Goal: Transaction & Acquisition: Purchase product/service

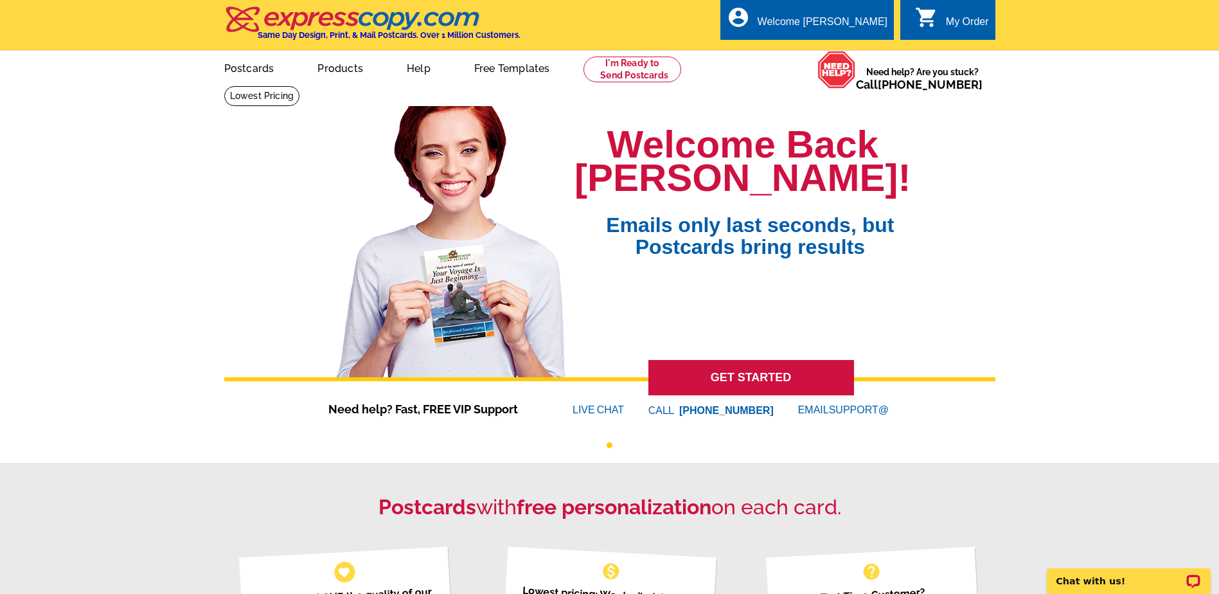
click at [930, 13] on icon "shopping_cart" at bounding box center [926, 17] width 23 height 23
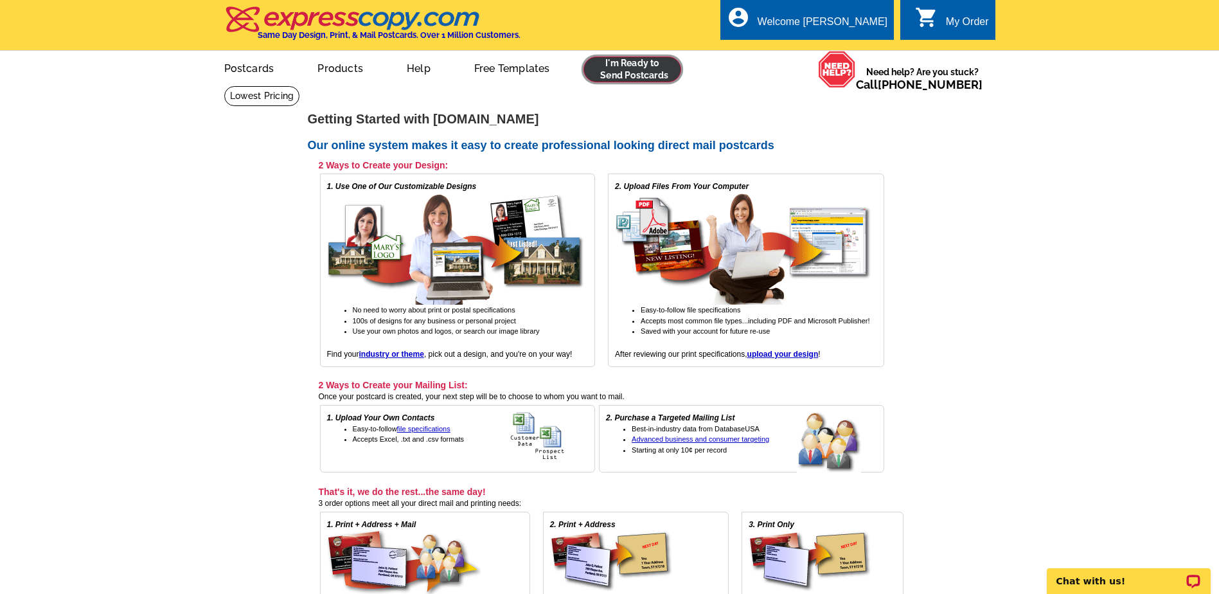
click at [620, 62] on link at bounding box center [632, 70] width 98 height 26
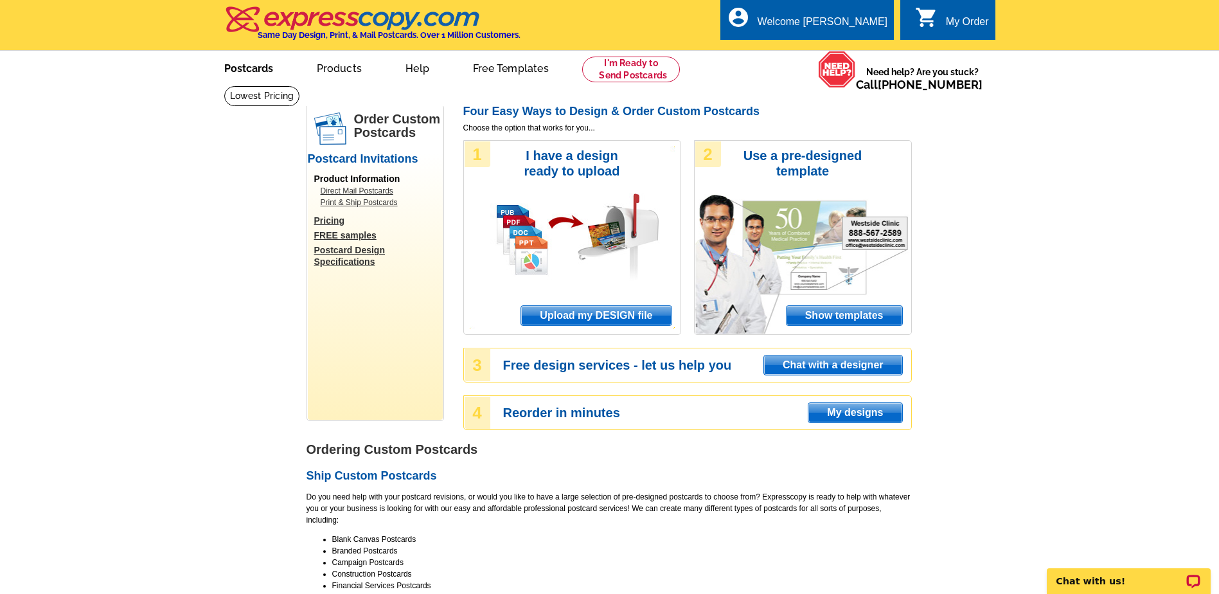
click at [250, 64] on link "Postcards" at bounding box center [249, 67] width 90 height 30
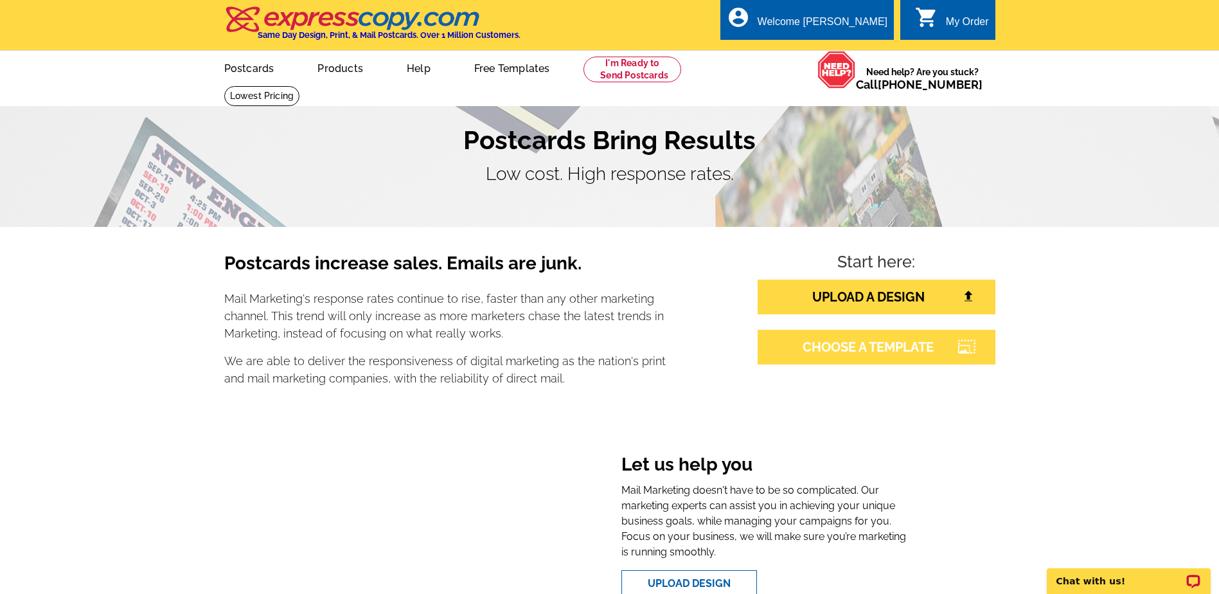
click at [869, 342] on link "CHOOSE A TEMPLATE" at bounding box center [877, 347] width 238 height 35
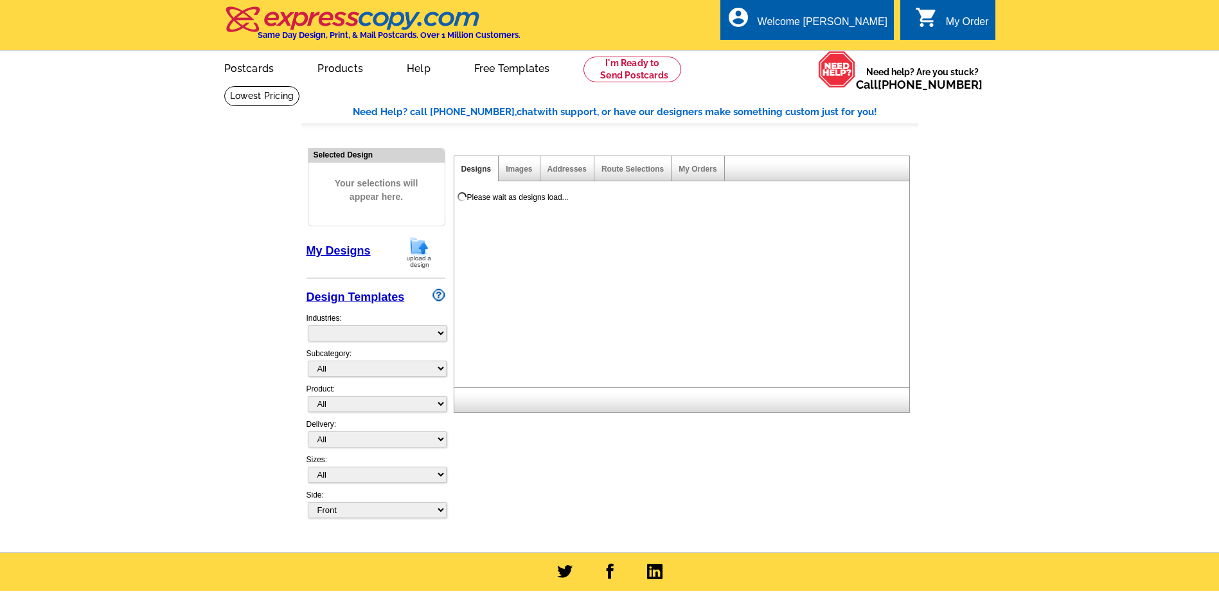
select select "785"
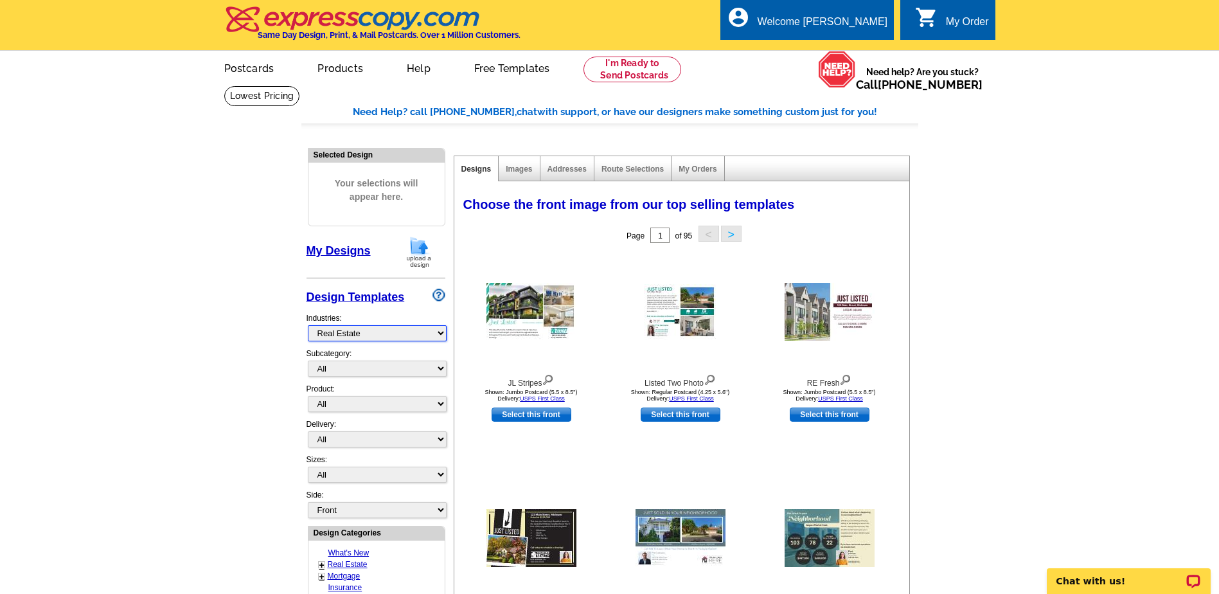
click at [441, 333] on select "What's New Real Estate Mortgage Insurance HVAC Dental Solar EDDM - NEW! Calenda…" at bounding box center [377, 333] width 139 height 16
click at [443, 367] on select "All RE/MAX® Referrals Keller Williams® Berkshire Hathaway Home Services Century…" at bounding box center [377, 368] width 139 height 16
click at [440, 400] on select "All Postcards Letters and flyers Business Cards Door Hangers Greeting Cards" at bounding box center [377, 404] width 139 height 16
select select "1"
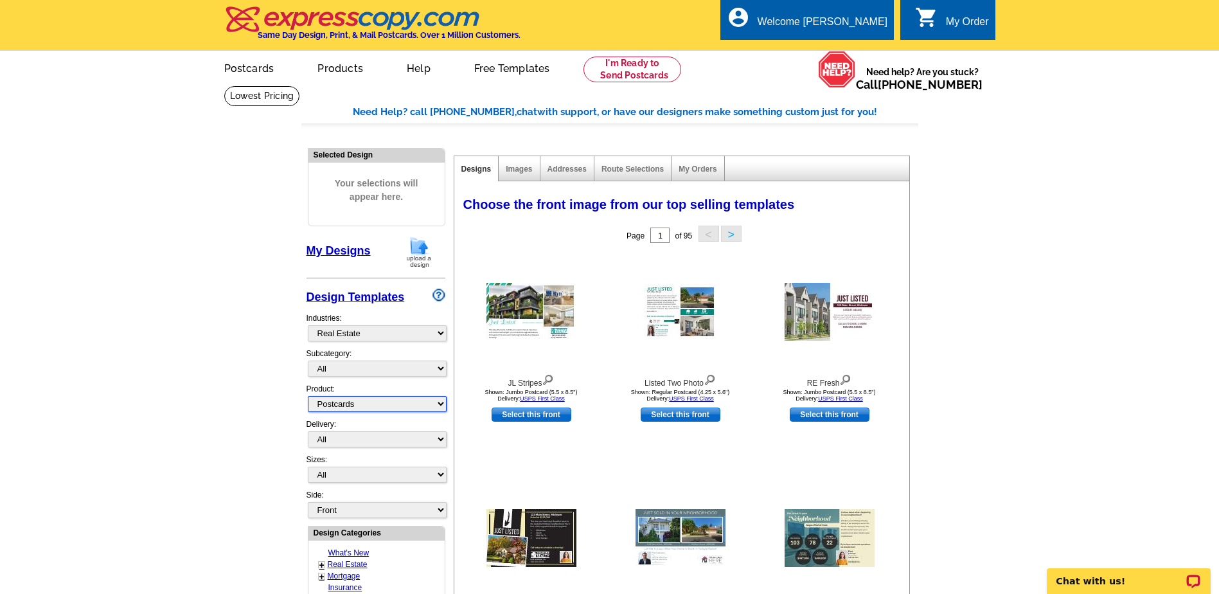
click at [308, 396] on select "All Postcards Letters and flyers Business Cards Door Hangers Greeting Cards" at bounding box center [377, 404] width 139 height 16
click at [438, 441] on select "All First Class Mail Shipped to Me EDDM Save 66% on Postage" at bounding box center [377, 439] width 139 height 16
select select "1"
click at [308, 432] on select "All First Class Mail Shipped to Me EDDM Save 66% on Postage" at bounding box center [377, 439] width 139 height 16
click at [442, 438] on select "All First Class Mail Shipped to Me EDDM Save 66% on Postage" at bounding box center [377, 439] width 139 height 16
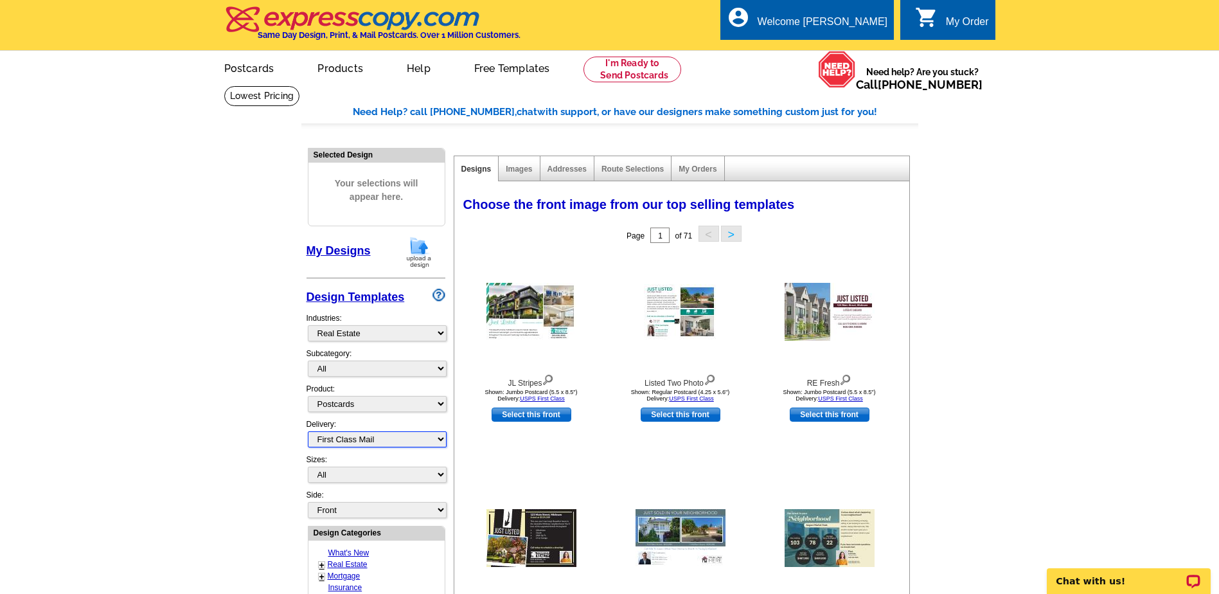
click at [374, 440] on select "All First Class Mail Shipped to Me EDDM Save 66% on Postage" at bounding box center [377, 439] width 139 height 16
click at [373, 471] on select "All Jumbo Postcard (5.5" x 8.5") Regular Postcard (4.25" x 5.6") Panoramic Post…" at bounding box center [377, 475] width 139 height 16
select select "1"
click at [308, 467] on select "All Jumbo Postcard (5.5" x 8.5") Regular Postcard (4.25" x 5.6") Panoramic Post…" at bounding box center [377, 475] width 139 height 16
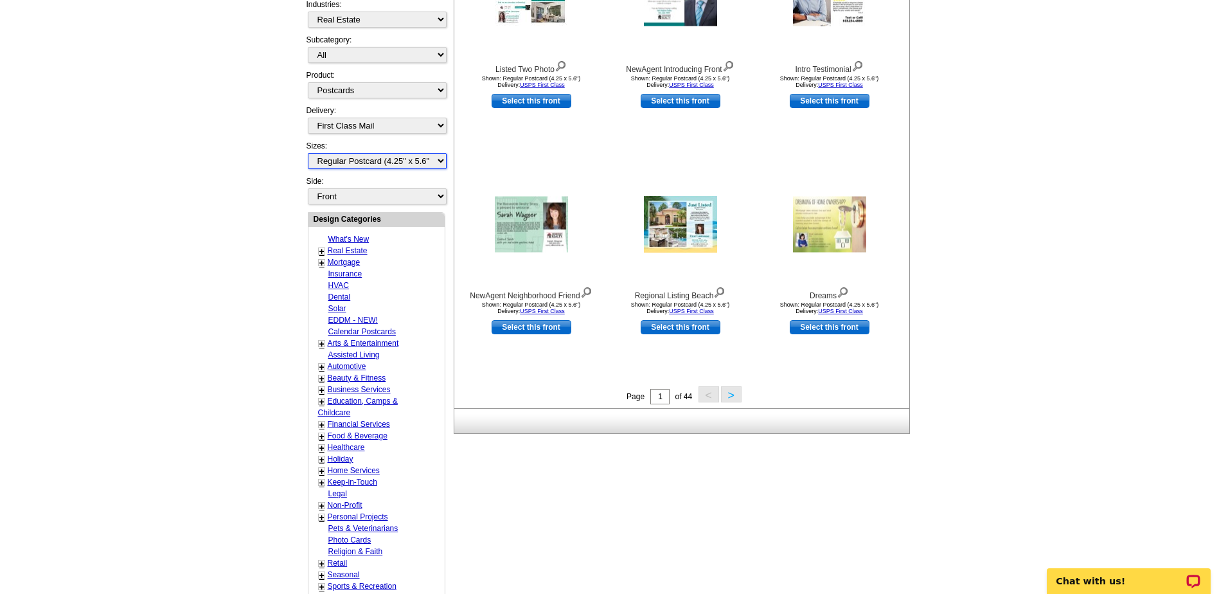
scroll to position [321, 0]
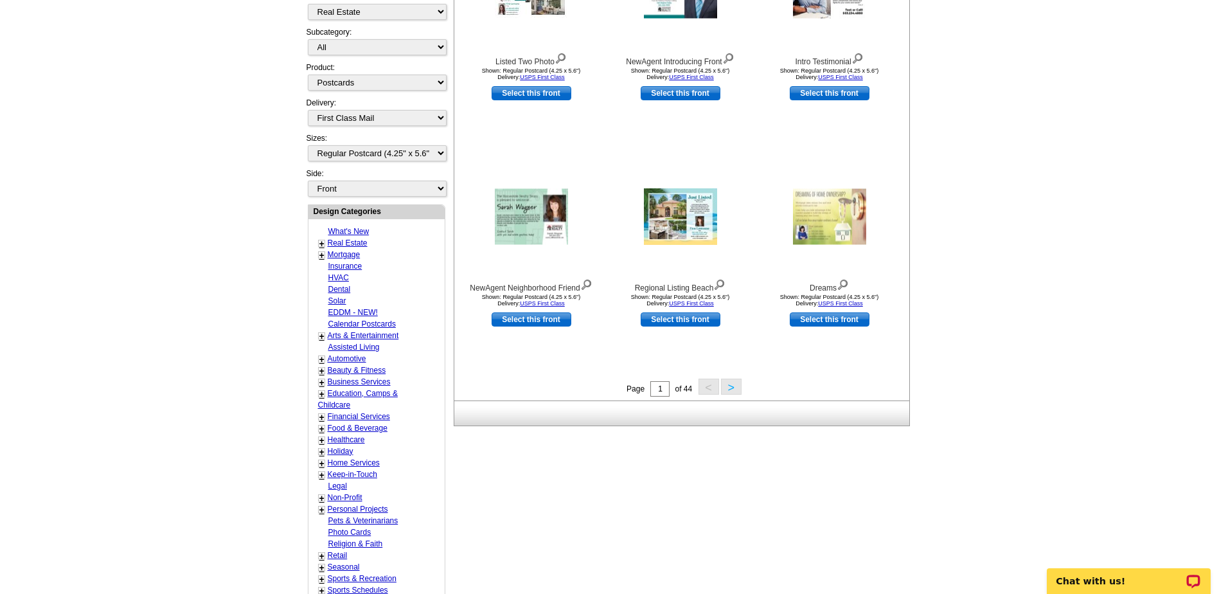
click at [352, 242] on link "Real Estate" at bounding box center [348, 242] width 40 height 9
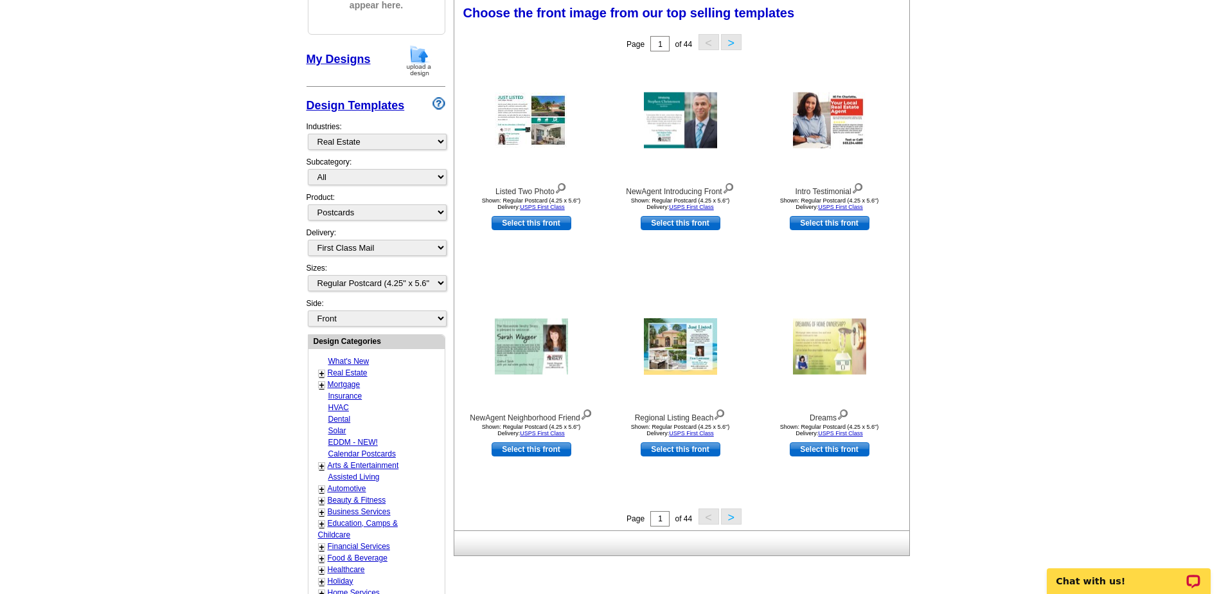
scroll to position [190, 0]
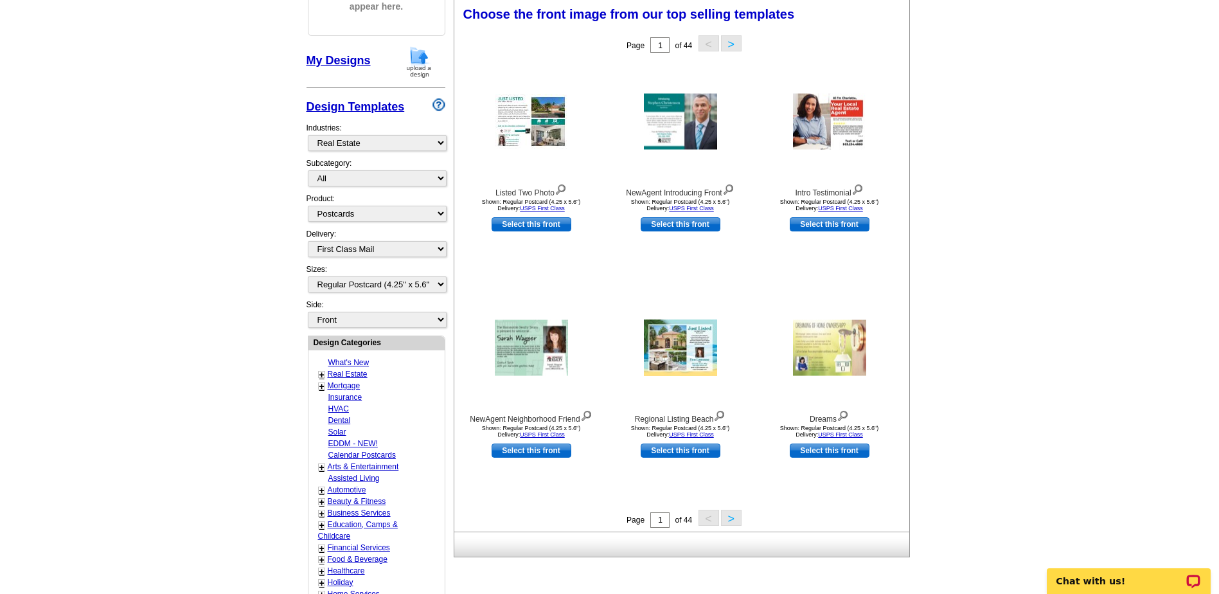
click at [323, 376] on link "+" at bounding box center [321, 374] width 5 height 10
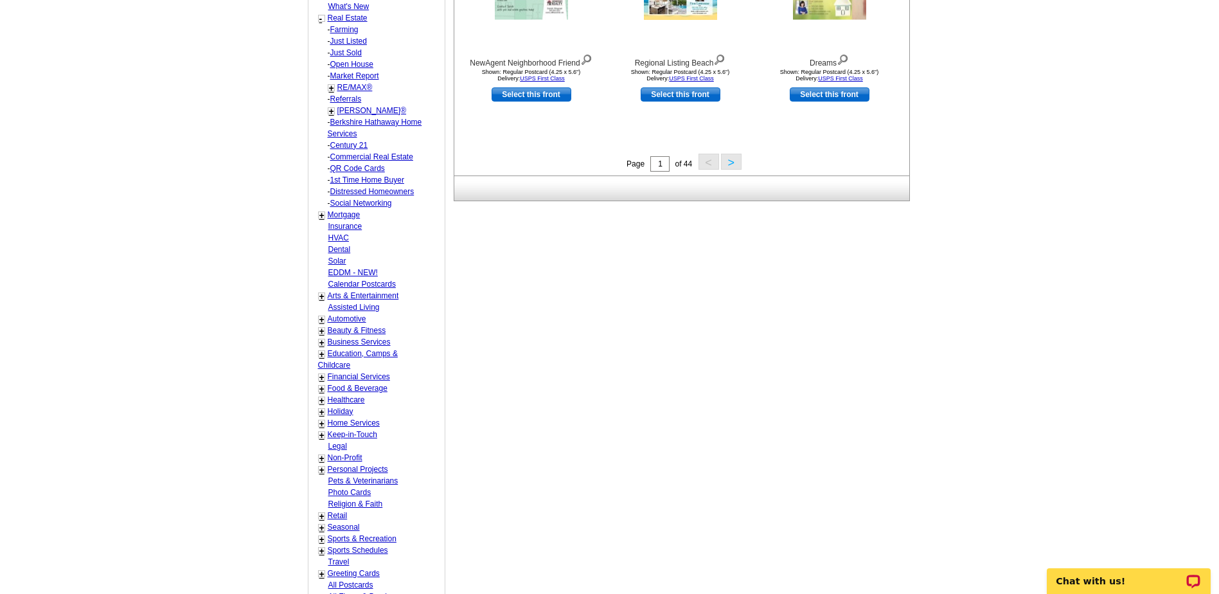
scroll to position [512, 0]
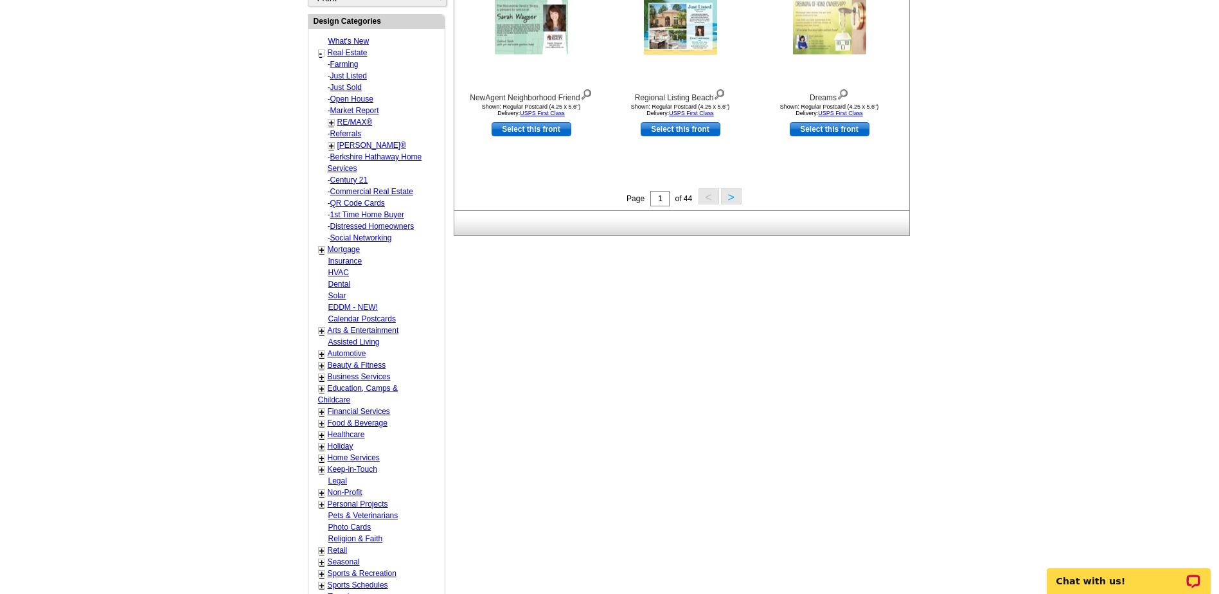
click at [339, 306] on link "EDDM - NEW!" at bounding box center [352, 307] width 49 height 9
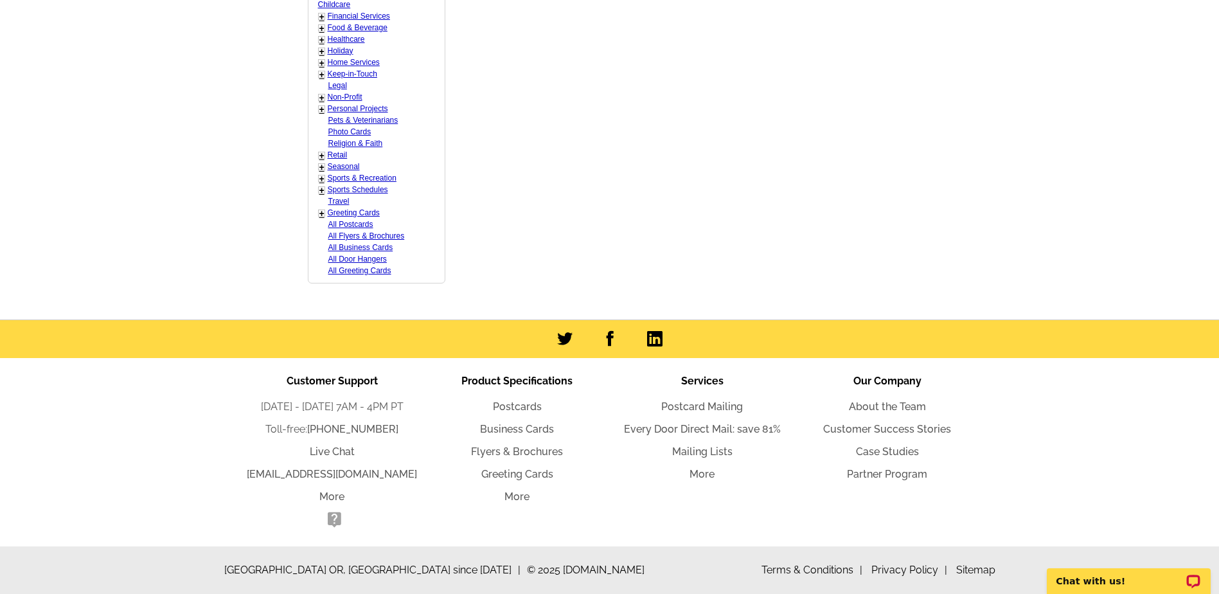
scroll to position [908, 0]
click at [345, 210] on link "Greeting Cards" at bounding box center [354, 212] width 52 height 9
click at [332, 225] on link "All Postcards" at bounding box center [350, 224] width 45 height 9
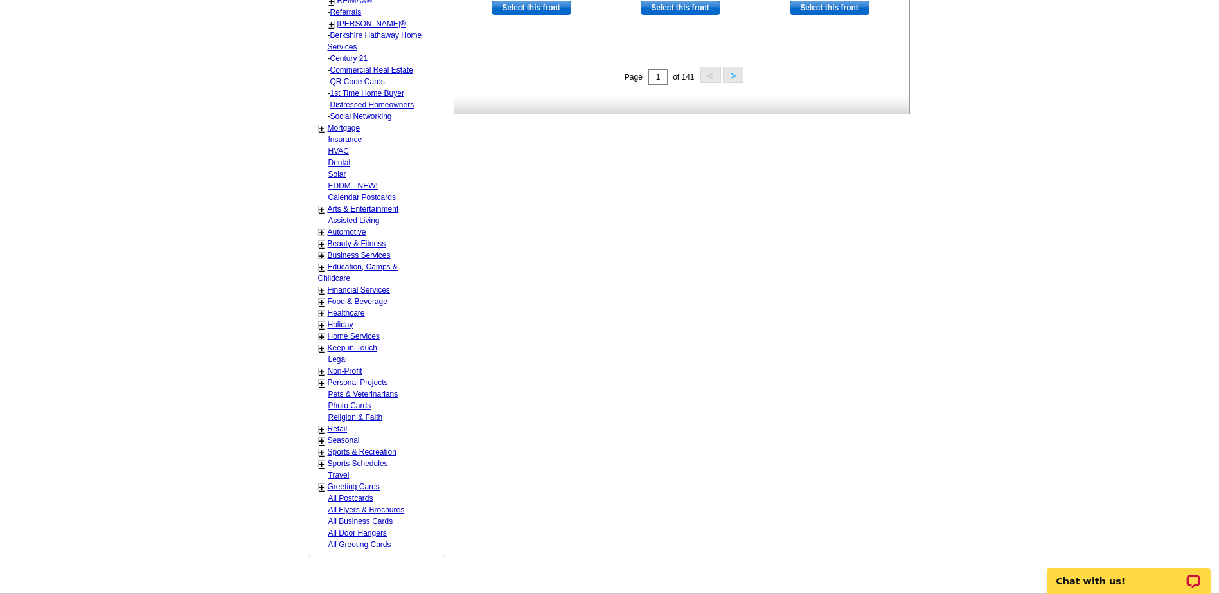
scroll to position [640, 0]
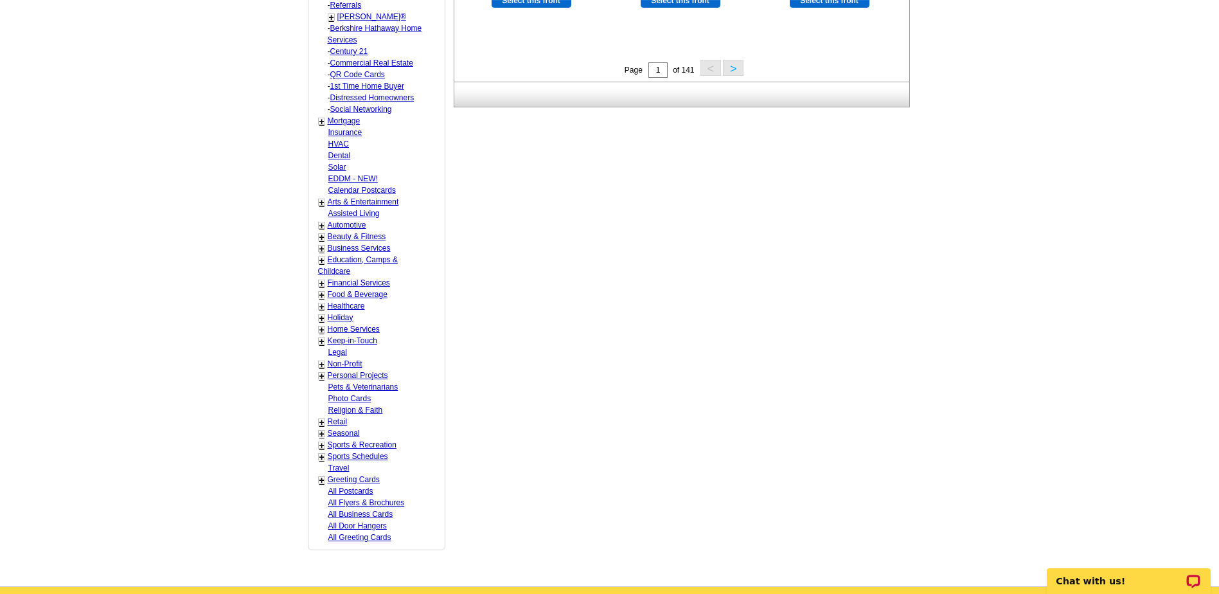
click at [347, 330] on link "Home Services" at bounding box center [354, 329] width 52 height 9
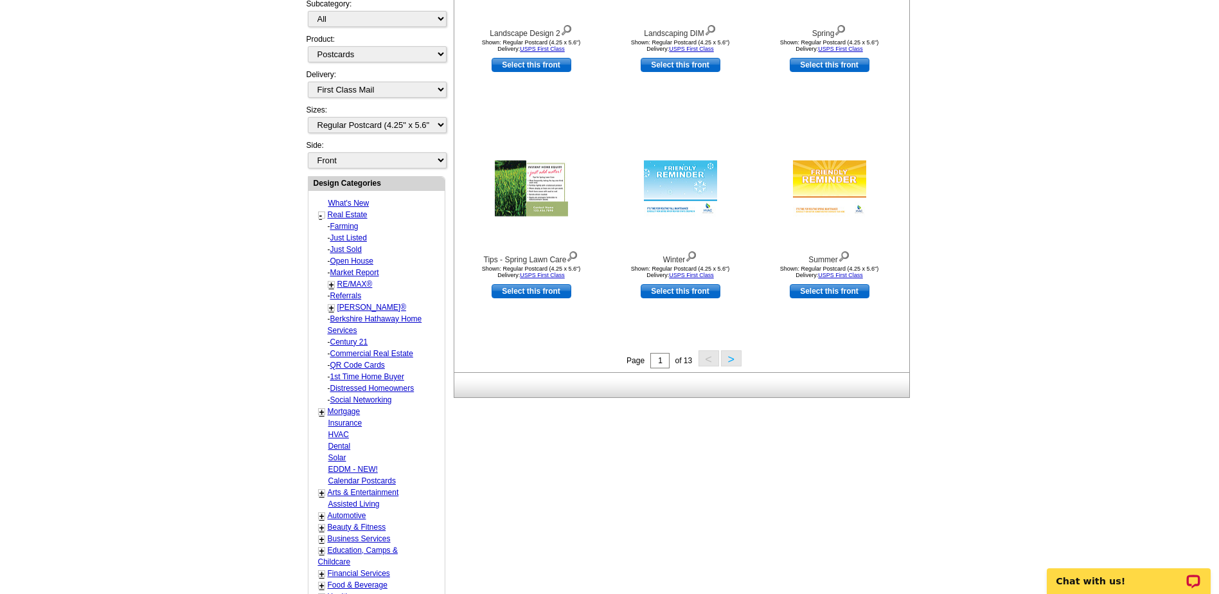
scroll to position [319, 0]
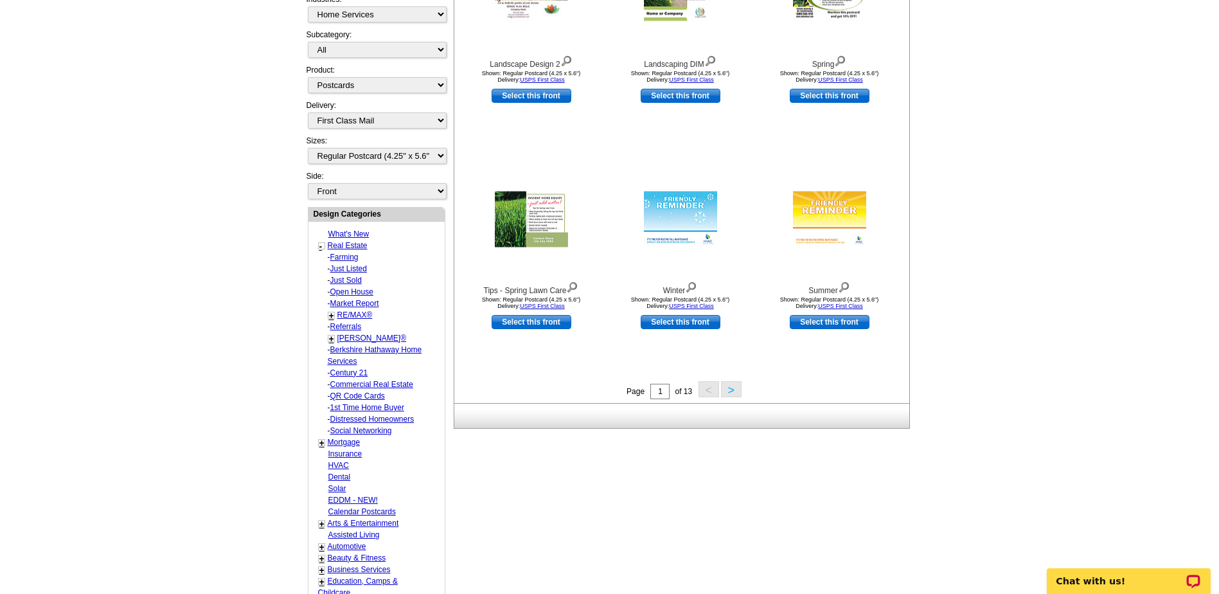
click at [345, 232] on link "What's New" at bounding box center [348, 233] width 41 height 9
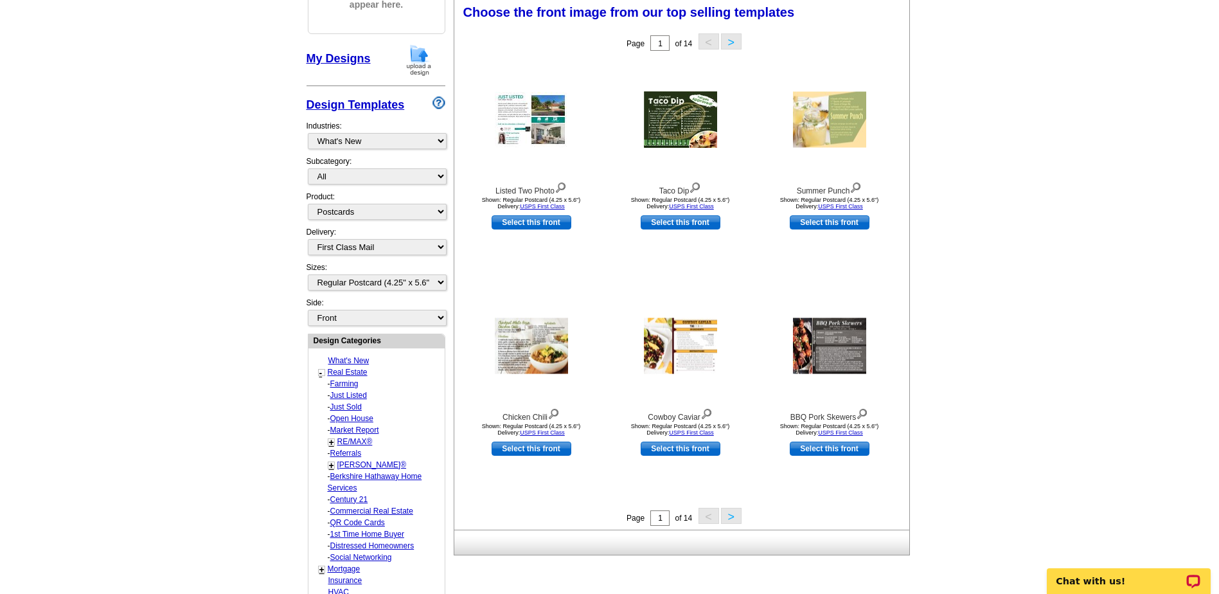
scroll to position [190, 0]
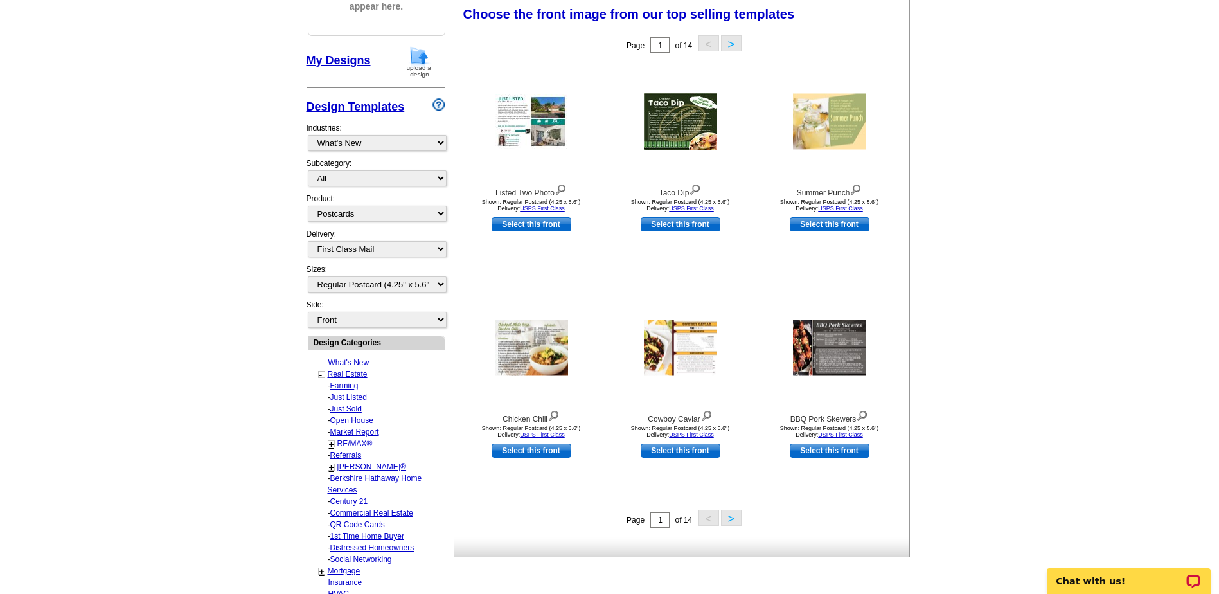
click at [347, 384] on link "Farming" at bounding box center [344, 385] width 28 height 9
select select "785"
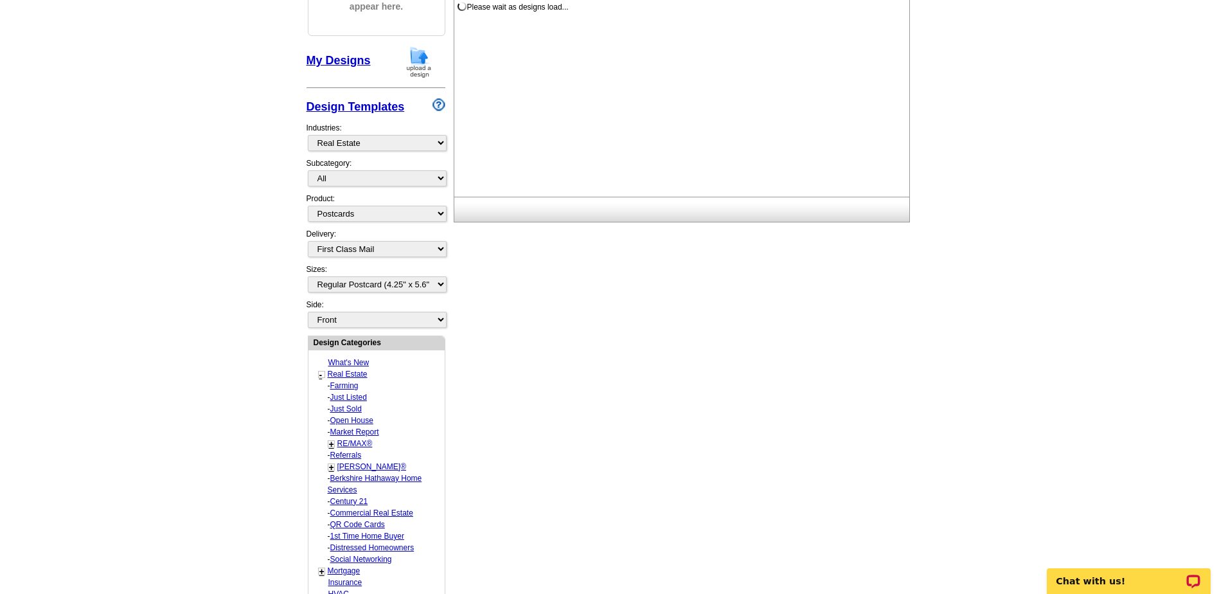
select select "1208"
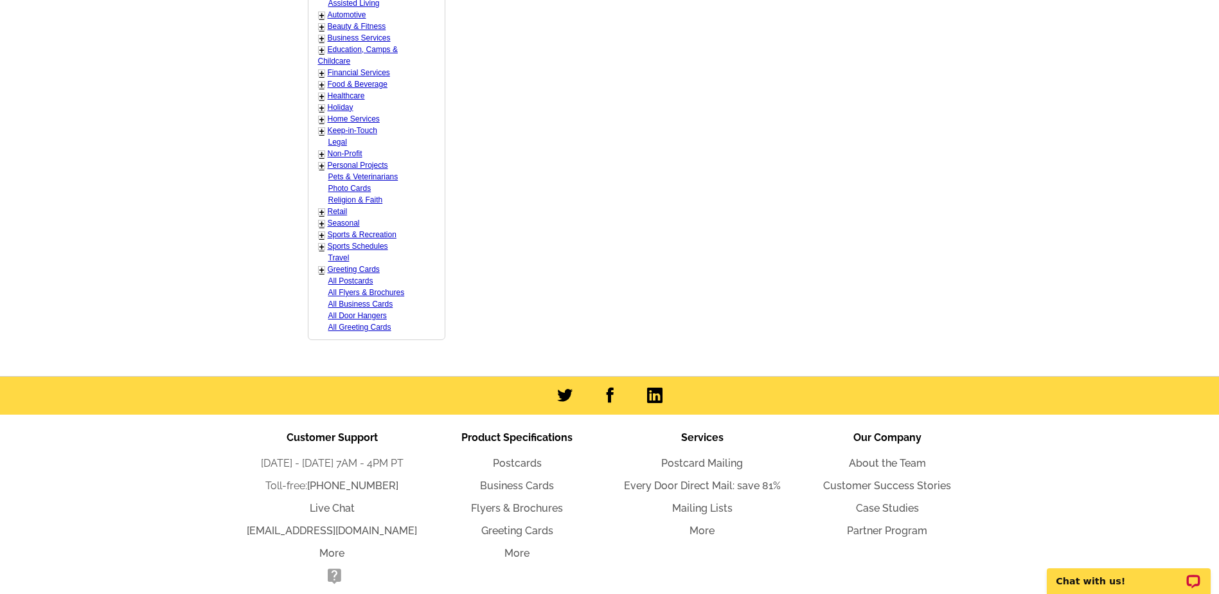
scroll to position [908, 0]
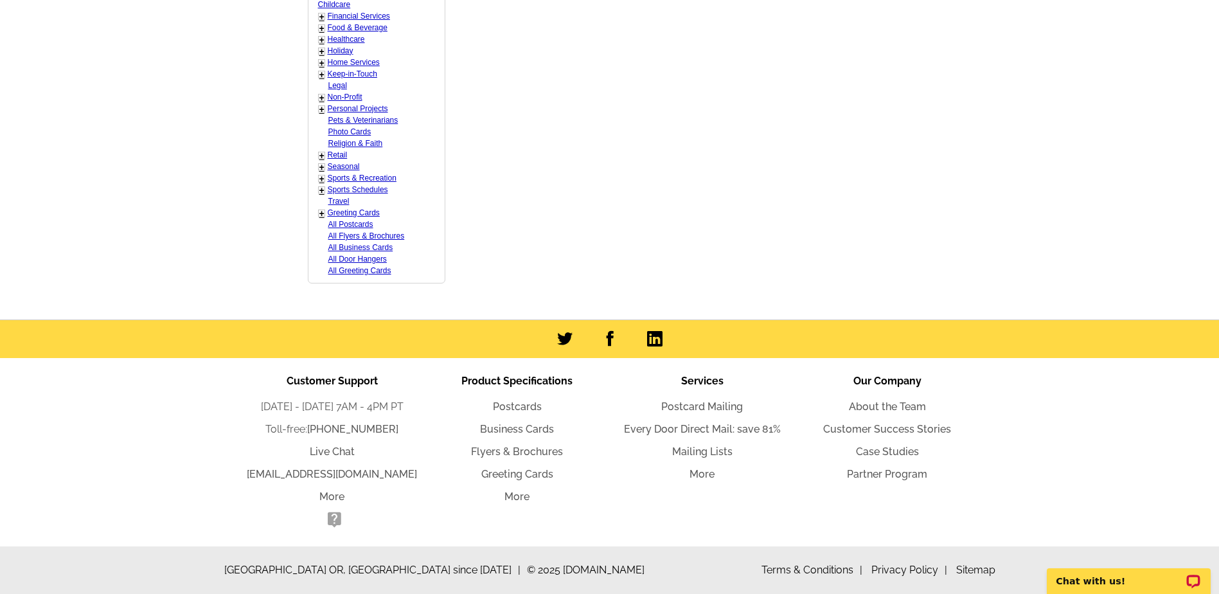
click at [348, 245] on link "All Business Cards" at bounding box center [360, 247] width 65 height 9
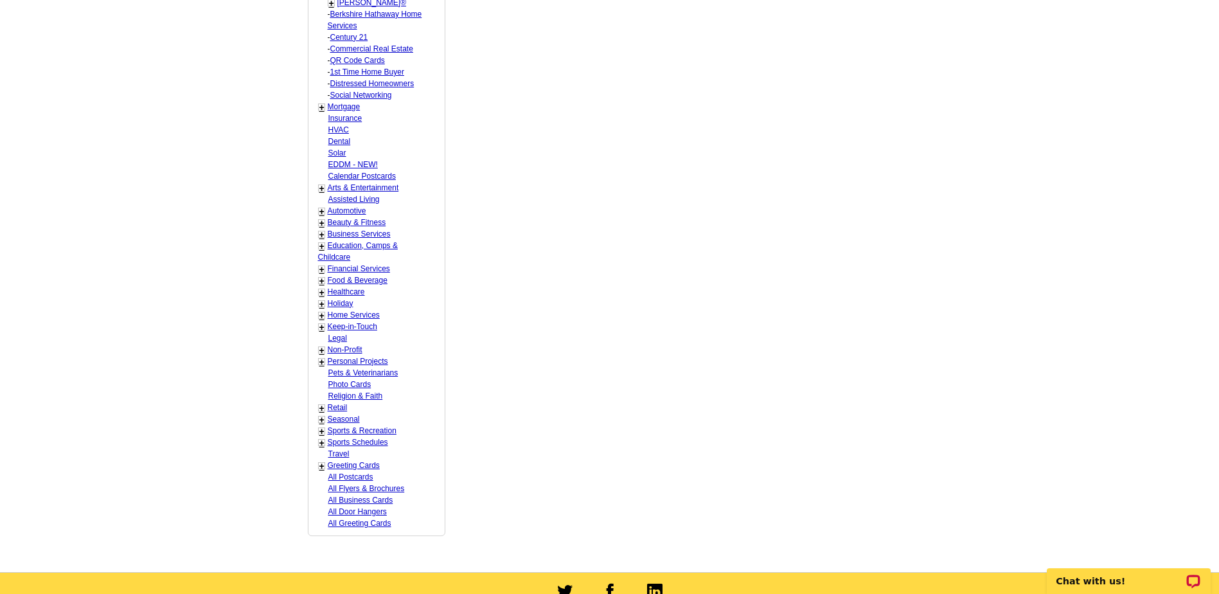
scroll to position [833, 0]
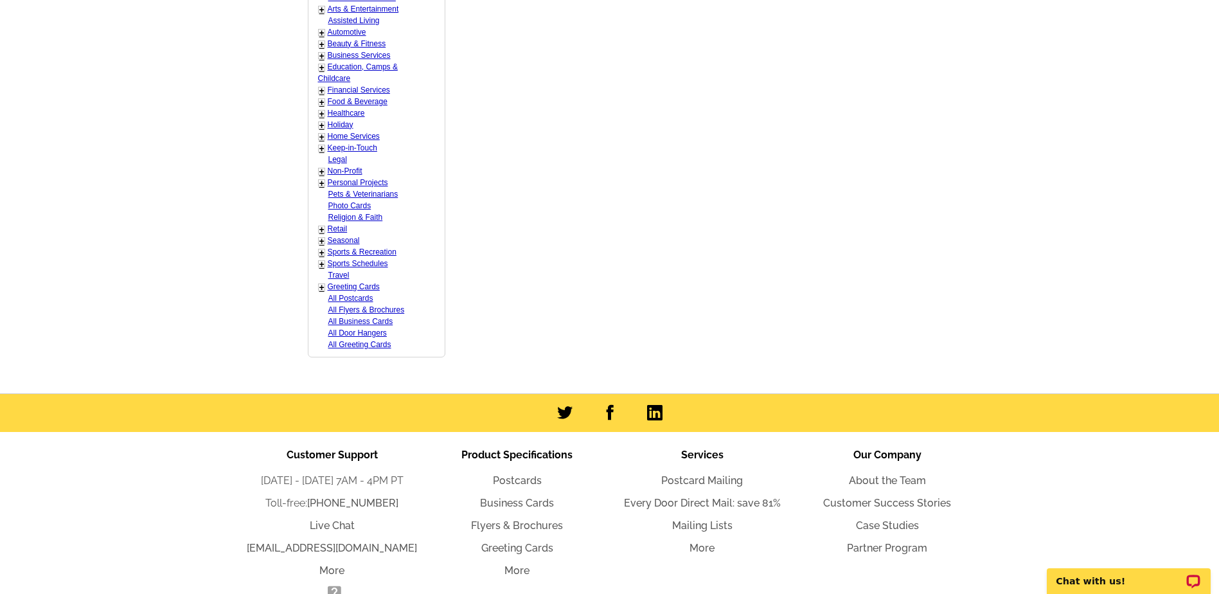
click at [350, 298] on link "All Postcards" at bounding box center [350, 298] width 45 height 9
select select "971"
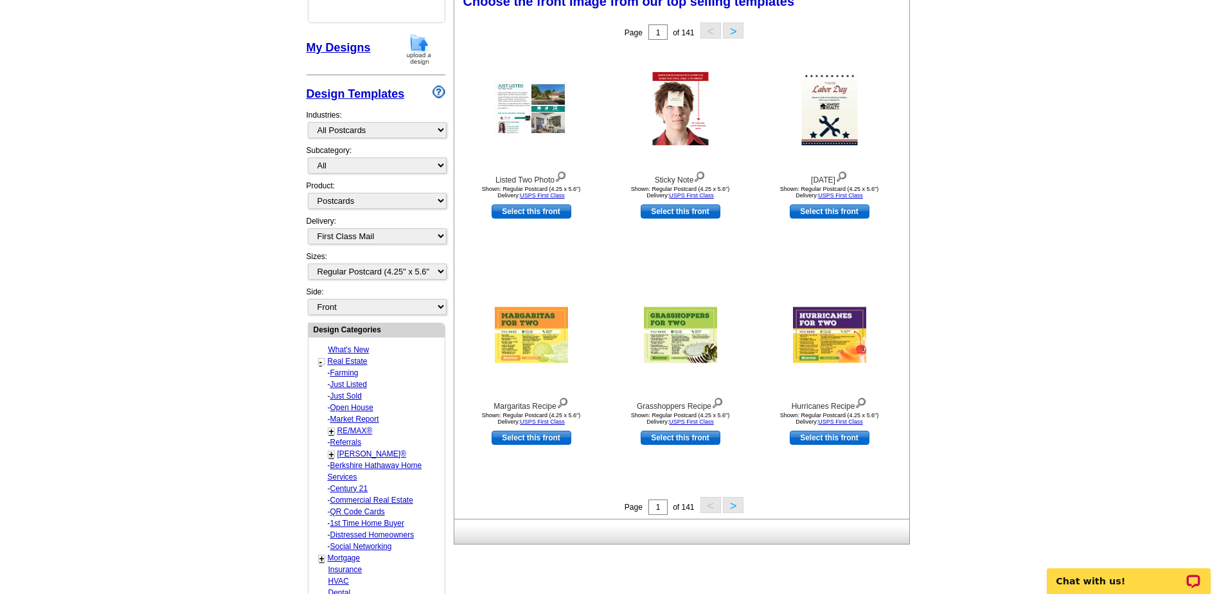
scroll to position [190, 0]
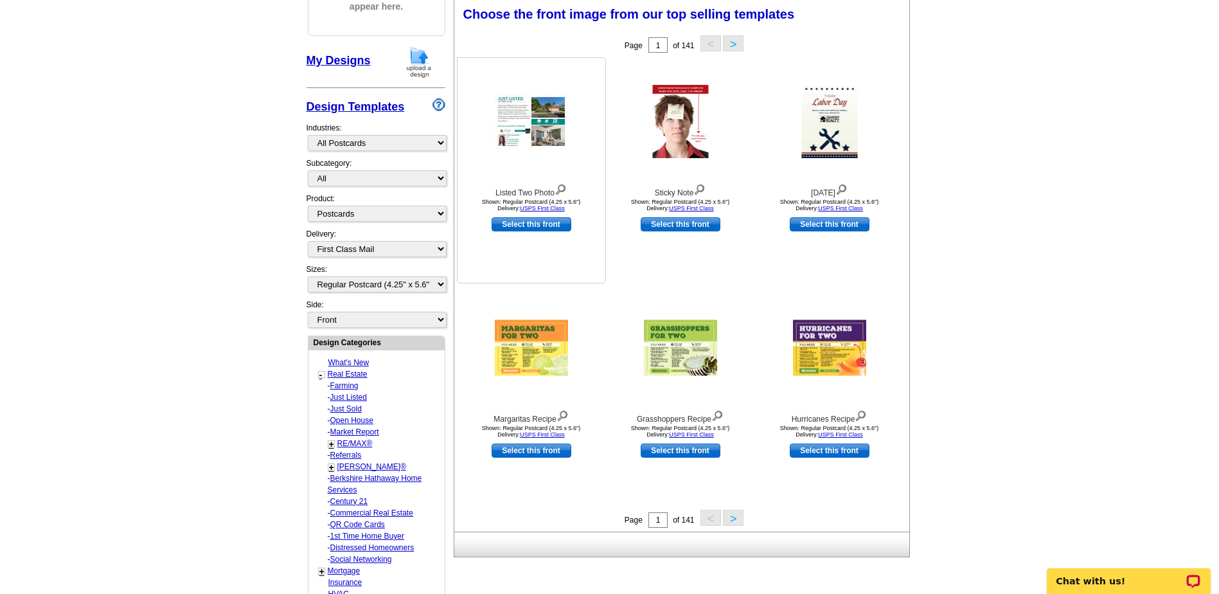
click at [520, 103] on img at bounding box center [531, 121] width 73 height 55
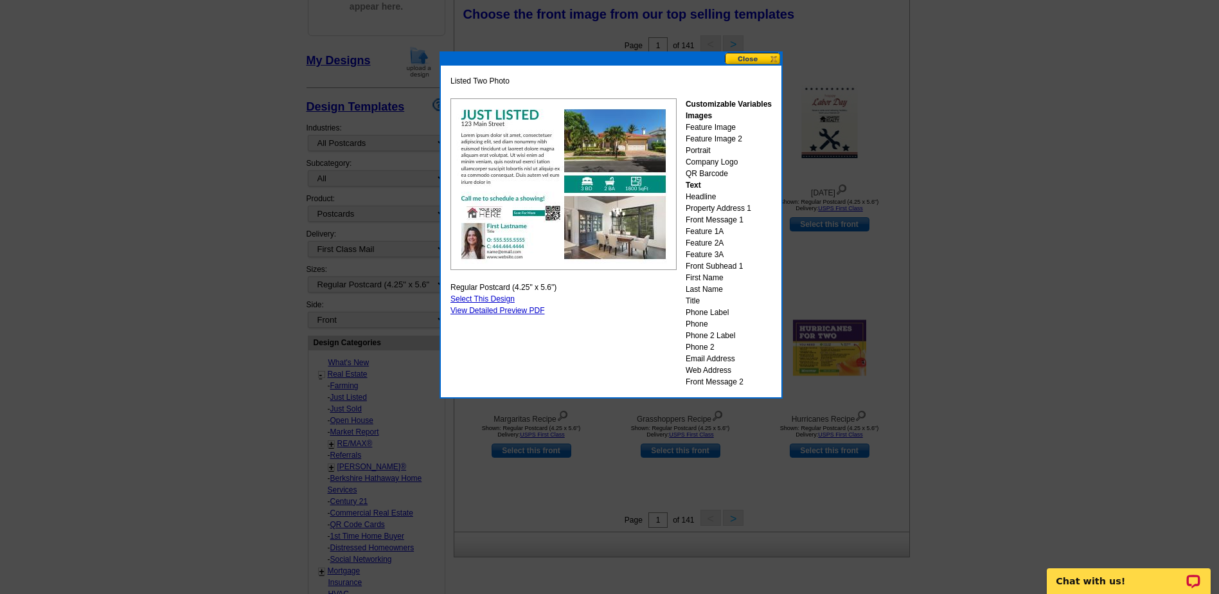
click at [751, 57] on button at bounding box center [753, 59] width 57 height 12
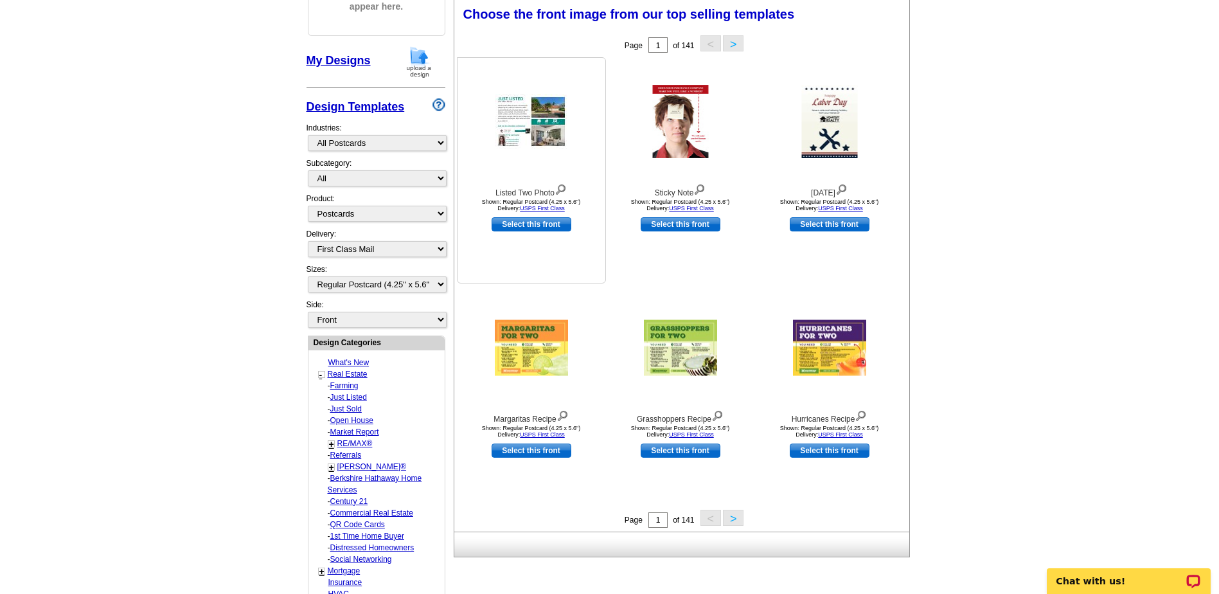
click at [531, 222] on link "Select this front" at bounding box center [532, 224] width 80 height 14
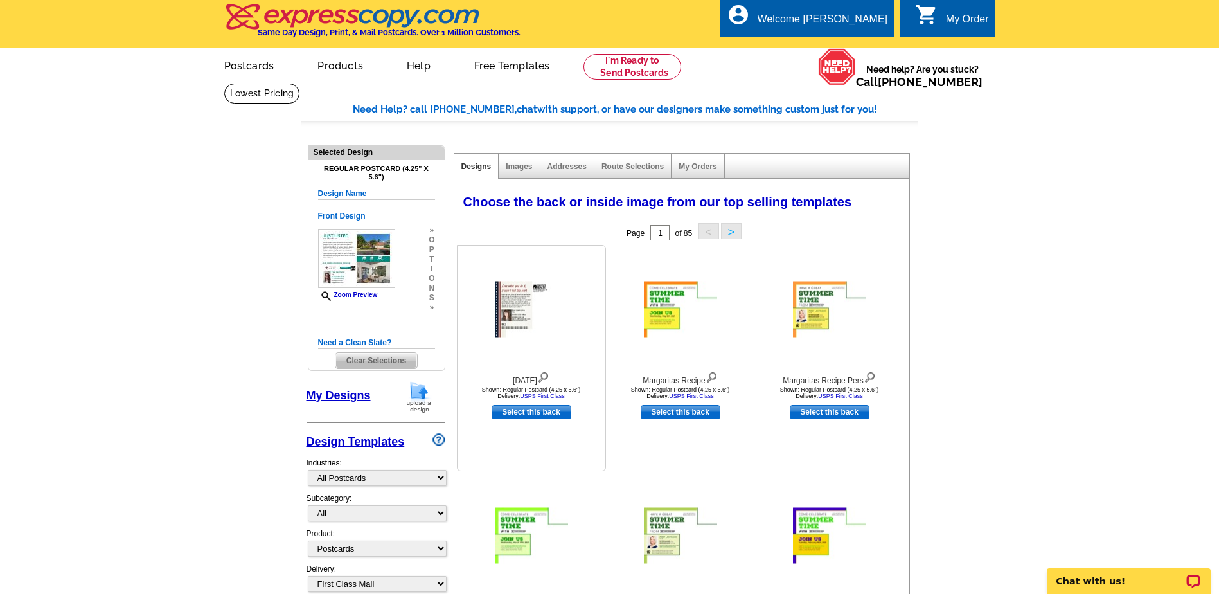
scroll to position [0, 0]
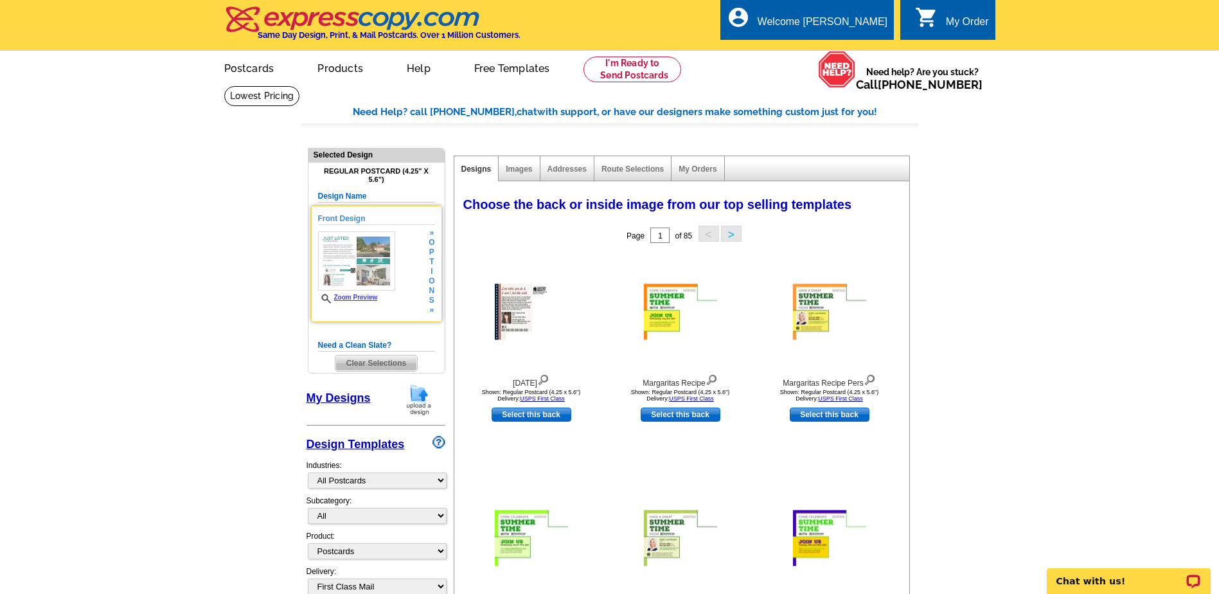
click at [342, 248] on img at bounding box center [356, 260] width 77 height 59
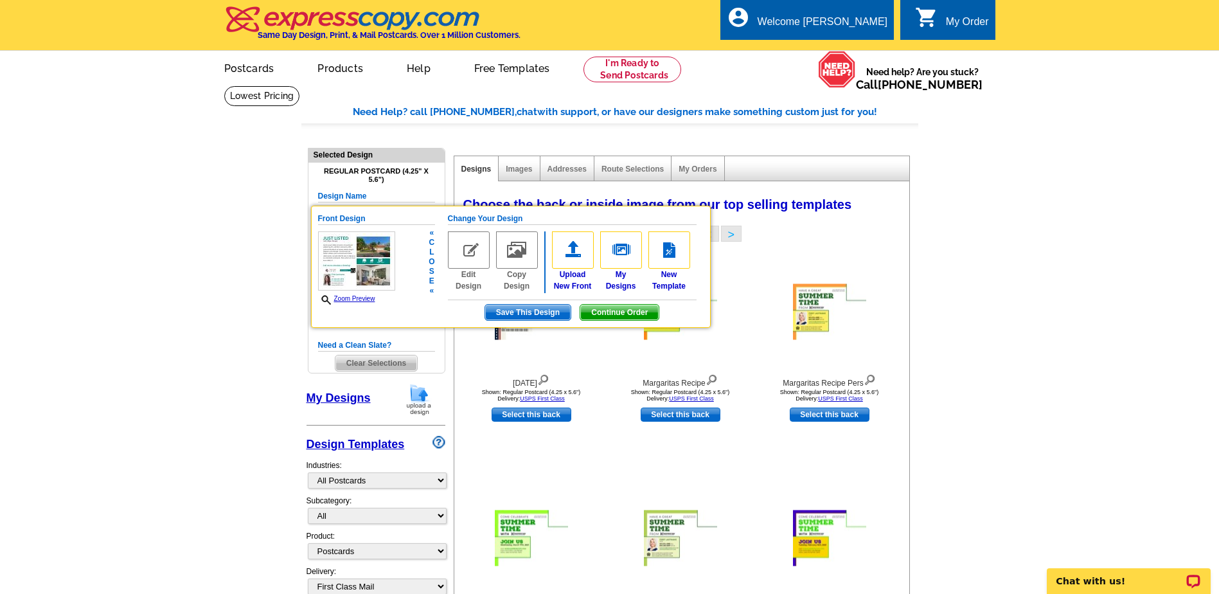
click at [459, 248] on img at bounding box center [469, 249] width 42 height 37
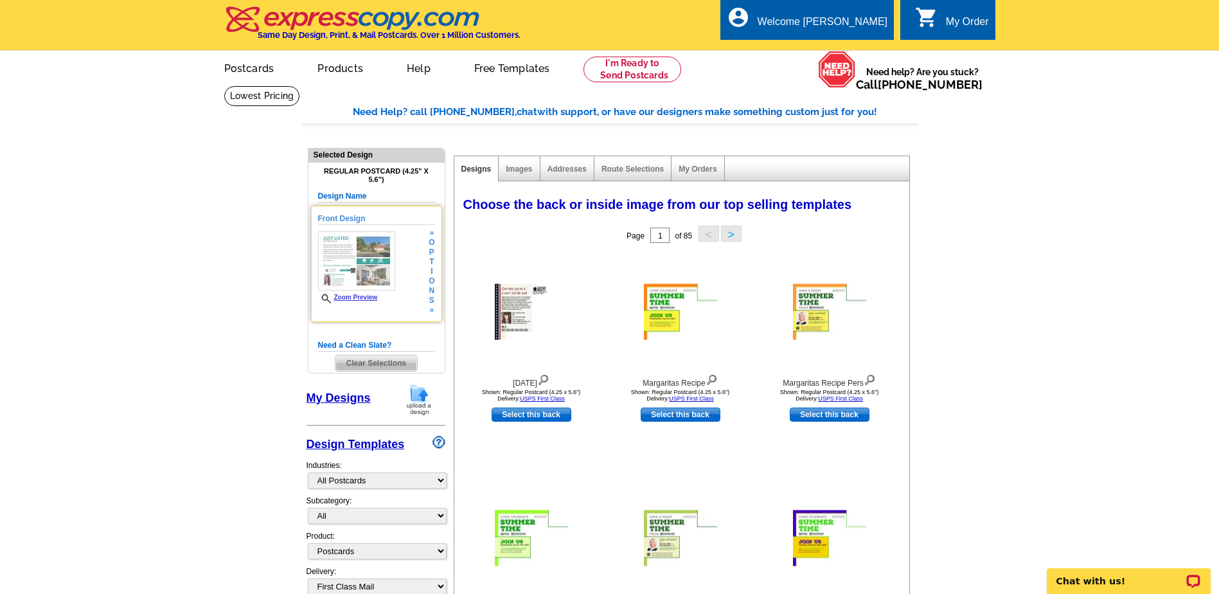
click at [382, 265] on img at bounding box center [356, 260] width 77 height 59
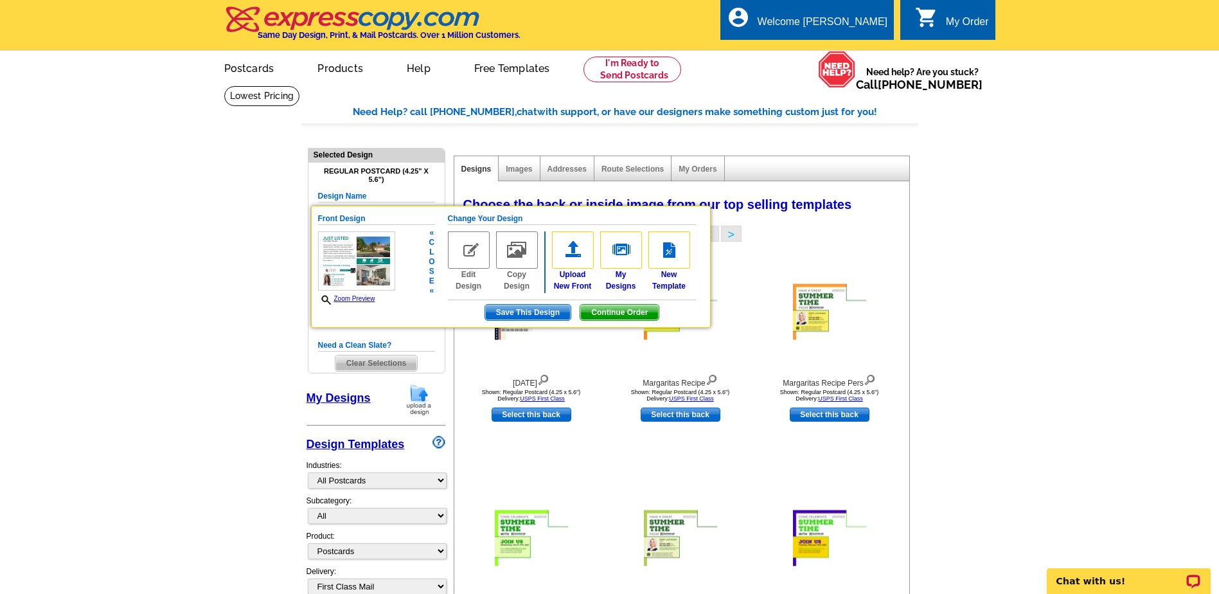
click at [513, 253] on img at bounding box center [517, 249] width 42 height 37
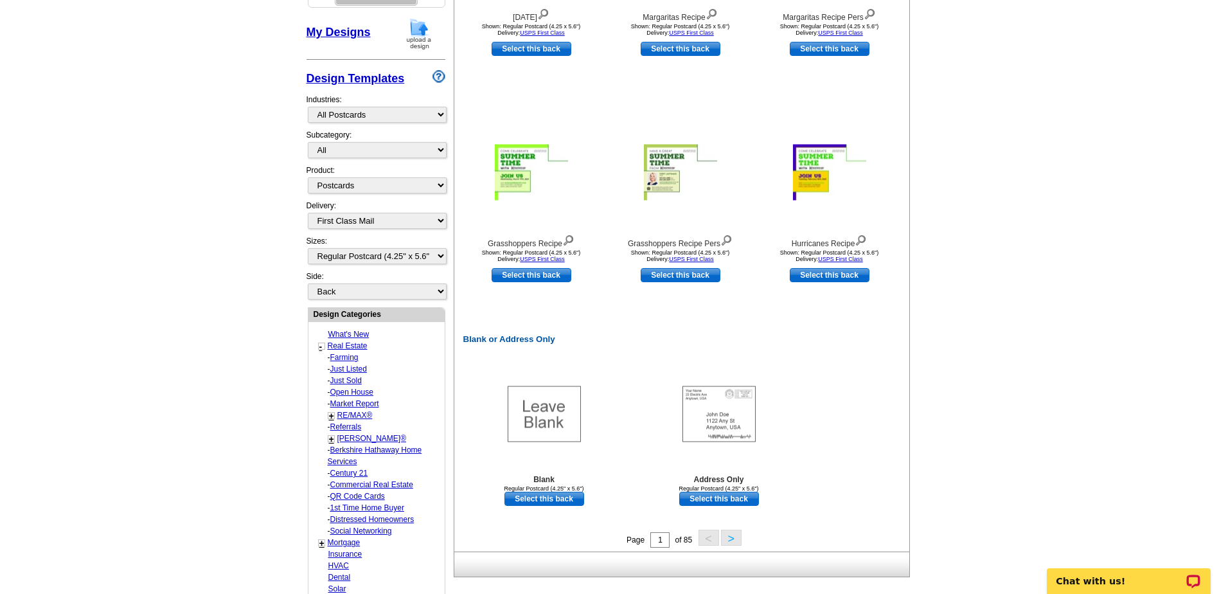
scroll to position [386, 0]
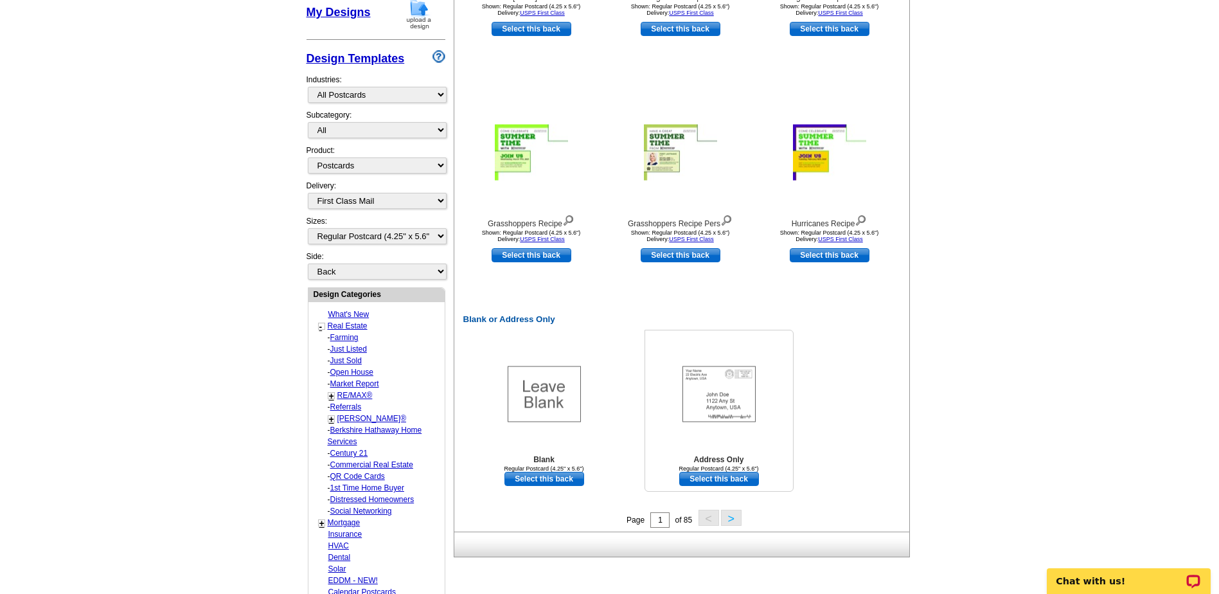
click at [702, 476] on link "Select this back" at bounding box center [719, 479] width 80 height 14
select select "front"
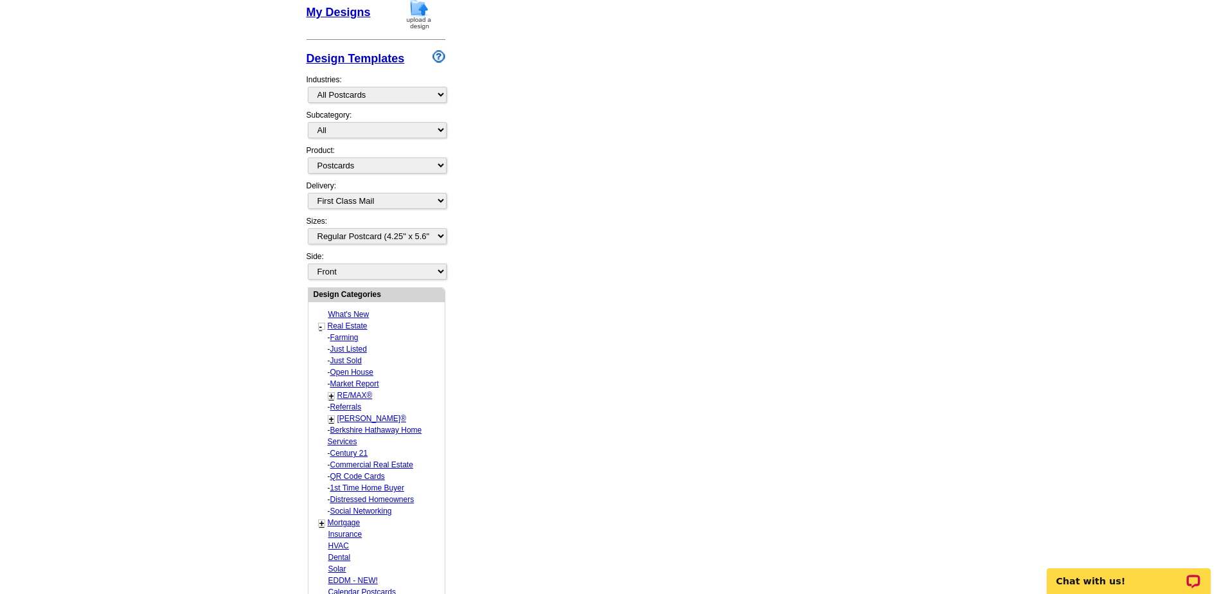
scroll to position [0, 0]
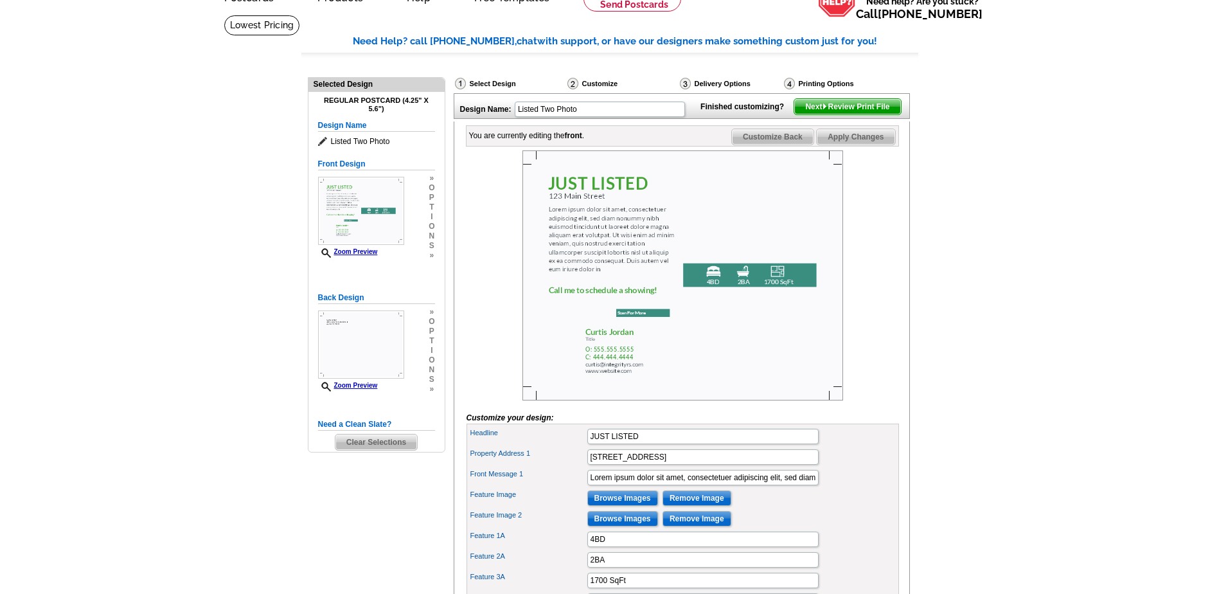
scroll to position [129, 0]
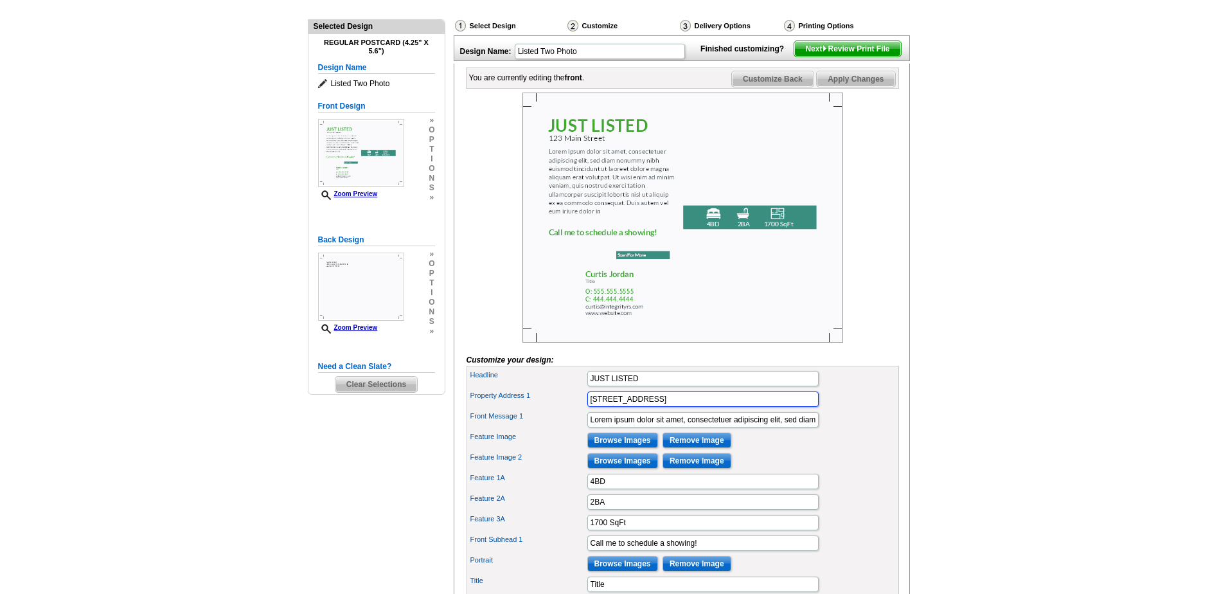
click at [665, 407] on input "123 Main Street" at bounding box center [702, 398] width 231 height 15
type input "1"
type input "5524 Bee Cave Rd., #J5"
click at [590, 427] on input "Lorem ipsum dolor sit amet, consectetuer adipiscing elit, sed diam nonummy nibh…" at bounding box center [702, 419] width 231 height 15
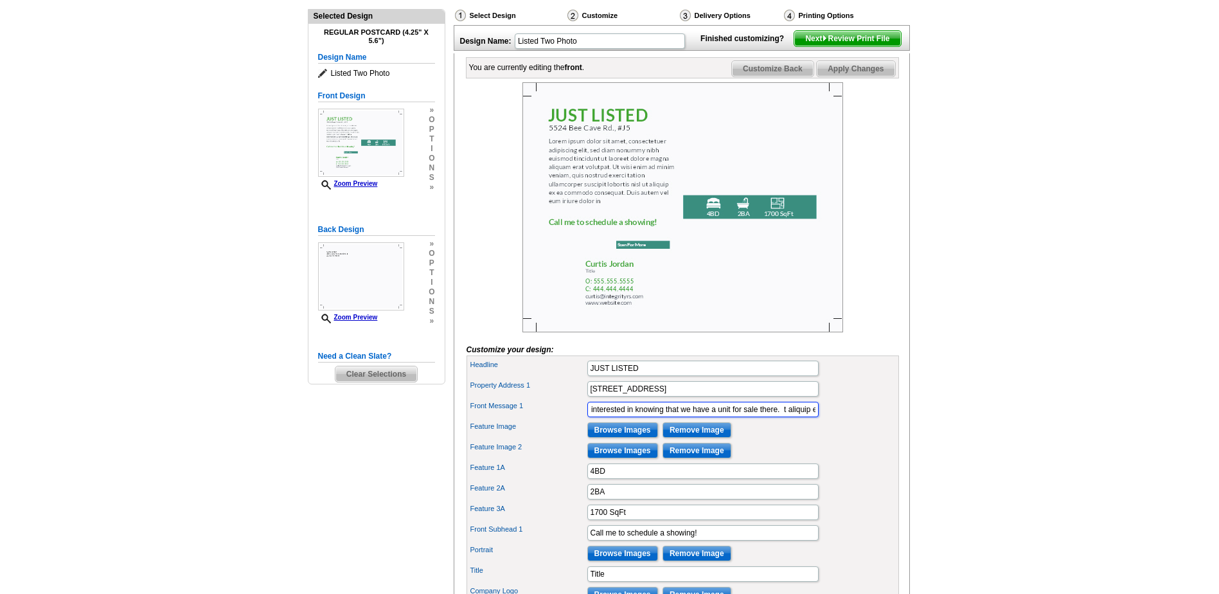
scroll to position [129, 0]
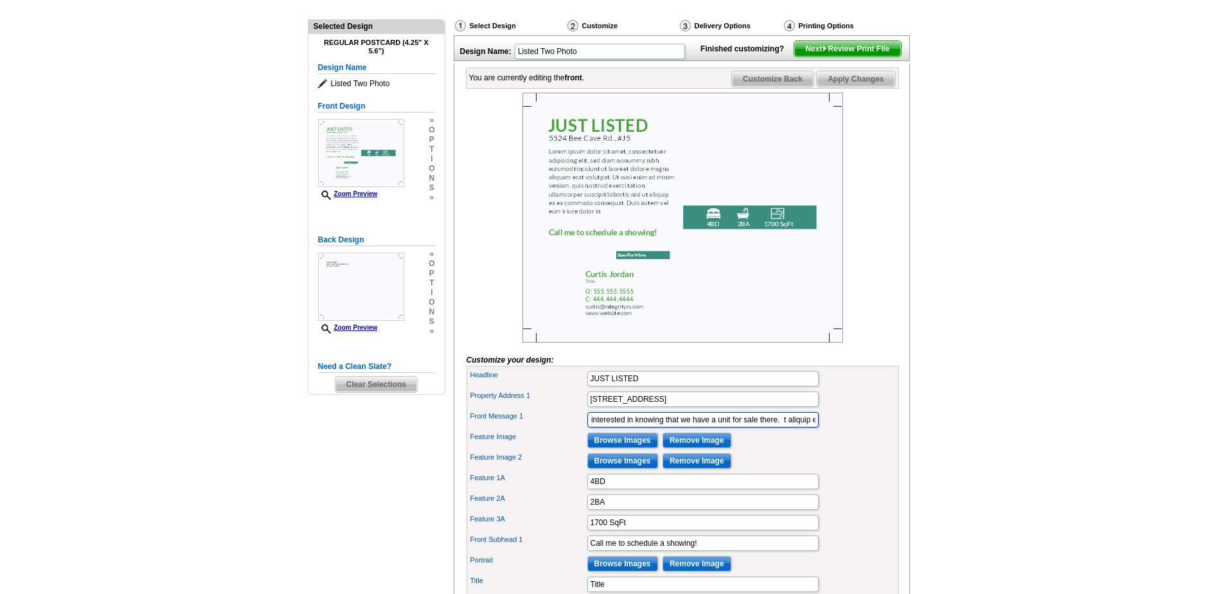
type input "As an owner in Westland Office park, we thought you might be interested in know…"
click at [870, 87] on span "Apply Changes" at bounding box center [856, 78] width 78 height 15
click at [711, 238] on img at bounding box center [682, 218] width 321 height 250
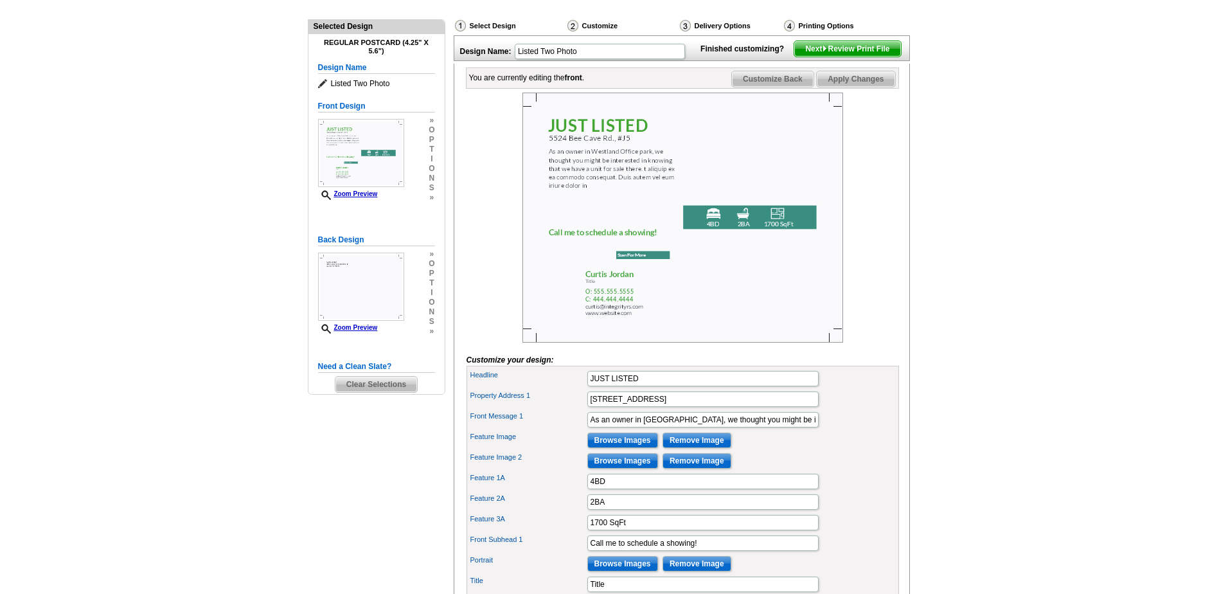
click at [711, 238] on img at bounding box center [682, 218] width 321 height 250
click at [711, 237] on img at bounding box center [682, 218] width 321 height 250
click at [740, 238] on img at bounding box center [682, 218] width 321 height 250
click at [368, 154] on img at bounding box center [361, 153] width 86 height 68
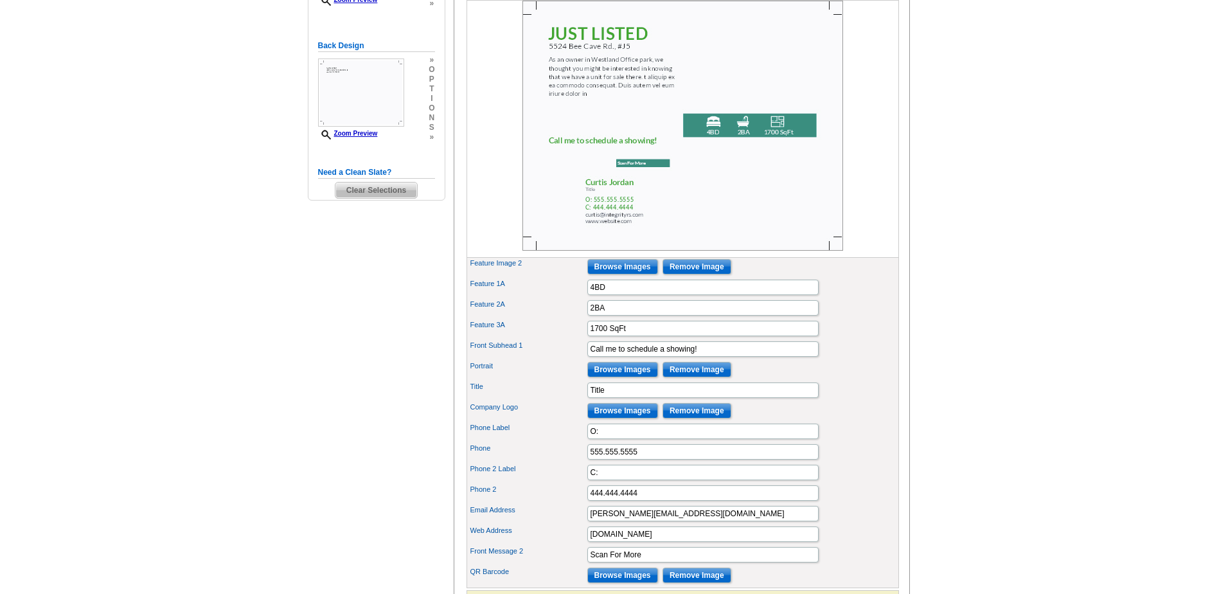
scroll to position [321, 0]
click at [709, 123] on img at bounding box center [682, 126] width 321 height 250
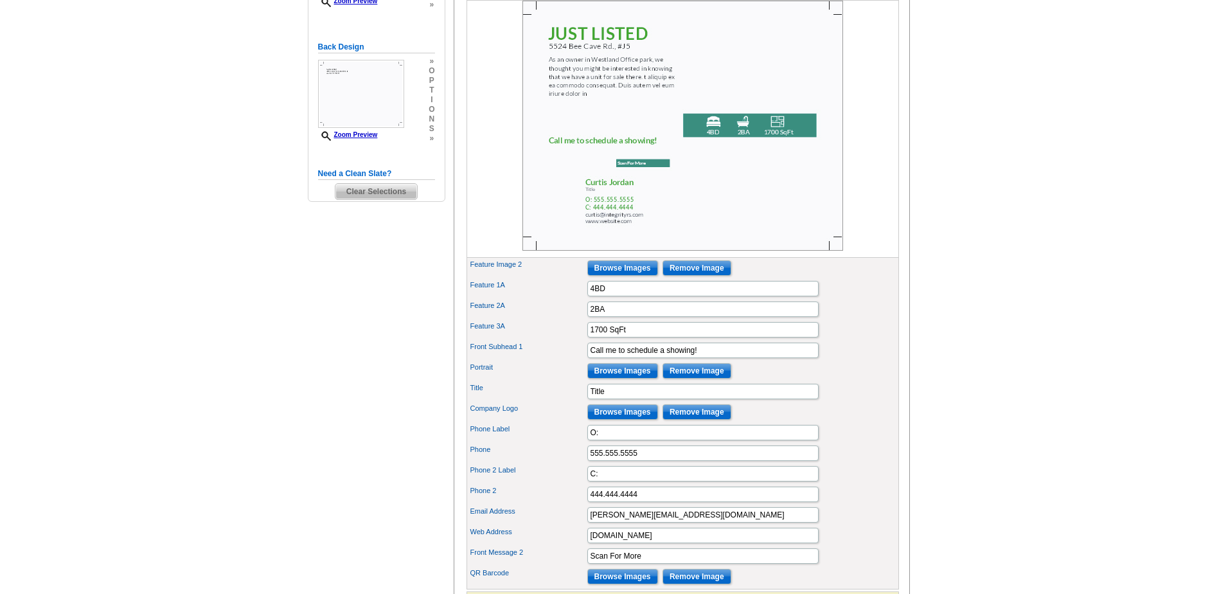
click at [740, 123] on img at bounding box center [682, 126] width 321 height 250
click at [777, 120] on img at bounding box center [682, 126] width 321 height 250
click at [612, 296] on input "4BD" at bounding box center [702, 288] width 231 height 15
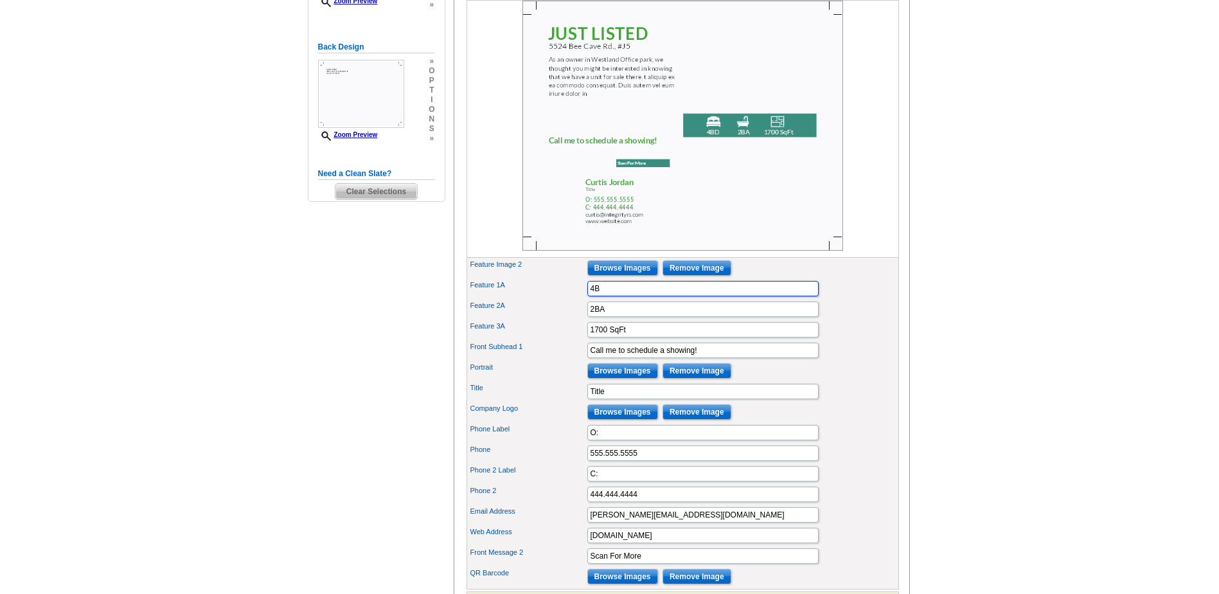
type input "4"
type input "single office"
click at [609, 317] on input "2BA" at bounding box center [702, 308] width 231 height 15
type input "2"
type input "1 bath"
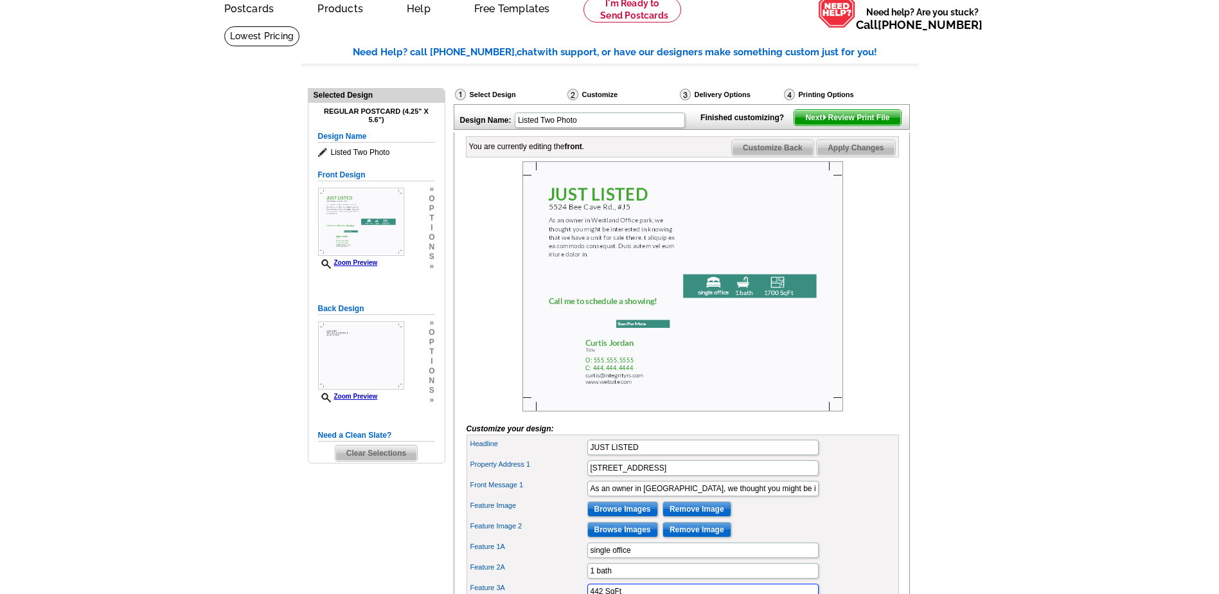
scroll to position [59, 0]
type input "442 SqFt"
click at [850, 156] on span "Apply Changes" at bounding box center [856, 148] width 78 height 15
click at [643, 260] on img at bounding box center [682, 287] width 321 height 250
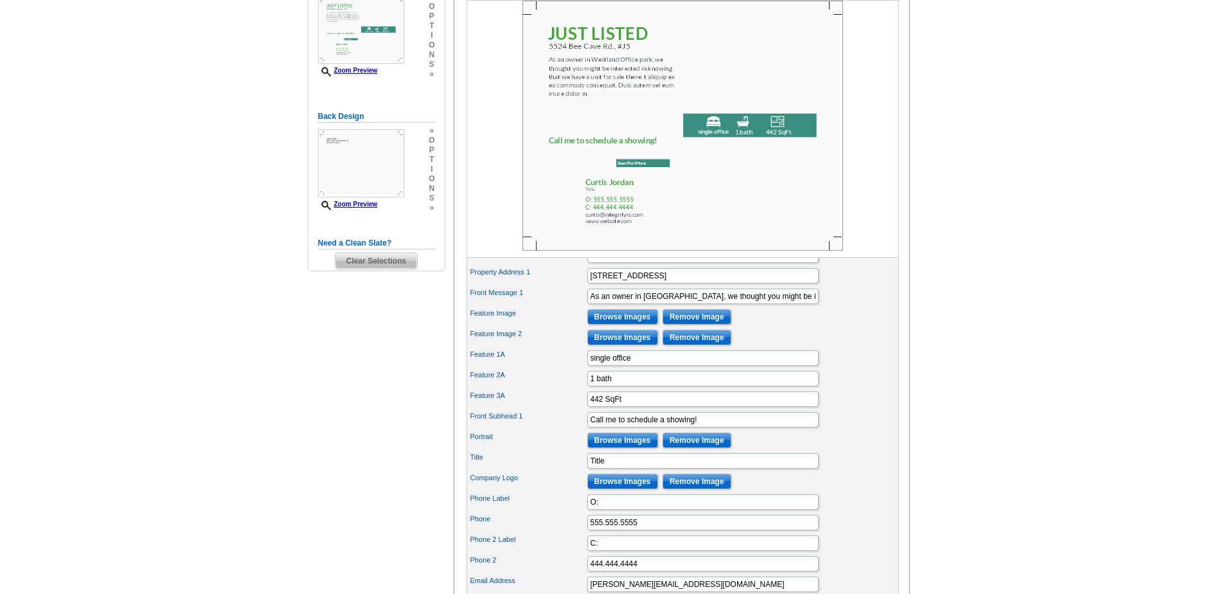
scroll to position [316, 0]
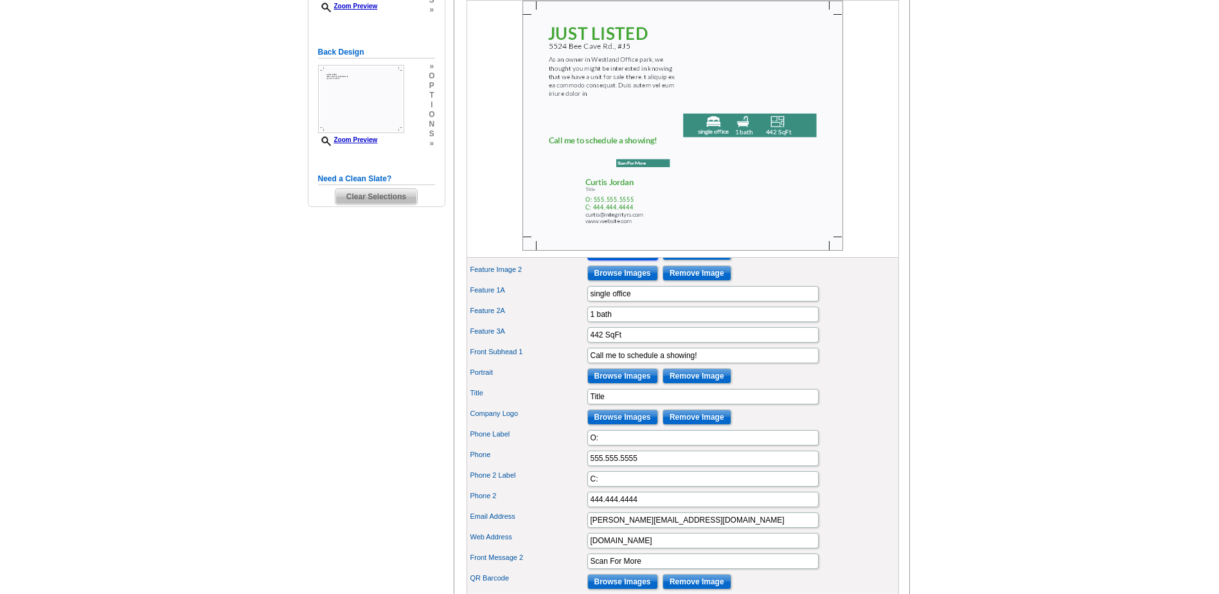
click at [619, 260] on input "Browse Images" at bounding box center [622, 252] width 71 height 15
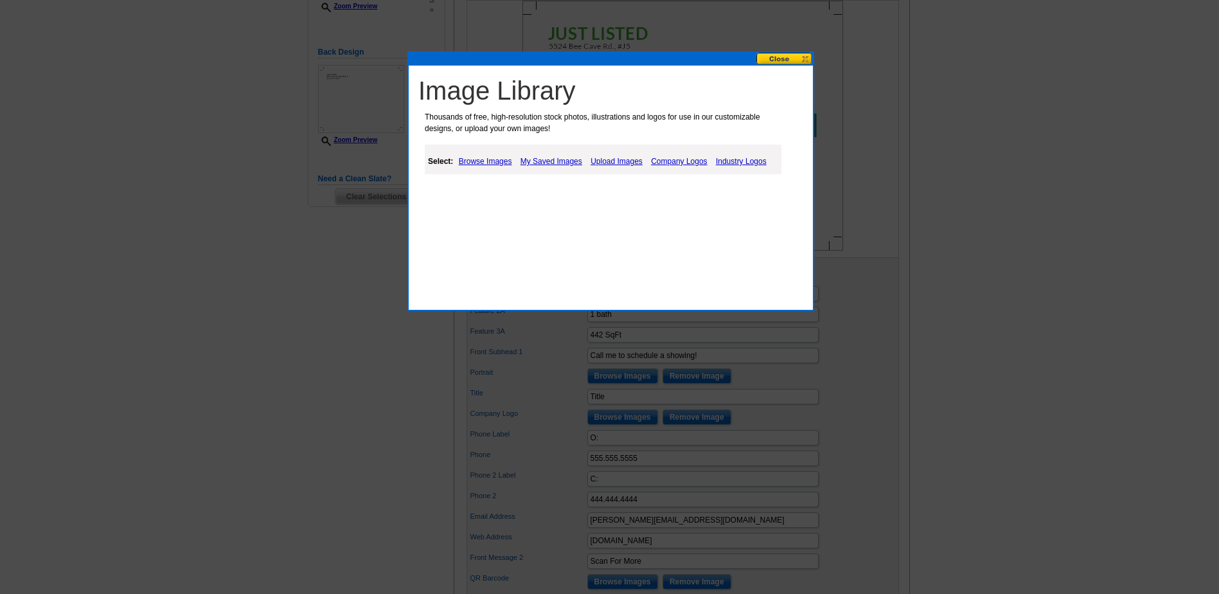
click at [563, 160] on link "My Saved Images" at bounding box center [551, 161] width 68 height 15
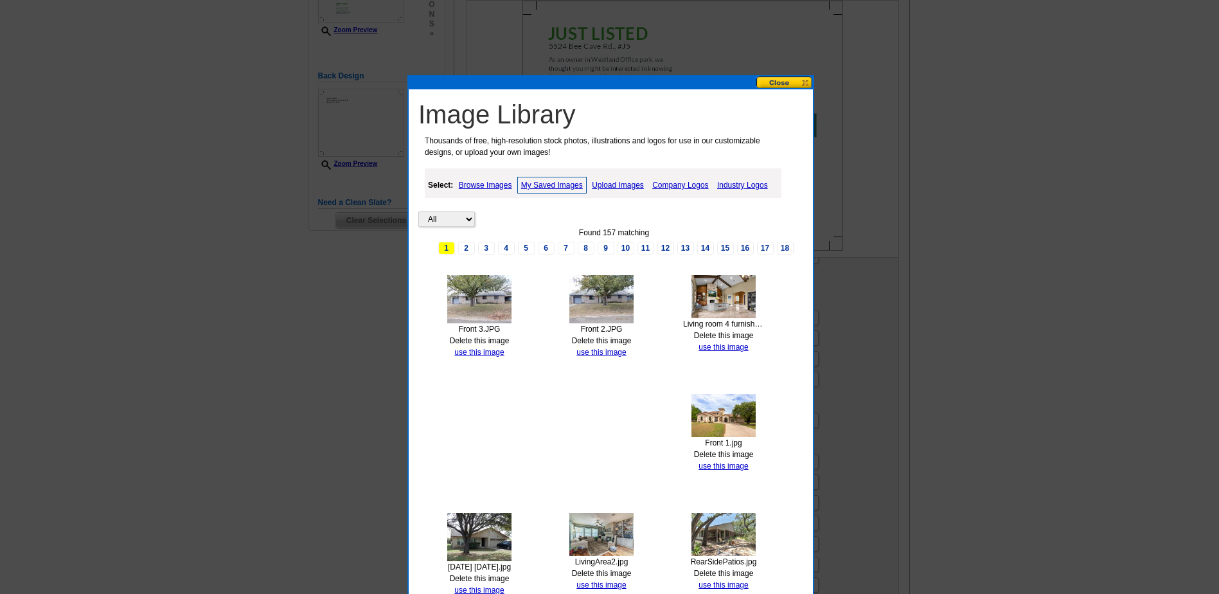
scroll to position [252, 0]
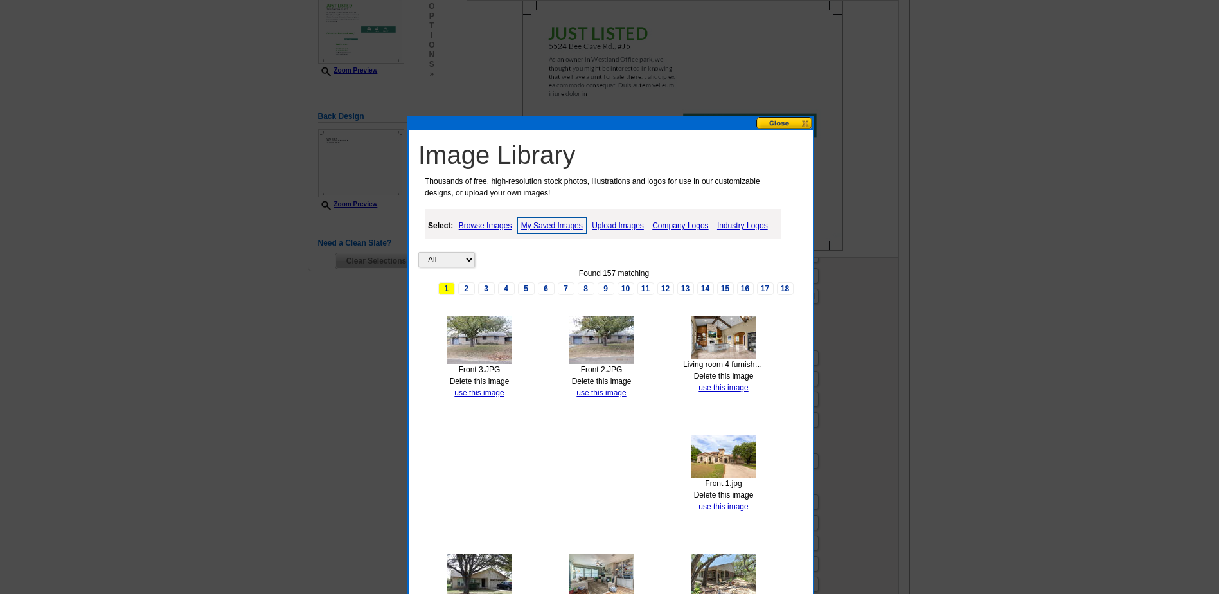
click at [494, 224] on link "Browse Images" at bounding box center [486, 225] width 60 height 15
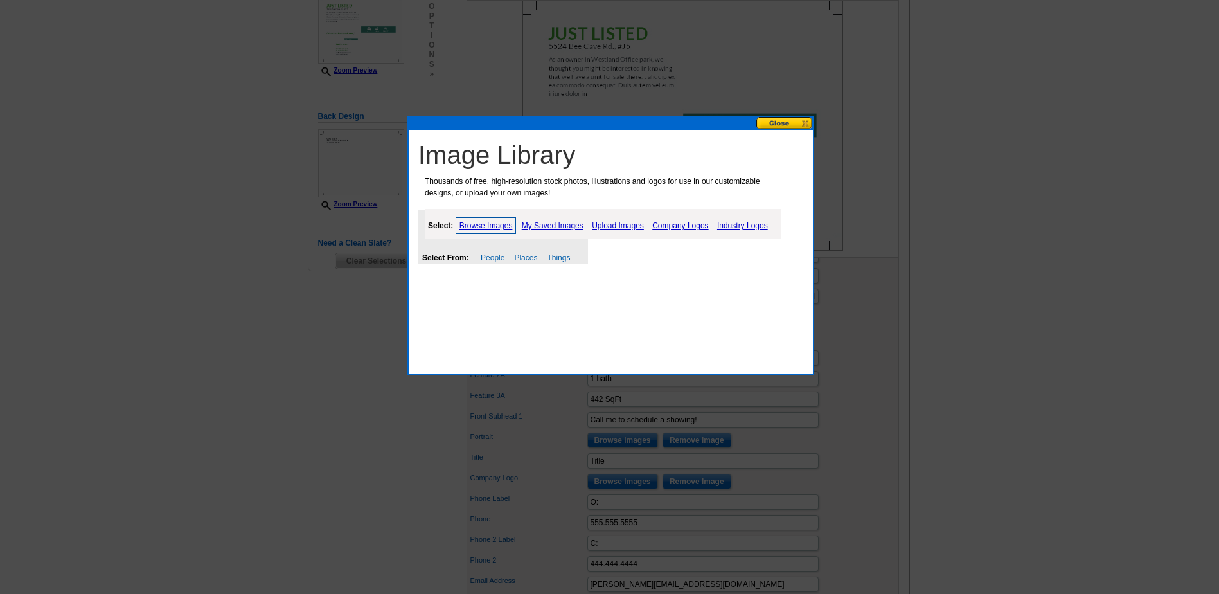
click at [618, 226] on link "Upload Images" at bounding box center [618, 225] width 58 height 15
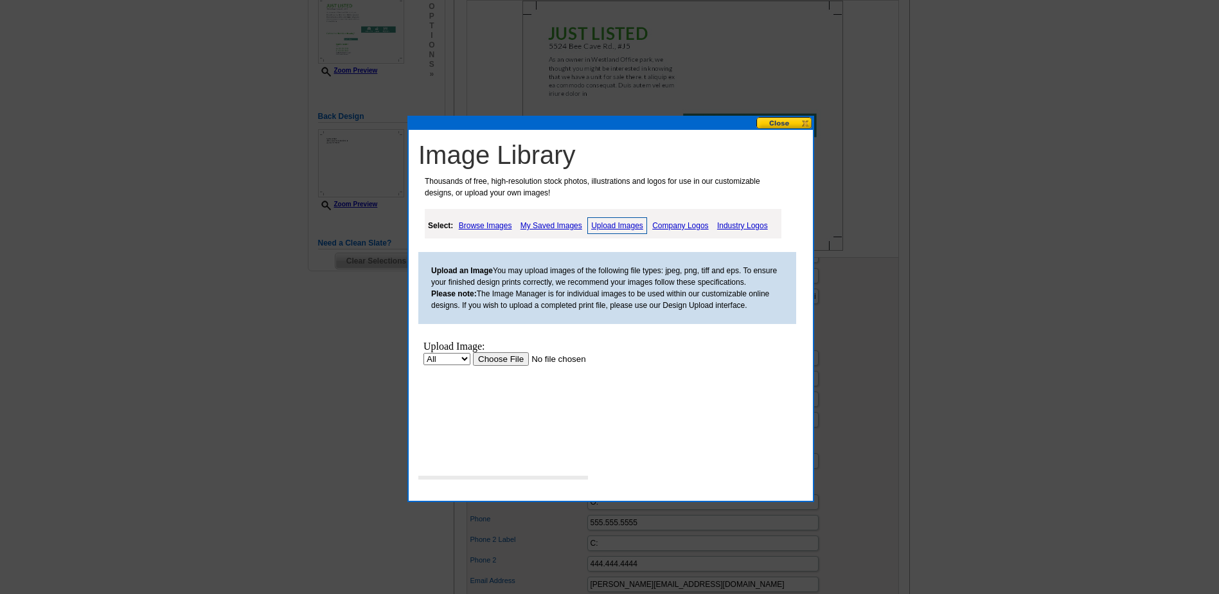
scroll to position [0, 0]
click at [510, 357] on input "file" at bounding box center [554, 358] width 163 height 13
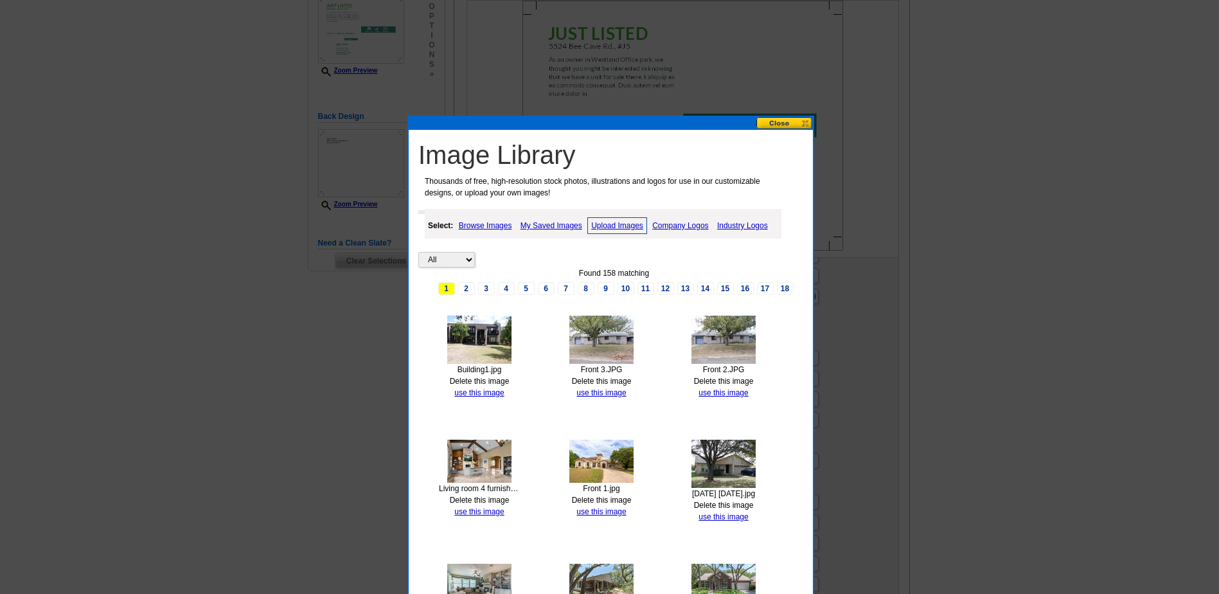
click at [773, 121] on button at bounding box center [784, 123] width 57 height 12
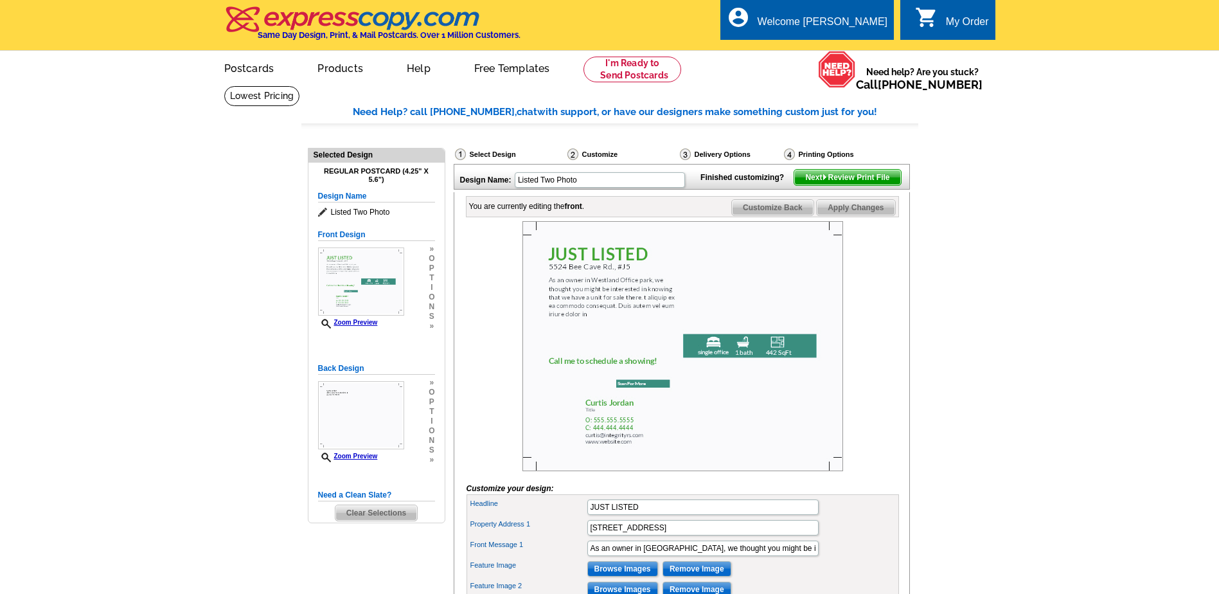
click at [842, 215] on span "Apply Changes" at bounding box center [856, 207] width 78 height 15
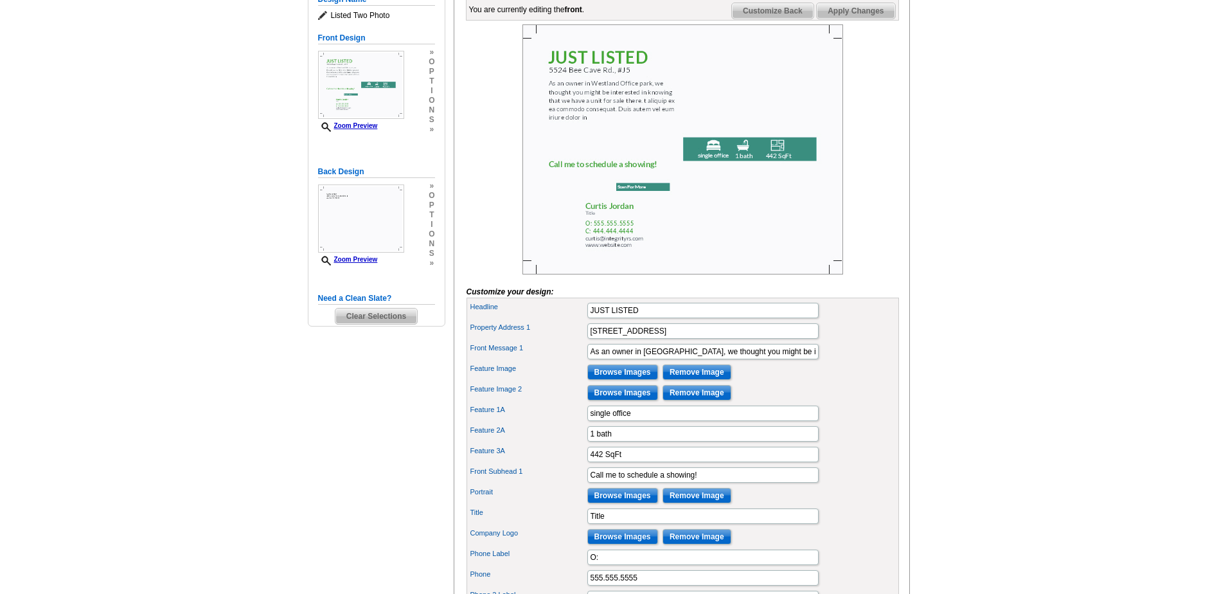
scroll to position [193, 0]
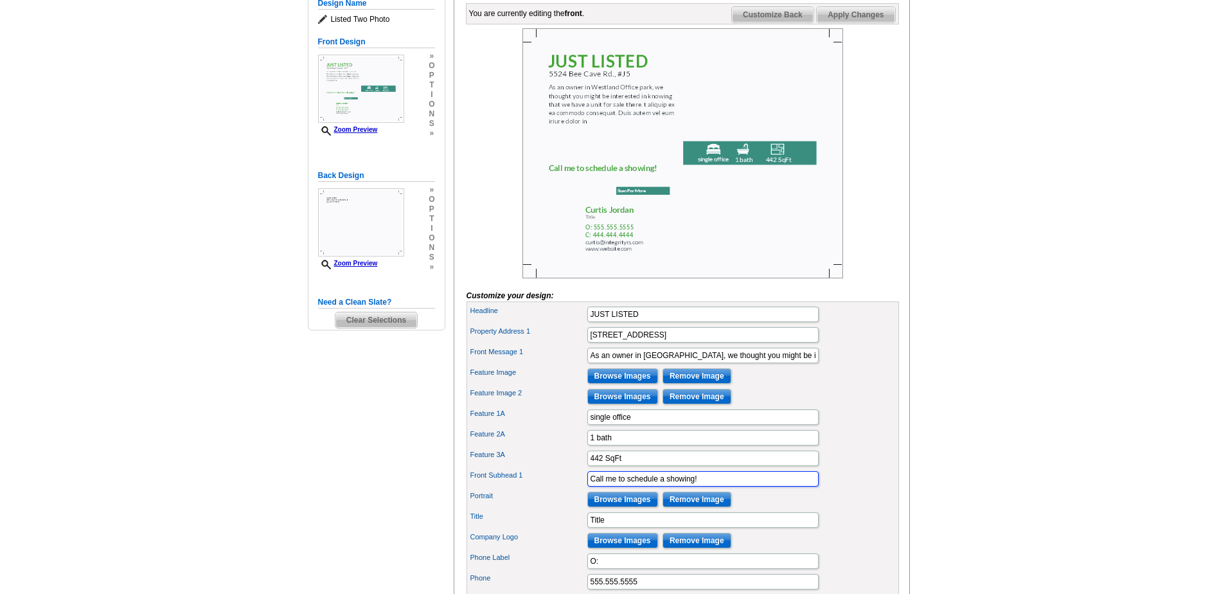
click at [702, 486] on input "Call me to schedule a showing!" at bounding box center [702, 478] width 231 height 15
type input "C"
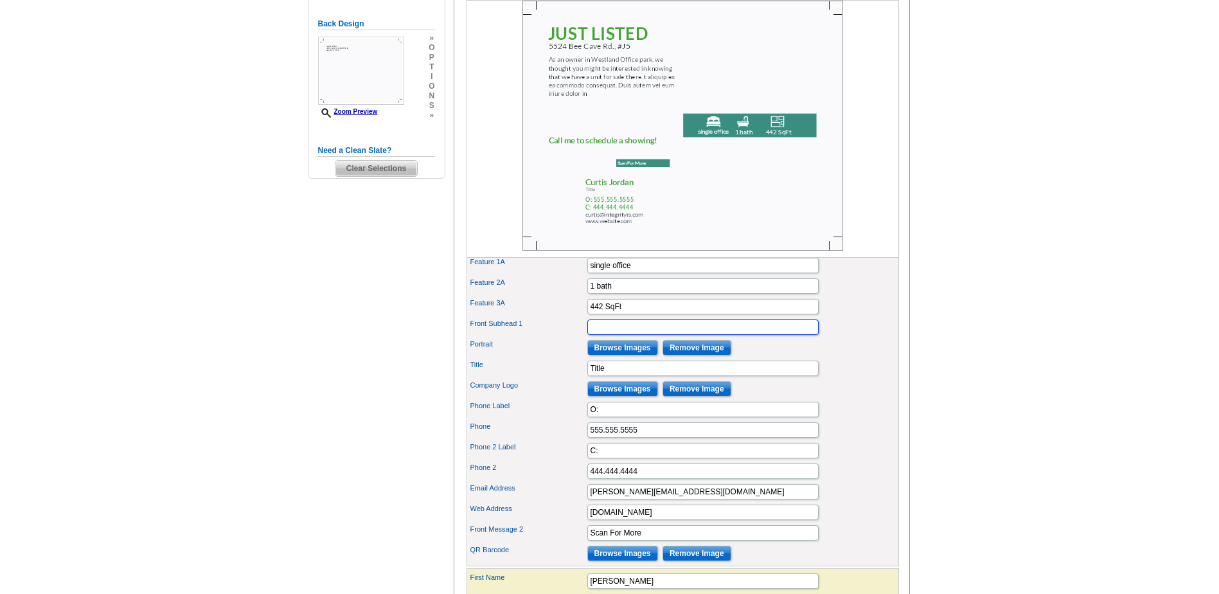
scroll to position [321, 0]
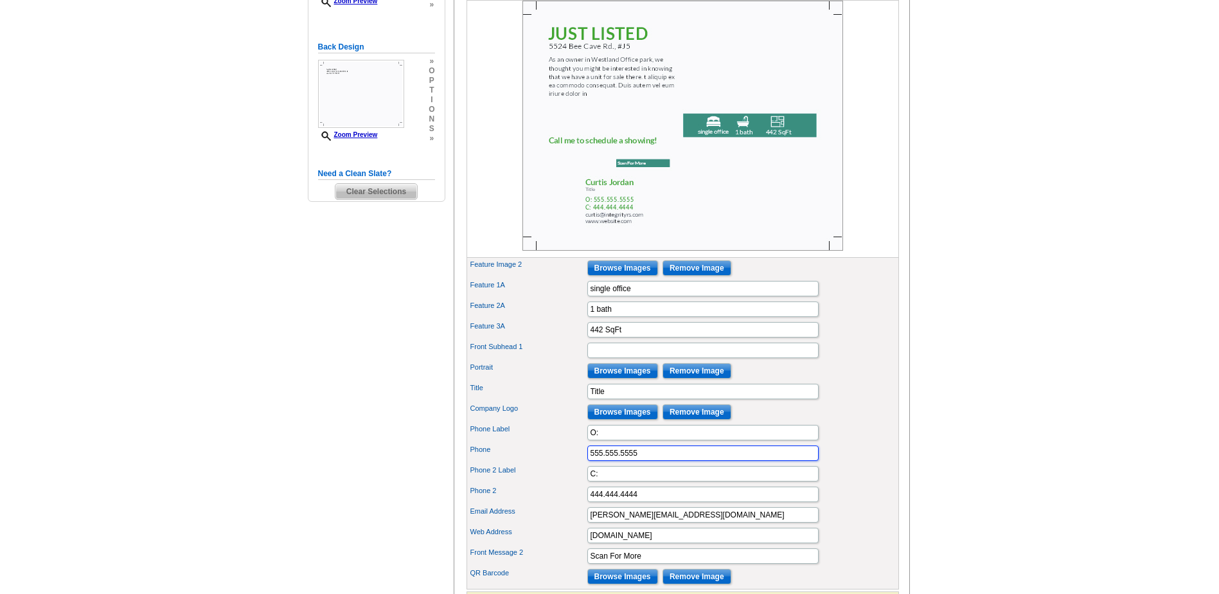
click at [677, 461] on input "555.555.5555" at bounding box center [702, 452] width 231 height 15
type input "5"
type input "512-415-6204"
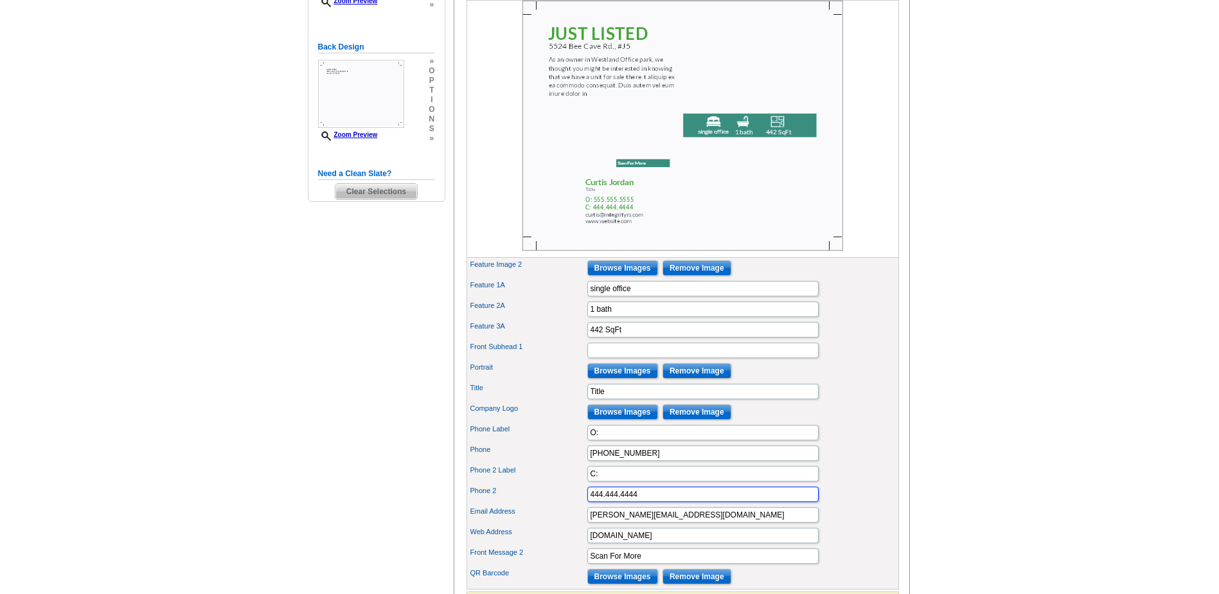
click at [658, 502] on input "444.444.4444" at bounding box center [702, 493] width 231 height 15
type input "4"
click at [607, 440] on input "O:" at bounding box center [702, 432] width 231 height 15
type input "O"
type input "Cell:"
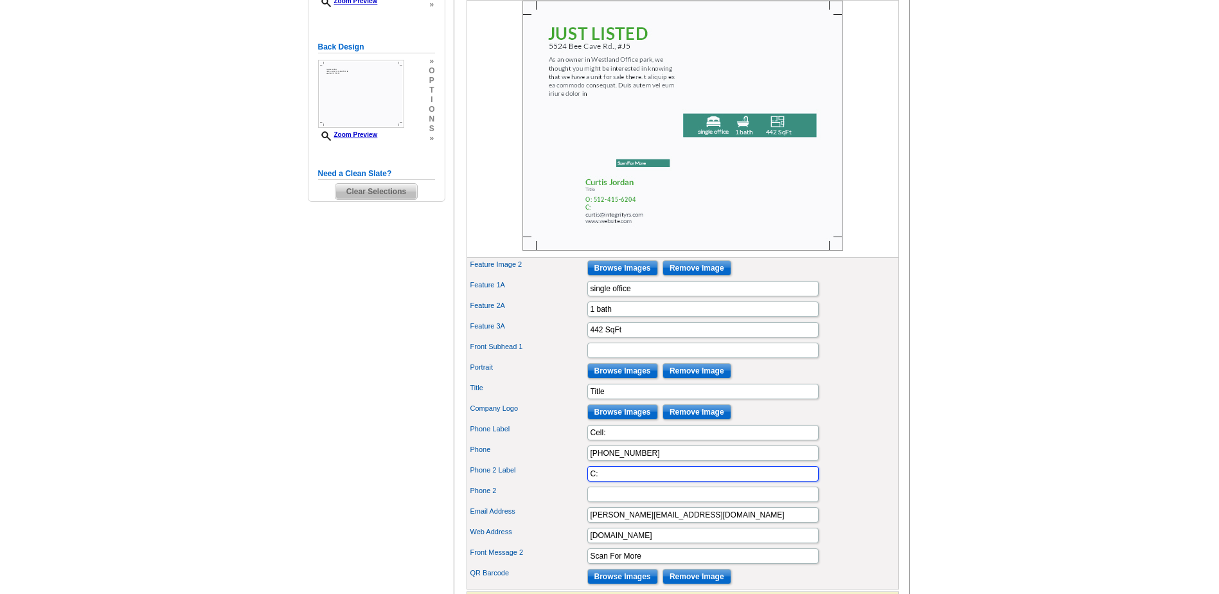
click at [623, 481] on input "C:" at bounding box center [702, 473] width 231 height 15
type input "C"
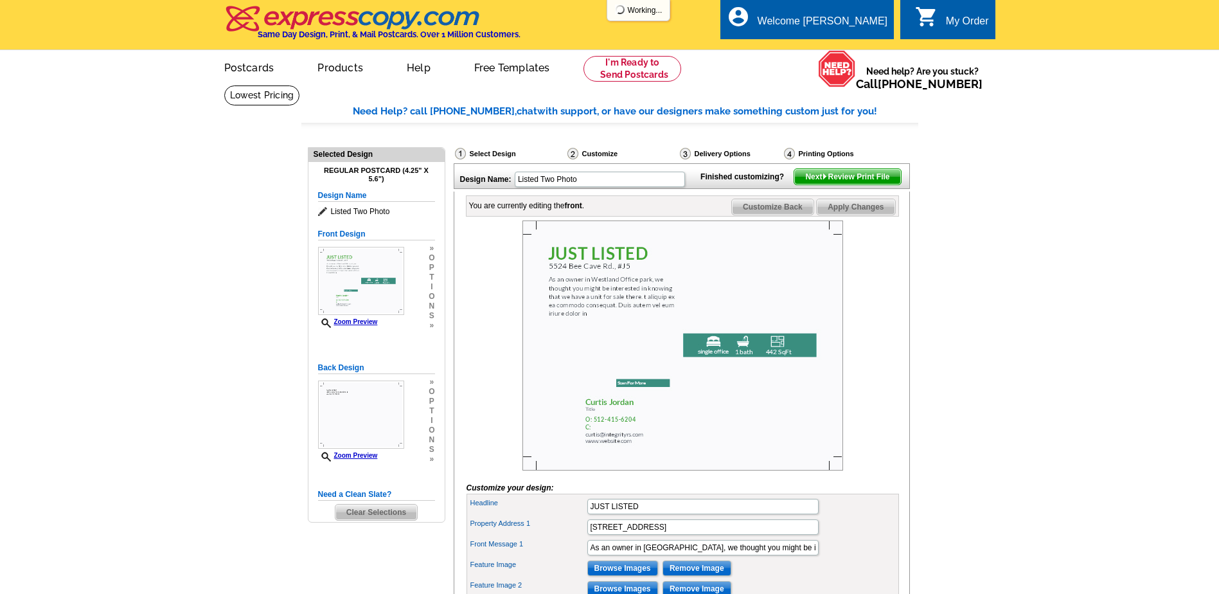
scroll to position [0, 0]
click at [867, 215] on span "Apply Changes" at bounding box center [856, 207] width 78 height 15
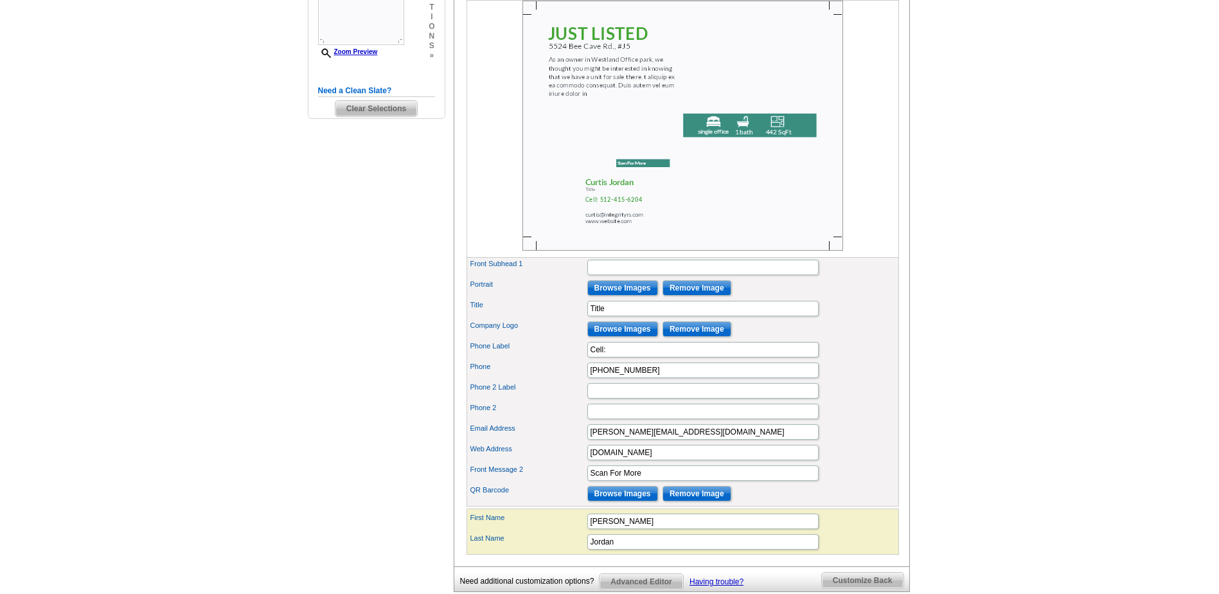
scroll to position [450, 0]
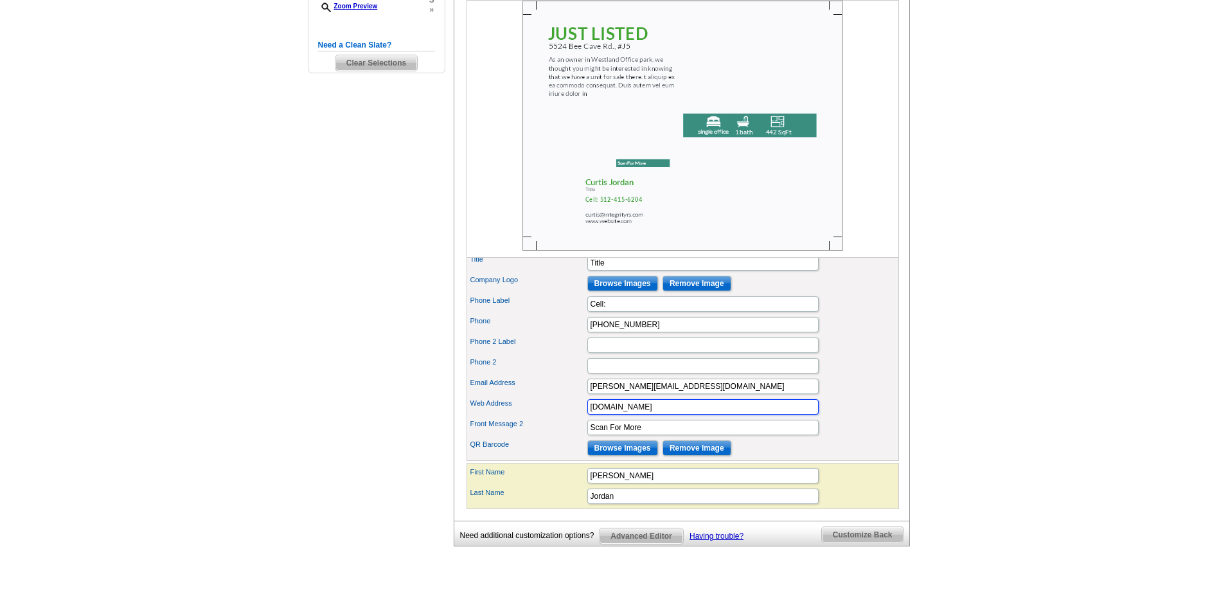
click at [699, 414] on input "www.website.com" at bounding box center [702, 406] width 231 height 15
type input "w"
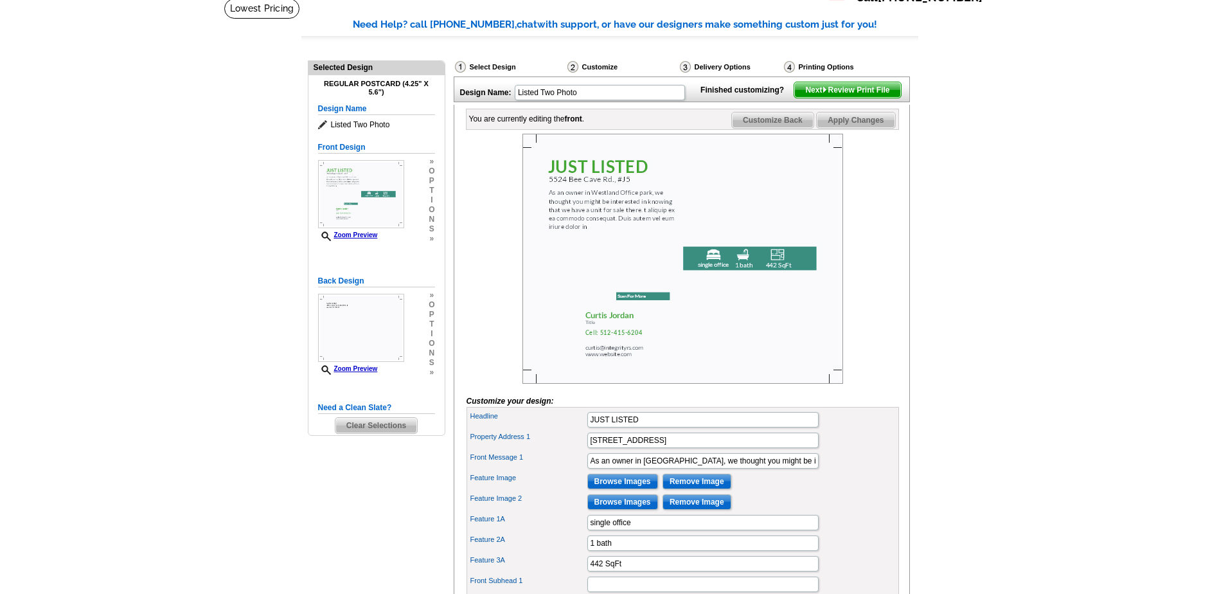
scroll to position [0, 0]
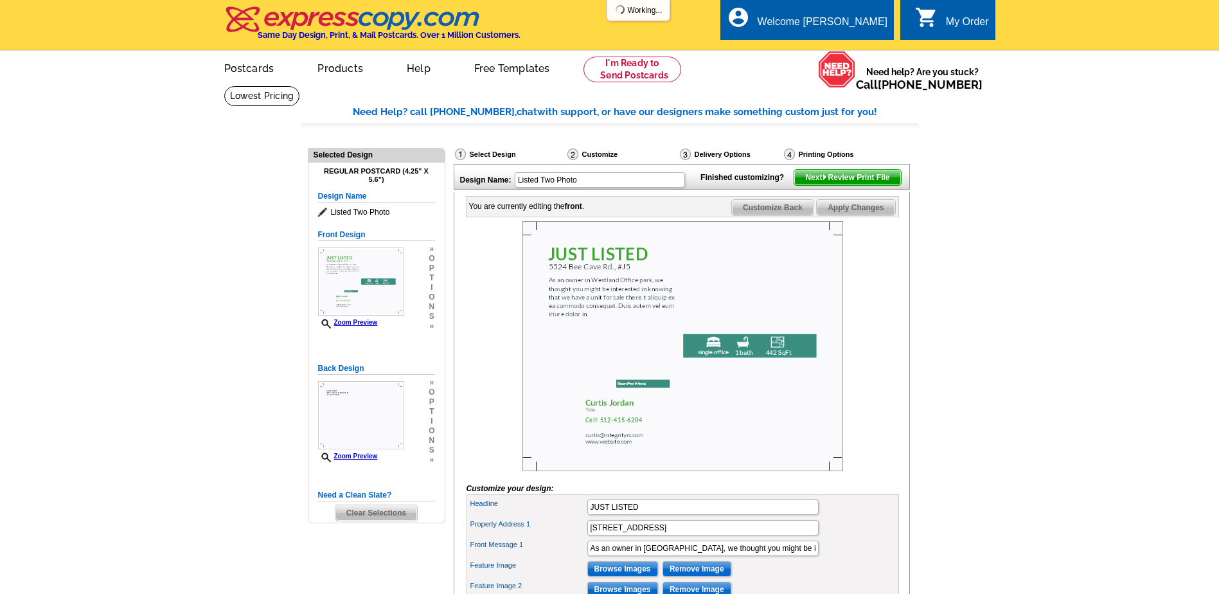
click at [854, 215] on span "Apply Changes" at bounding box center [856, 207] width 78 height 15
click at [693, 556] on input "As an owner in Westland Office park, we thought you might be interested in know…" at bounding box center [702, 547] width 231 height 15
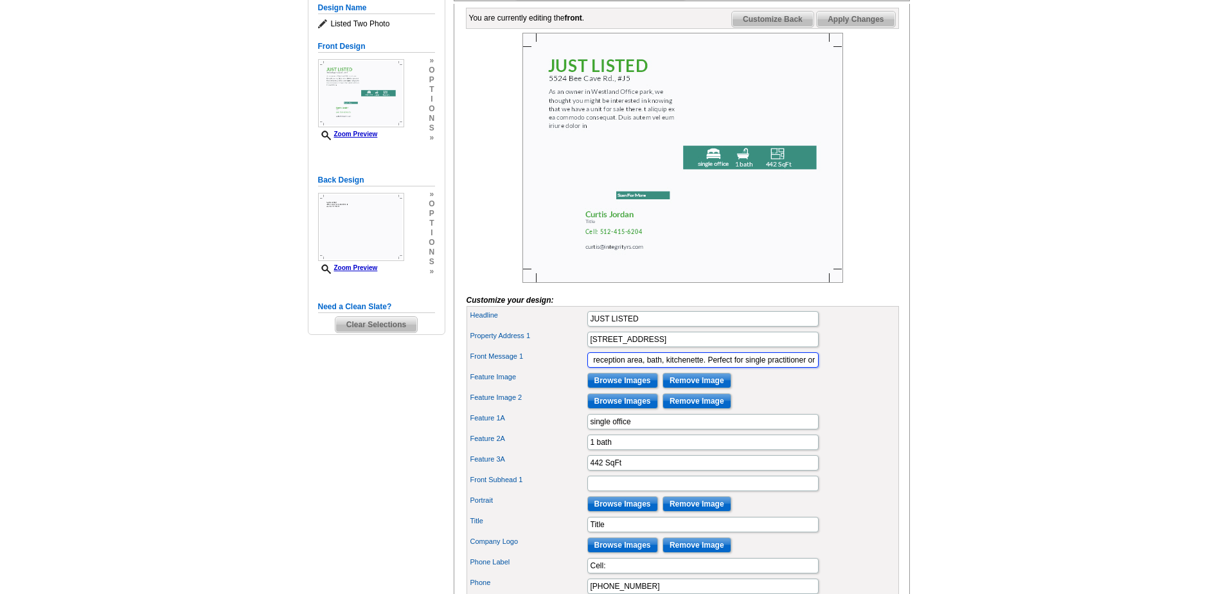
scroll to position [321, 0]
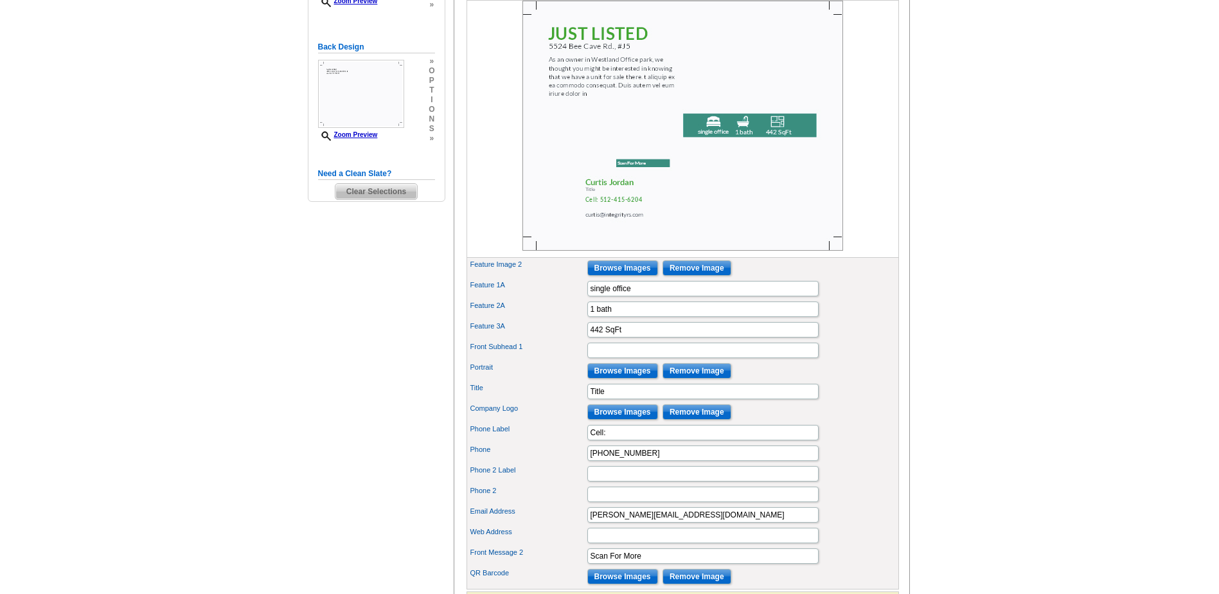
type input "Office, reception area, bath, kitchenette. Perfect for single practitioner or"
click at [616, 399] on input "Title" at bounding box center [702, 391] width 231 height 15
type input "T"
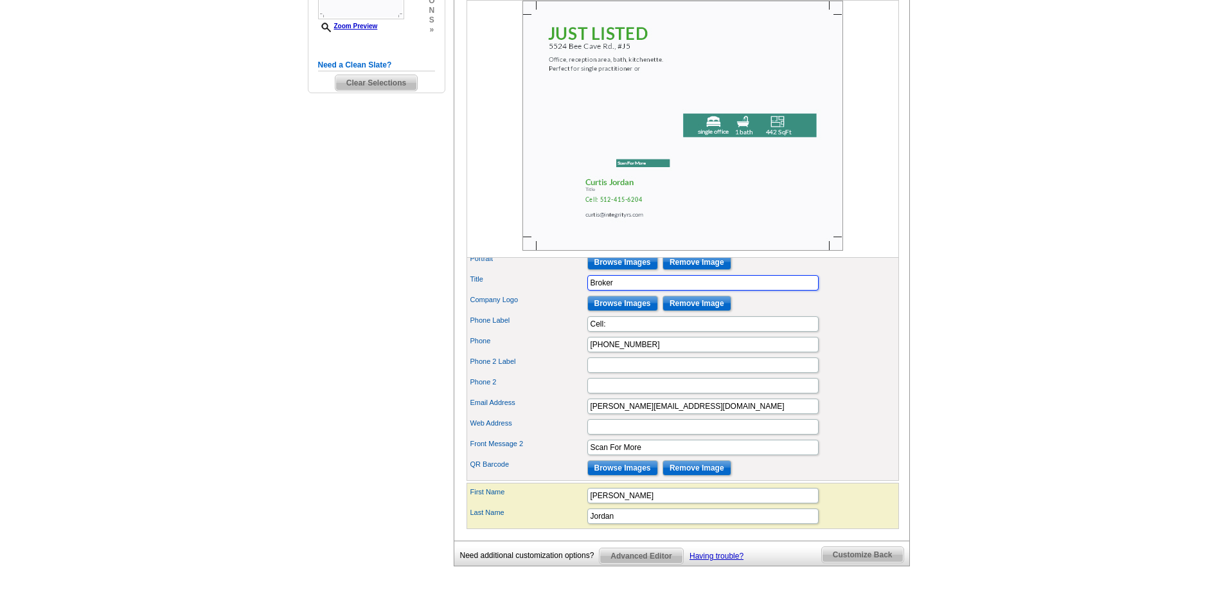
scroll to position [450, 0]
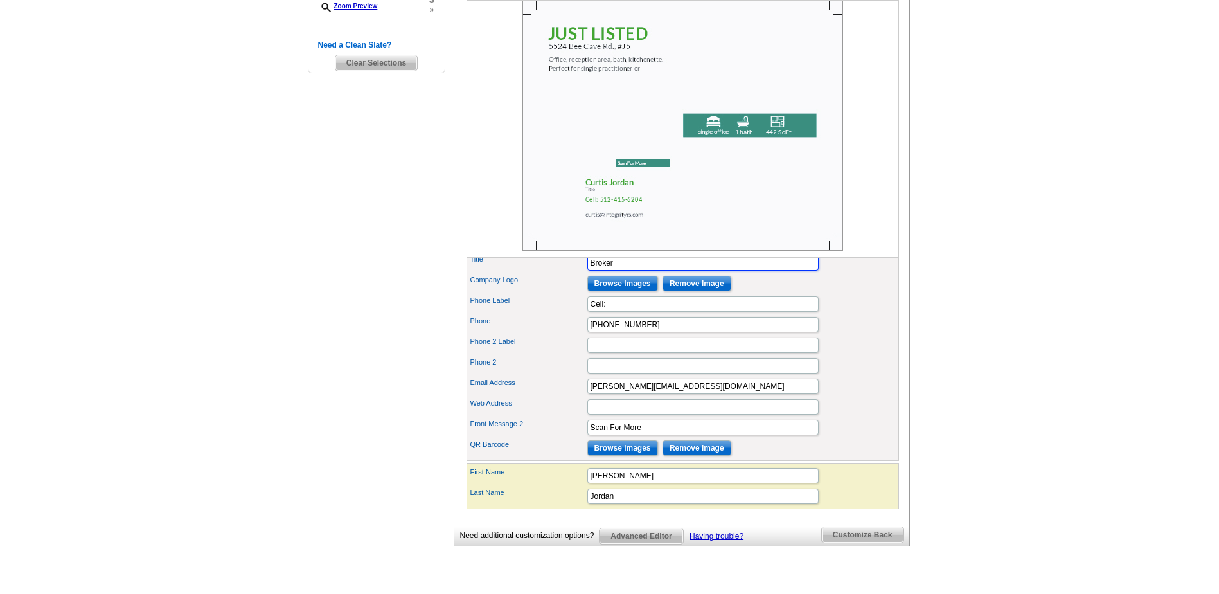
type input "Broker"
click at [645, 435] on input "Scan For More" at bounding box center [702, 427] width 231 height 15
type input "S"
click at [683, 456] on input "Remove Image" at bounding box center [697, 447] width 69 height 15
click at [682, 250] on input "Remove Image" at bounding box center [697, 242] width 69 height 15
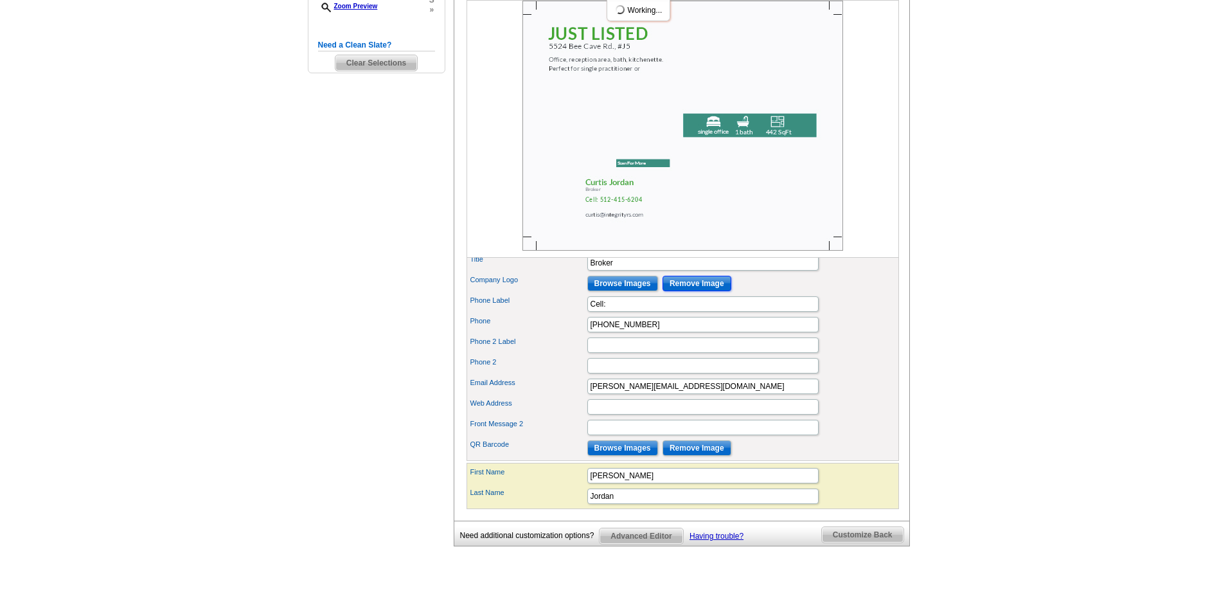
click at [688, 291] on input "Remove Image" at bounding box center [697, 283] width 69 height 15
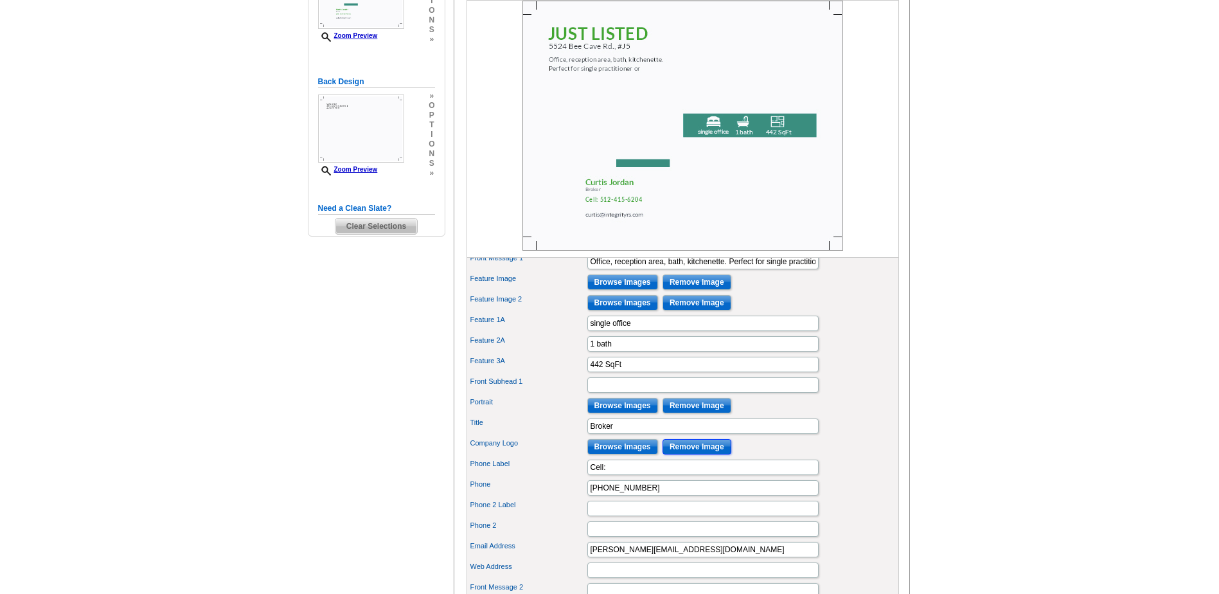
scroll to position [257, 0]
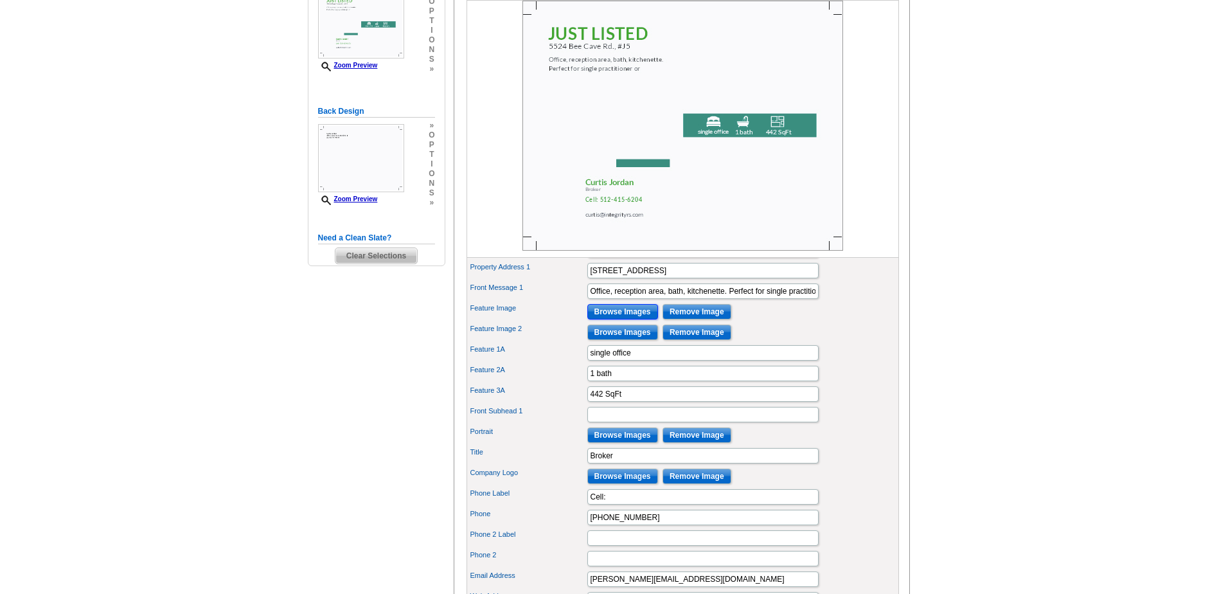
click at [608, 319] on input "Browse Images" at bounding box center [622, 311] width 71 height 15
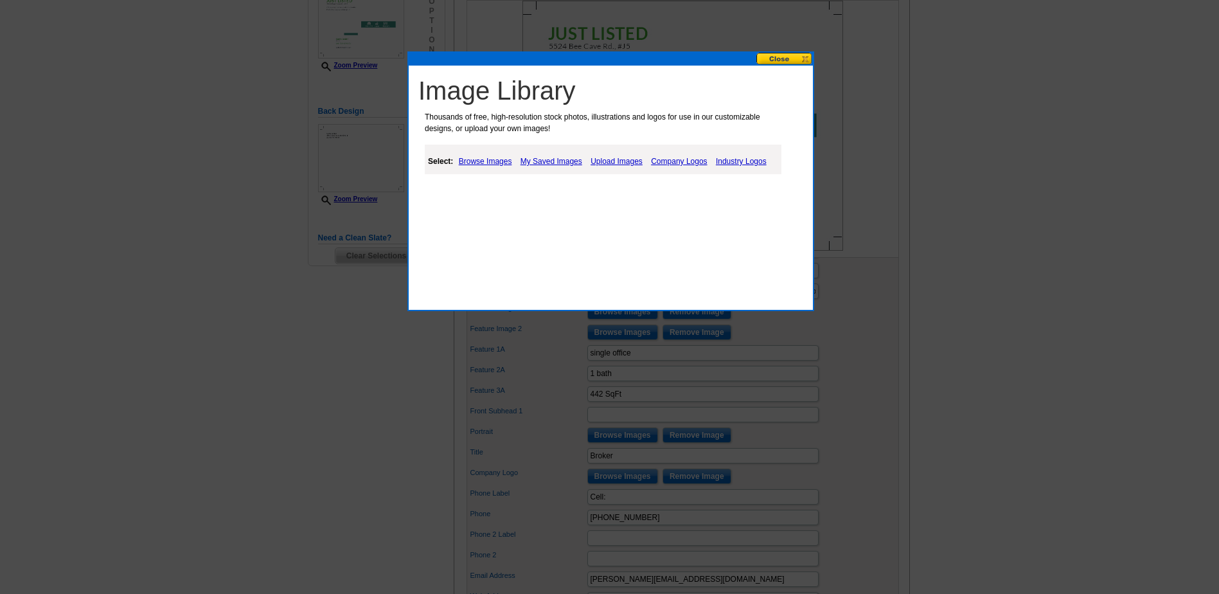
click at [614, 155] on link "Upload Images" at bounding box center [616, 161] width 58 height 15
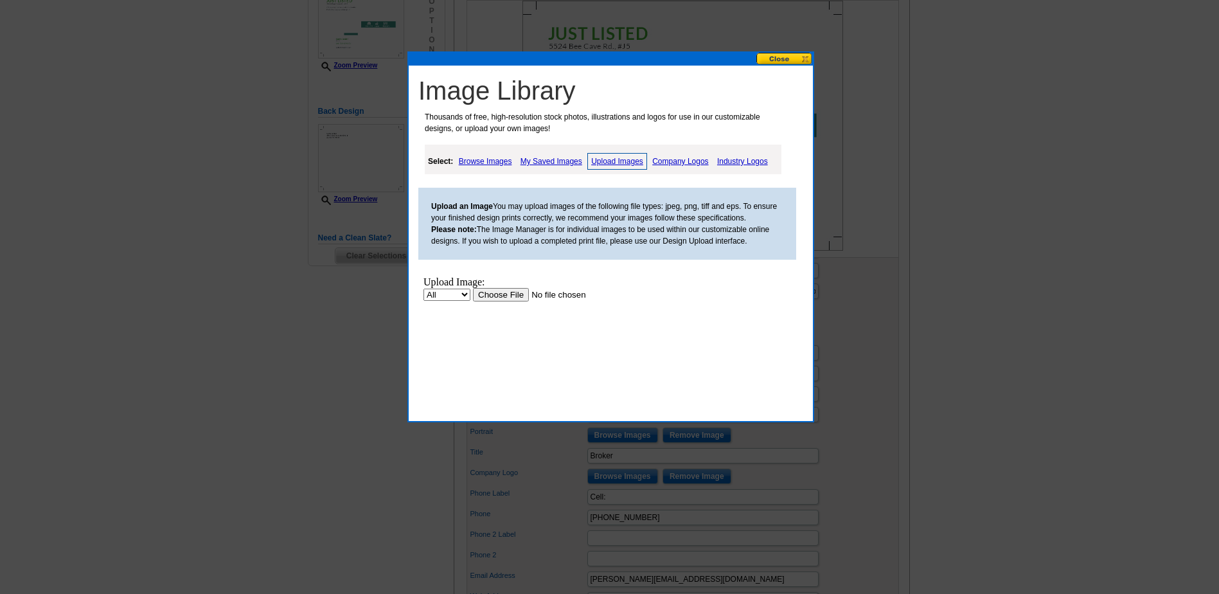
scroll to position [0, 0]
click at [500, 295] on input "file" at bounding box center [554, 294] width 163 height 13
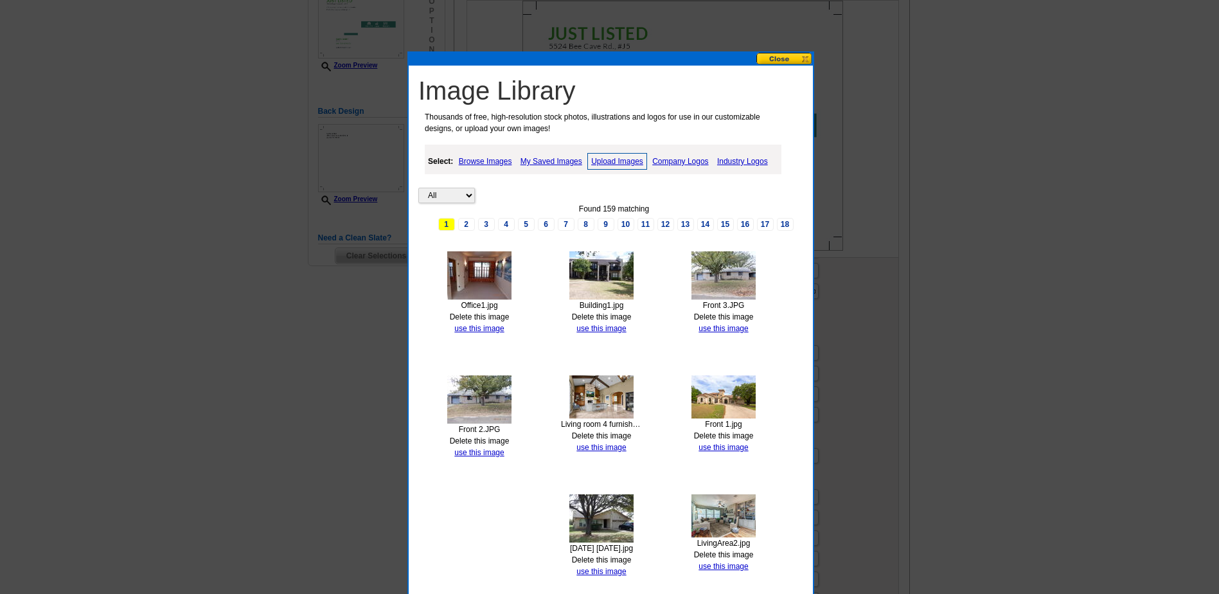
click at [621, 155] on link "Upload Images" at bounding box center [617, 161] width 60 height 17
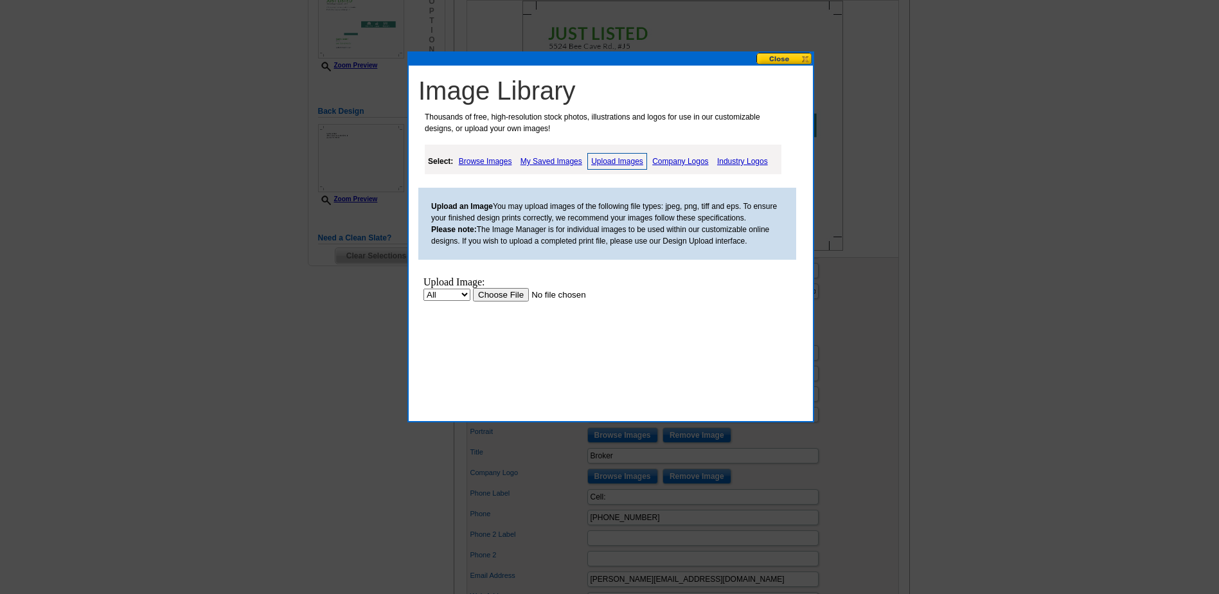
click at [511, 294] on input "file" at bounding box center [554, 294] width 163 height 13
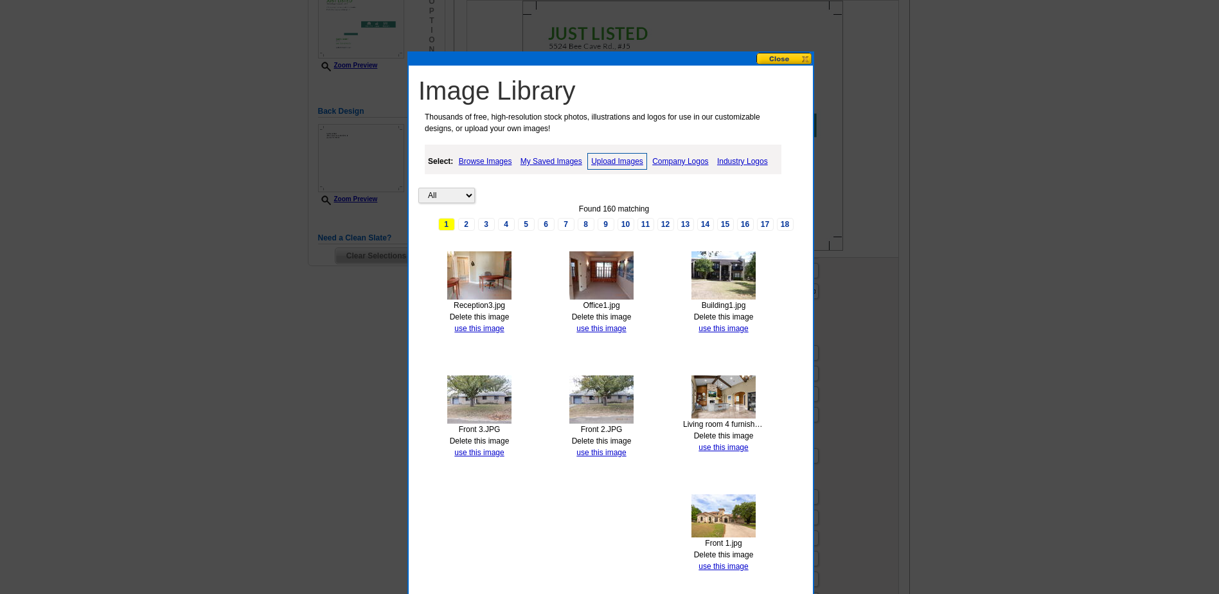
click at [771, 56] on button at bounding box center [784, 59] width 57 height 12
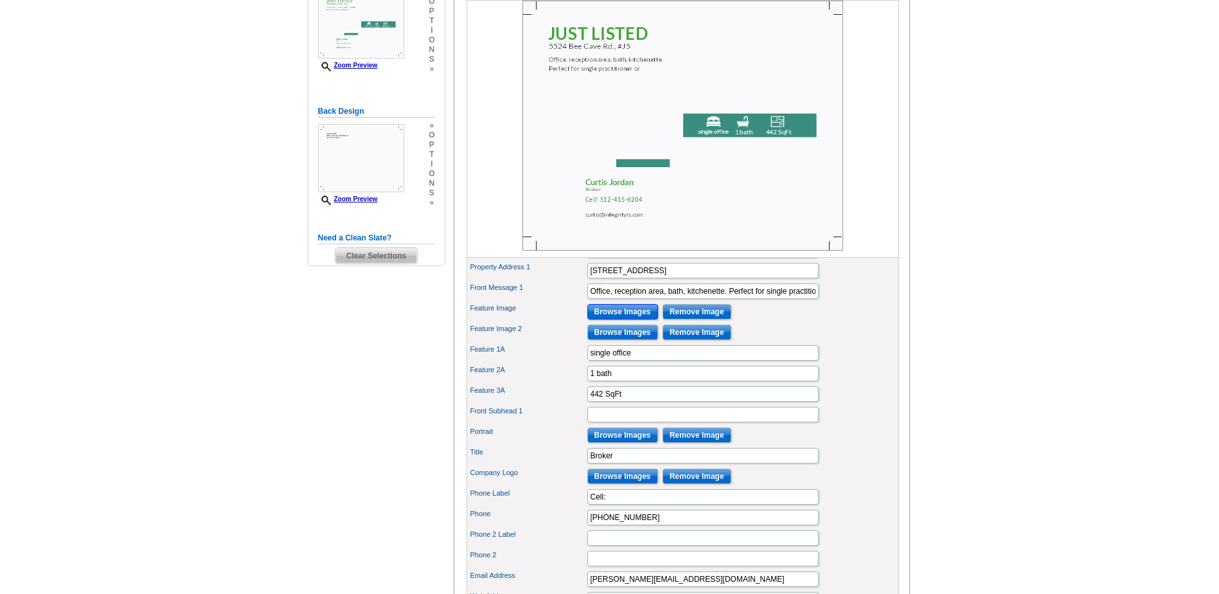
click at [630, 319] on input "Browse Images" at bounding box center [622, 311] width 71 height 15
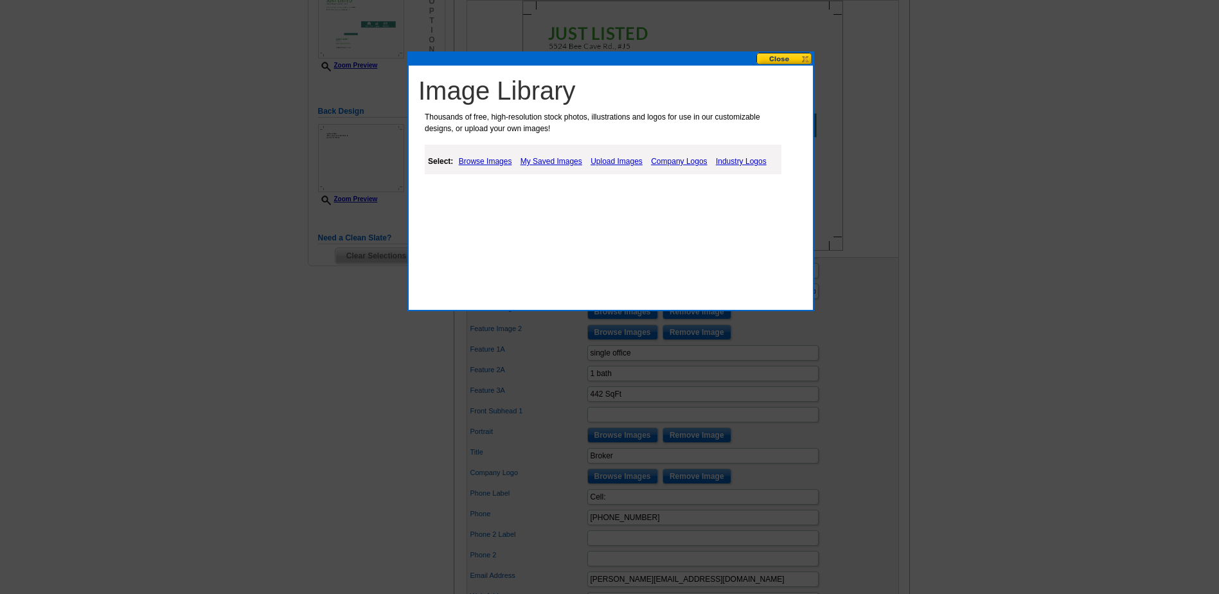
click at [488, 161] on link "Browse Images" at bounding box center [486, 161] width 60 height 15
click at [546, 158] on link "My Saved Images" at bounding box center [553, 161] width 68 height 15
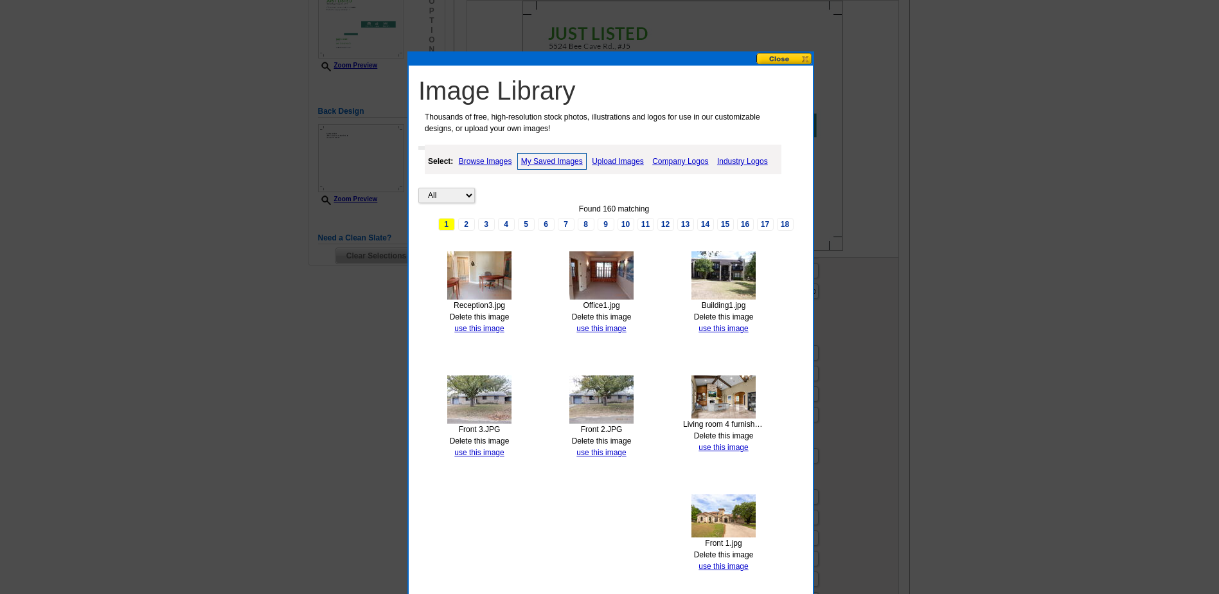
click at [479, 271] on img at bounding box center [479, 275] width 64 height 48
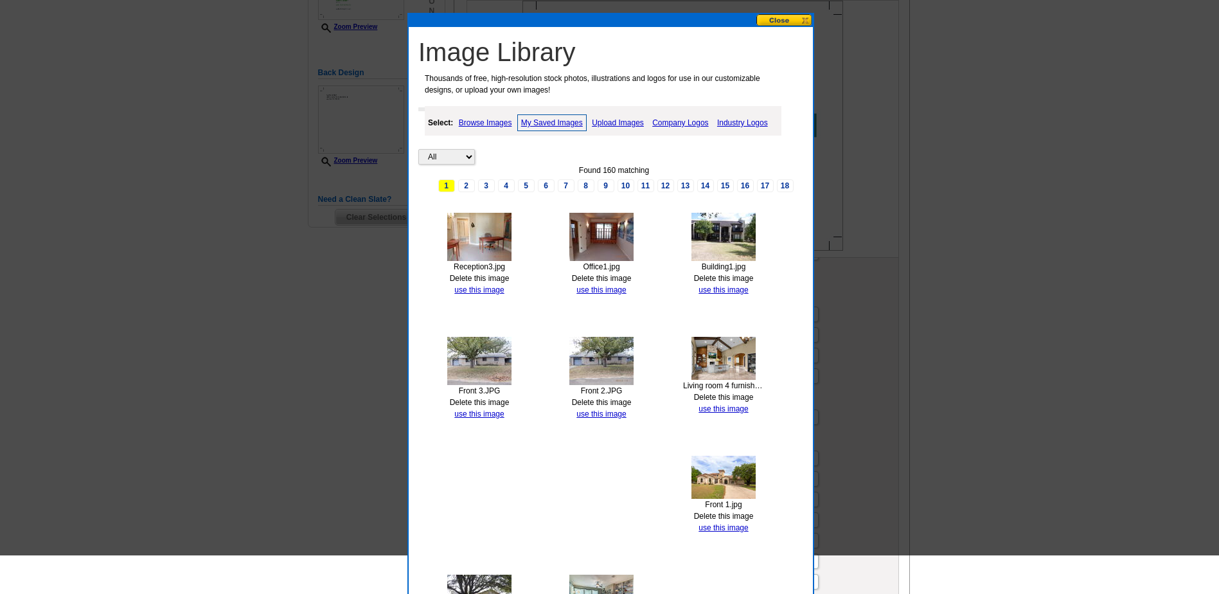
scroll to position [257, 0]
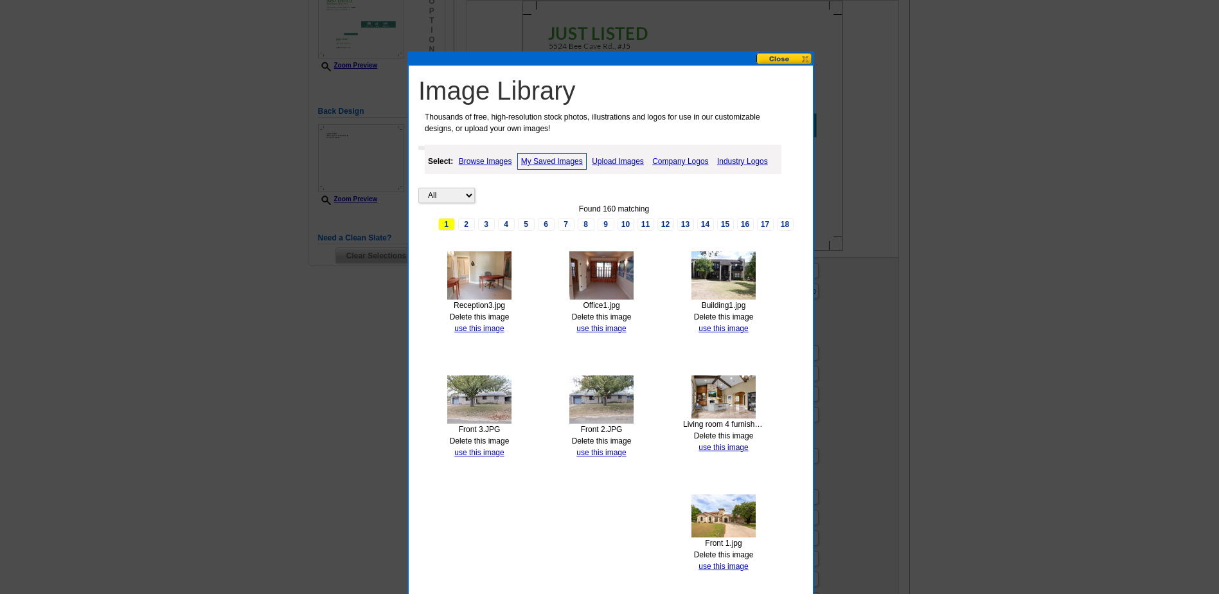
click at [780, 57] on button at bounding box center [784, 59] width 57 height 12
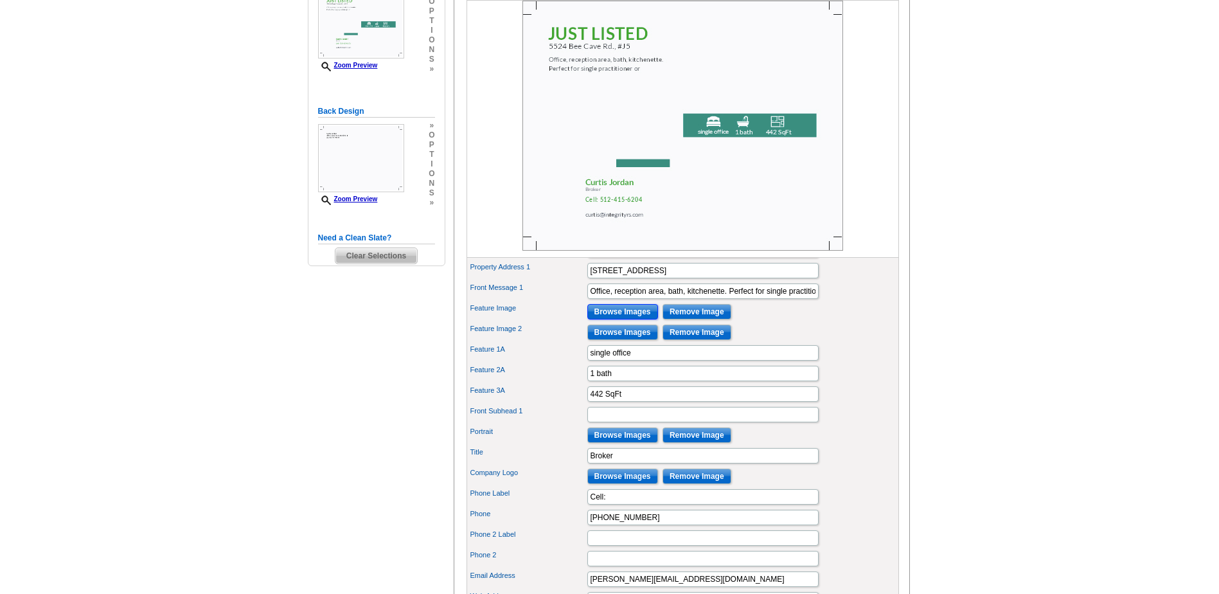
click at [616, 319] on input "Browse Images" at bounding box center [622, 311] width 71 height 15
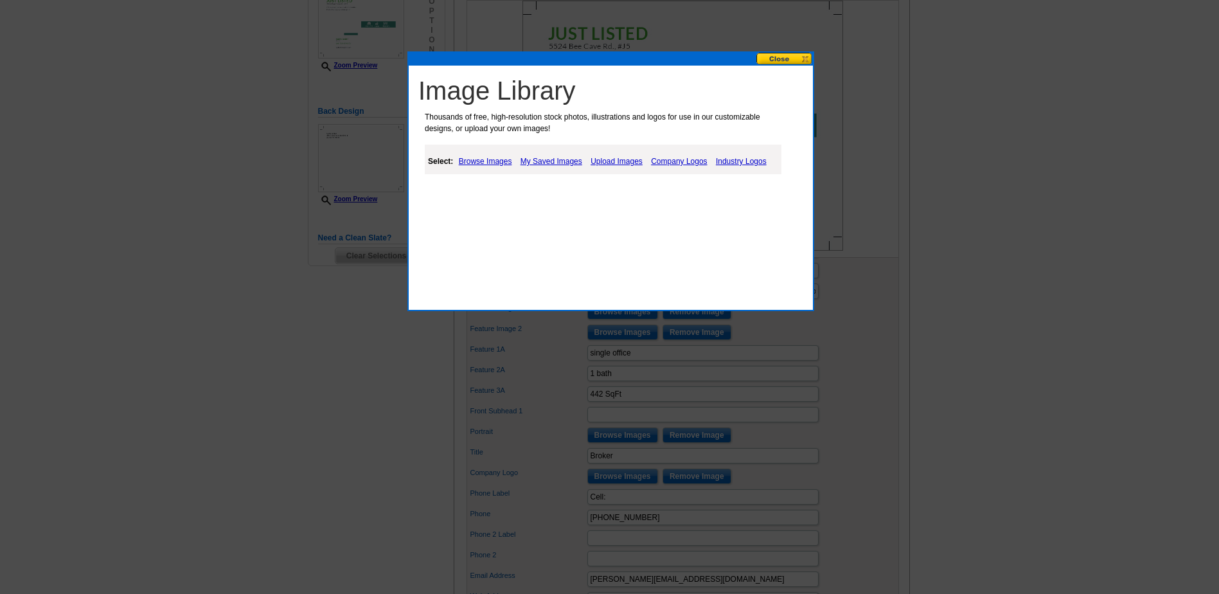
click at [565, 160] on link "My Saved Images" at bounding box center [551, 161] width 68 height 15
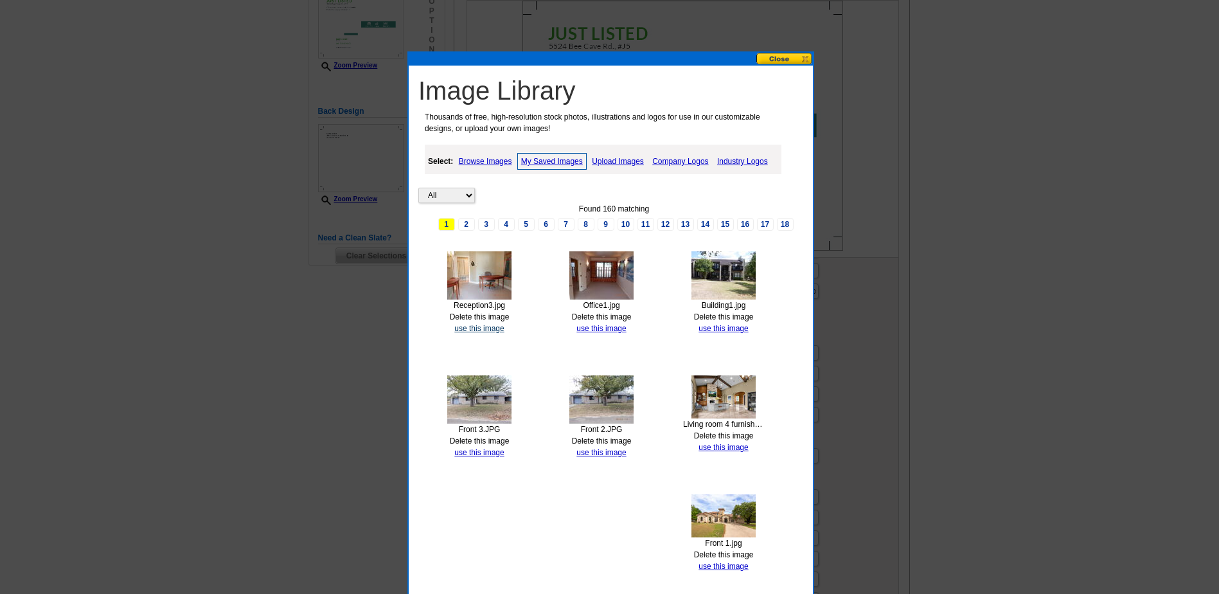
click at [468, 330] on link "use this image" at bounding box center [478, 328] width 49 height 9
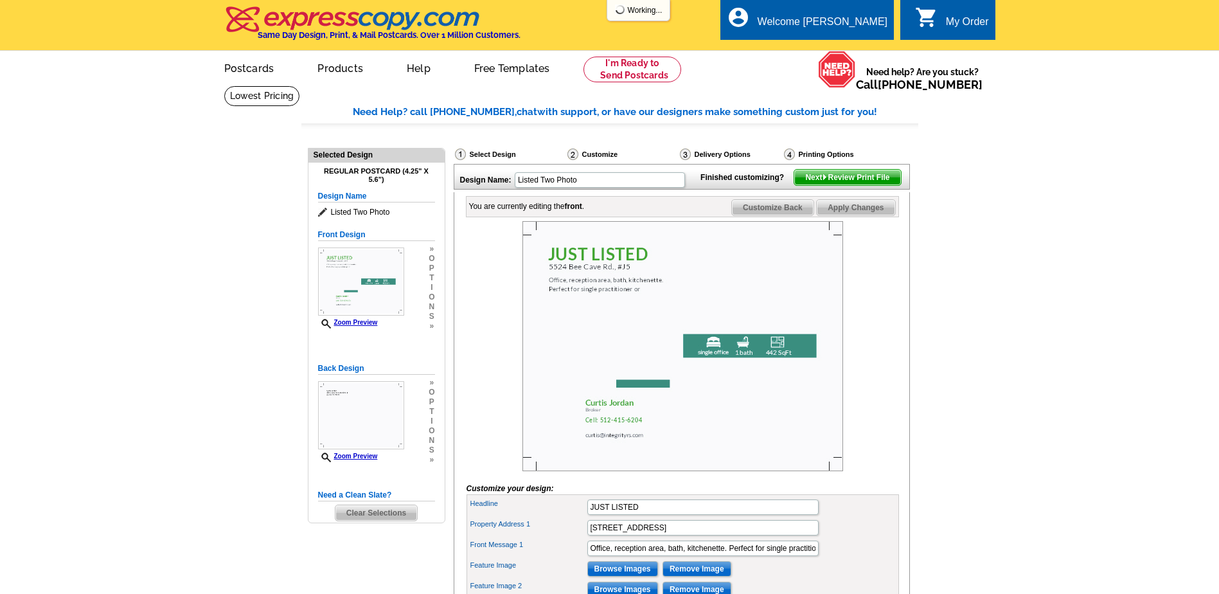
click at [867, 215] on span "Apply Changes" at bounding box center [856, 207] width 78 height 15
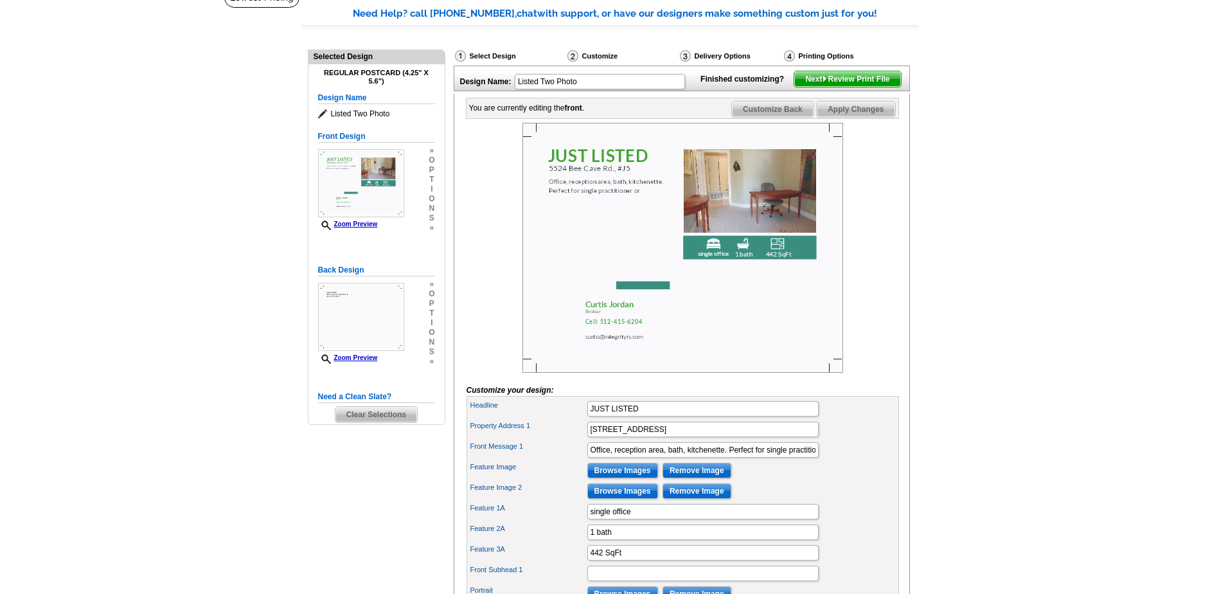
scroll to position [129, 0]
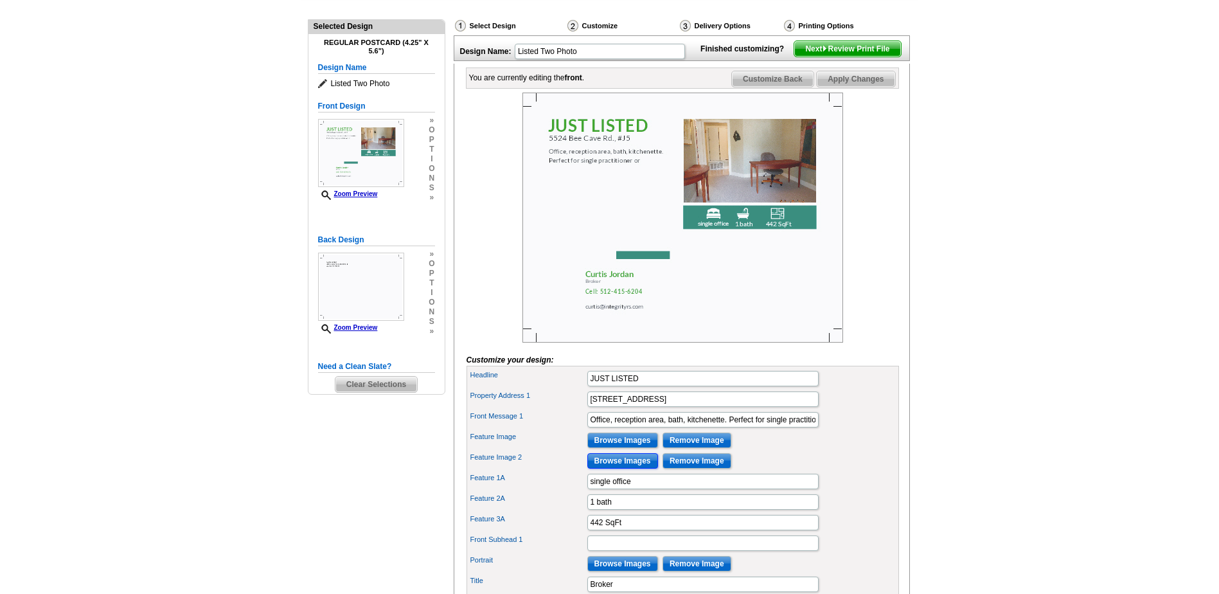
click at [609, 468] on input "Browse Images" at bounding box center [622, 460] width 71 height 15
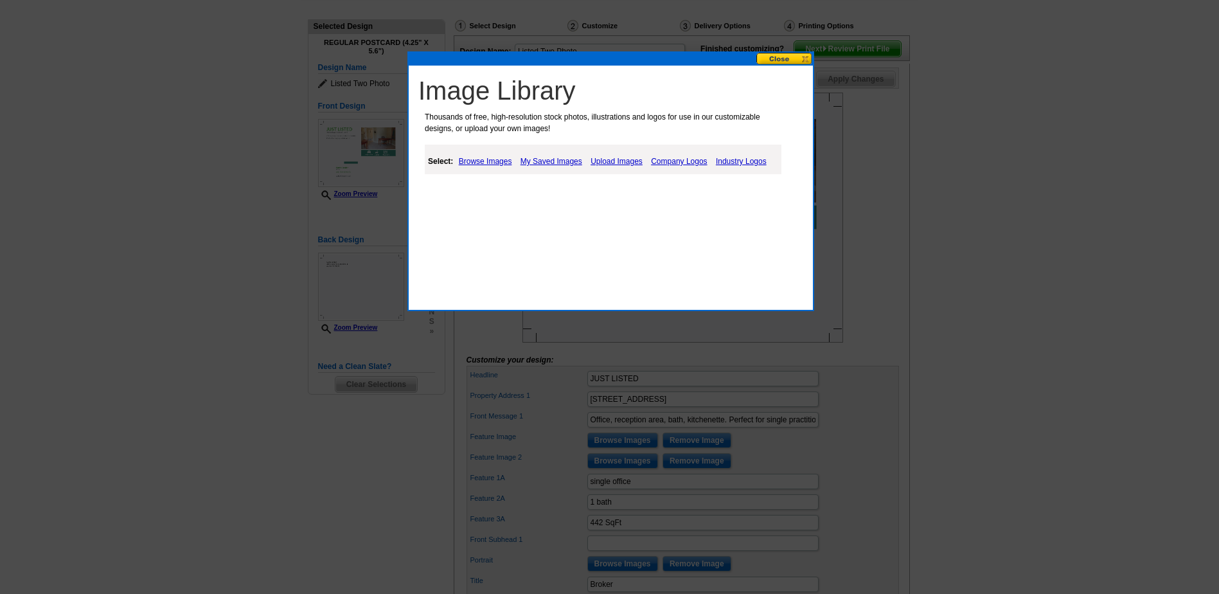
click at [494, 157] on link "Browse Images" at bounding box center [486, 161] width 60 height 15
click at [555, 163] on link "My Saved Images" at bounding box center [553, 161] width 68 height 15
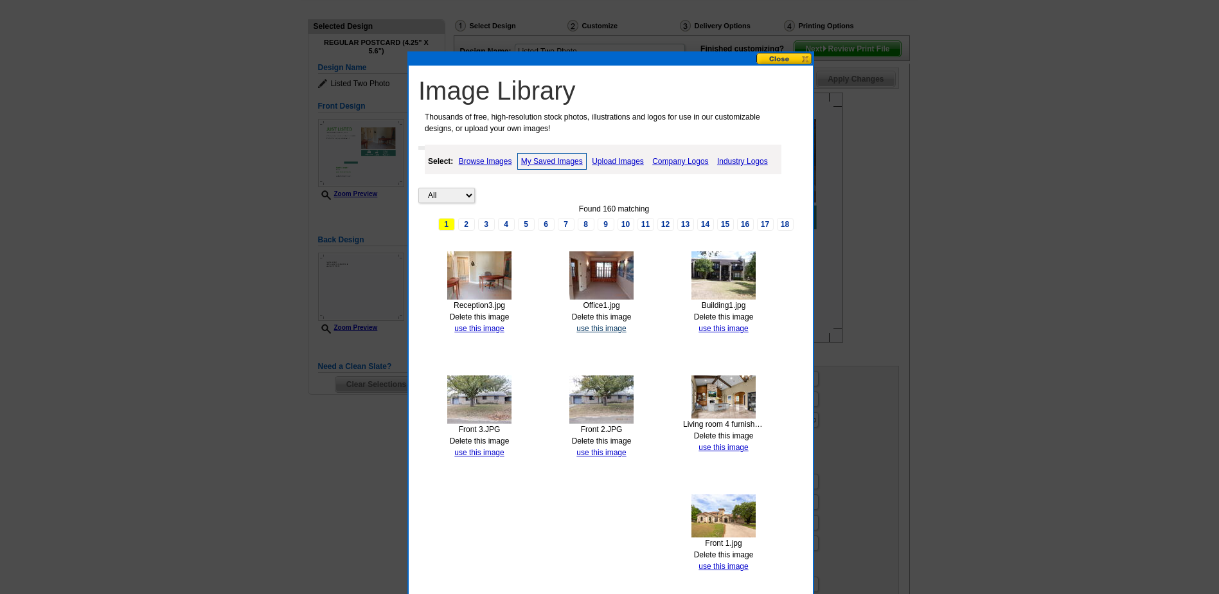
click at [585, 326] on link "use this image" at bounding box center [600, 328] width 49 height 9
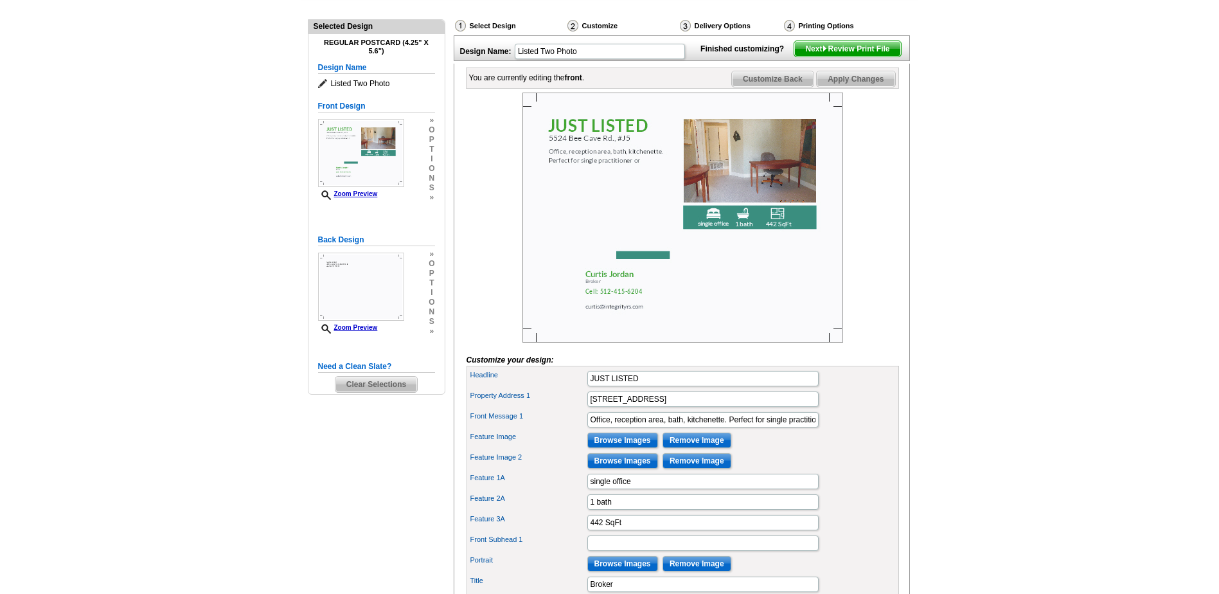
scroll to position [0, 0]
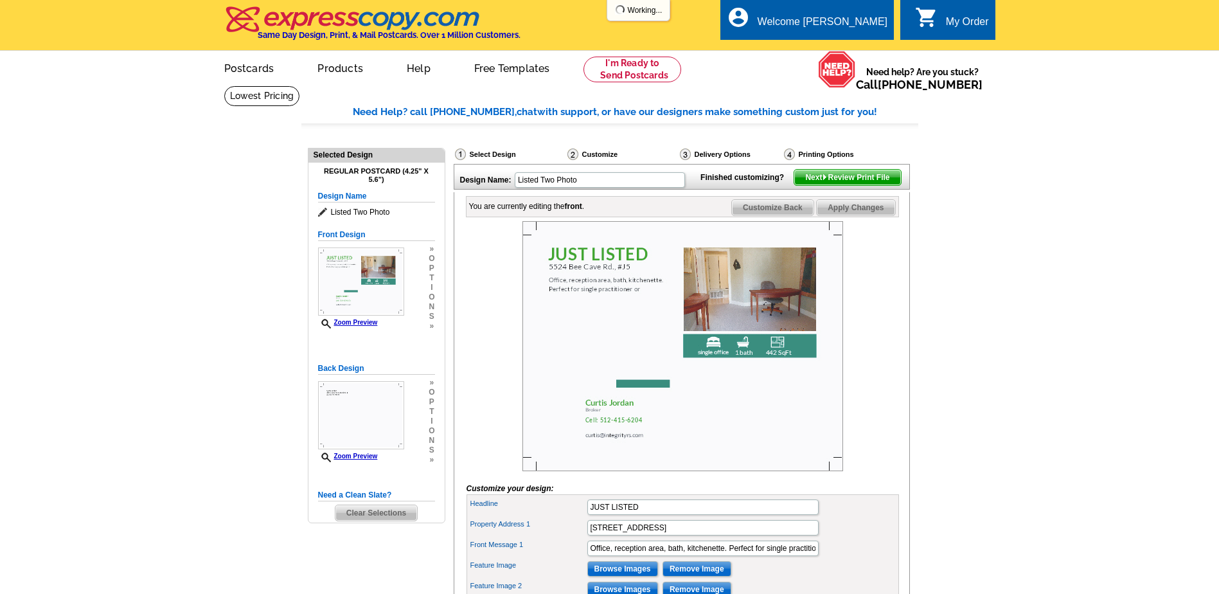
click at [853, 215] on span "Apply Changes" at bounding box center [856, 207] width 78 height 15
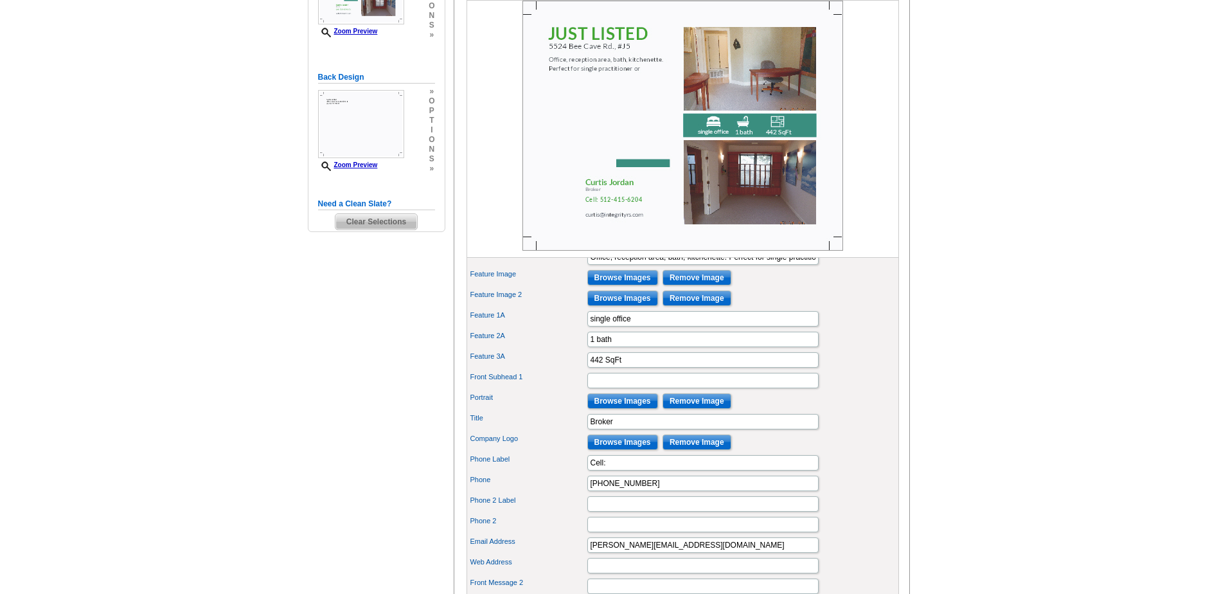
scroll to position [321, 0]
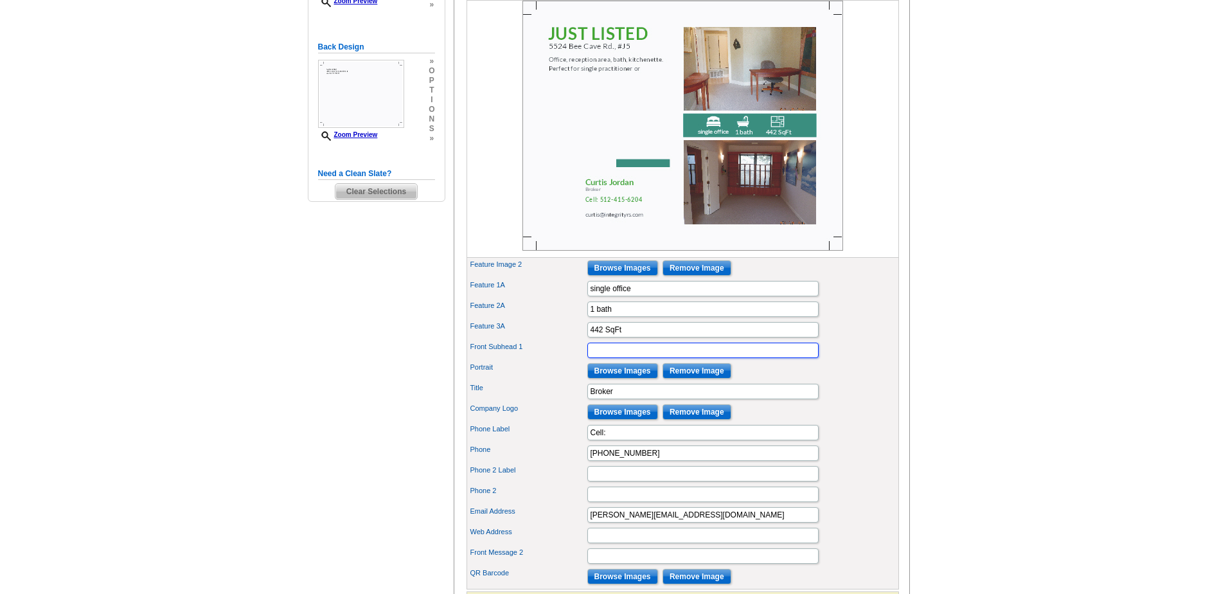
click at [621, 358] on input "Front Subhead 1" at bounding box center [702, 349] width 231 height 15
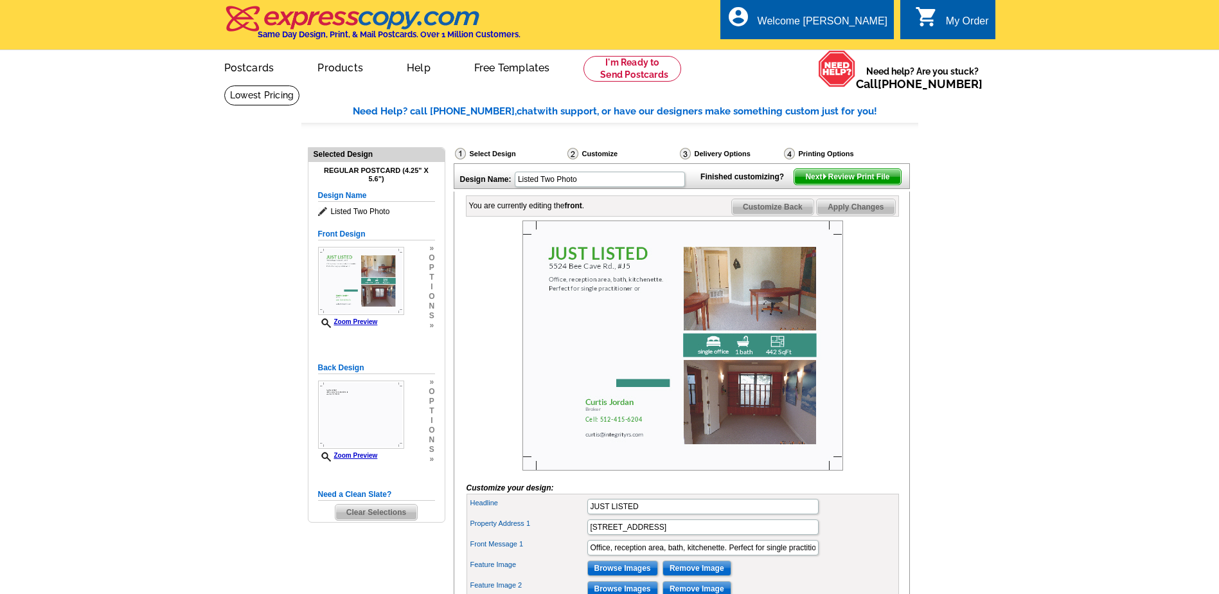
scroll to position [0, 0]
click at [854, 215] on span "Apply Changes" at bounding box center [856, 207] width 78 height 15
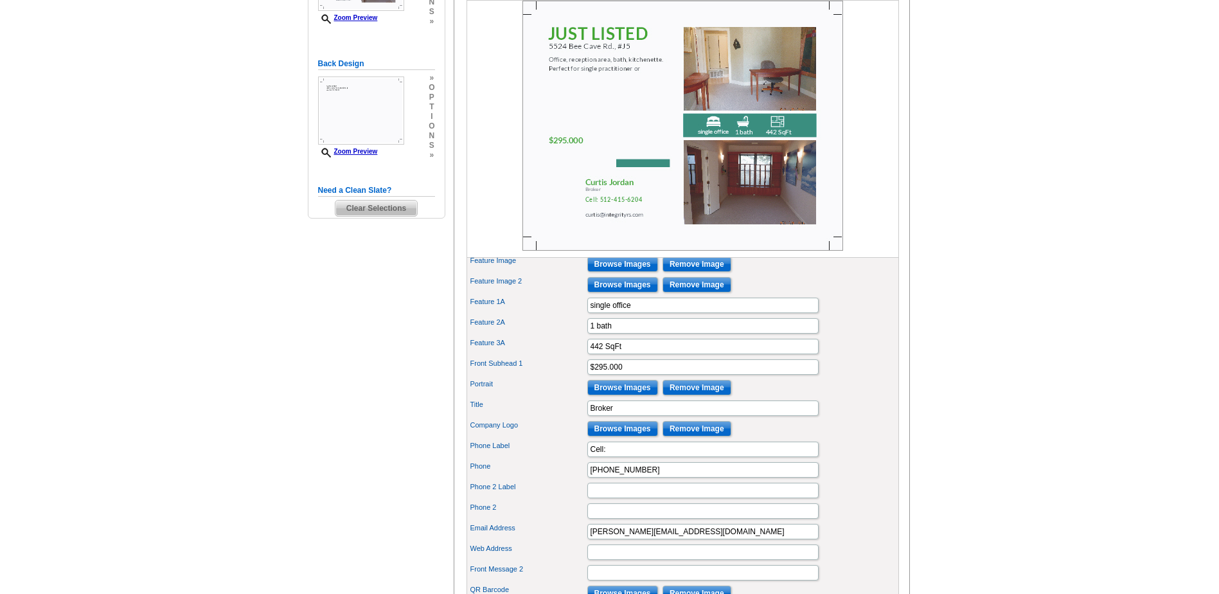
scroll to position [321, 0]
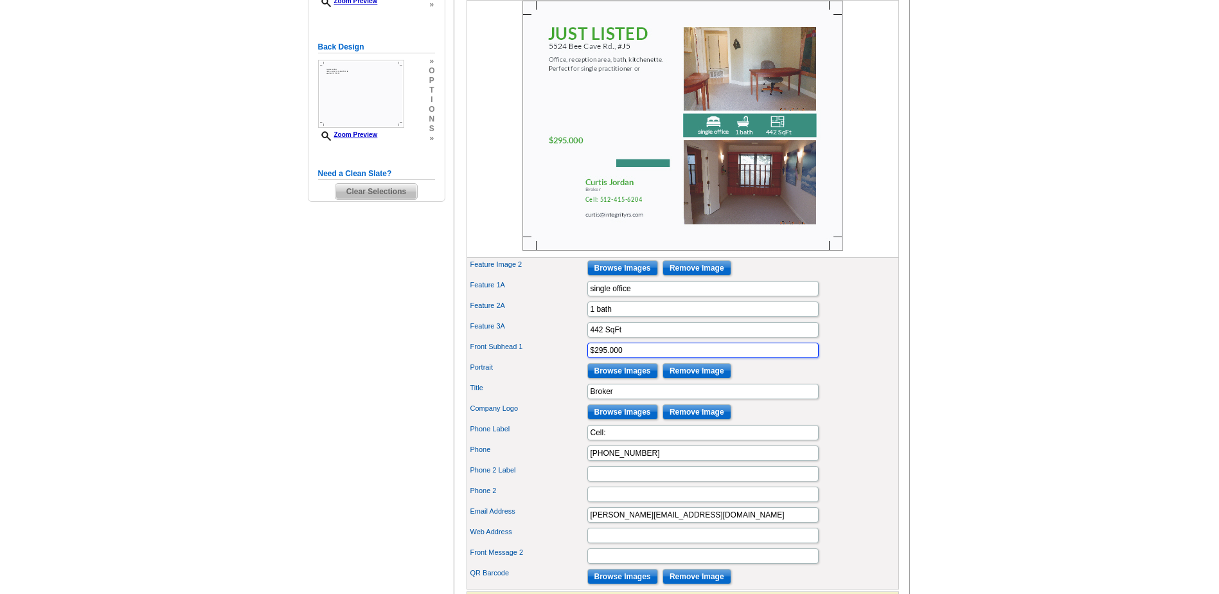
click at [610, 358] on input "$295.000" at bounding box center [702, 349] width 231 height 15
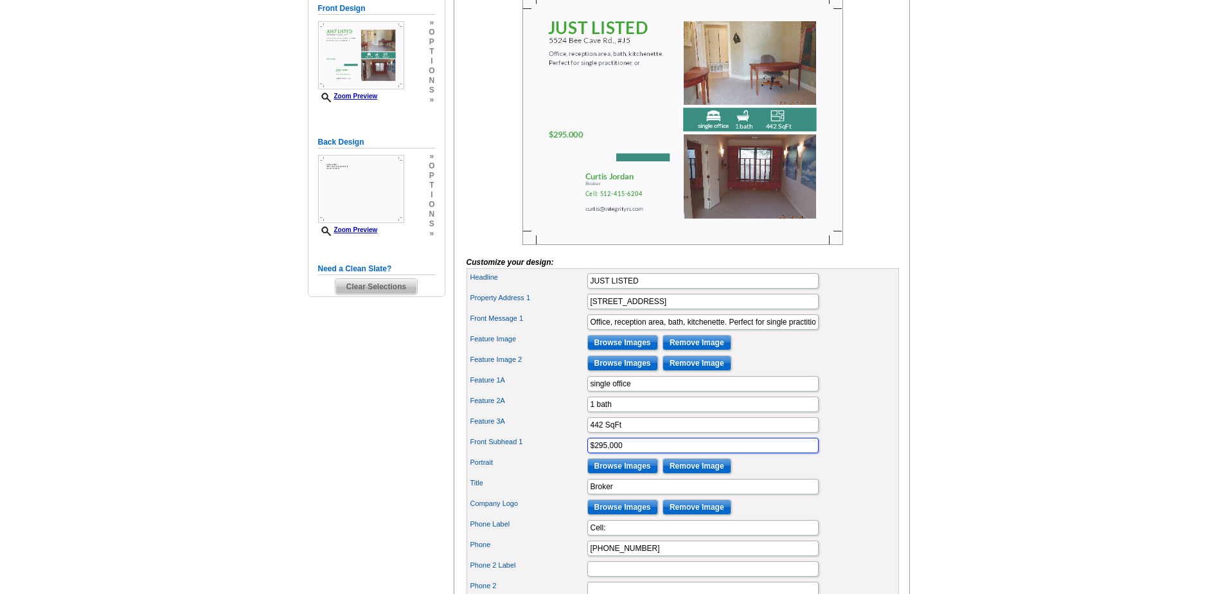
scroll to position [257, 0]
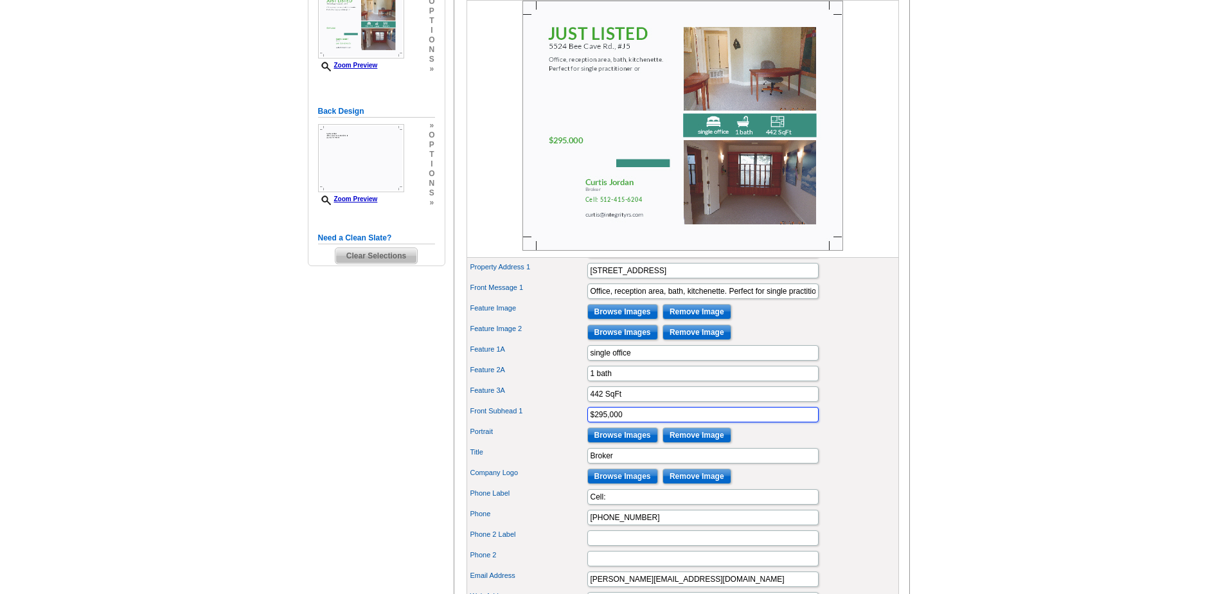
type input "$295,000"
click at [624, 443] on input "Browse Images" at bounding box center [622, 434] width 71 height 15
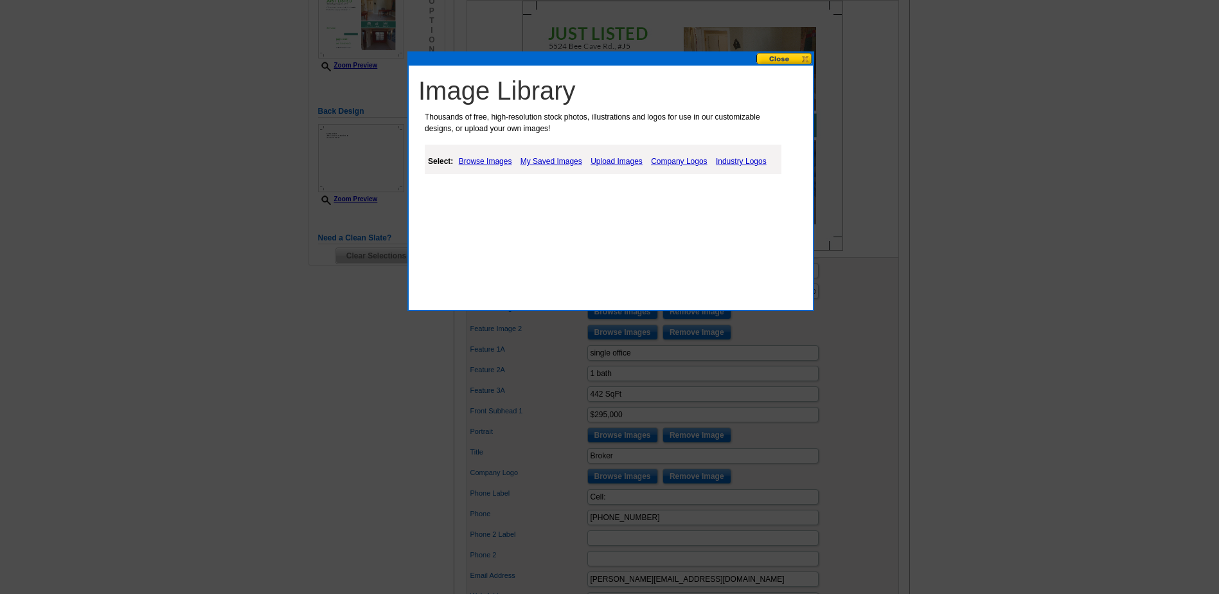
click at [560, 162] on link "My Saved Images" at bounding box center [551, 161] width 68 height 15
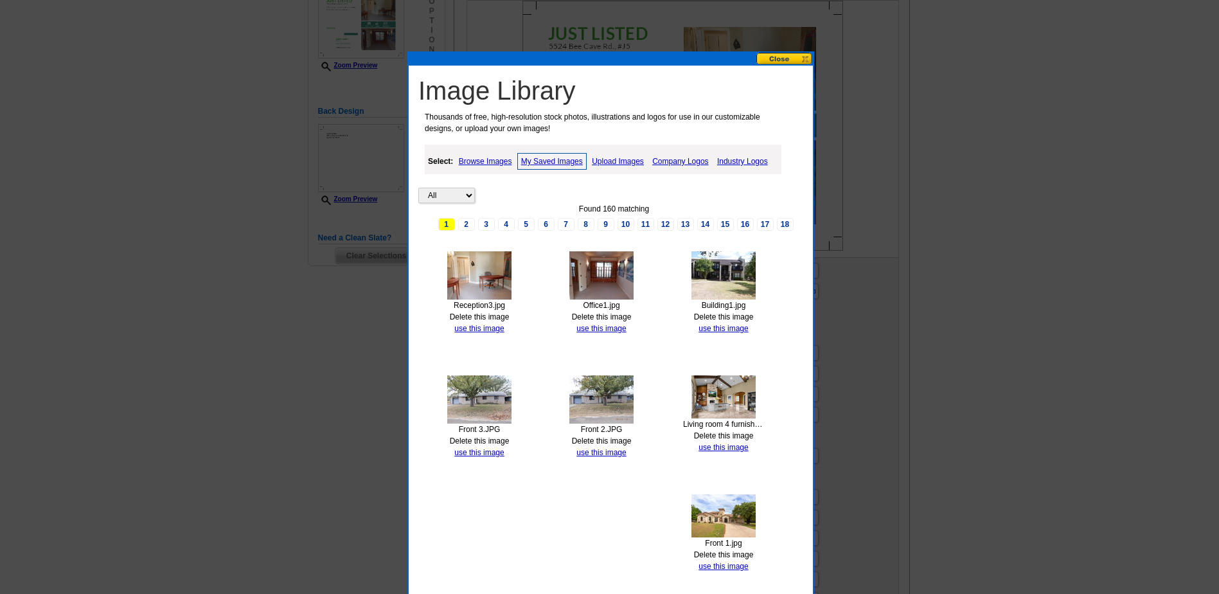
click at [717, 274] on img at bounding box center [723, 275] width 64 height 48
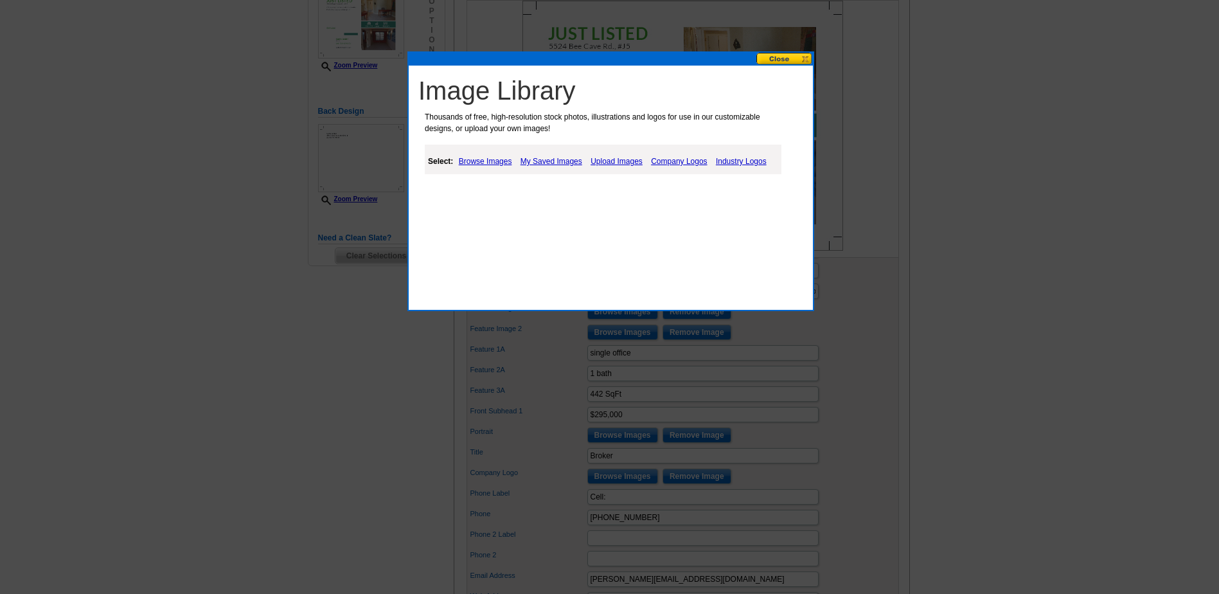
click at [571, 160] on link "My Saved Images" at bounding box center [551, 161] width 68 height 15
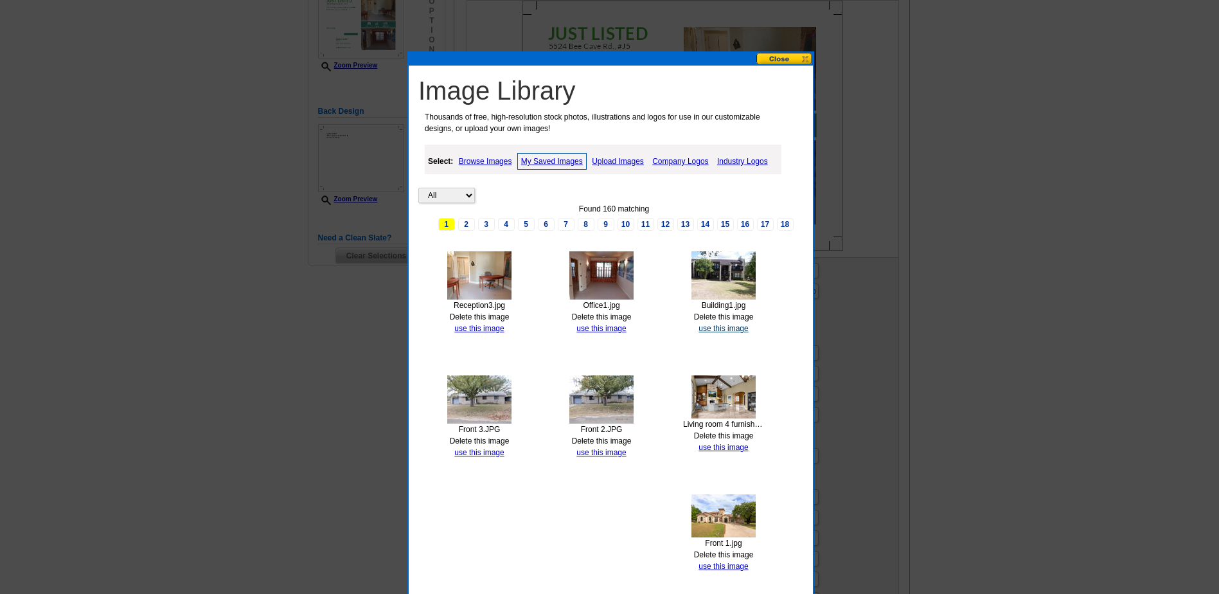
click at [726, 328] on link "use this image" at bounding box center [722, 328] width 49 height 9
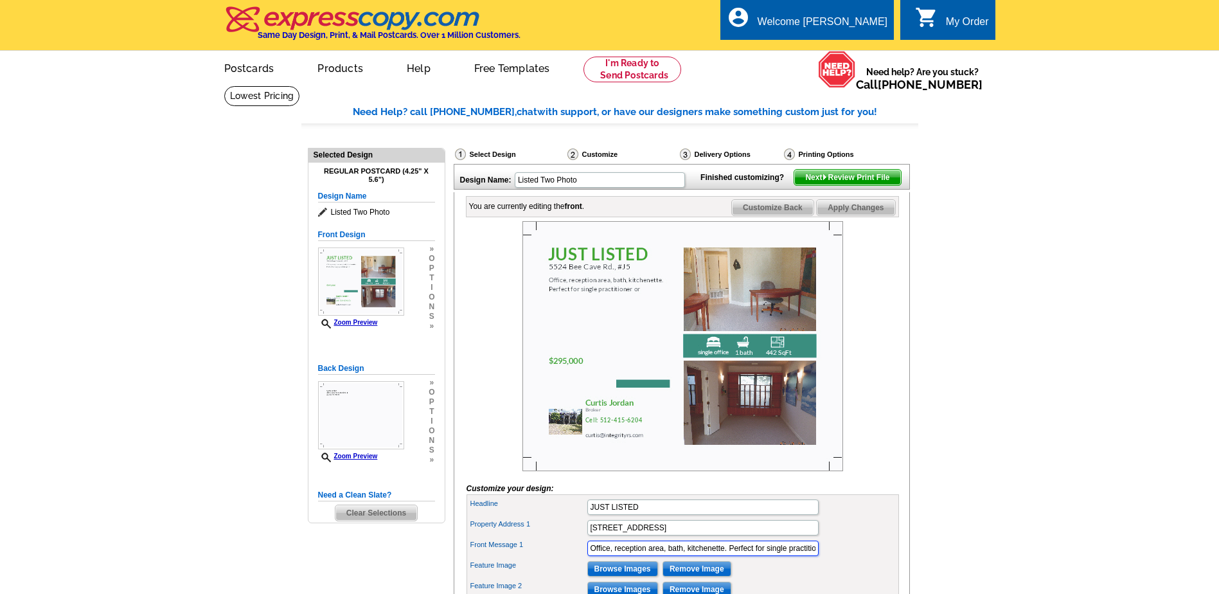
click at [815, 556] on input "Office, reception area, bath, kitchenette. Perfect for single practitioner or" at bounding box center [702, 547] width 231 height 15
click at [740, 556] on input "Office, reception area, bath, kitchenette. Perfect for single practitioner." at bounding box center [702, 547] width 231 height 15
click at [850, 215] on span "Apply Changes" at bounding box center [856, 207] width 78 height 15
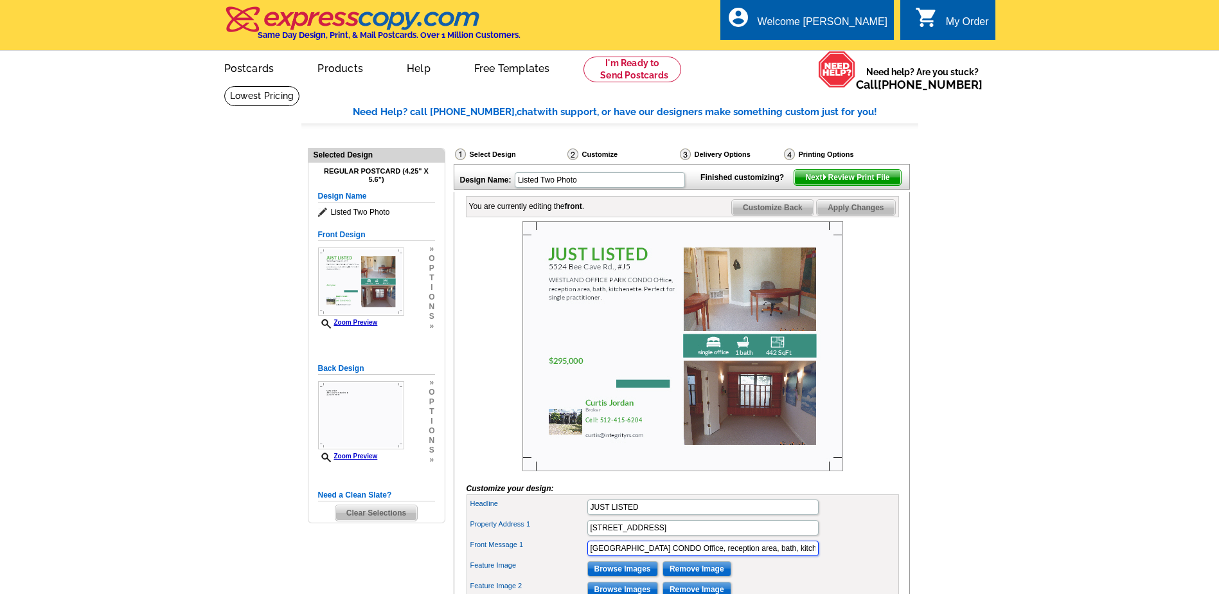
click at [590, 556] on input "WESTLAND OFFICE PARK CONDO Office, reception area, bath, kitchenette. Perfect f…" at bounding box center [702, 547] width 231 height 15
click at [874, 215] on span "Apply Changes" at bounding box center [856, 207] width 78 height 15
click at [727, 556] on input "WESTLAND OFFICE PARK CONDO Office, reception area, bath, kitchenette. Perfect f…" at bounding box center [702, 547] width 231 height 15
click at [855, 215] on span "Apply Changes" at bounding box center [856, 207] width 78 height 15
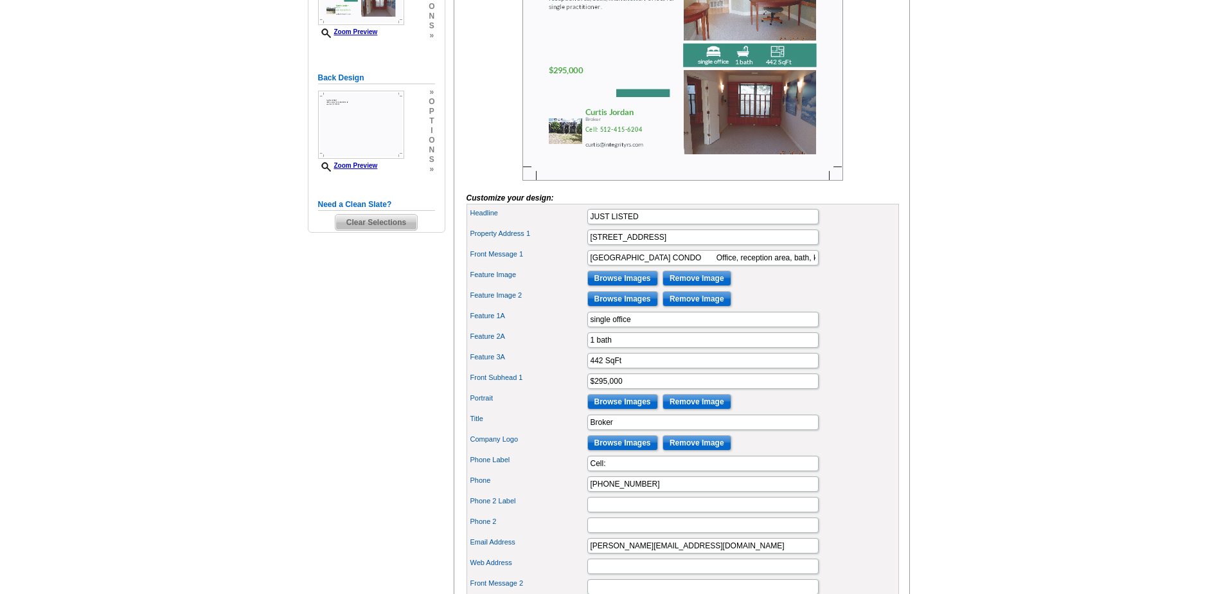
scroll to position [321, 0]
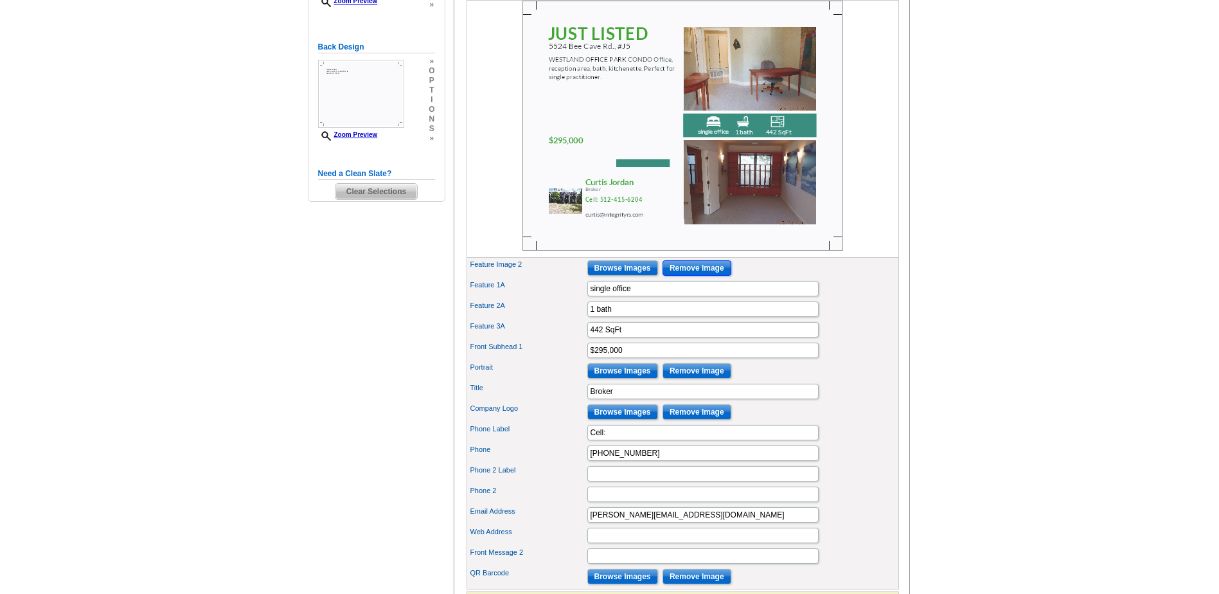
click at [704, 276] on input "Remove Image" at bounding box center [697, 267] width 69 height 15
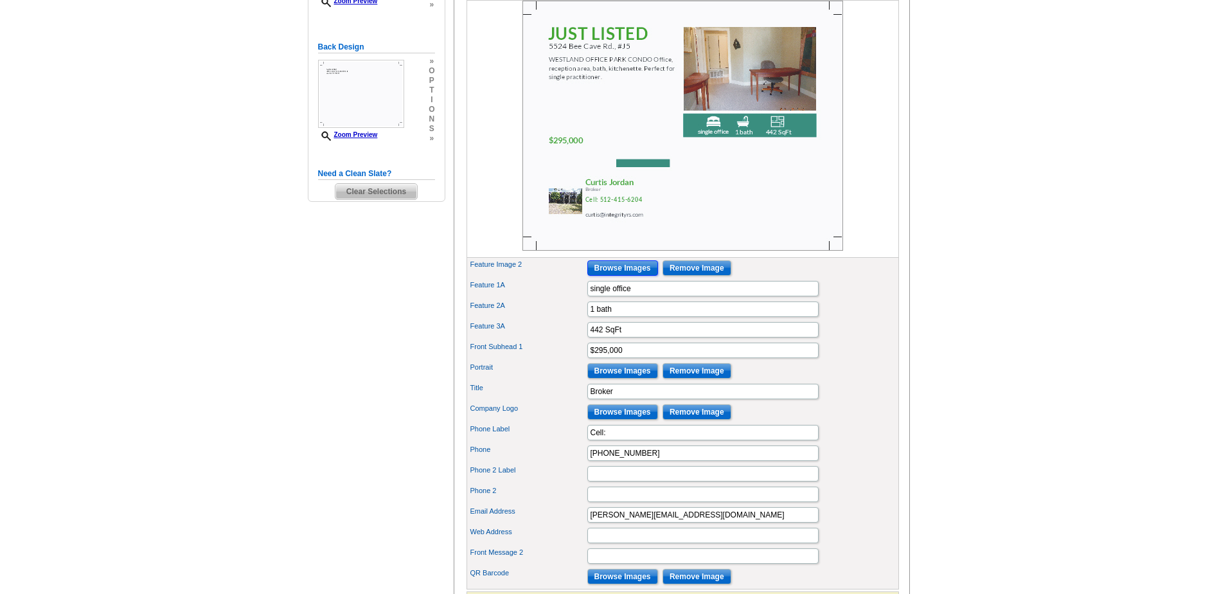
click at [621, 276] on input "Browse Images" at bounding box center [622, 267] width 71 height 15
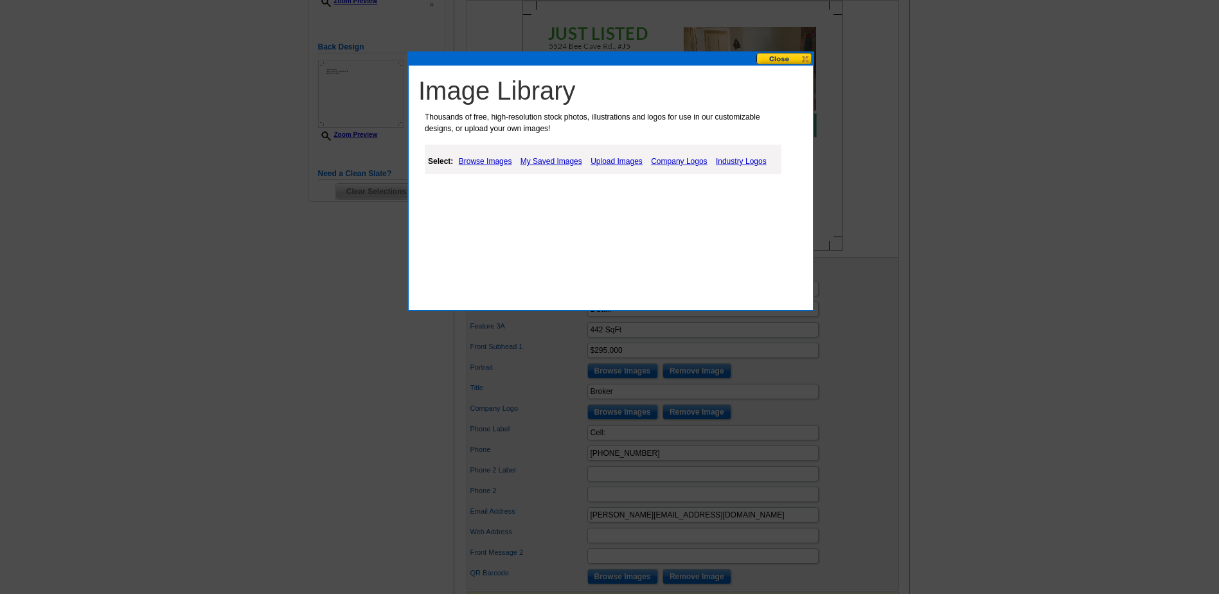
click at [619, 160] on link "Upload Images" at bounding box center [616, 161] width 58 height 15
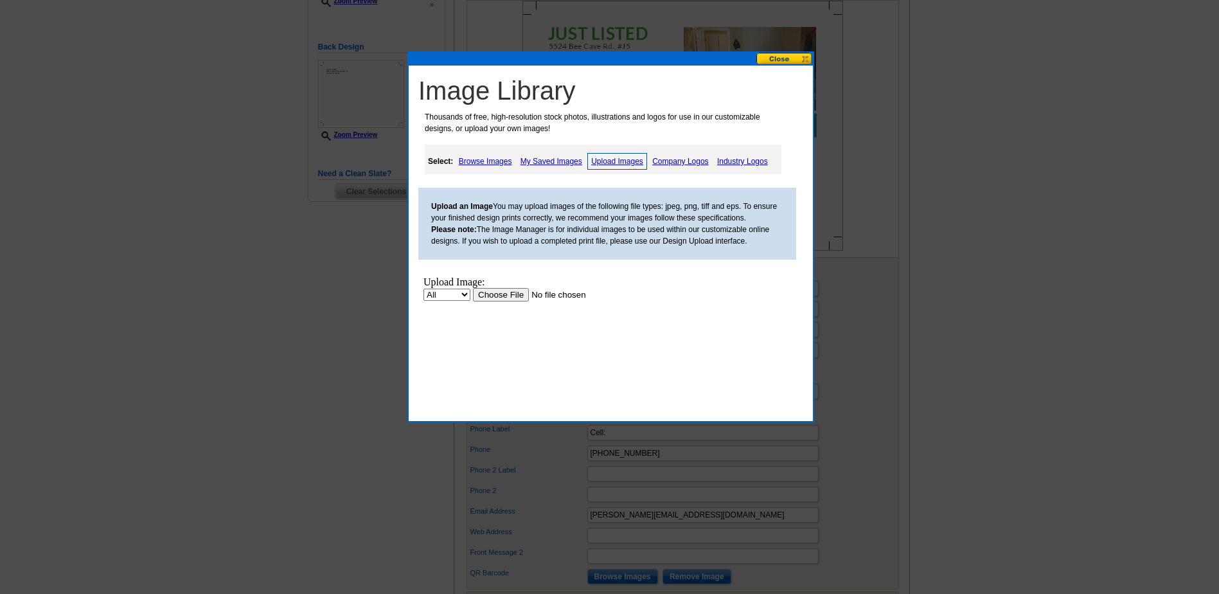
scroll to position [0, 0]
click at [520, 288] on input "file" at bounding box center [554, 294] width 163 height 13
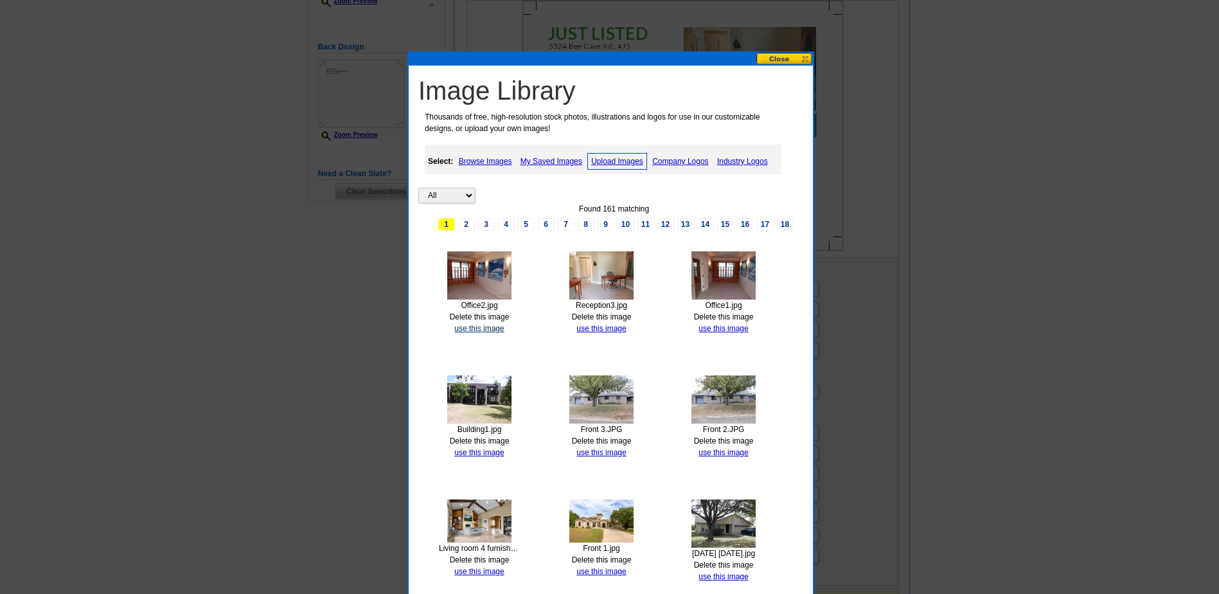
click at [470, 326] on link "use this image" at bounding box center [478, 328] width 49 height 9
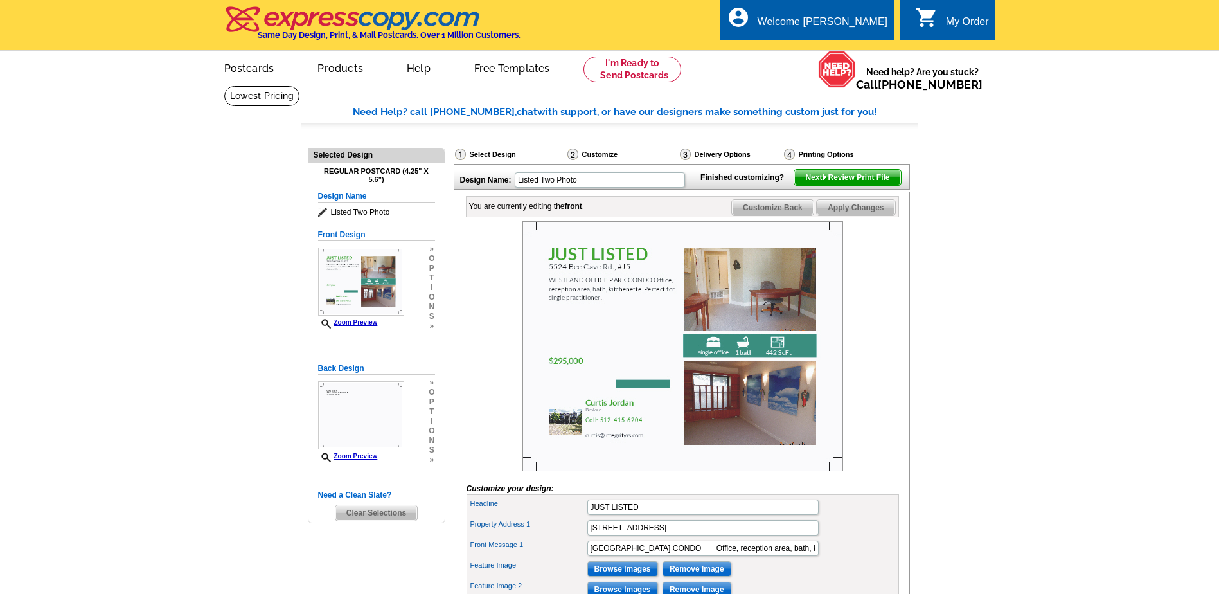
click at [554, 346] on img at bounding box center [682, 346] width 321 height 250
click at [608, 318] on img at bounding box center [682, 346] width 321 height 250
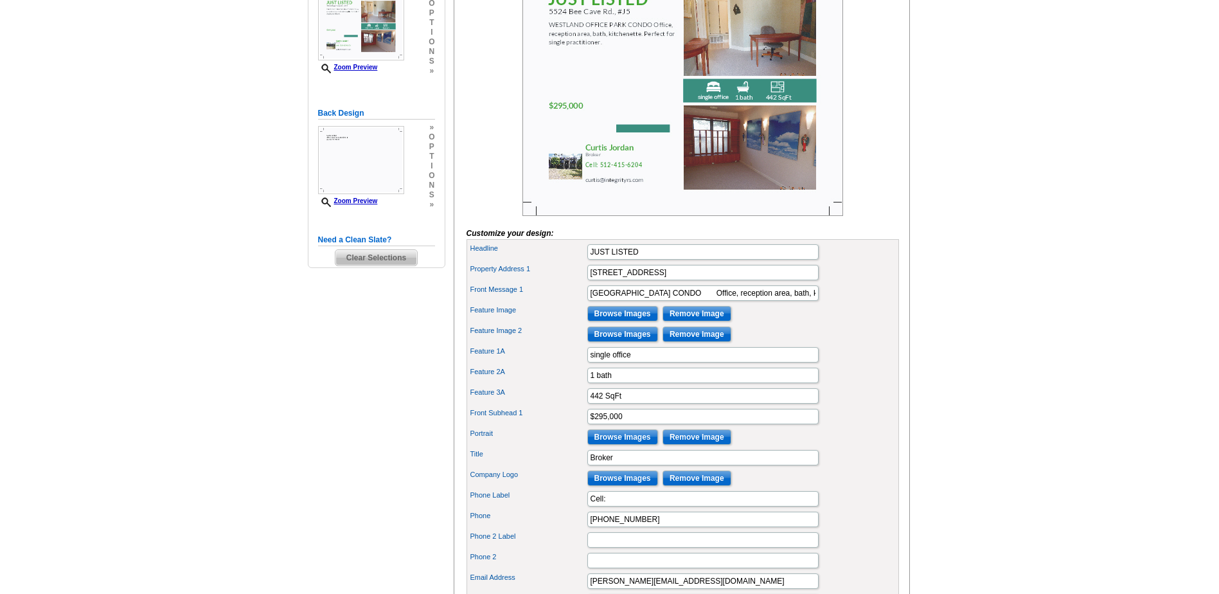
scroll to position [257, 0]
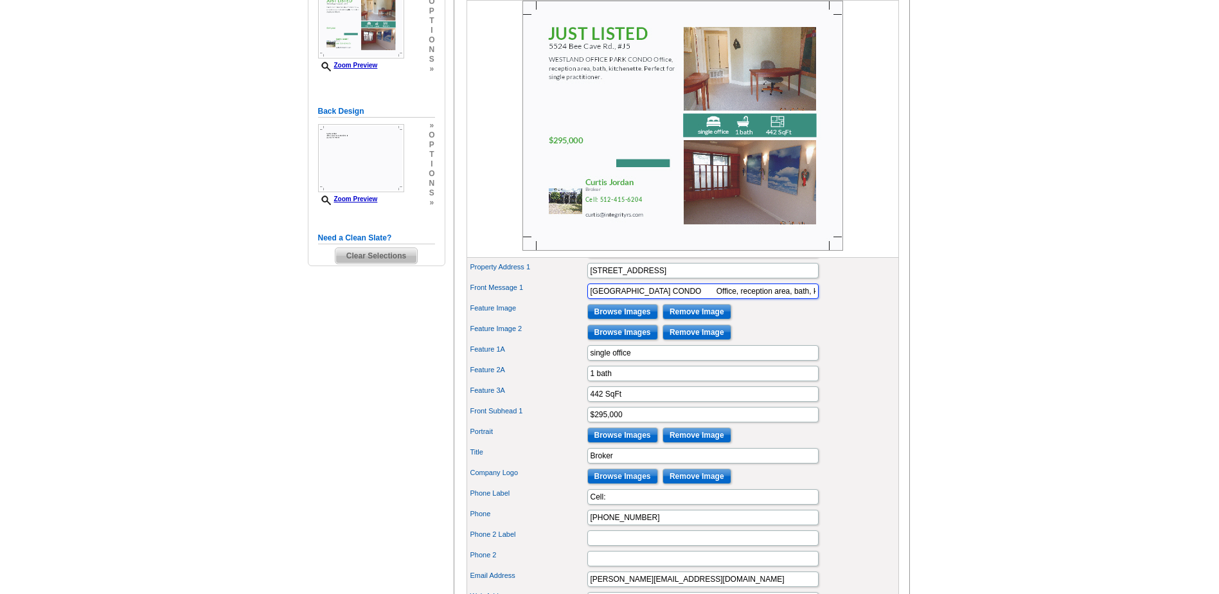
click at [739, 299] on input "WESTLAND OFFICE PARK CONDO Office, reception area, bath, kitchenette. Perfect f…" at bounding box center [702, 290] width 231 height 15
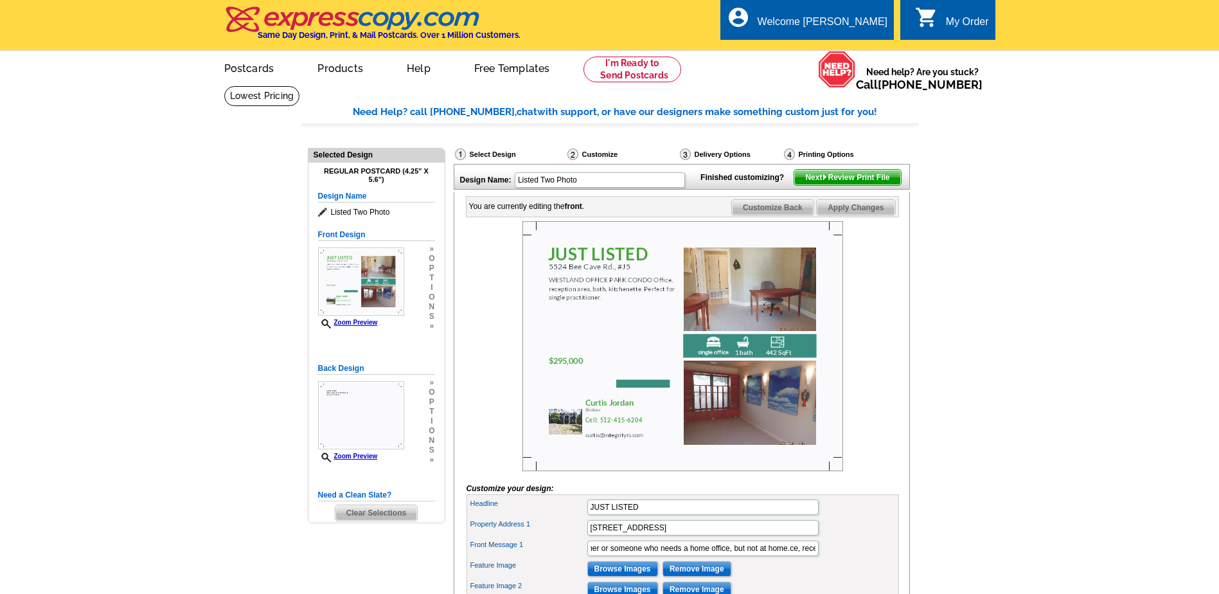
scroll to position [0, 0]
click at [838, 215] on span "Apply Changes" at bounding box center [856, 207] width 78 height 15
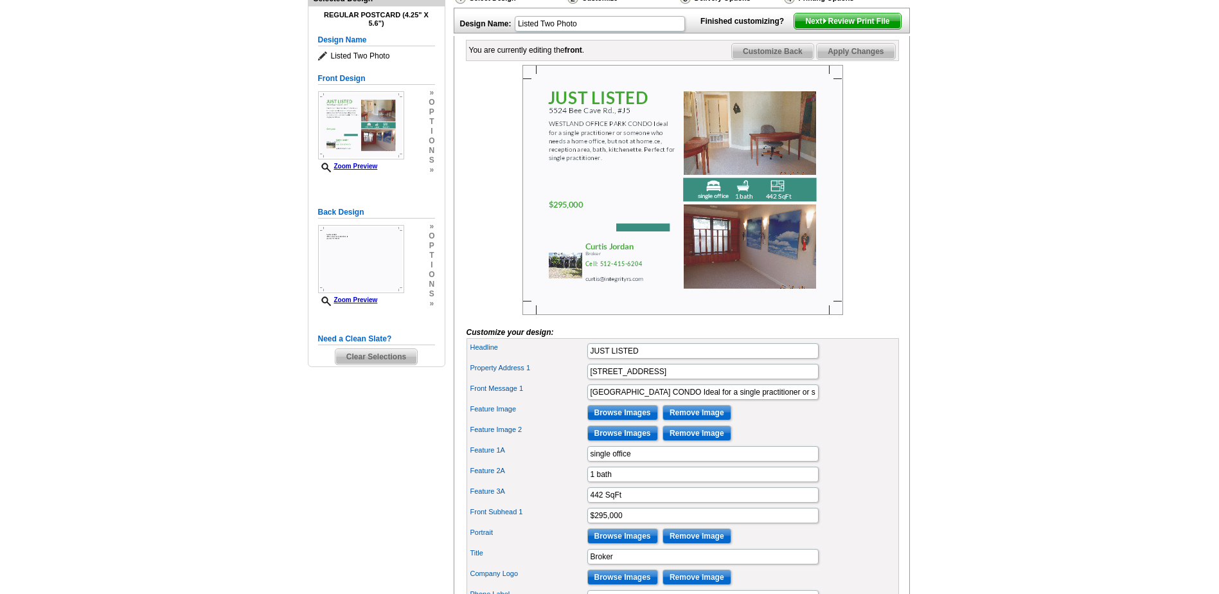
scroll to position [193, 0]
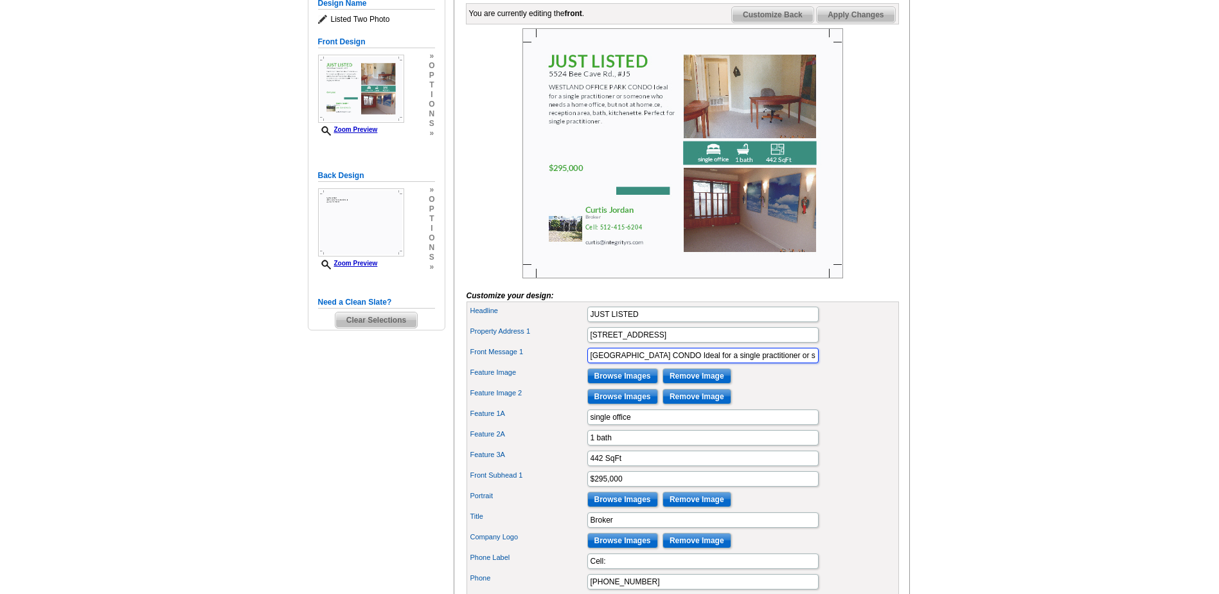
click at [808, 363] on input "WESTLAND OFFICE PARK CONDO Ideal for a single practitioner or someone who needs…" at bounding box center [702, 355] width 231 height 15
click at [618, 363] on input "WESTLAND OFFICE PARK CONDO Ideal for a single practitioner or someone who needs…" at bounding box center [702, 355] width 231 height 15
click at [858, 22] on span "Apply Changes" at bounding box center [856, 14] width 78 height 15
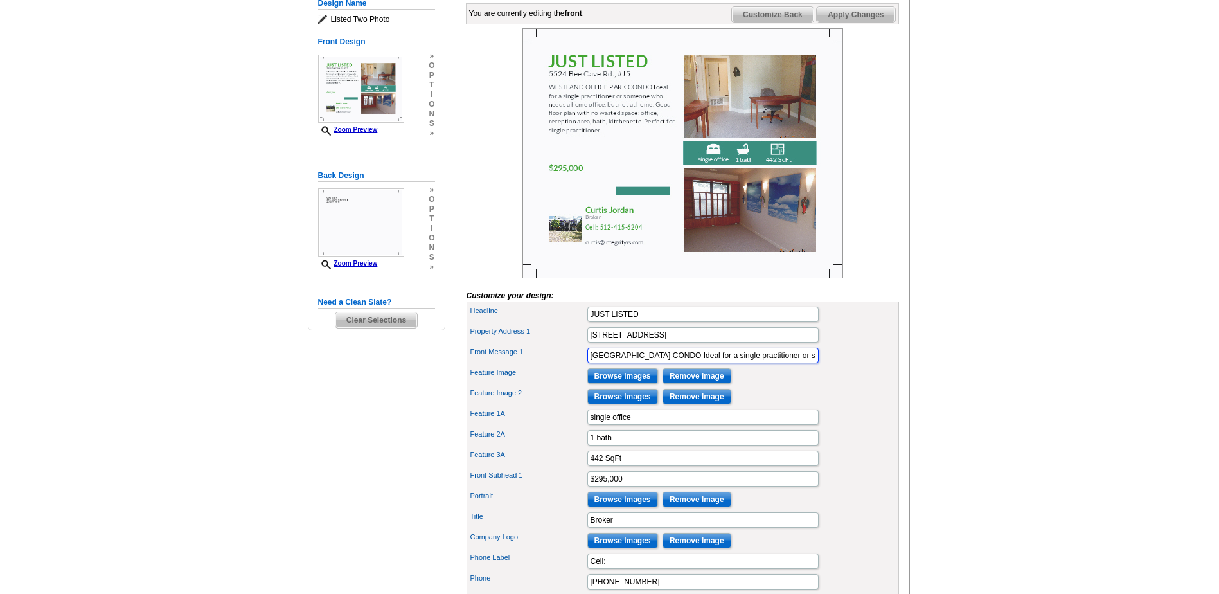
click at [737, 363] on input "WESTLAND OFFICE PARK CONDO Ideal for a single practitioner or someone who needs…" at bounding box center [702, 355] width 231 height 15
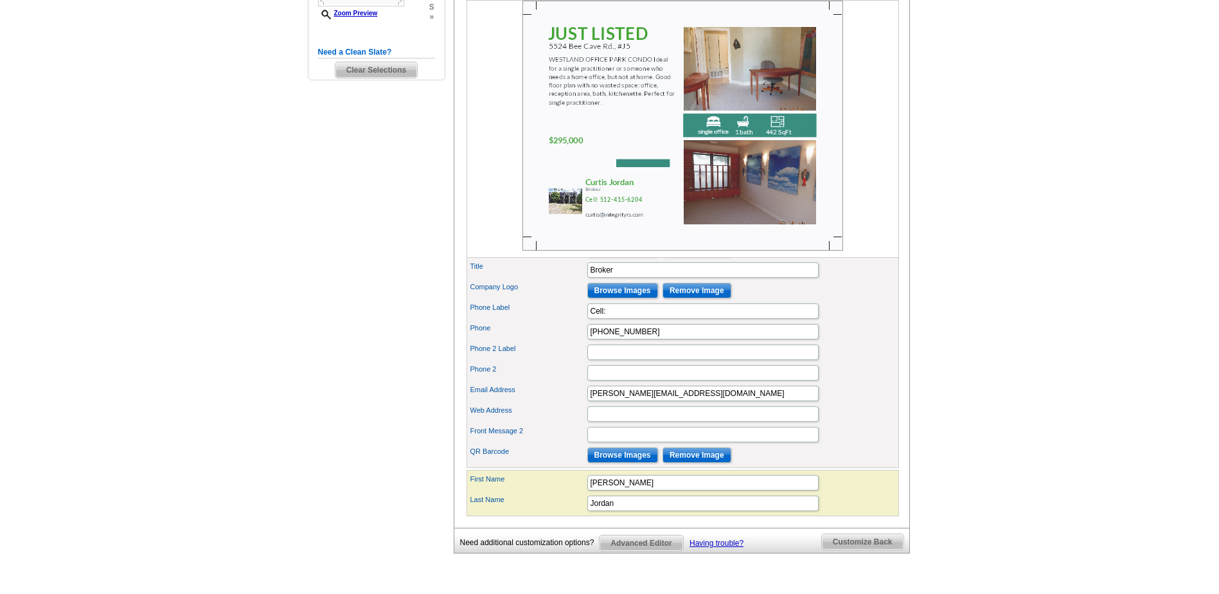
scroll to position [450, 0]
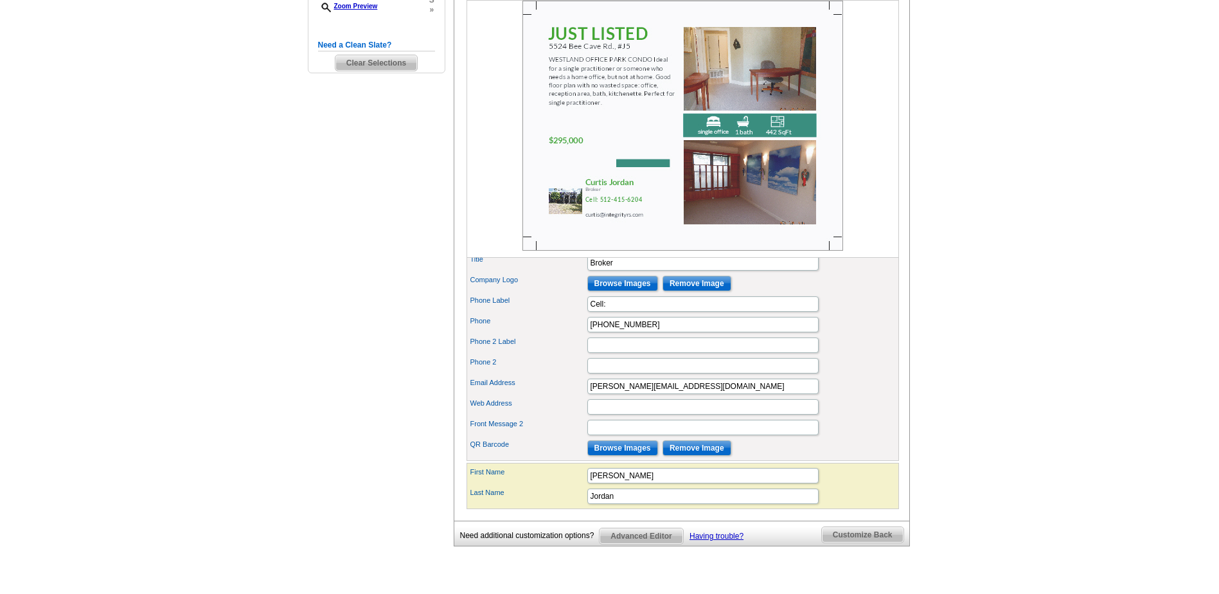
type input "WESTLAND OFFICE PARK CONDO Ideal for a single practitioner or someone who needs…"
click at [632, 435] on input "Front Message 2" at bounding box center [702, 427] width 231 height 15
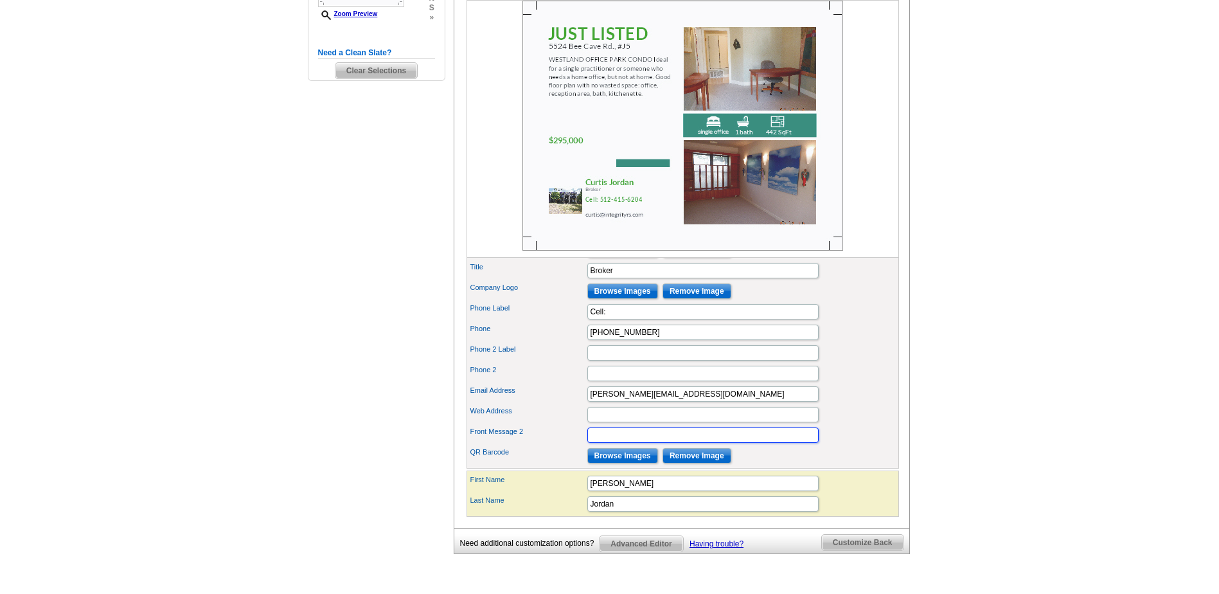
scroll to position [450, 0]
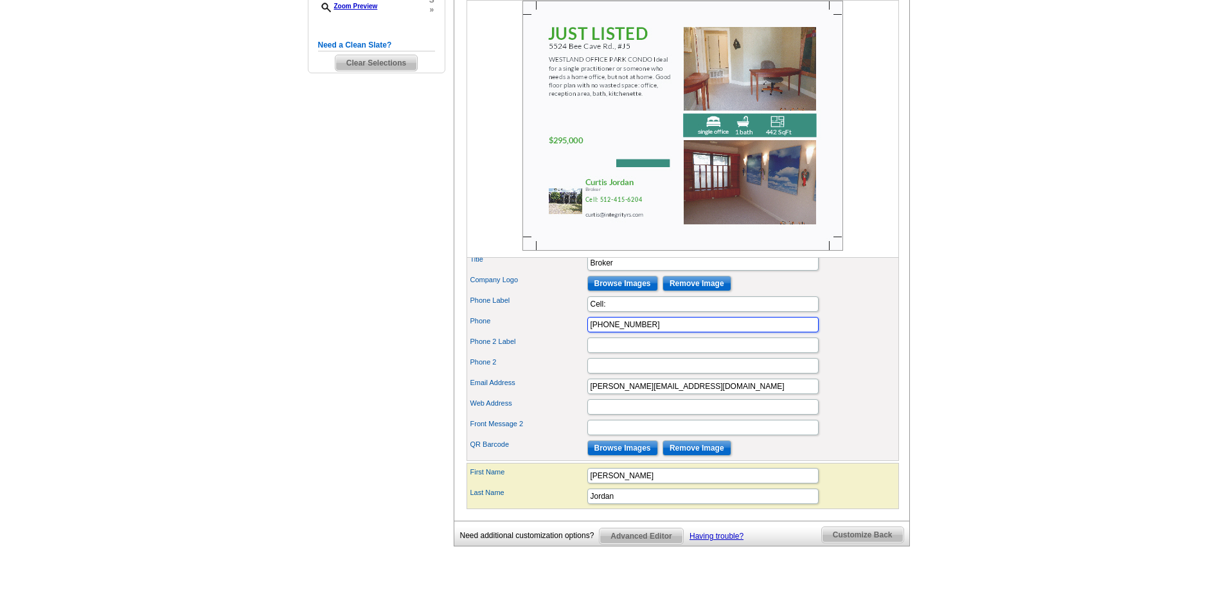
click at [622, 332] on input "512-415-6204" at bounding box center [702, 324] width 231 height 15
type input "512.415.6204"
click at [660, 435] on input "Front Message 2" at bounding box center [702, 427] width 231 height 15
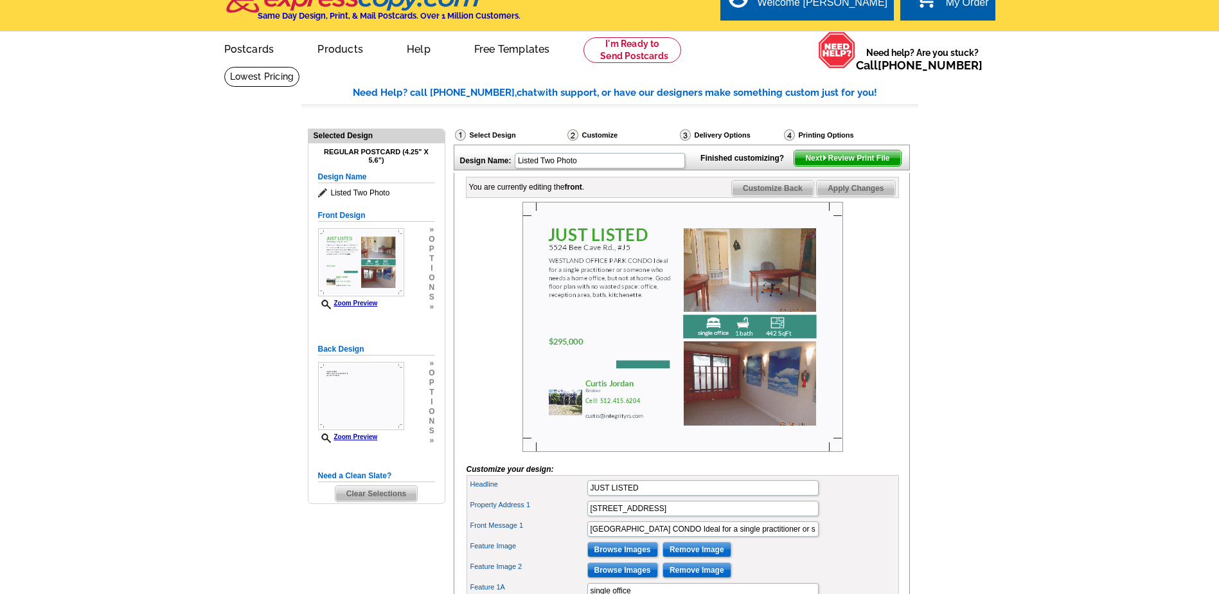
scroll to position [0, 0]
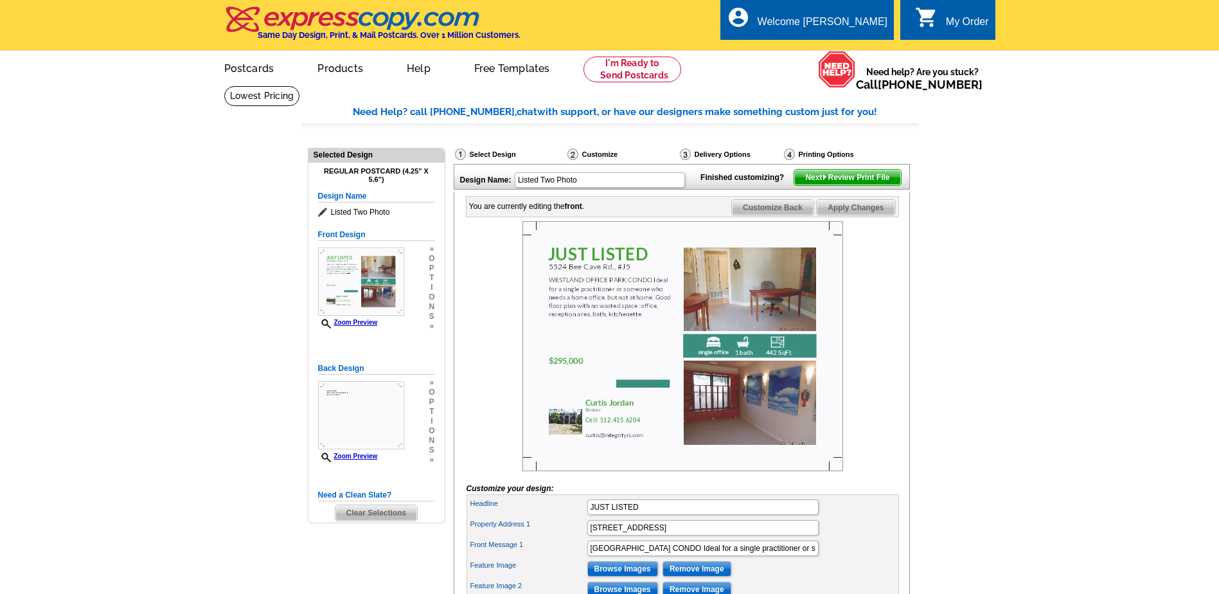
type input "Private and secure"
click at [840, 215] on span "Apply Changes" at bounding box center [856, 207] width 78 height 15
click at [345, 426] on img at bounding box center [361, 415] width 86 height 68
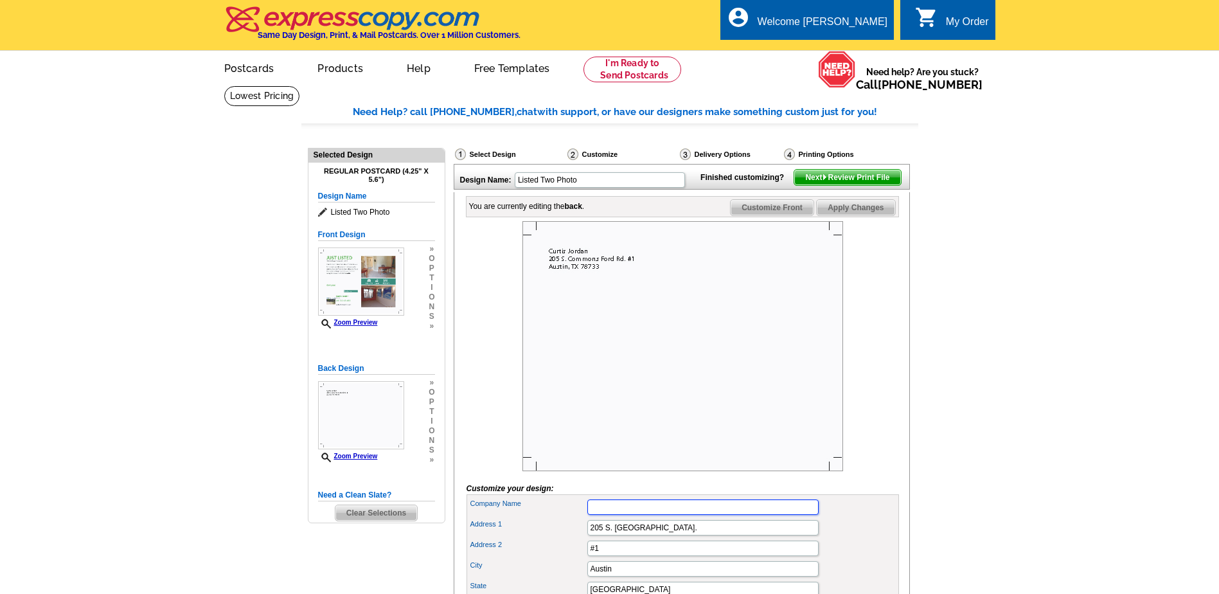
click at [610, 515] on input "Company Name" at bounding box center [702, 506] width 231 height 15
type input "Integrity Realty Services"
click at [831, 215] on span "Apply Changes" at bounding box center [856, 207] width 78 height 15
click at [750, 215] on span "Customize Front" at bounding box center [772, 207] width 83 height 15
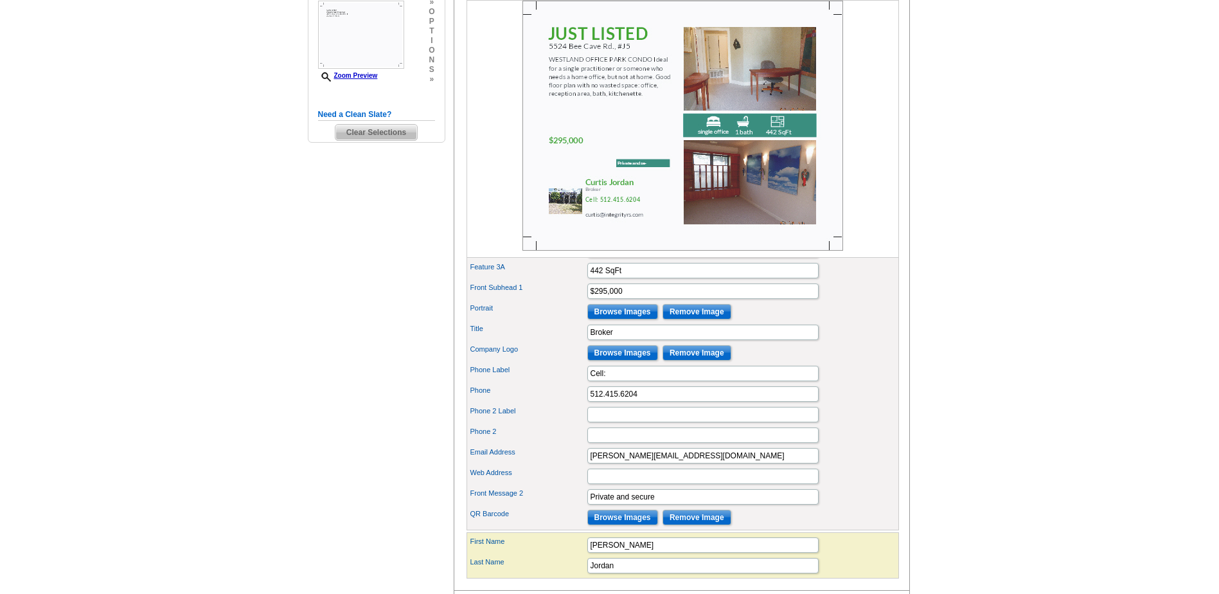
scroll to position [386, 0]
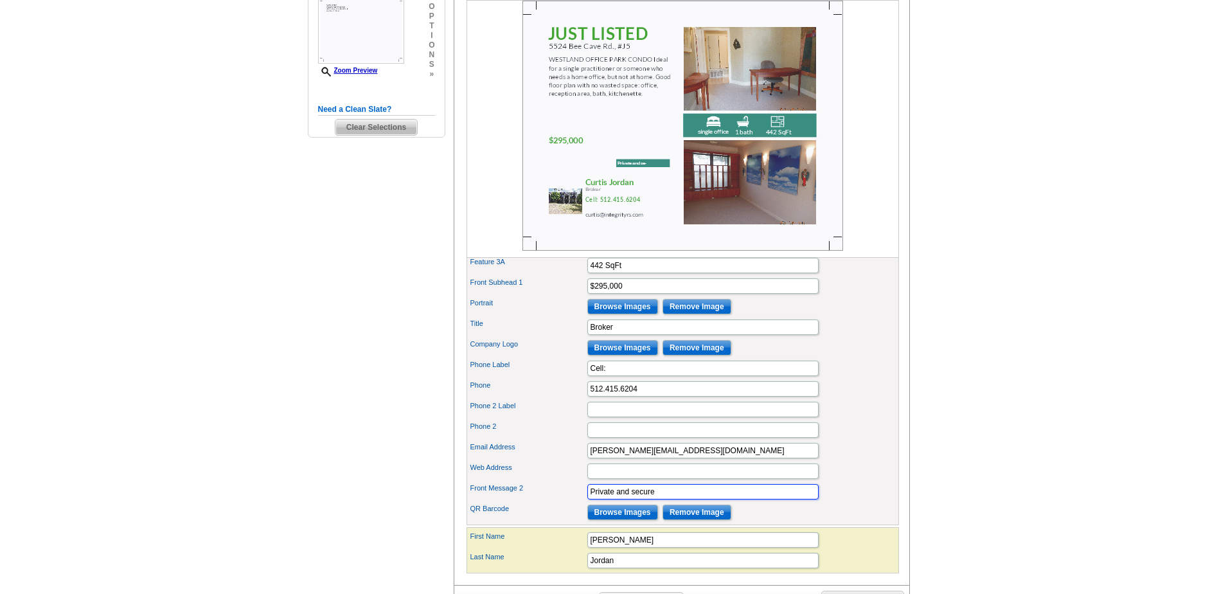
click at [689, 499] on input "Private and secure" at bounding box center [702, 491] width 231 height 15
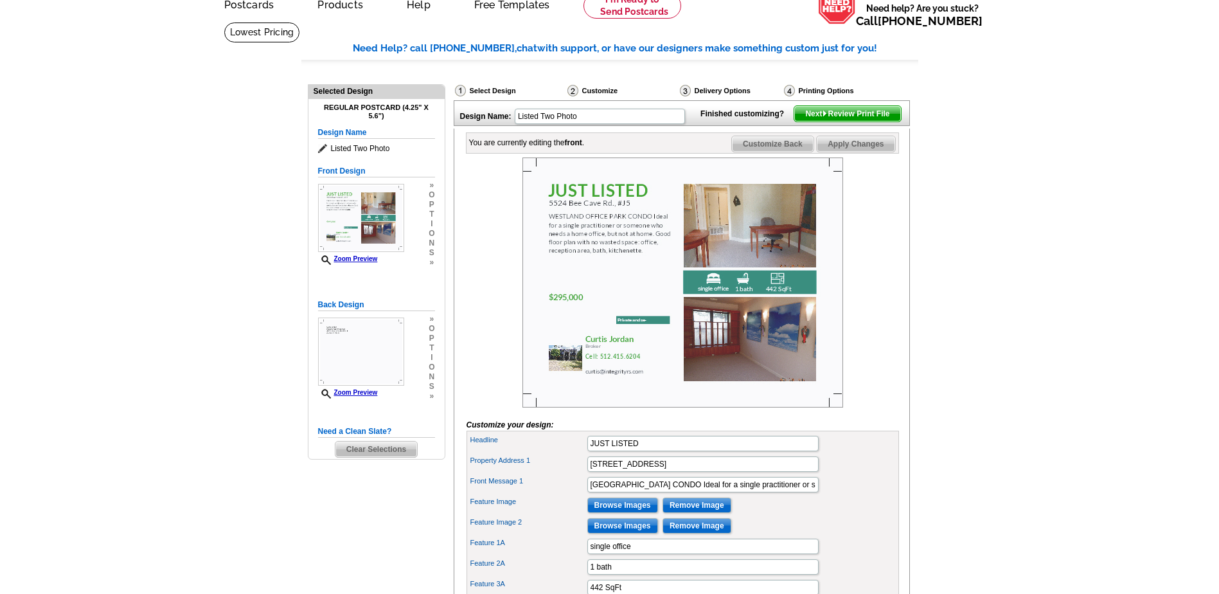
scroll to position [0, 0]
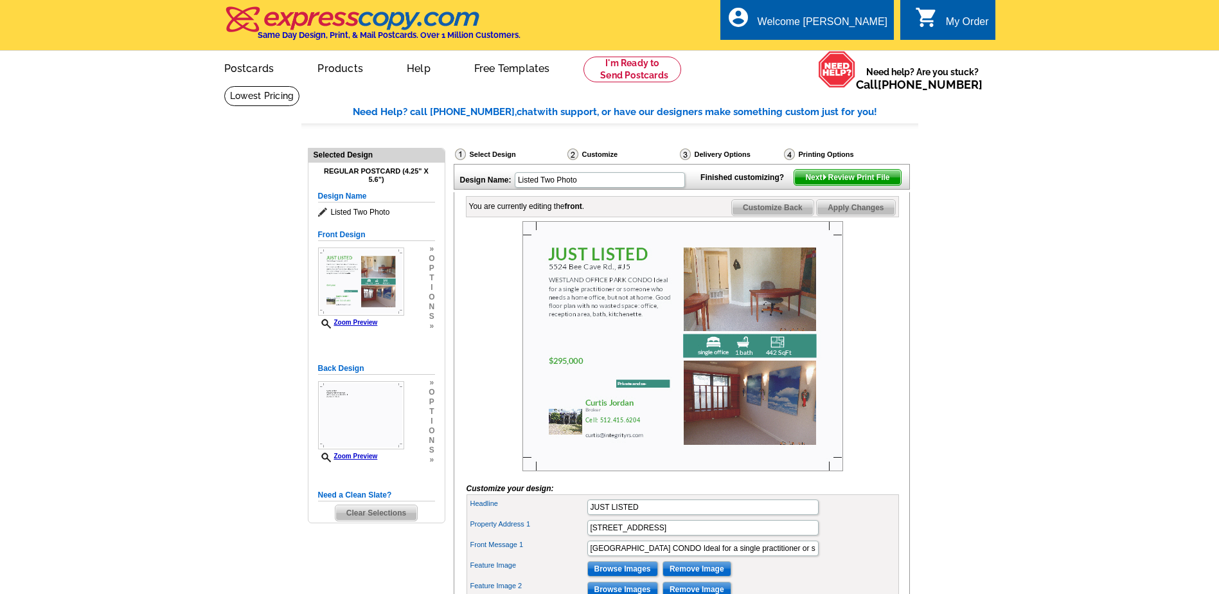
type input "Private. Secure"
click at [847, 215] on span "Apply Changes" at bounding box center [856, 207] width 78 height 15
click at [369, 513] on span "Clear Selections" at bounding box center [376, 512] width 82 height 15
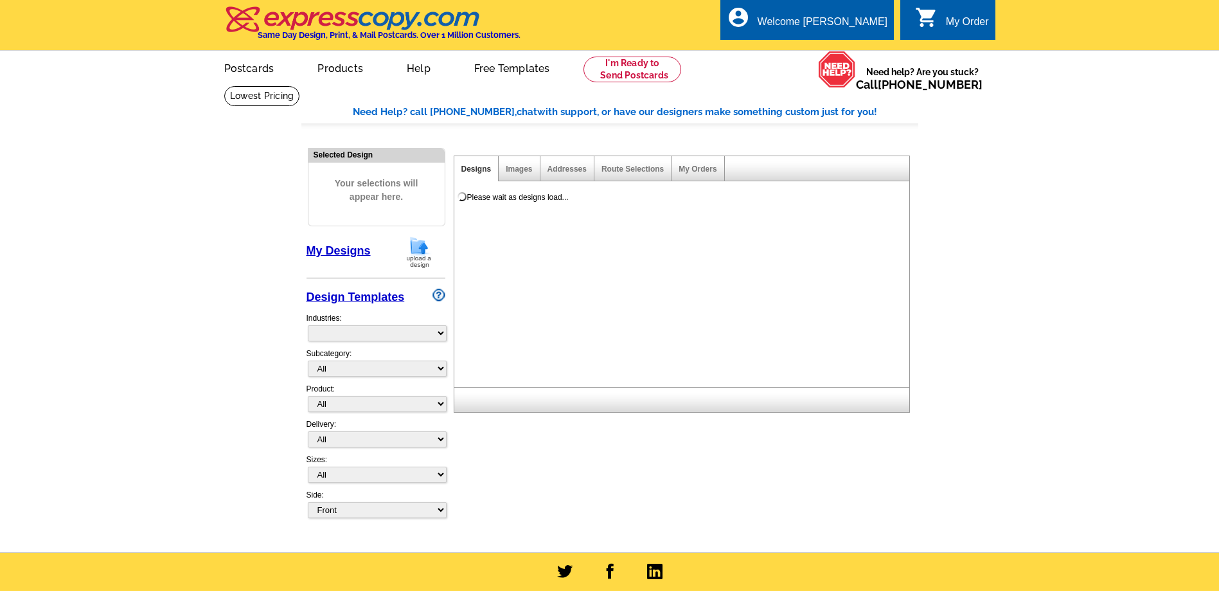
select select "785"
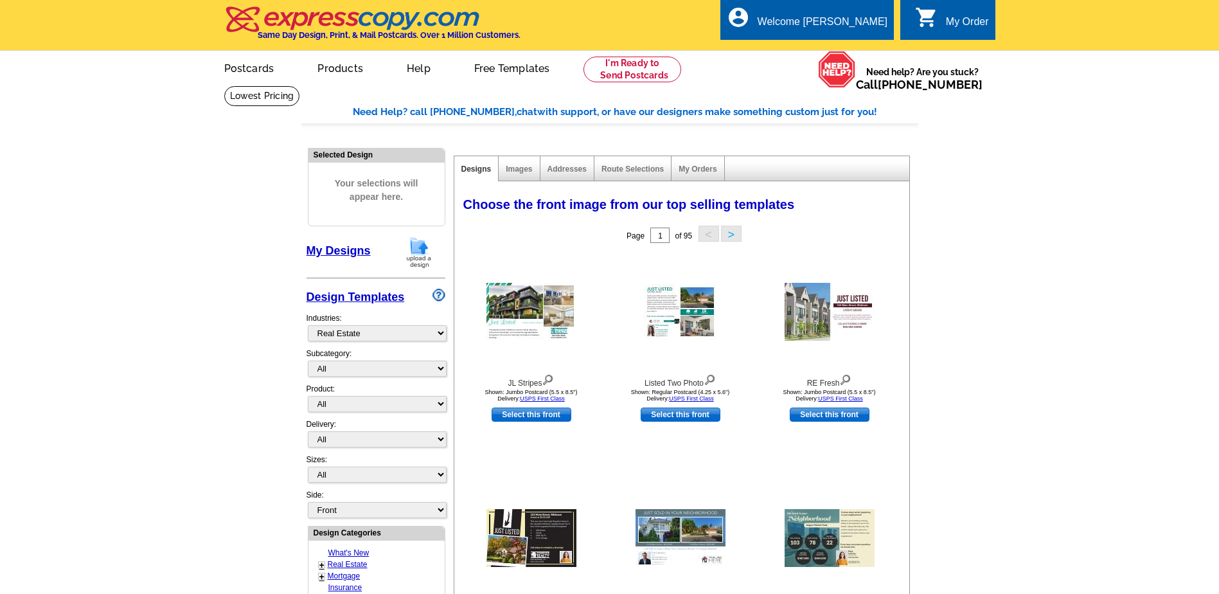
click at [330, 253] on link "My Designs" at bounding box center [339, 250] width 64 height 13
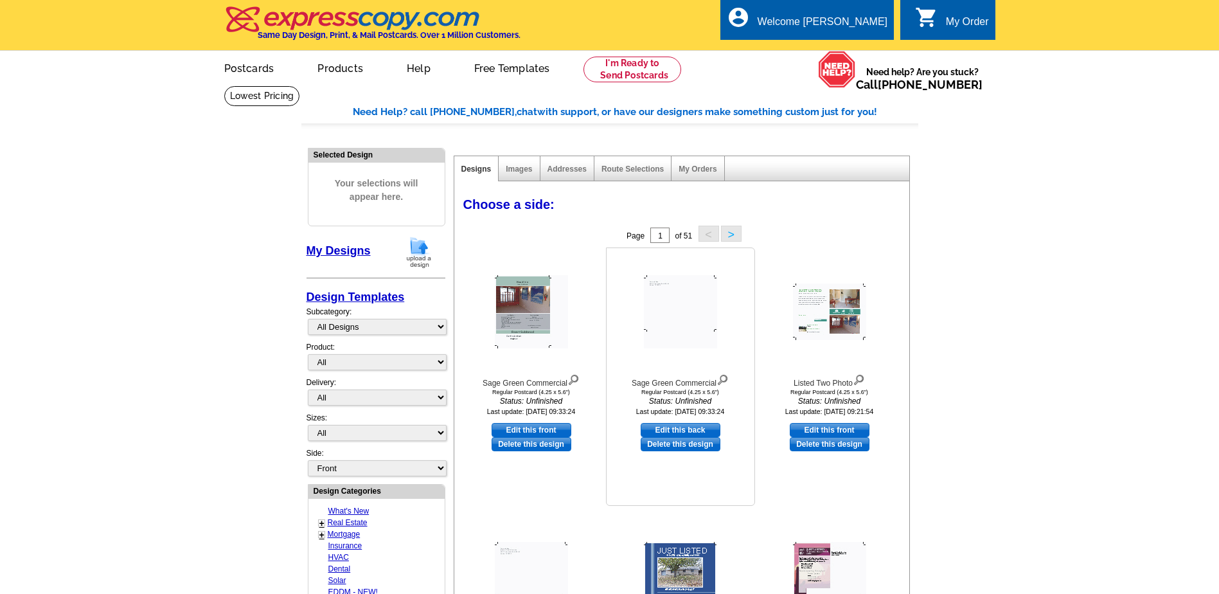
click at [681, 431] on link "Edit this back" at bounding box center [681, 430] width 80 height 14
select select "1"
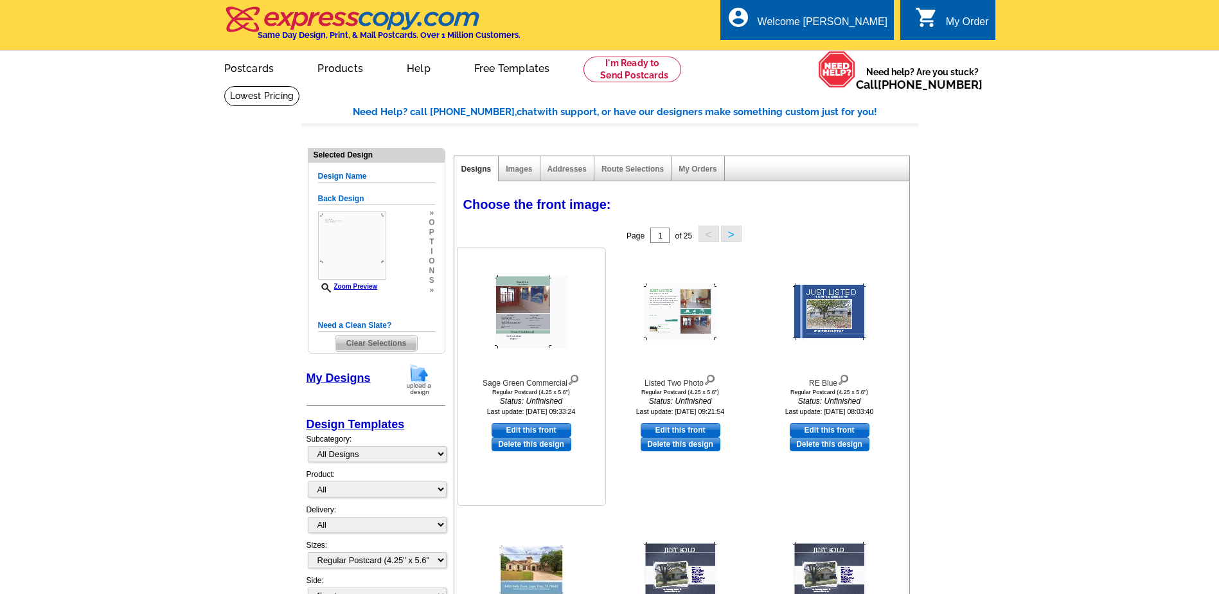
click at [524, 426] on link "Edit this front" at bounding box center [532, 430] width 80 height 14
select select "back"
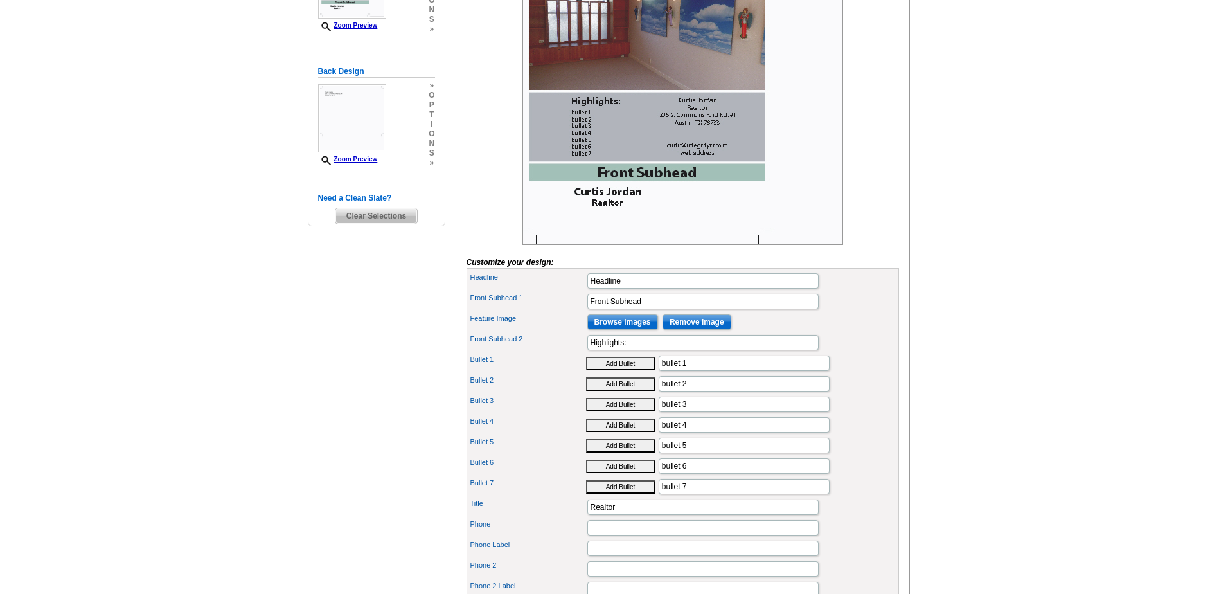
scroll to position [193, 0]
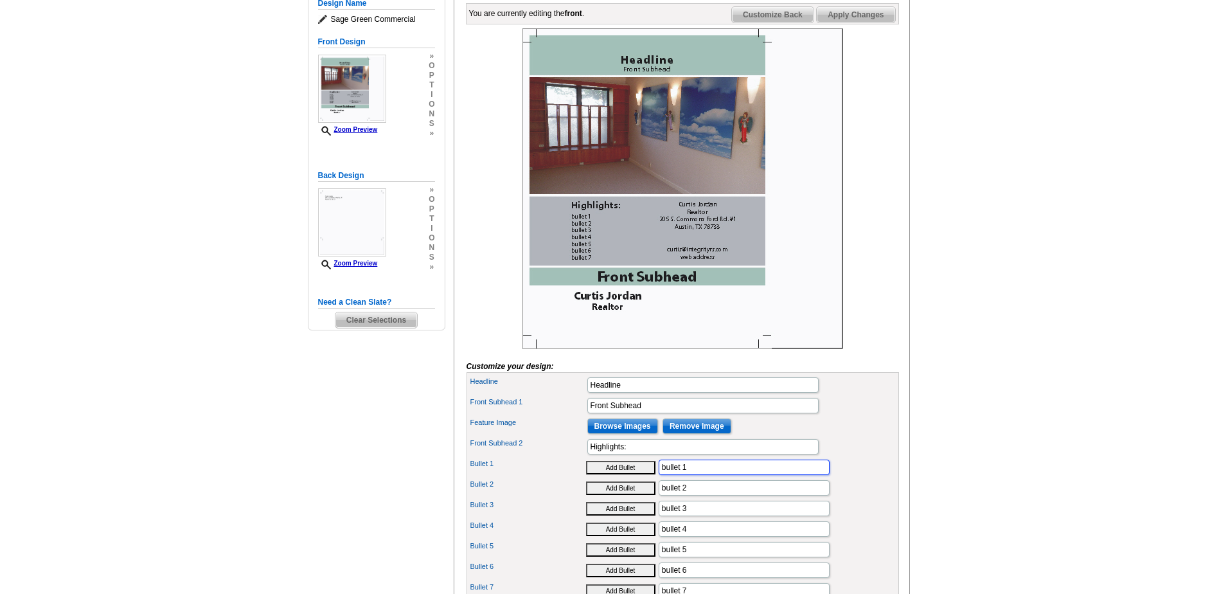
click at [698, 477] on div "Bullet 1 Add Bullet bullet 1" at bounding box center [682, 467] width 427 height 21
type input "b"
click at [698, 495] on input "bullet 2" at bounding box center [744, 487] width 171 height 15
click at [780, 475] on input "WESTLAND OFFICE PARK" at bounding box center [744, 466] width 171 height 15
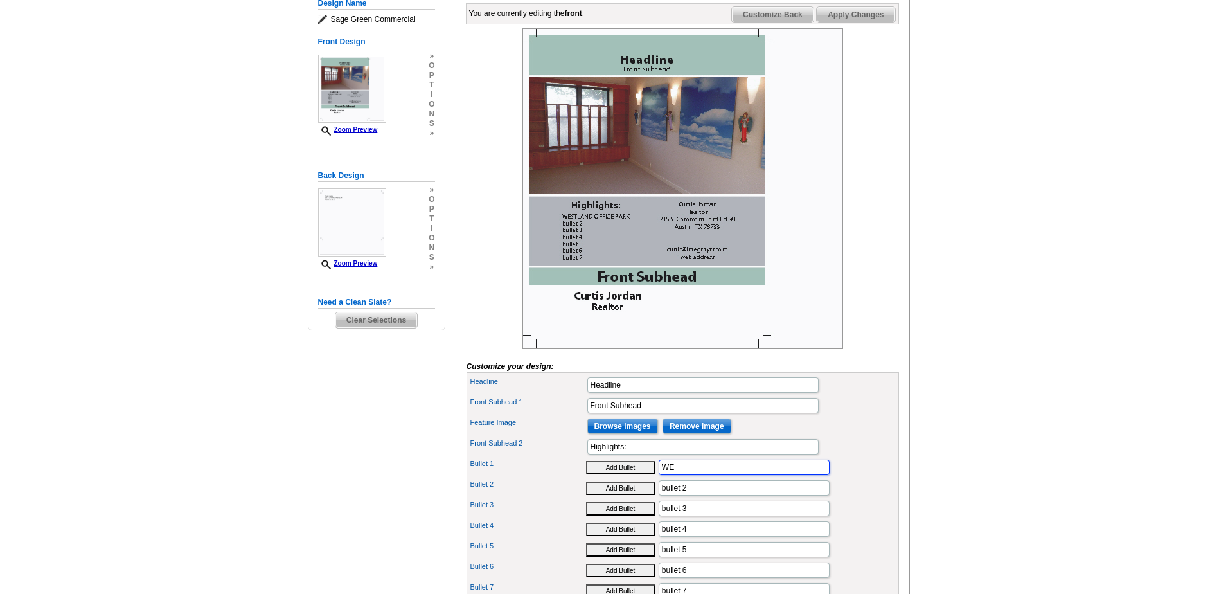
type input "W"
type input "Westland Office Park, #J-4"
click at [731, 495] on input "bullet 2" at bounding box center [744, 487] width 171 height 15
click at [734, 516] on input "bullet 3" at bounding box center [744, 508] width 171 height 15
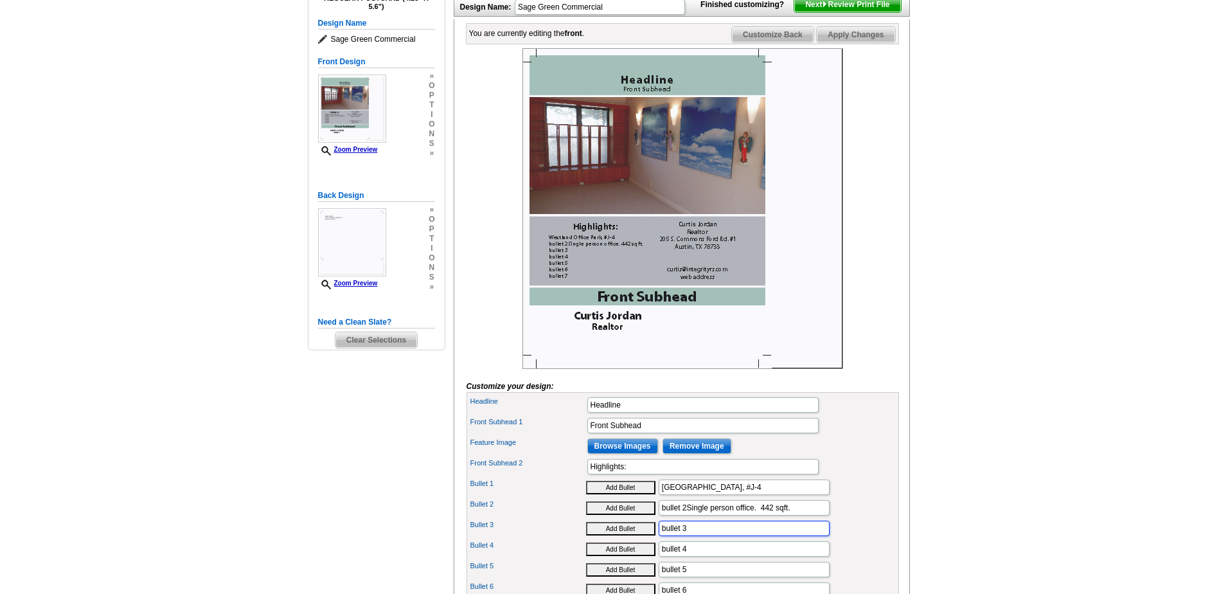
scroll to position [193, 0]
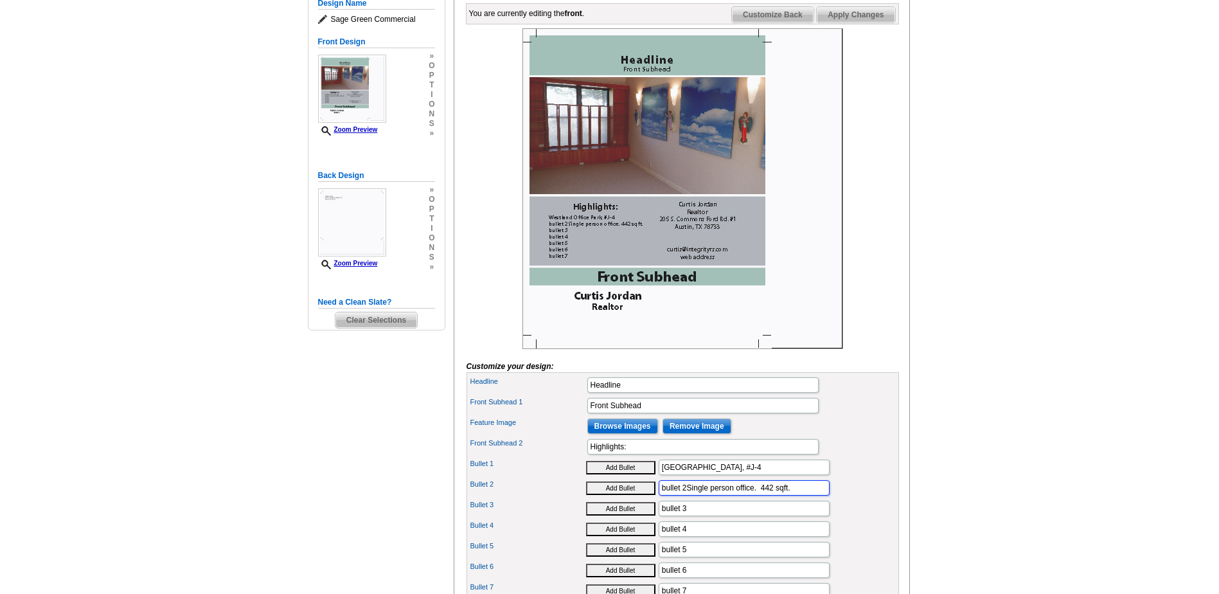
click at [685, 495] on input "bullet 2Single person office. 442 sqft." at bounding box center [744, 487] width 171 height 15
type input "Single person office. 442 sqft."
click at [708, 516] on input "bullet 3" at bounding box center [744, 508] width 171 height 15
type input "b"
type input "Reception, office, kitchenette, bath"
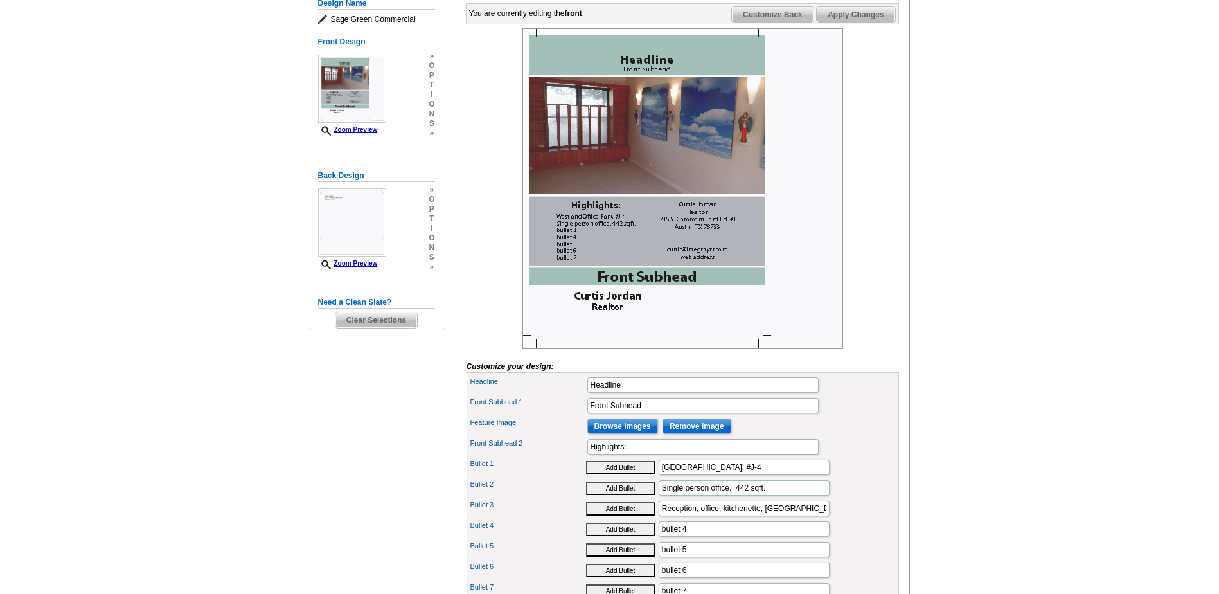
click at [870, 22] on span "Apply Changes" at bounding box center [856, 14] width 78 height 15
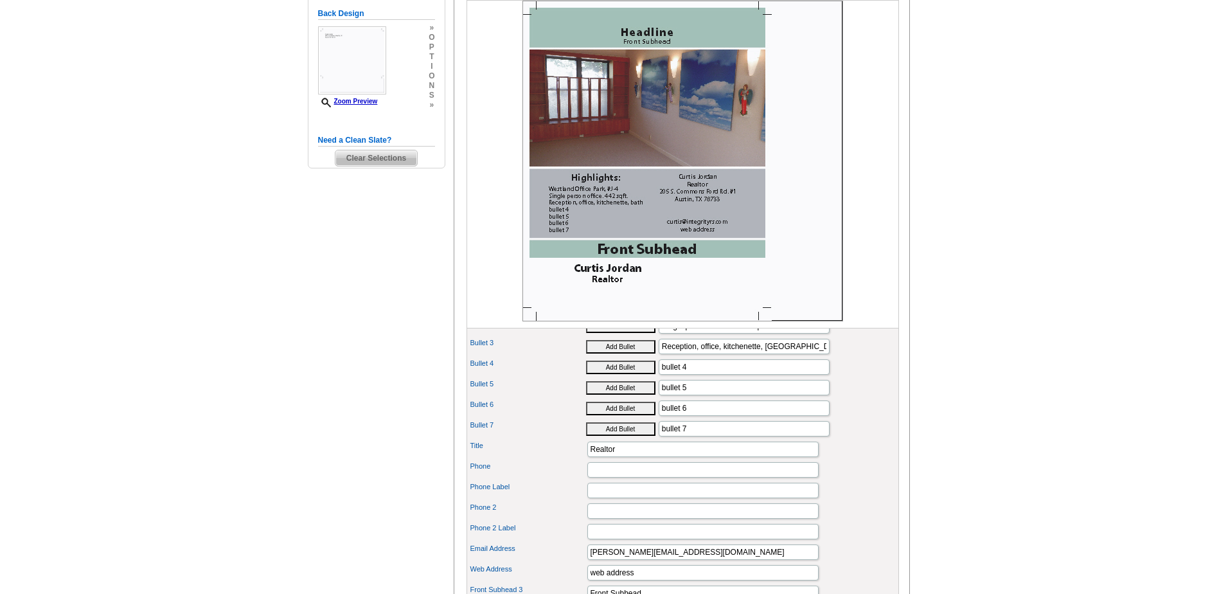
scroll to position [321, 0]
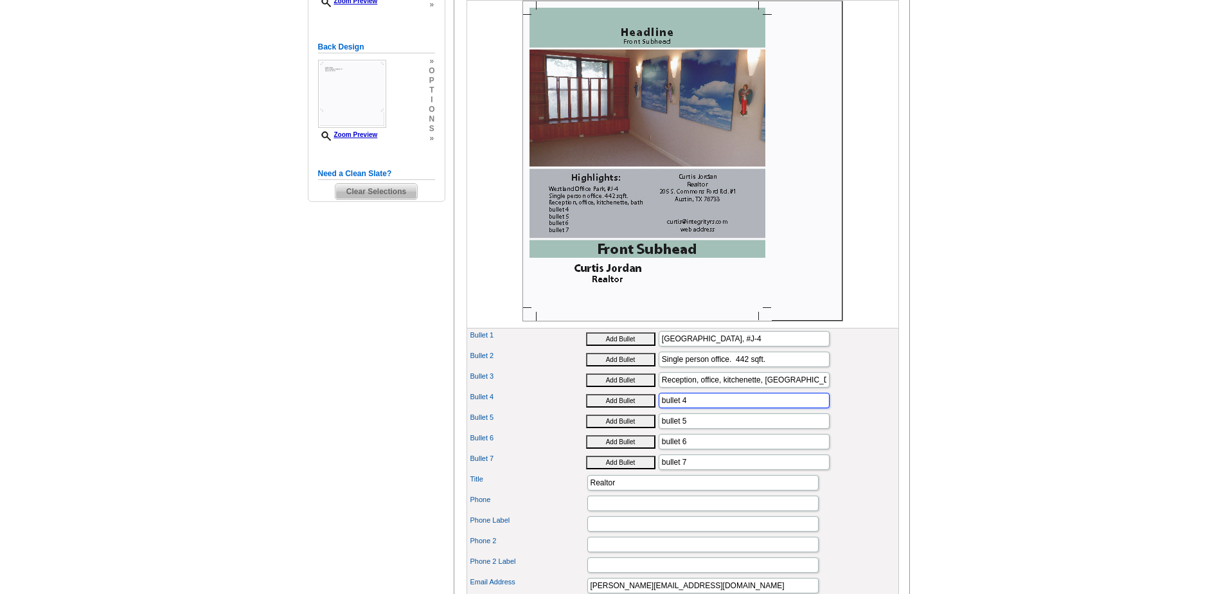
click at [733, 408] on input "bullet 4" at bounding box center [744, 400] width 171 height 15
type input "b"
type input "442 square feet"
click at [785, 367] on input "Single person office. 442 sqft." at bounding box center [744, 358] width 171 height 15
type input "Single person office."
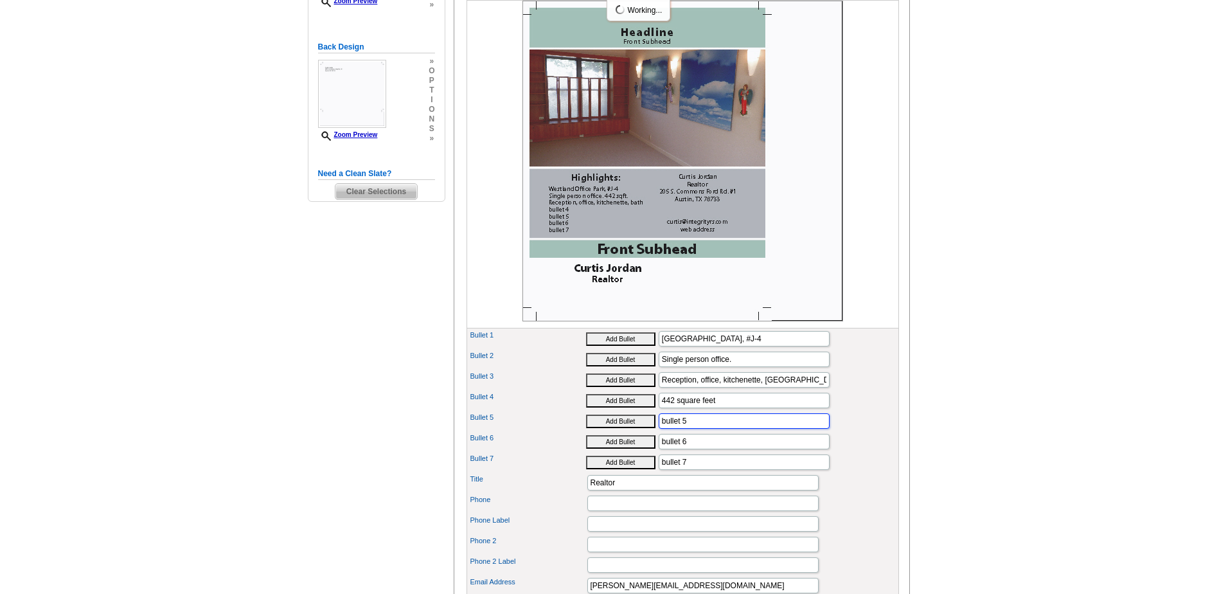
click at [706, 429] on input "bullet 5" at bounding box center [744, 420] width 171 height 15
type input "b"
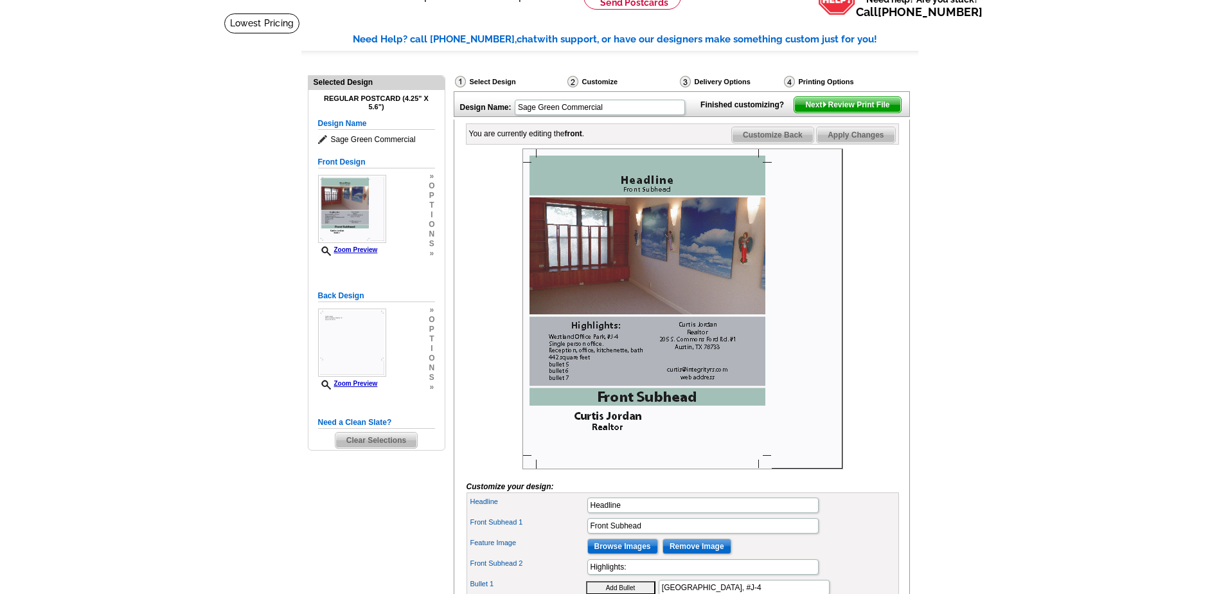
scroll to position [64, 0]
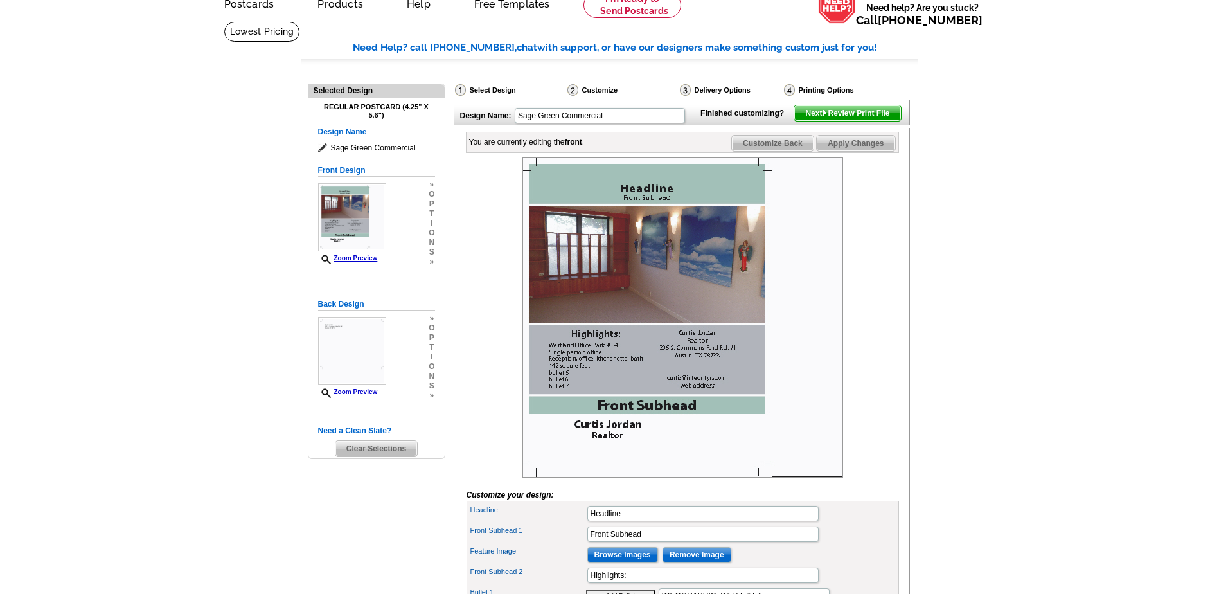
type input "Ideal for single practioner or someone who wants a home office away from home."
click at [862, 151] on span "Apply Changes" at bounding box center [856, 143] width 78 height 15
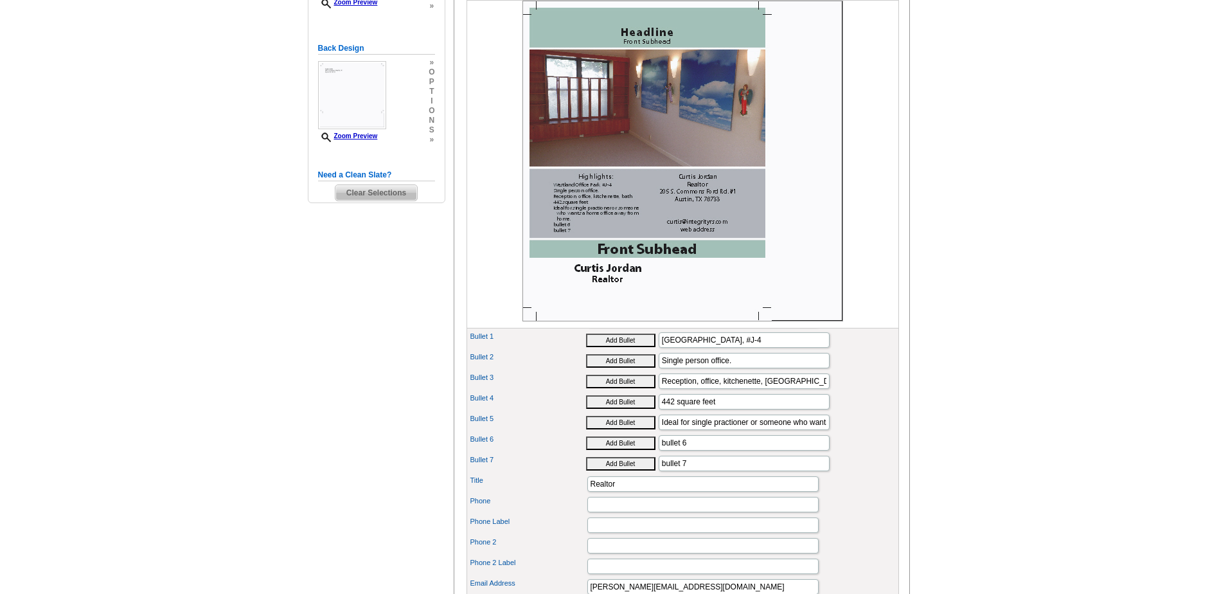
scroll to position [321, 0]
click at [632, 346] on button "Add Bullet" at bounding box center [620, 338] width 69 height 13
type input "• Westland Office Park, #J-4"
click at [629, 366] on button "Add Bullet" at bounding box center [620, 359] width 69 height 13
type input "• Single person office."
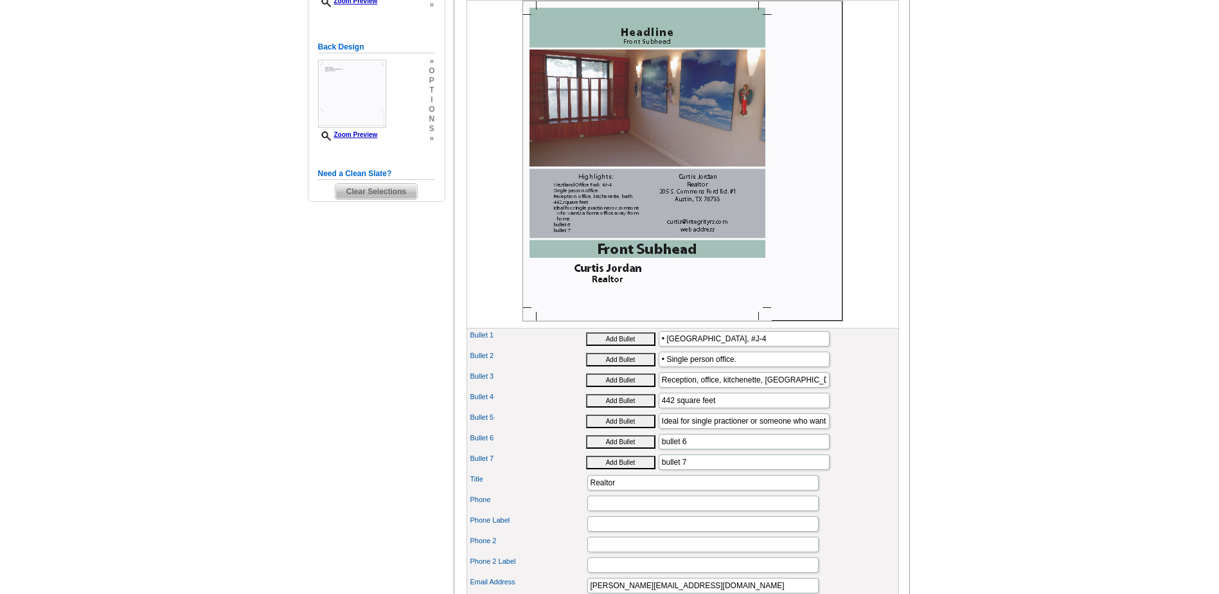
click at [629, 387] on button "Add Bullet" at bounding box center [620, 379] width 69 height 13
type input "• Reception, office, kitchenette, bath"
click at [626, 407] on button "Add Bullet" at bounding box center [620, 400] width 69 height 13
type input "• 442 square feet"
click at [628, 428] on button "Add Bullet" at bounding box center [620, 420] width 69 height 13
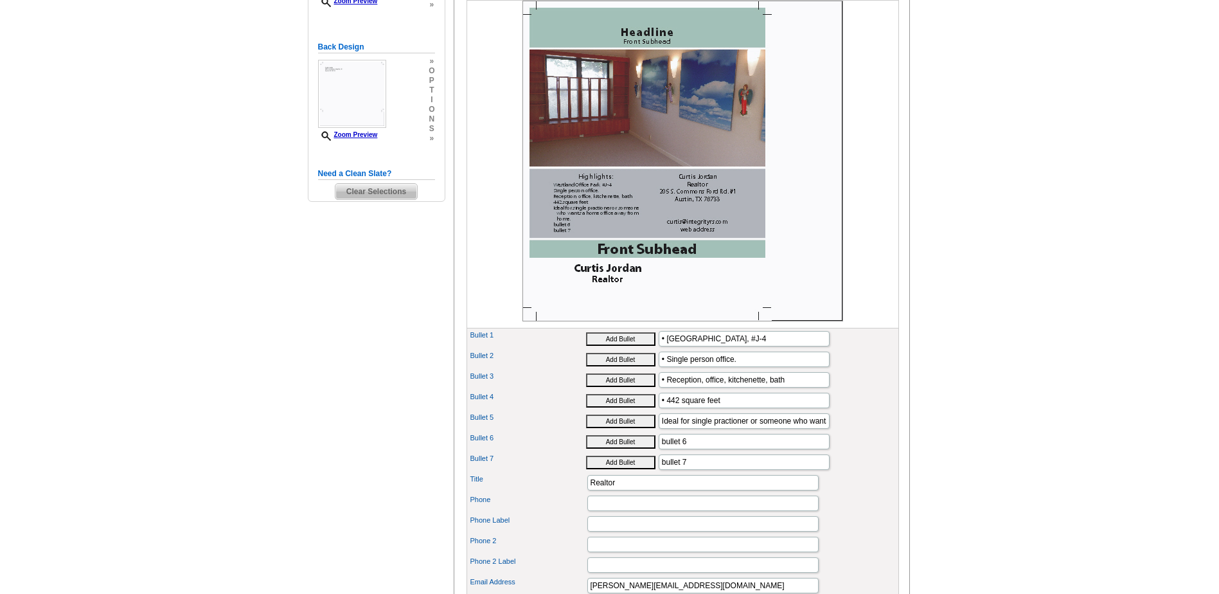
type input "• Ideal for single practioner or someone who wants a home office away from home."
click at [693, 449] on input "bullet 6" at bounding box center [744, 441] width 171 height 15
type input "b"
type input "Quiet and secure"
type input "$295,000"
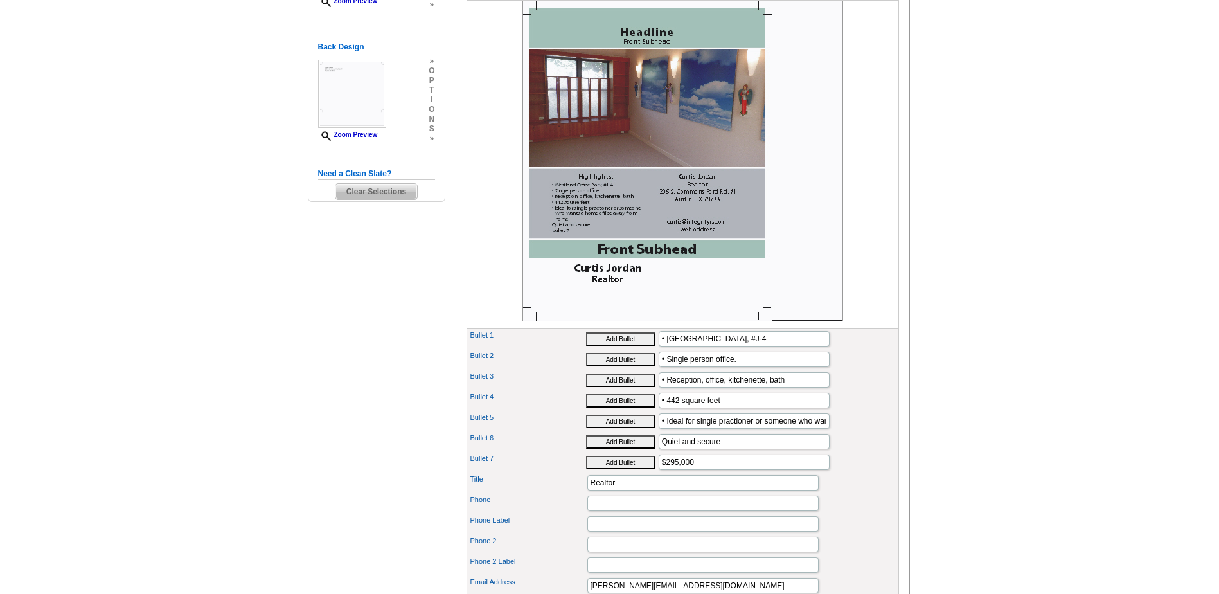
click at [641, 449] on button "Add Bullet" at bounding box center [620, 441] width 69 height 13
type input "• Quiet and secure"
click at [636, 469] on button "Add Bullet" at bounding box center [620, 462] width 69 height 13
type input "• $295,000"
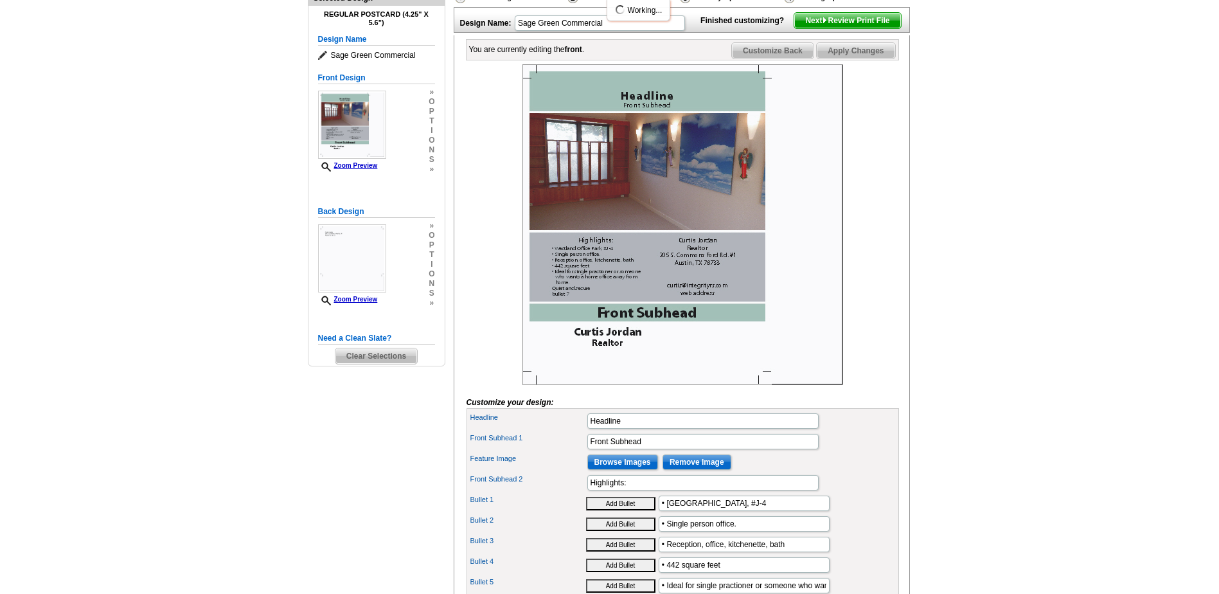
scroll to position [0, 0]
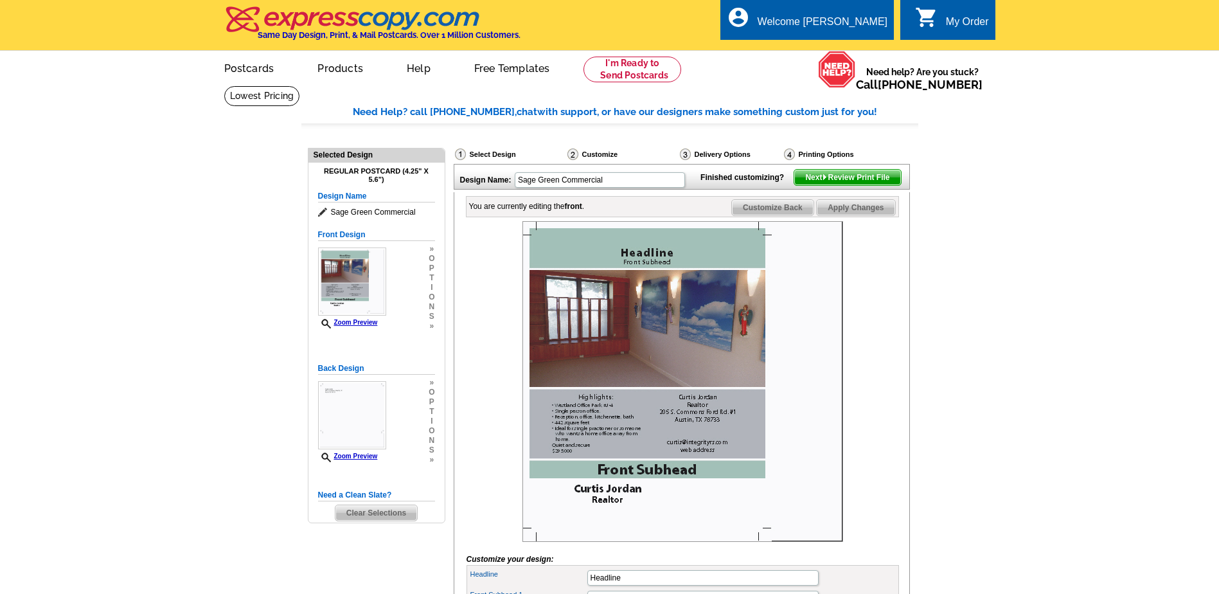
click at [849, 215] on span "Apply Changes" at bounding box center [856, 207] width 78 height 15
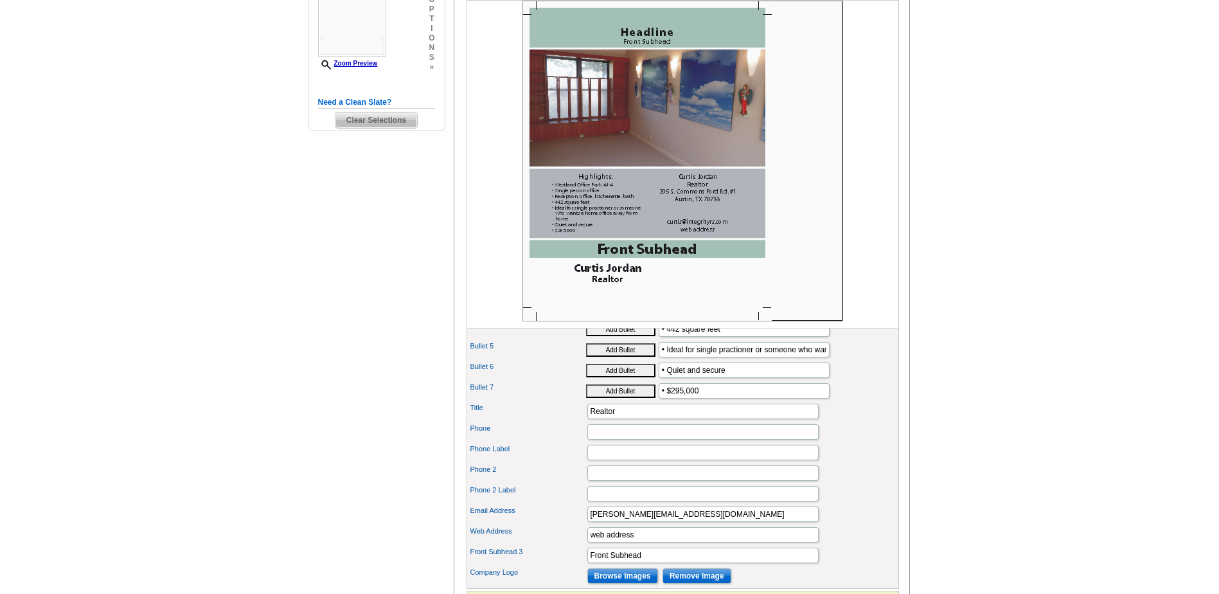
scroll to position [386, 0]
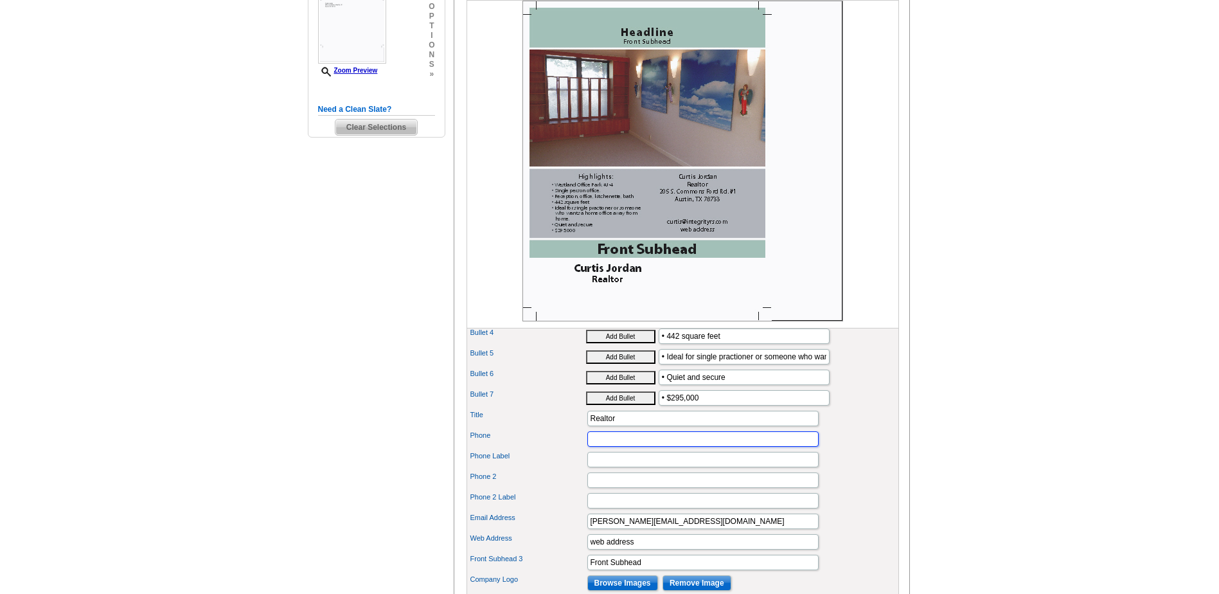
click at [639, 447] on input "Phone" at bounding box center [702, 438] width 231 height 15
type input "512.415.6204"
type input "Cell"
click at [571, 482] on label "Phone 2" at bounding box center [528, 476] width 116 height 11
click at [587, 488] on input "Phone 2" at bounding box center [702, 479] width 231 height 15
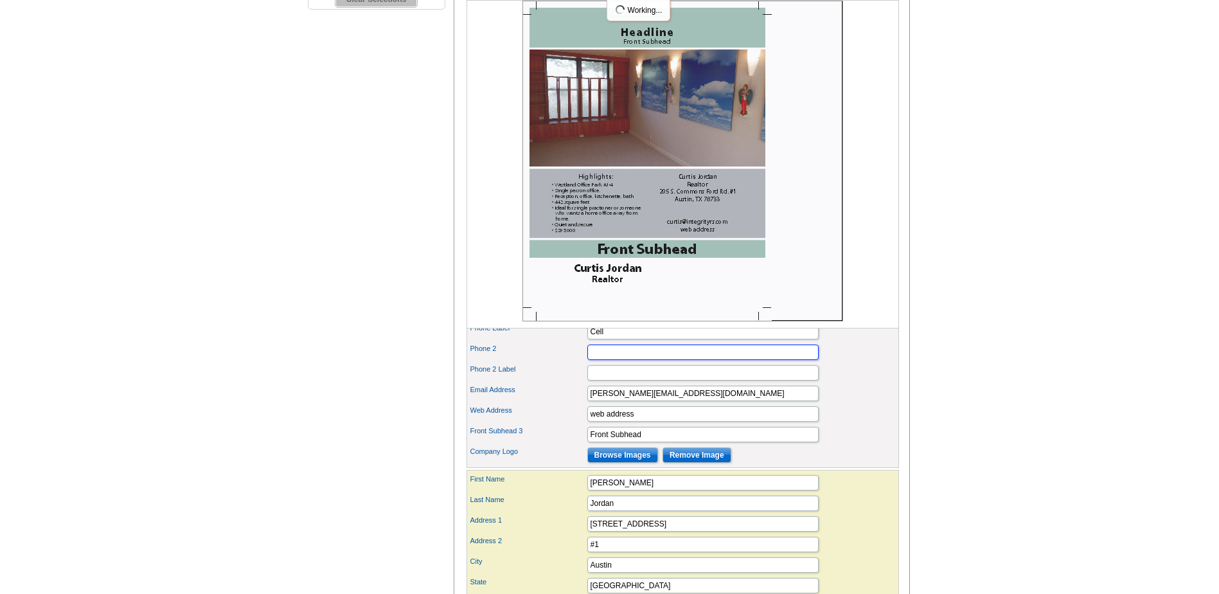
scroll to position [514, 0]
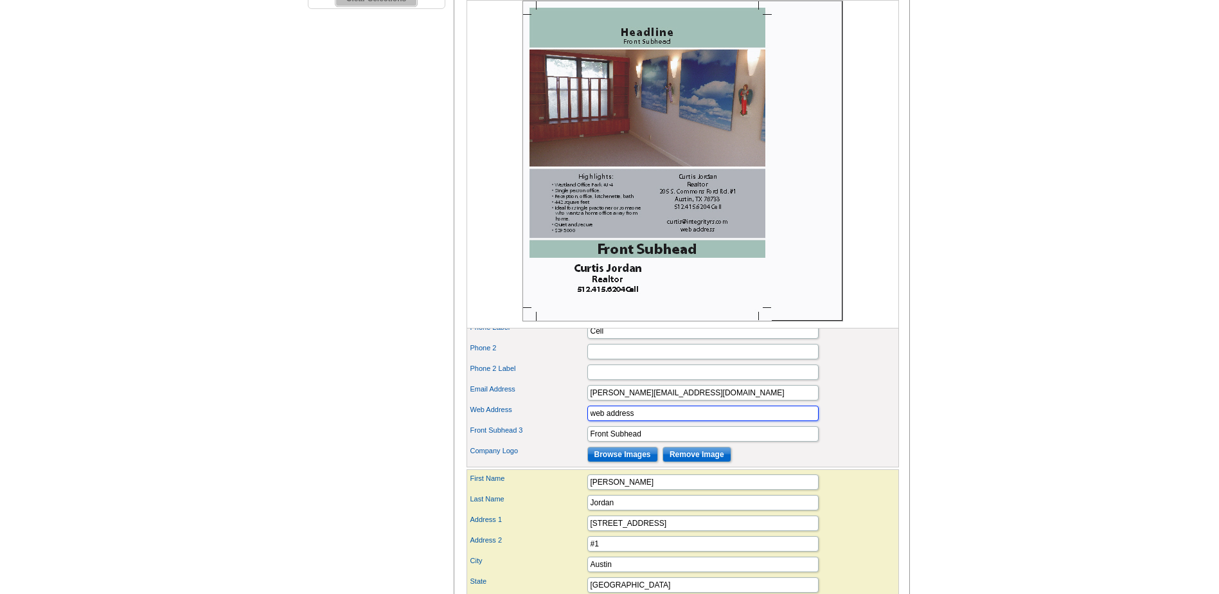
click at [654, 421] on input "web address" at bounding box center [702, 412] width 231 height 15
type input "w"
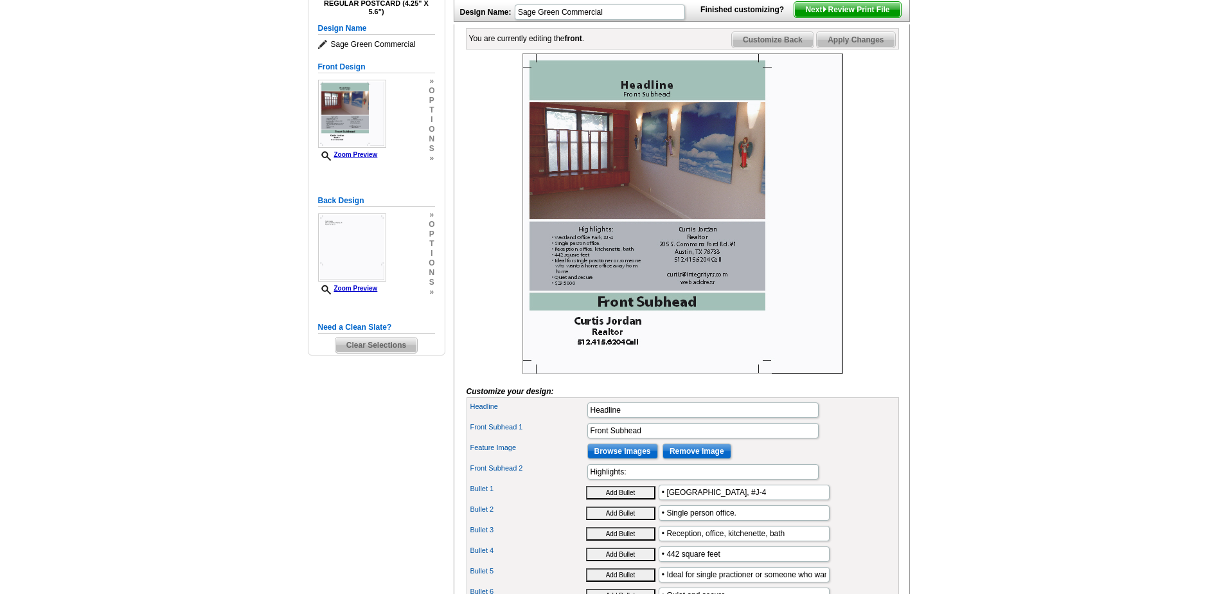
scroll to position [129, 0]
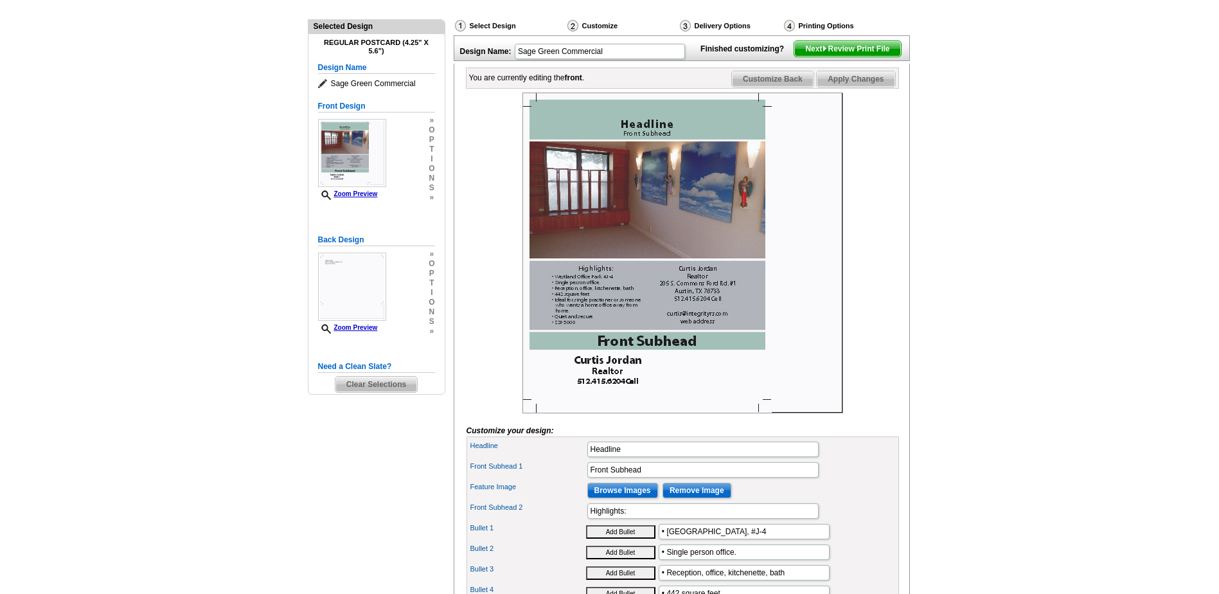
click at [873, 87] on span "Apply Changes" at bounding box center [856, 78] width 78 height 15
click at [634, 457] on input "Headline" at bounding box center [702, 448] width 231 height 15
type input "H"
type input "5524 Bee Cave Road, #J-5"
click at [653, 477] on input "Front Subhead" at bounding box center [702, 469] width 231 height 15
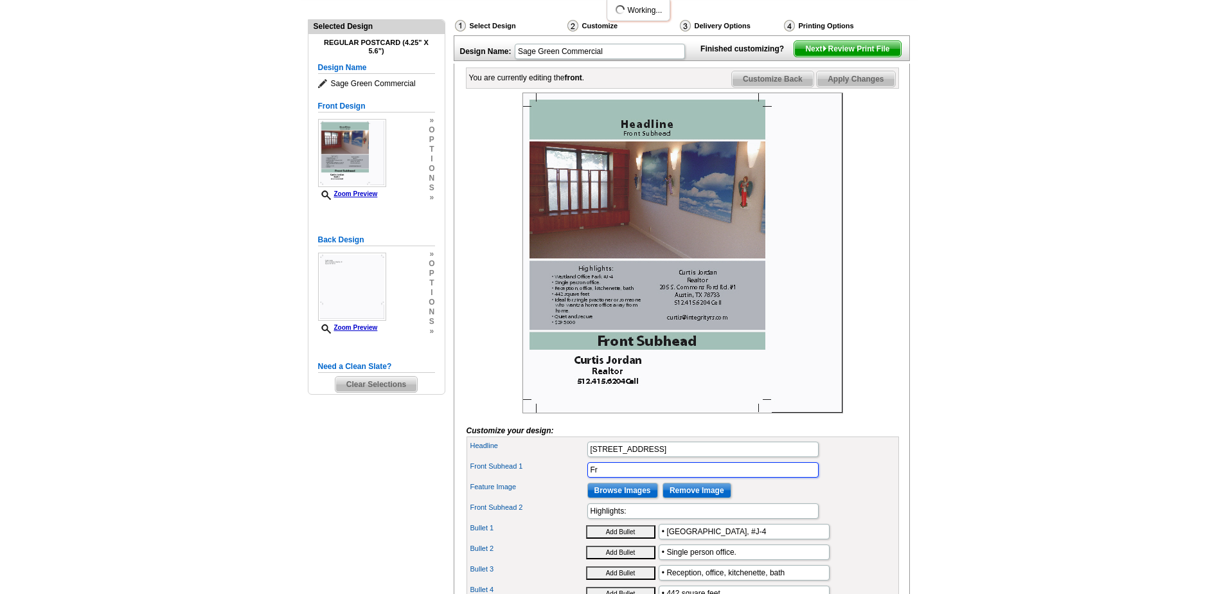
type input "F"
type input "Westland Office Park"
click at [763, 539] on input "• Westland Office Park, #J-4" at bounding box center [744, 531] width 171 height 15
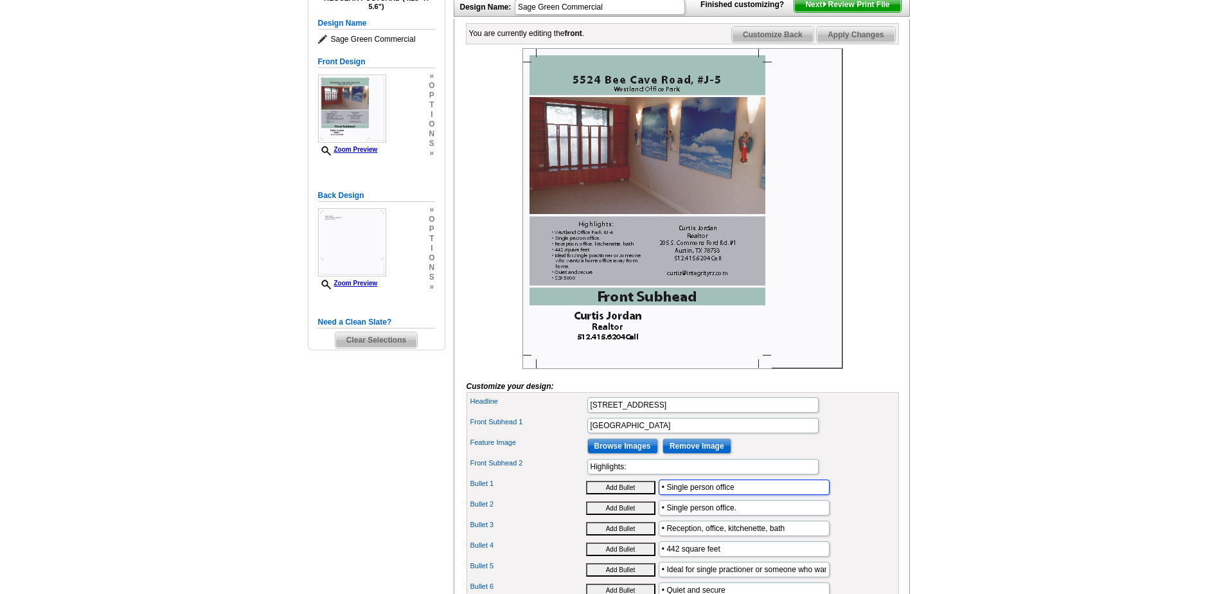
scroll to position [257, 0]
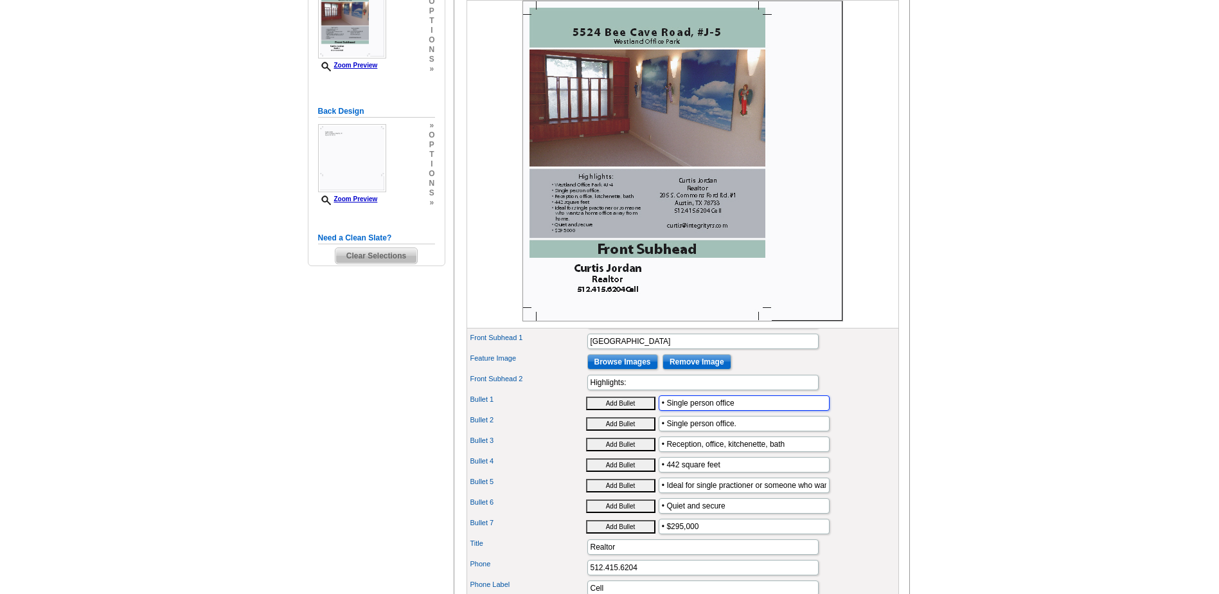
type input "• Single person office"
drag, startPoint x: 666, startPoint y: 509, endPoint x: 837, endPoint y: 511, distance: 170.9
click at [837, 495] on div "Bullet 5 Add Bullet • Ideal for single practioner or someone who wants a home o…" at bounding box center [682, 485] width 427 height 21
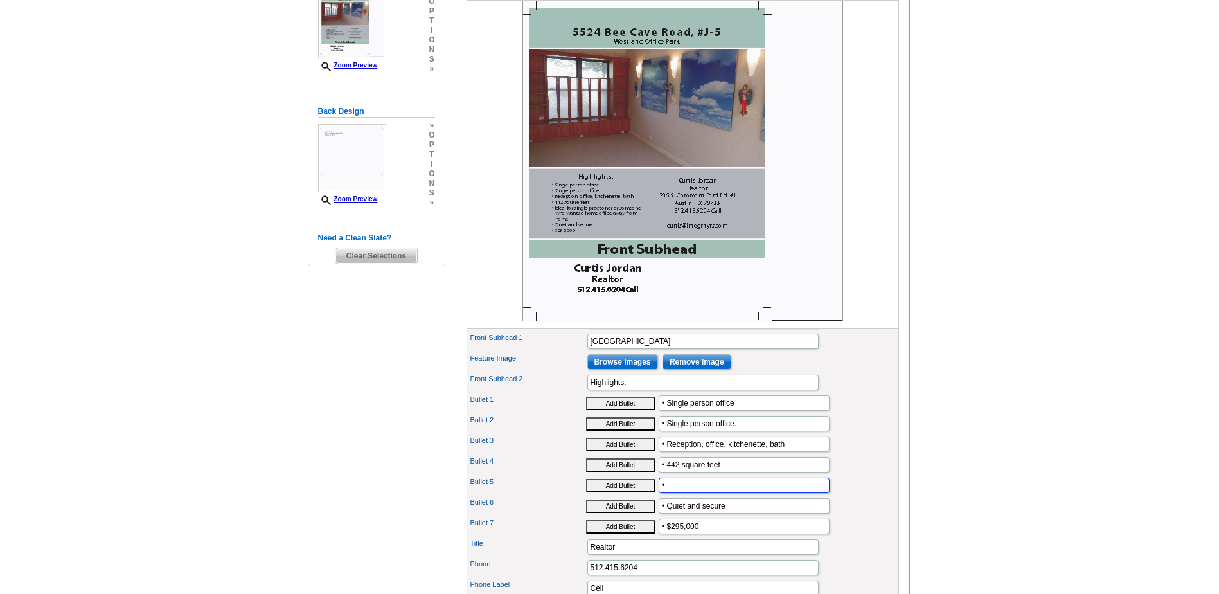
type input "•"
drag, startPoint x: 743, startPoint y: 445, endPoint x: 666, endPoint y: 443, distance: 77.1
click at [666, 431] on input "• Single person office." at bounding box center [744, 423] width 171 height 15
paste input "Ideal for single practioner or someone who wants a home office away from home."
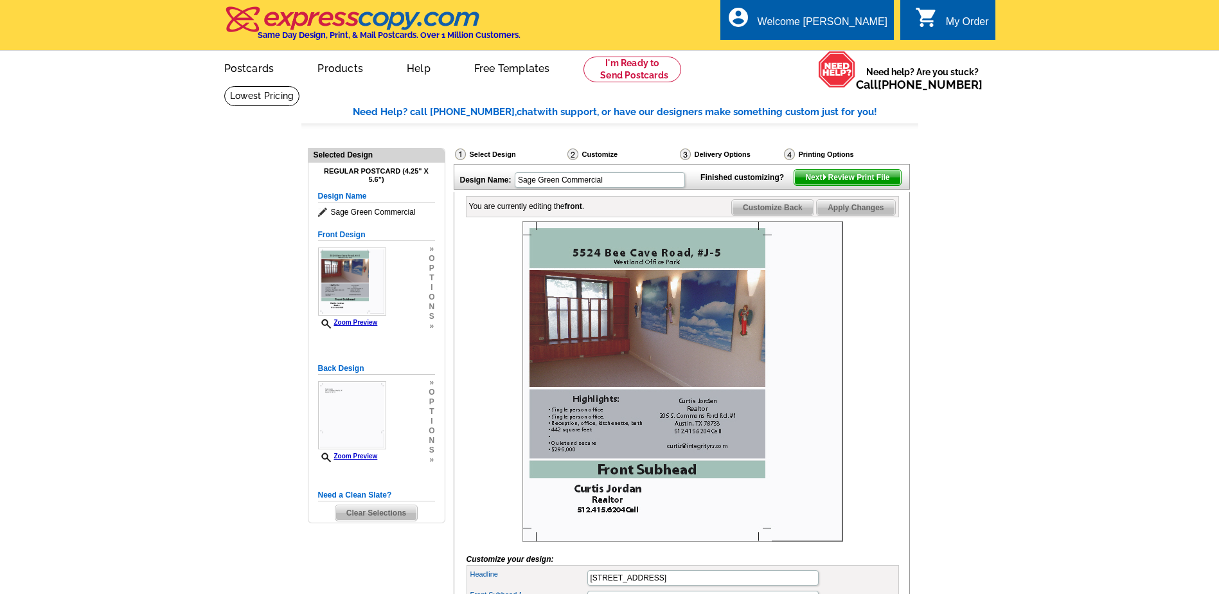
type input "• Ideal for single practioner or someone who wants a home office away from home."
click at [853, 215] on span "Apply Changes" at bounding box center [856, 207] width 78 height 15
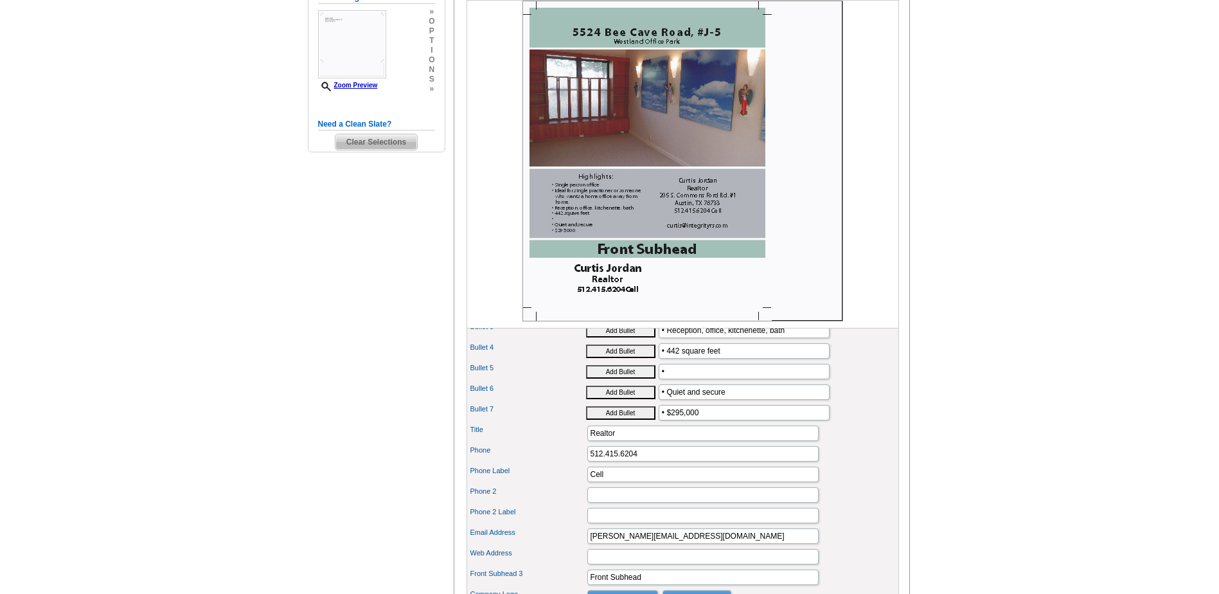
scroll to position [386, 0]
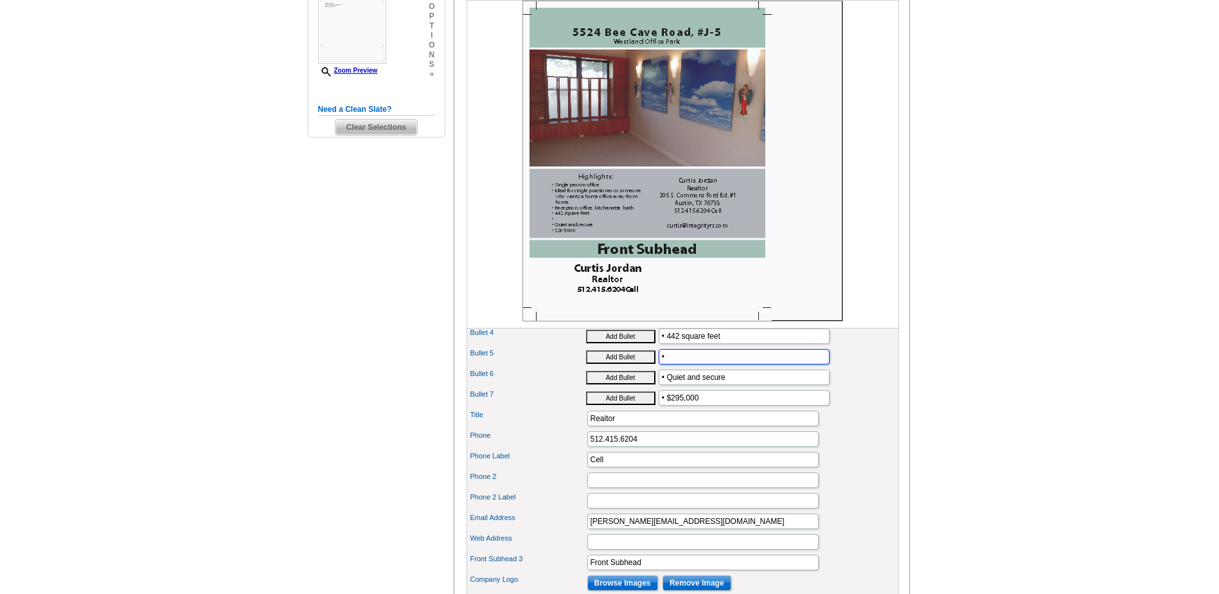
click at [687, 364] on input "•" at bounding box center [744, 356] width 171 height 15
click at [770, 323] on input "• Reception, office, kitchenette, bath" at bounding box center [744, 315] width 171 height 15
type input "• Reception, office, kitchenette, half bath"
click at [696, 364] on input "•" at bounding box center [744, 356] width 171 height 15
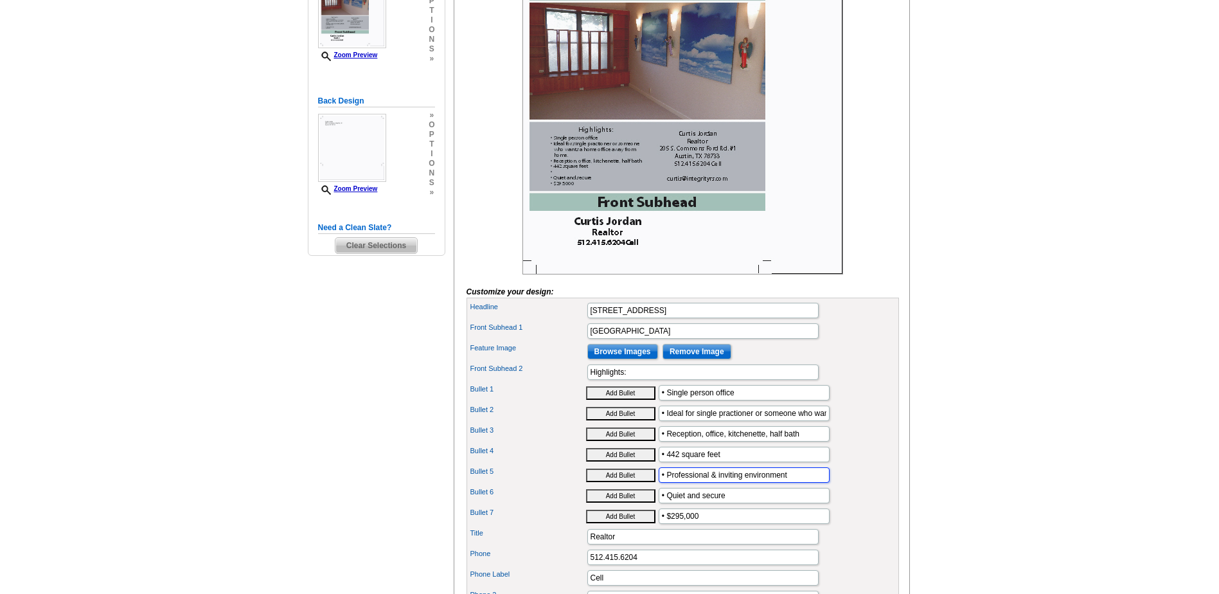
scroll to position [0, 0]
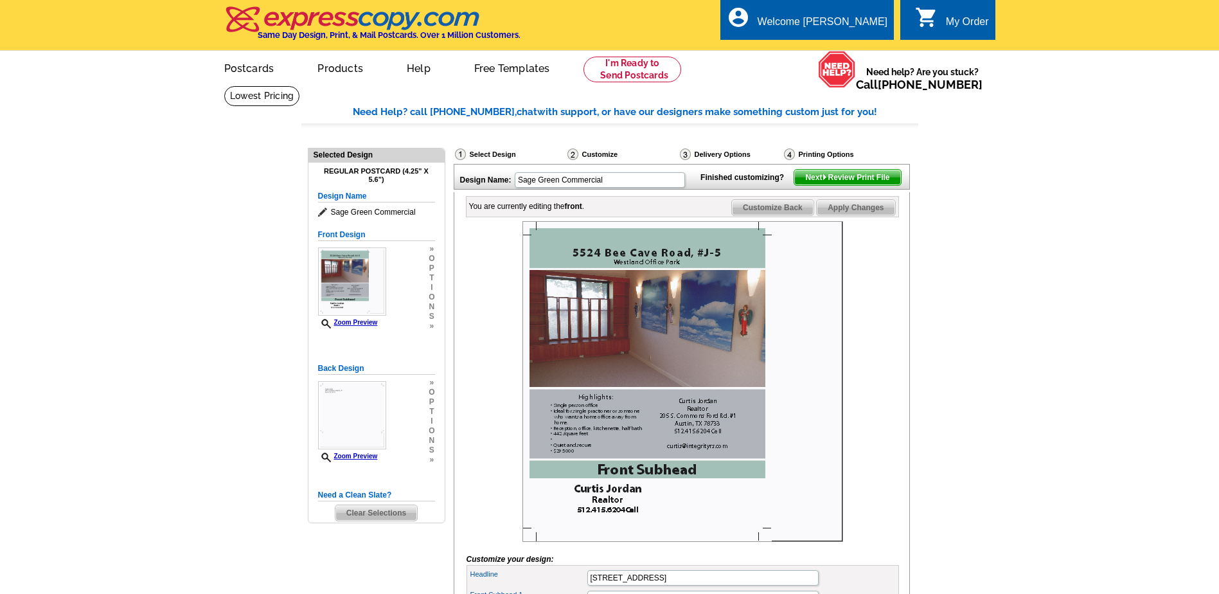
type input "• Professional & inviting environment"
click at [855, 215] on span "Apply Changes" at bounding box center [856, 207] width 78 height 15
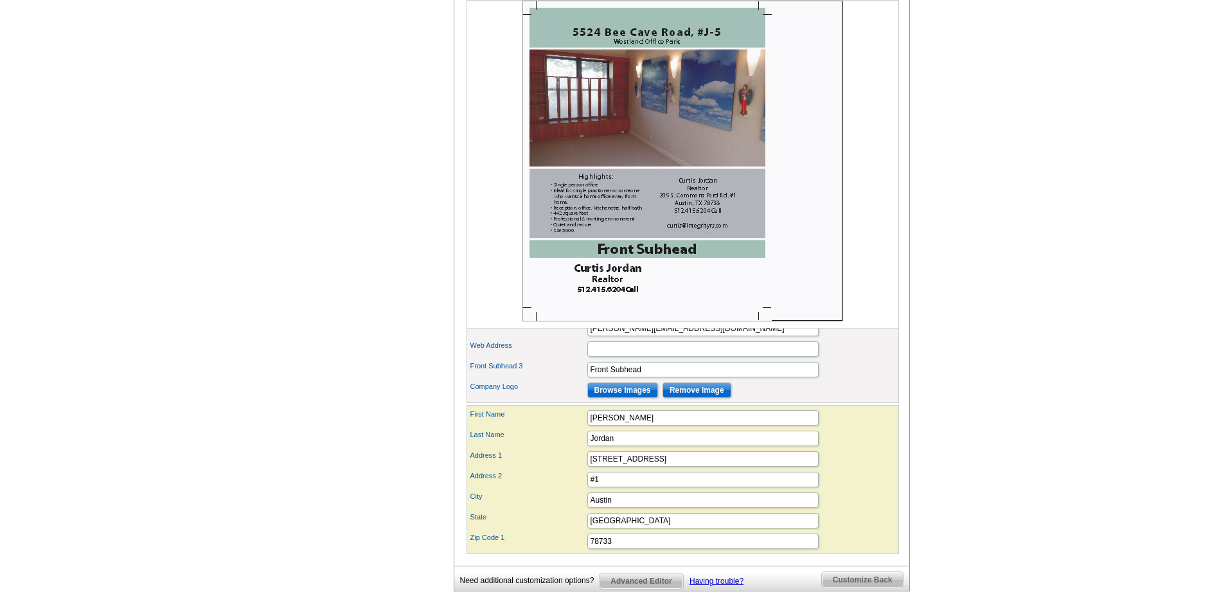
scroll to position [514, 0]
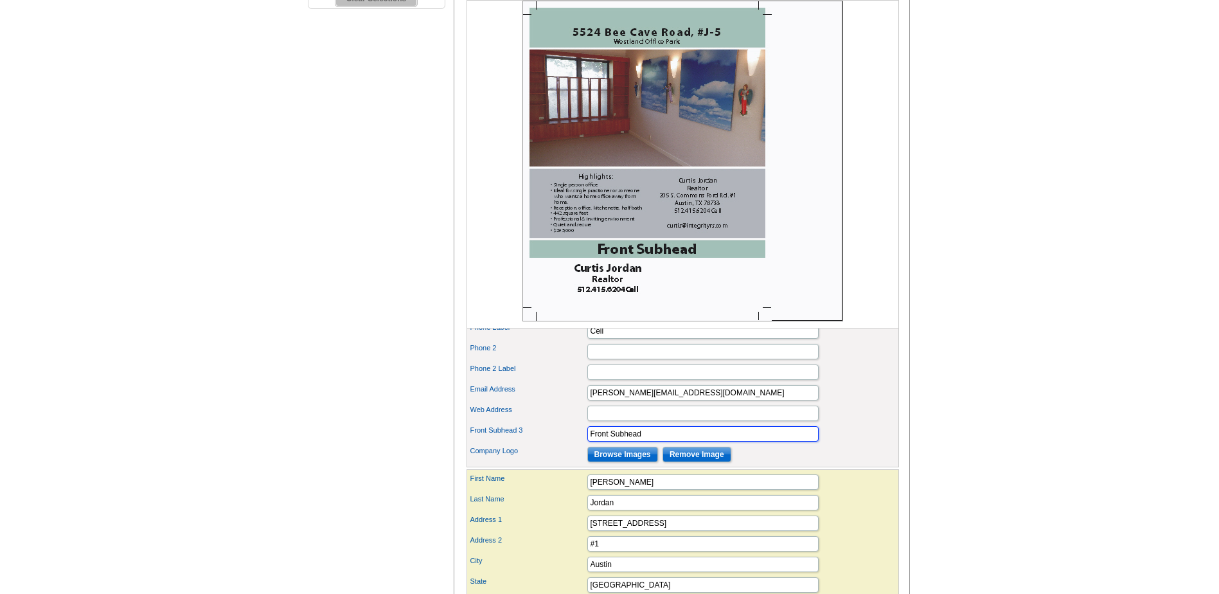
click at [687, 441] on input "Front Subhead" at bounding box center [702, 433] width 231 height 15
type input "F"
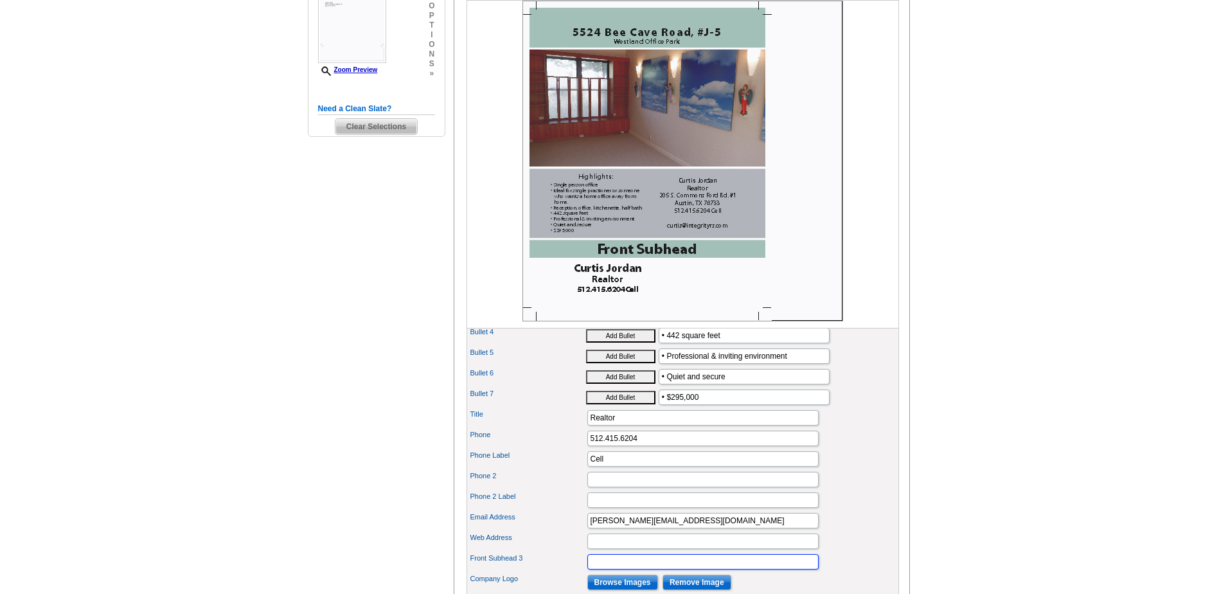
scroll to position [386, 0]
click at [630, 384] on button "Add Bullet" at bounding box center [620, 377] width 69 height 13
click at [755, 385] on input "• • Quiet and secure" at bounding box center [744, 376] width 171 height 15
type input "• $295,000"
click at [755, 405] on input "• $295,000" at bounding box center [744, 397] width 171 height 15
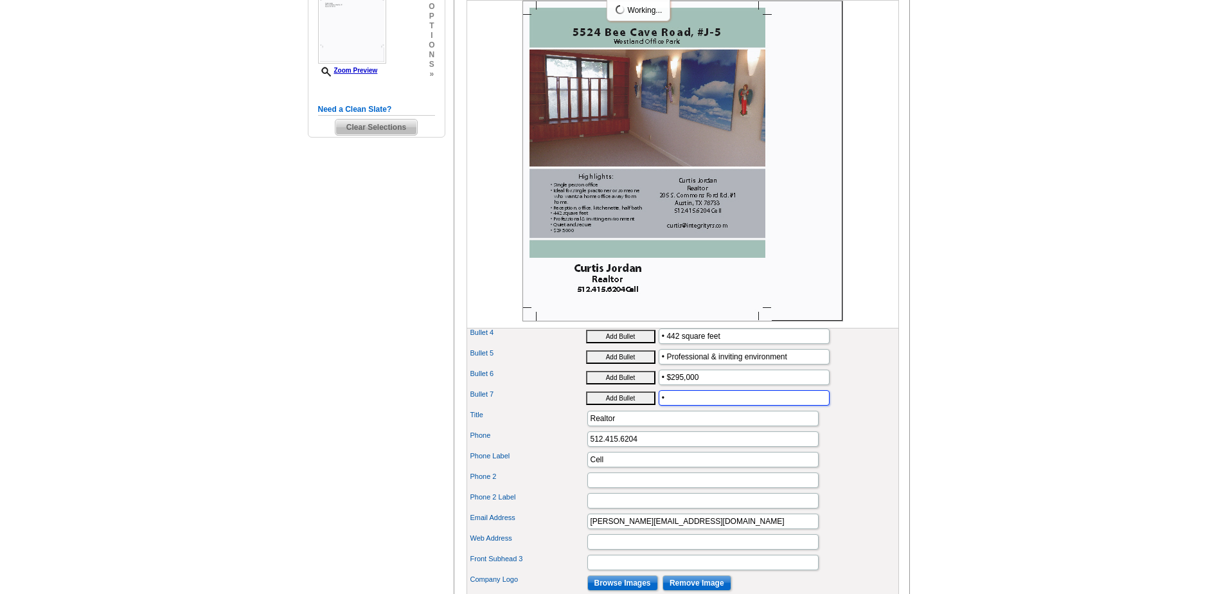
type input "•"
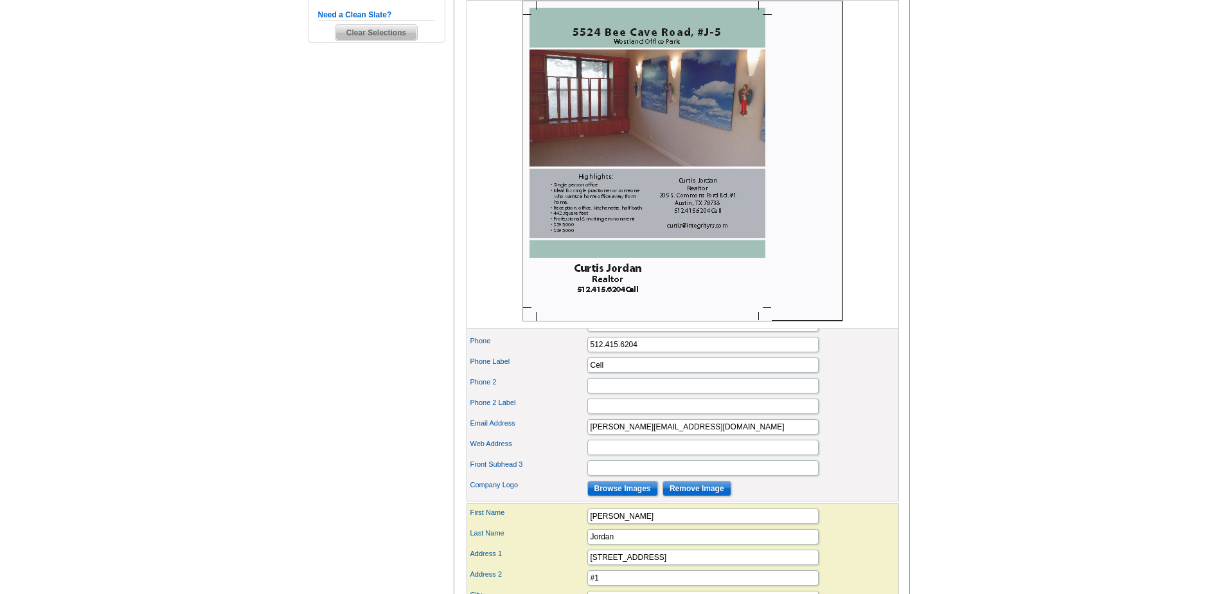
scroll to position [450, 0]
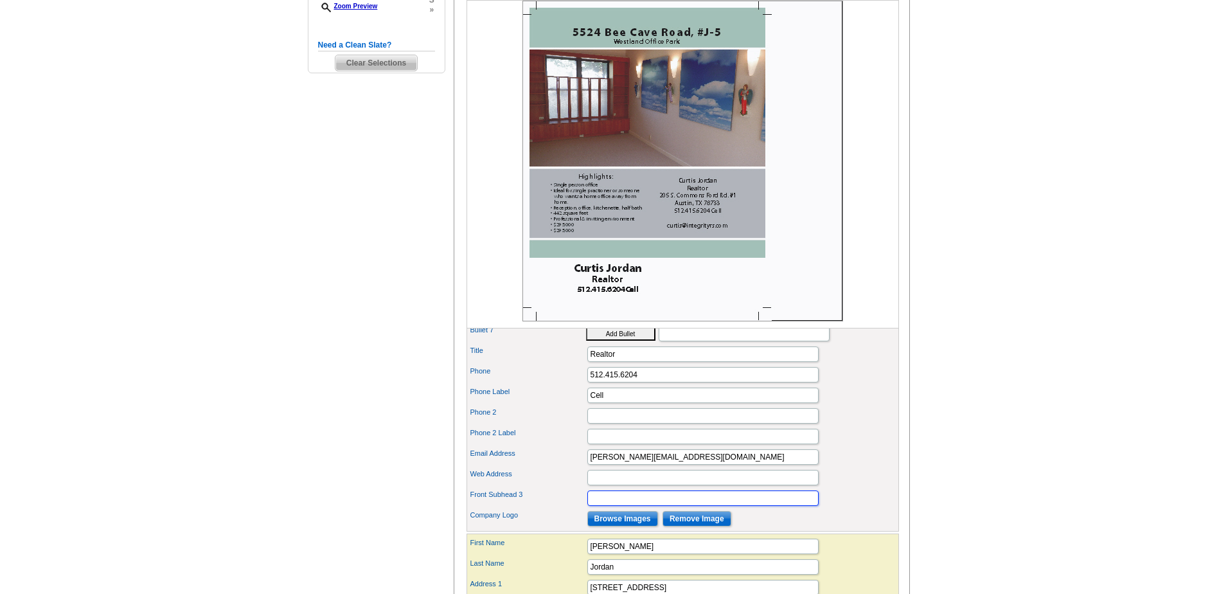
click at [616, 506] on input "Front Subhead 3" at bounding box center [702, 497] width 231 height 15
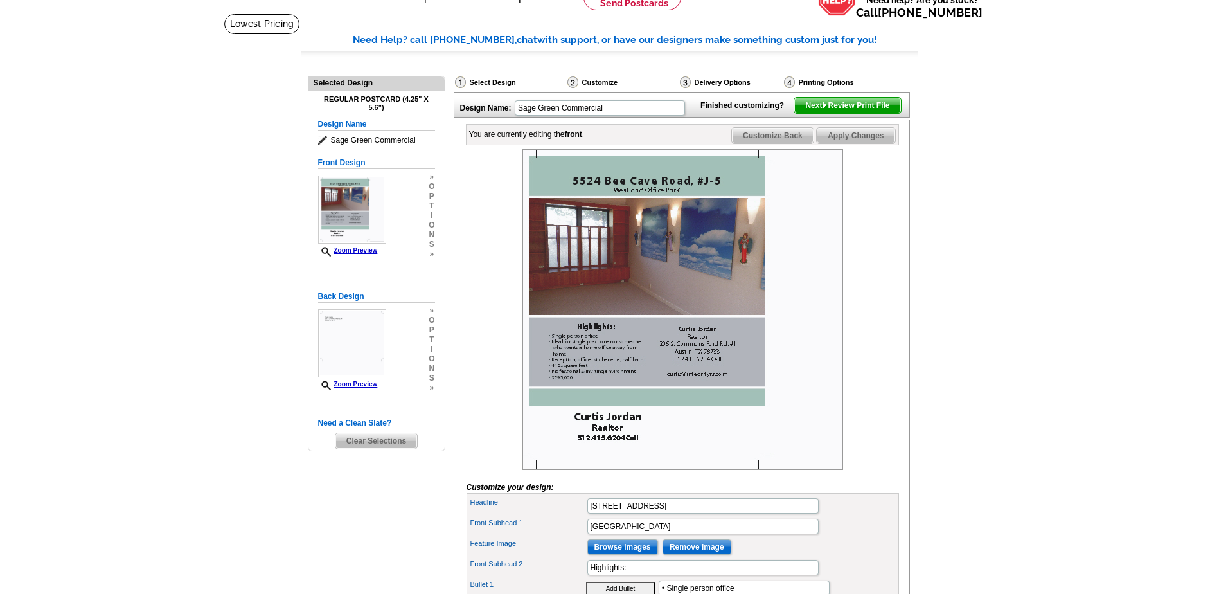
scroll to position [64, 0]
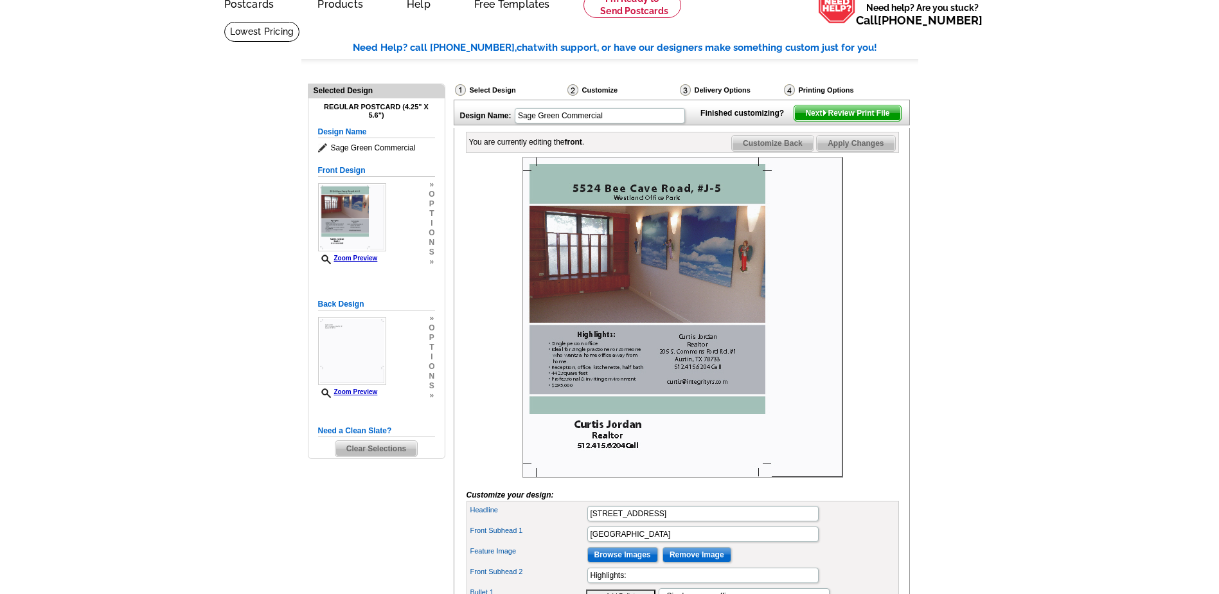
type input "Quiet and Secure Workspace"
click at [866, 151] on span "Apply Changes" at bounding box center [856, 143] width 78 height 15
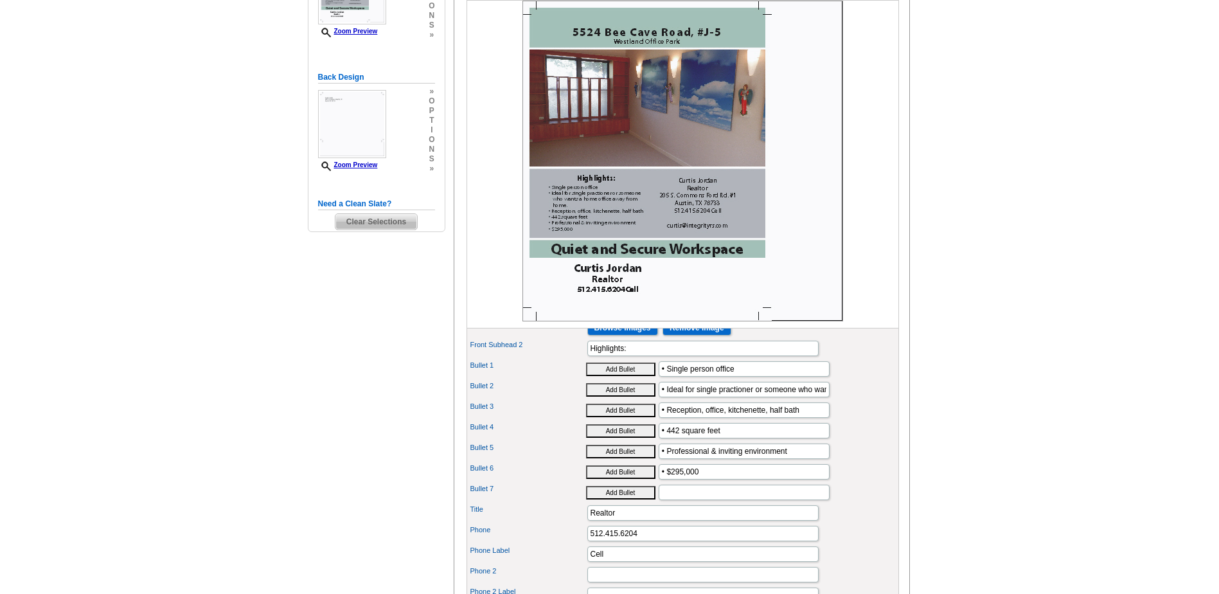
scroll to position [257, 0]
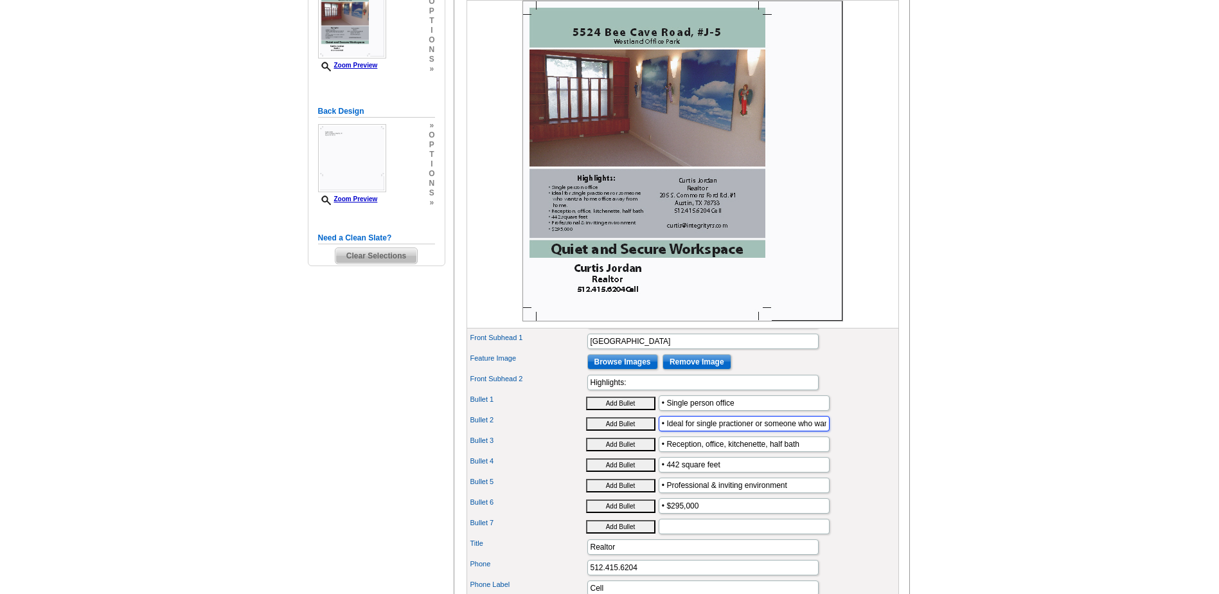
click at [804, 431] on input "• Ideal for single practioner or someone who wants a home office away from home." at bounding box center [744, 423] width 171 height 15
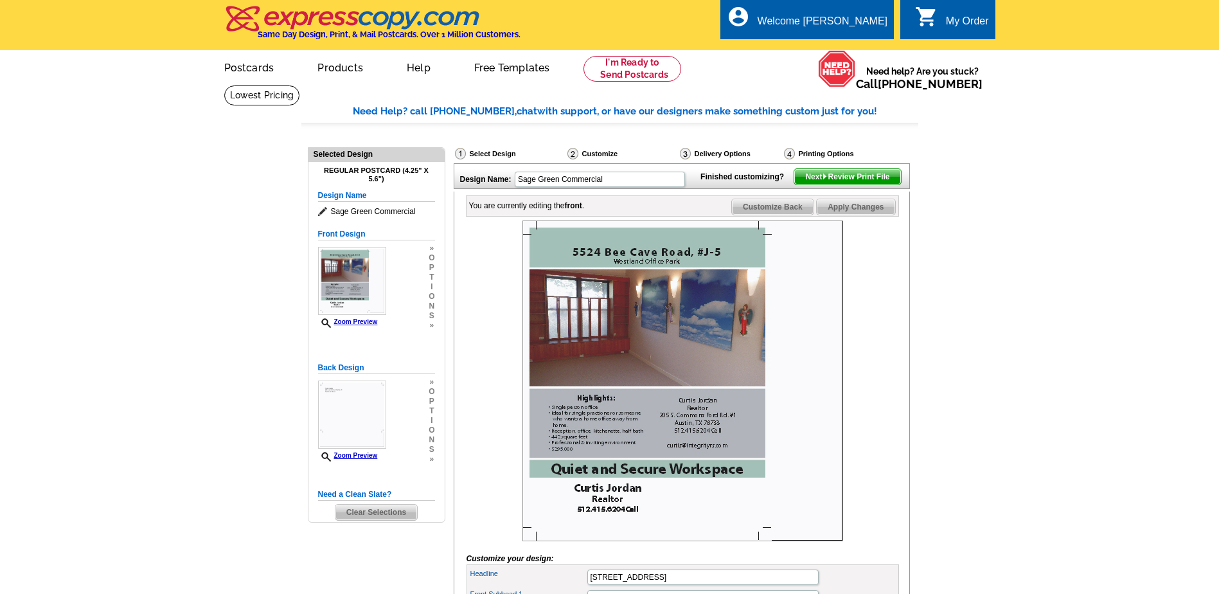
scroll to position [0, 0]
type input "• Ideal for single practioner or someone who wants a home office, but not at ho…"
click at [844, 215] on span "Apply Changes" at bounding box center [856, 207] width 78 height 15
click at [776, 215] on span "Customize Back" at bounding box center [773, 207] width 82 height 15
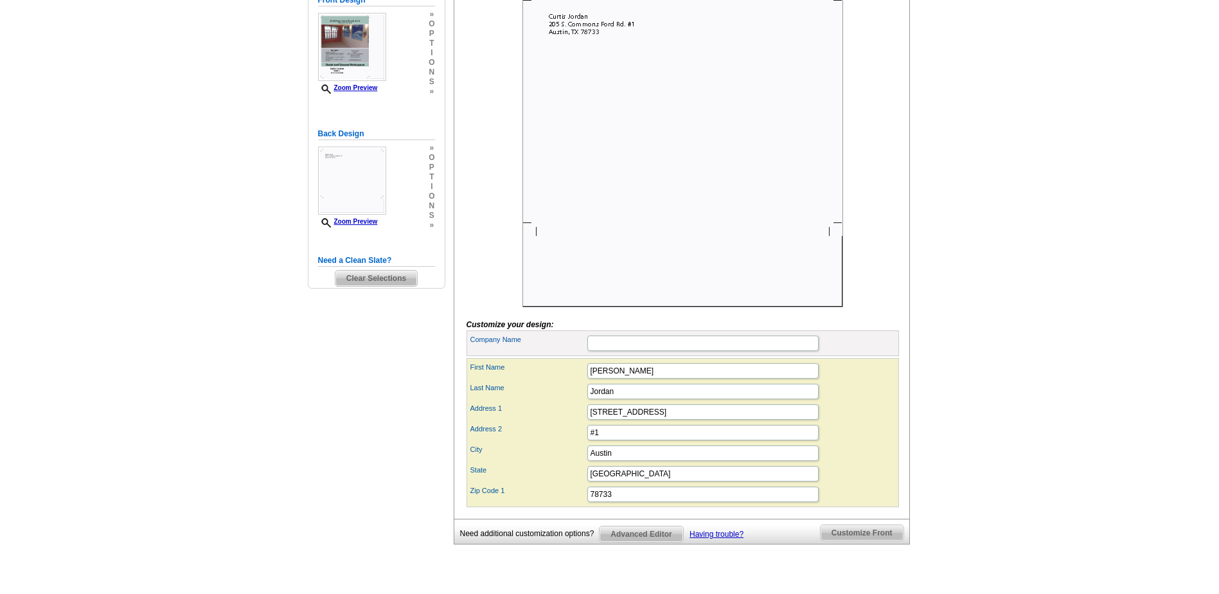
scroll to position [257, 0]
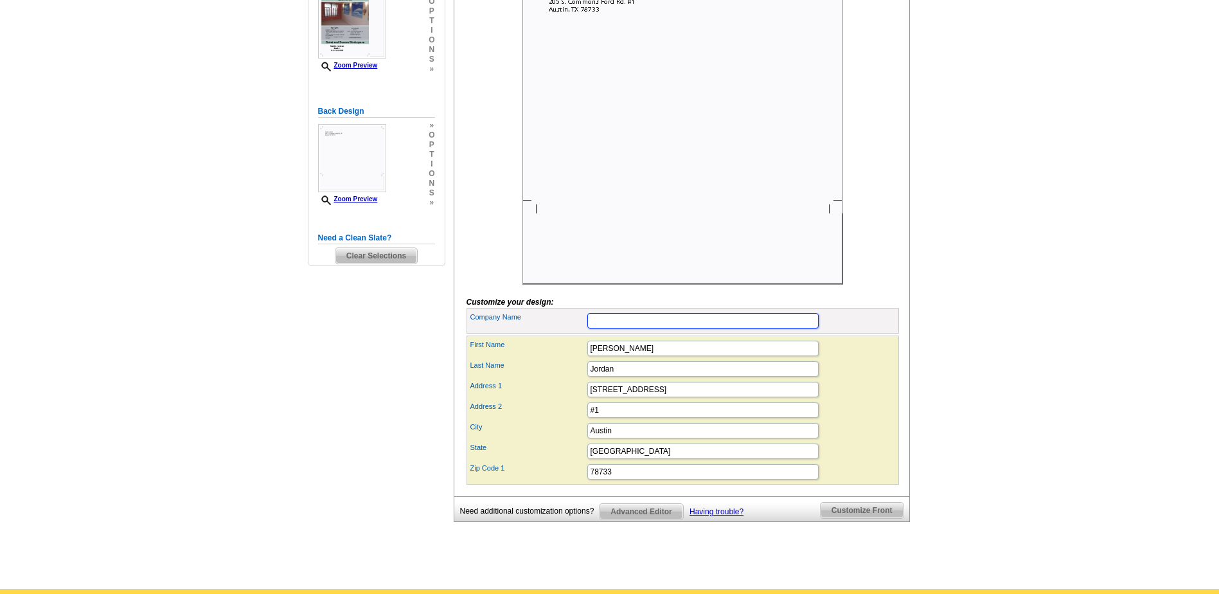
click at [614, 328] on input "Company Name" at bounding box center [702, 320] width 231 height 15
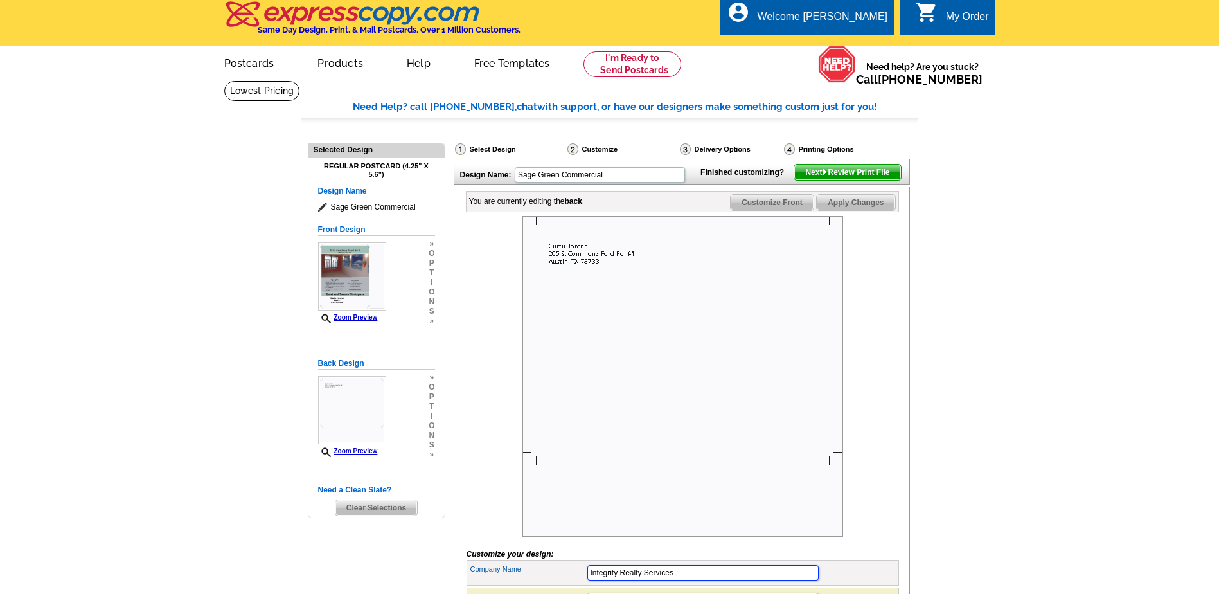
scroll to position [0, 0]
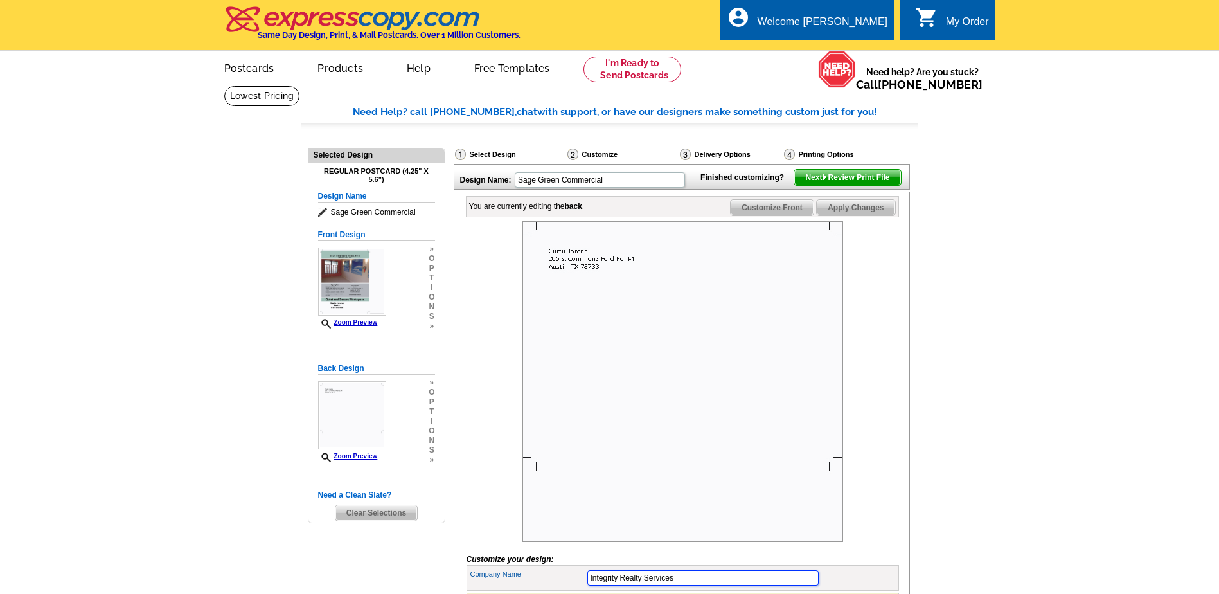
type input "Integrity Realty Services"
click at [852, 215] on span "Apply Changes" at bounding box center [856, 207] width 78 height 15
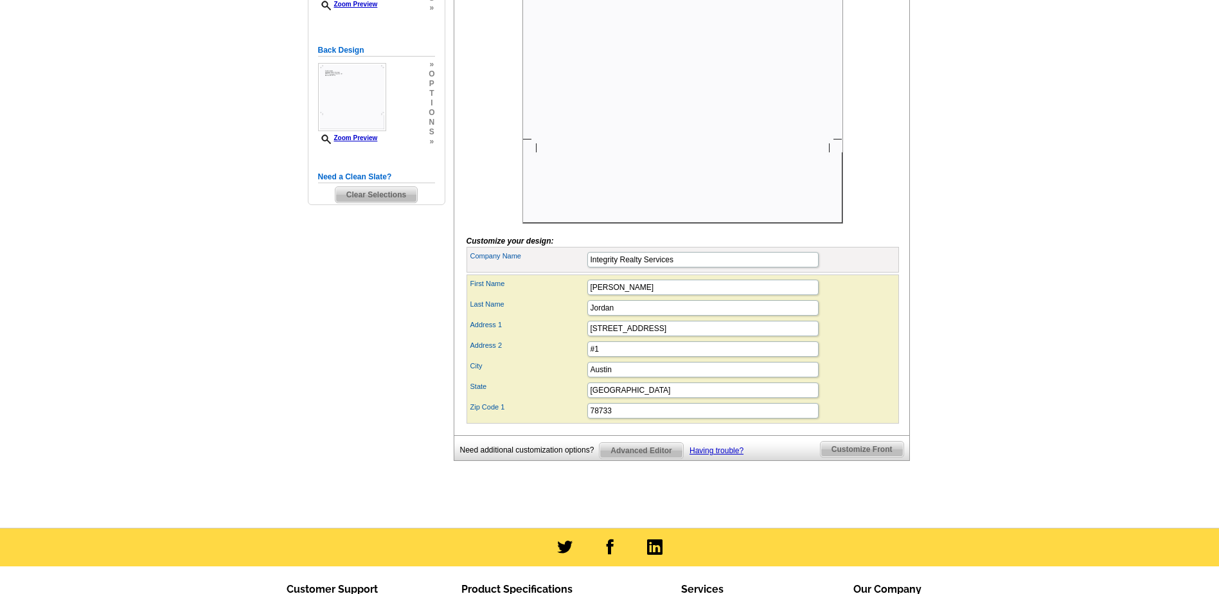
scroll to position [321, 0]
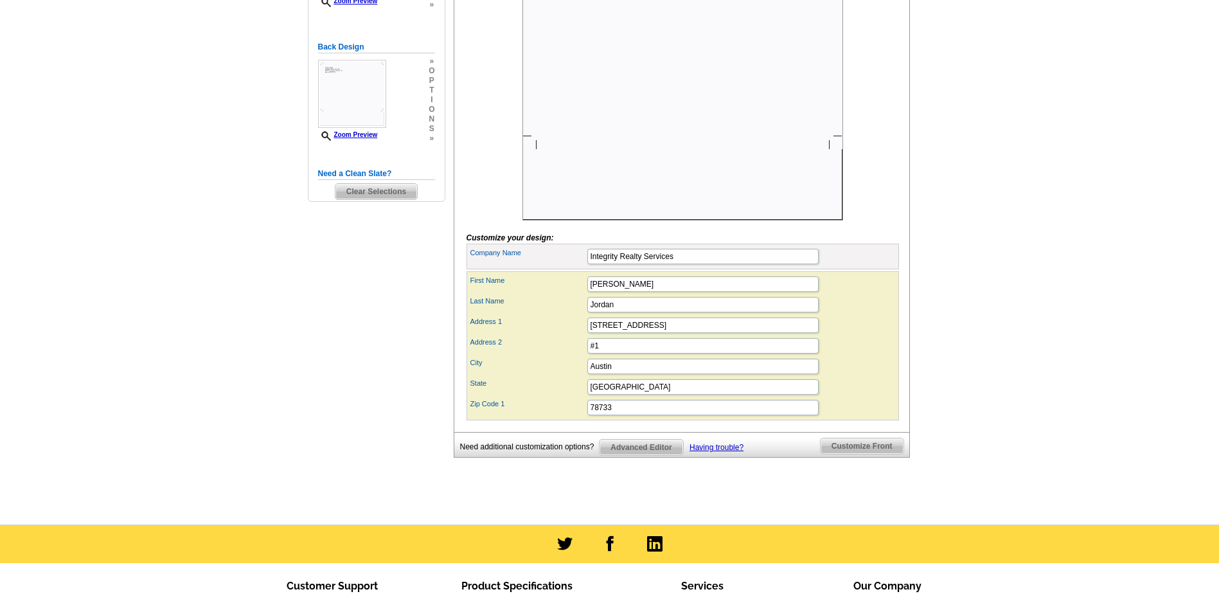
click at [860, 454] on span "Customize Front" at bounding box center [862, 445] width 83 height 15
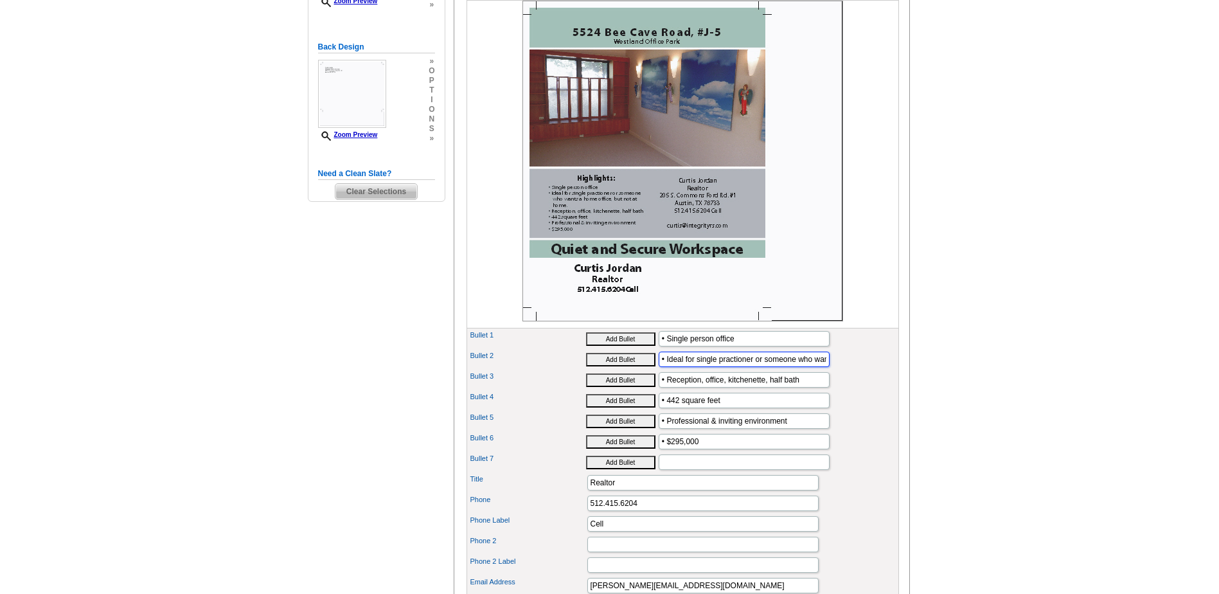
click at [799, 367] on input "• Ideal for single practioner or someone who wants a home office, but not at ho…" at bounding box center [744, 358] width 171 height 15
click at [776, 367] on input "• Ideal for single practitioner or someone who wants a home office, but not at …" at bounding box center [744, 358] width 171 height 15
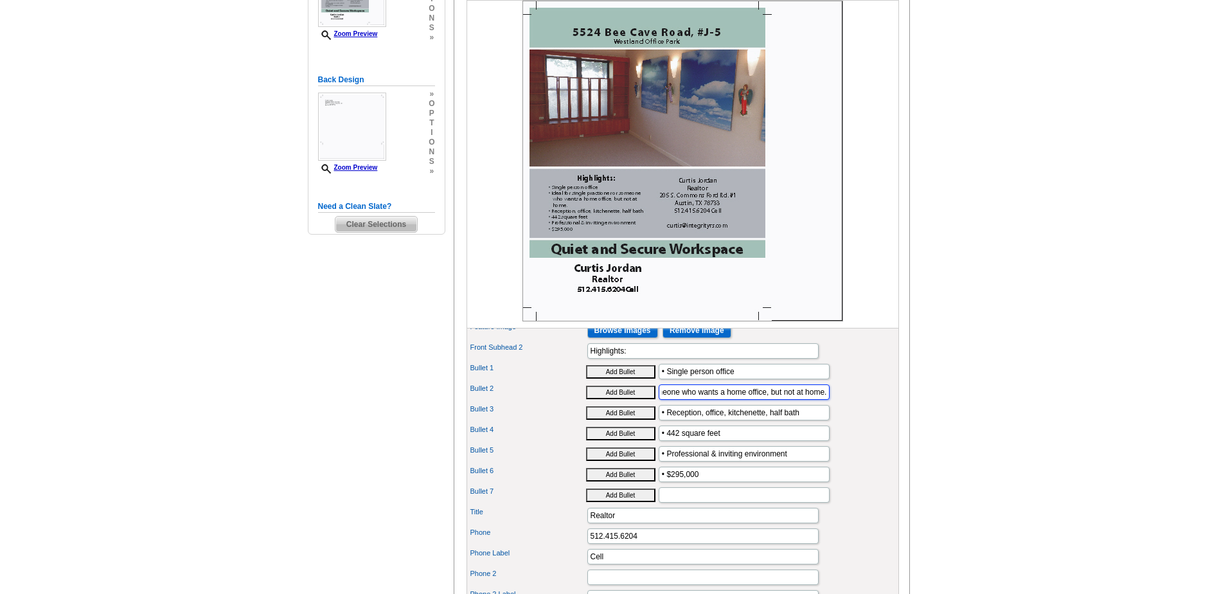
scroll to position [257, 0]
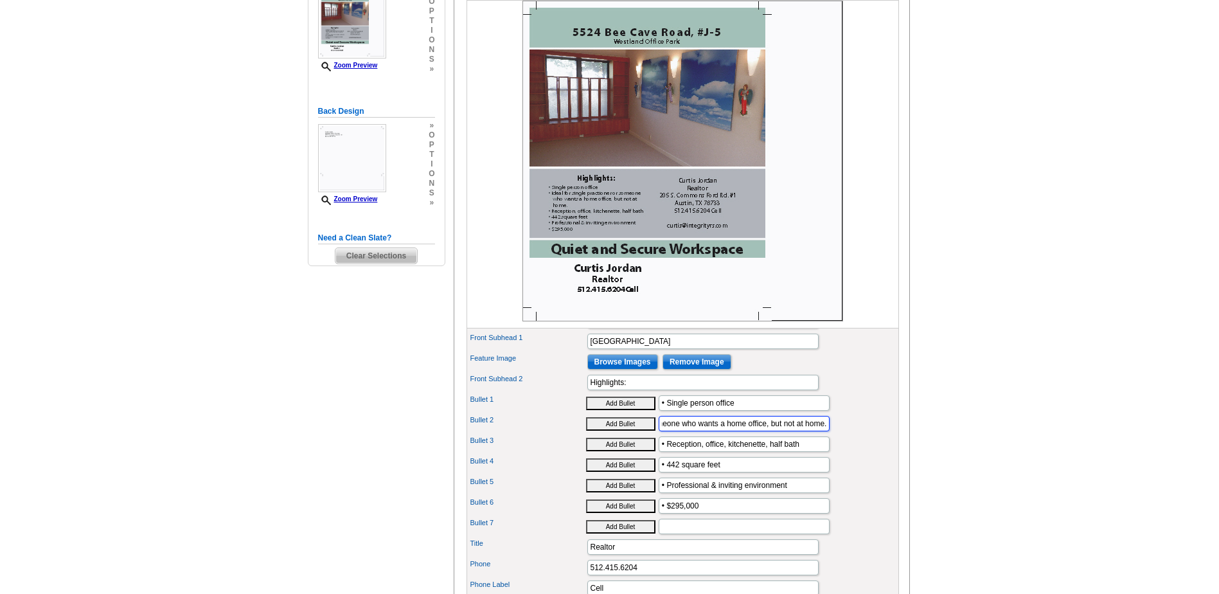
click at [696, 431] on input "• Ideal for single practitioner or someone who wants a home office, but not at …" at bounding box center [744, 423] width 171 height 15
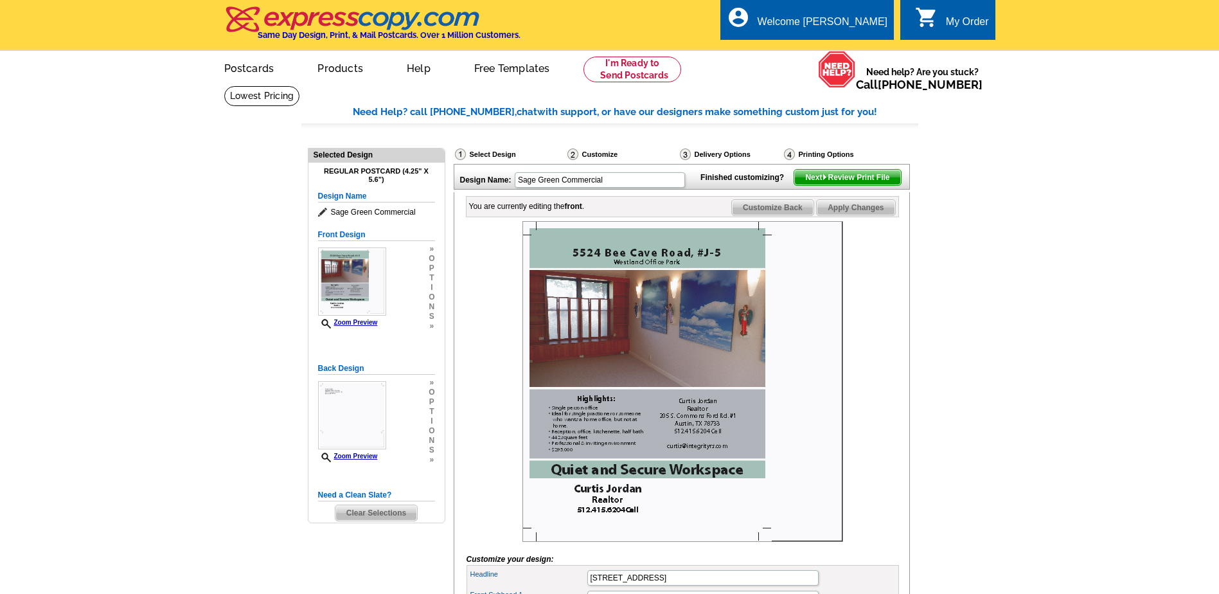
scroll to position [0, 0]
click at [862, 215] on span "Apply Changes" at bounding box center [856, 207] width 78 height 15
click at [860, 185] on span "Next Review Print File" at bounding box center [847, 177] width 106 height 15
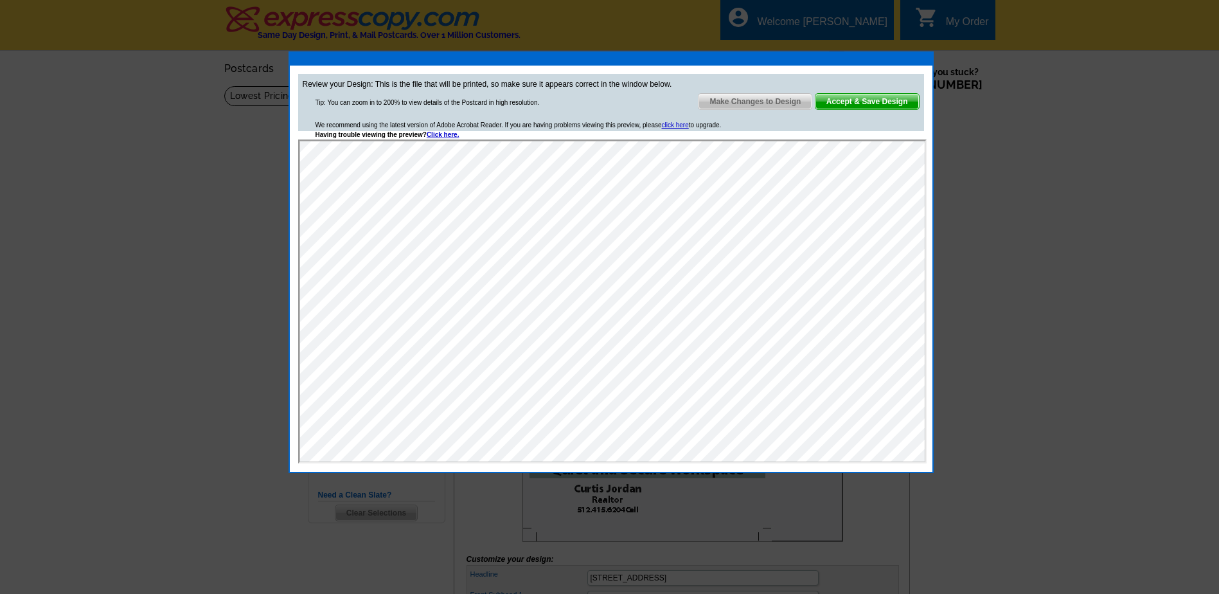
click at [756, 103] on span "Make Changes to Design" at bounding box center [754, 101] width 113 height 15
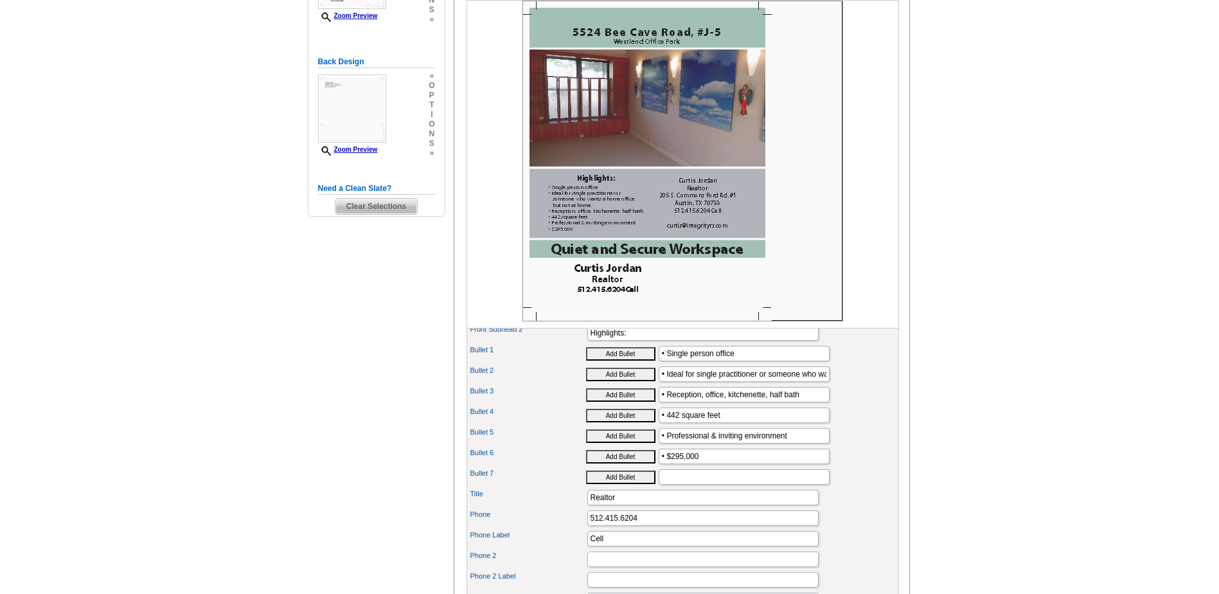
scroll to position [321, 0]
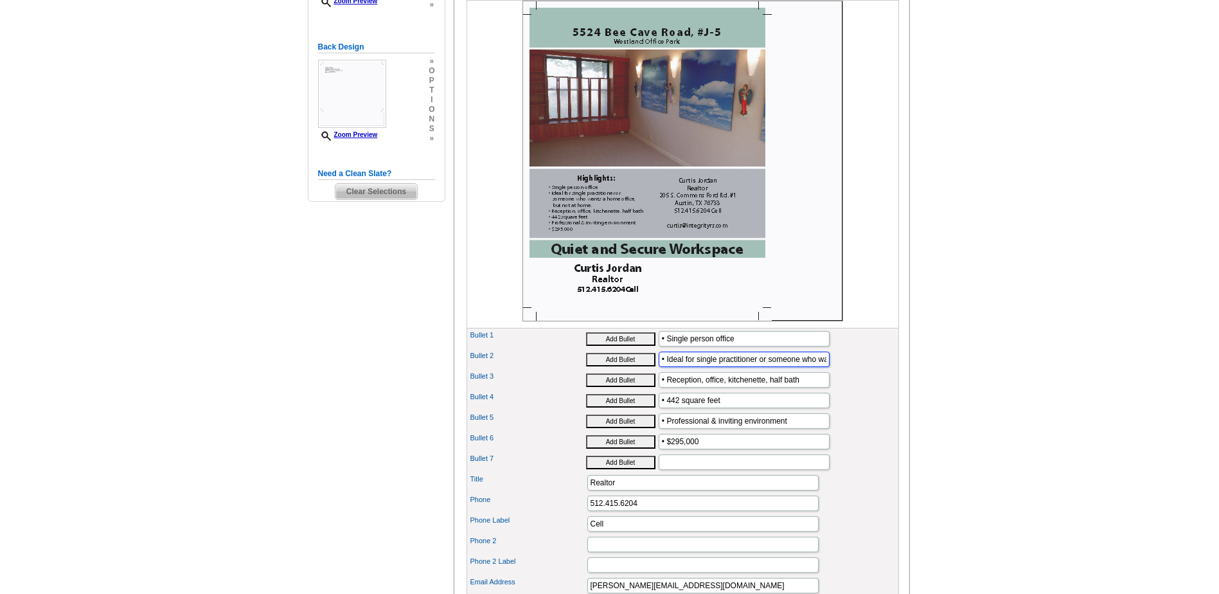
click at [718, 367] on input "• Ideal for single practitioner or someone who wants a home office, but not at …" at bounding box center [744, 358] width 171 height 15
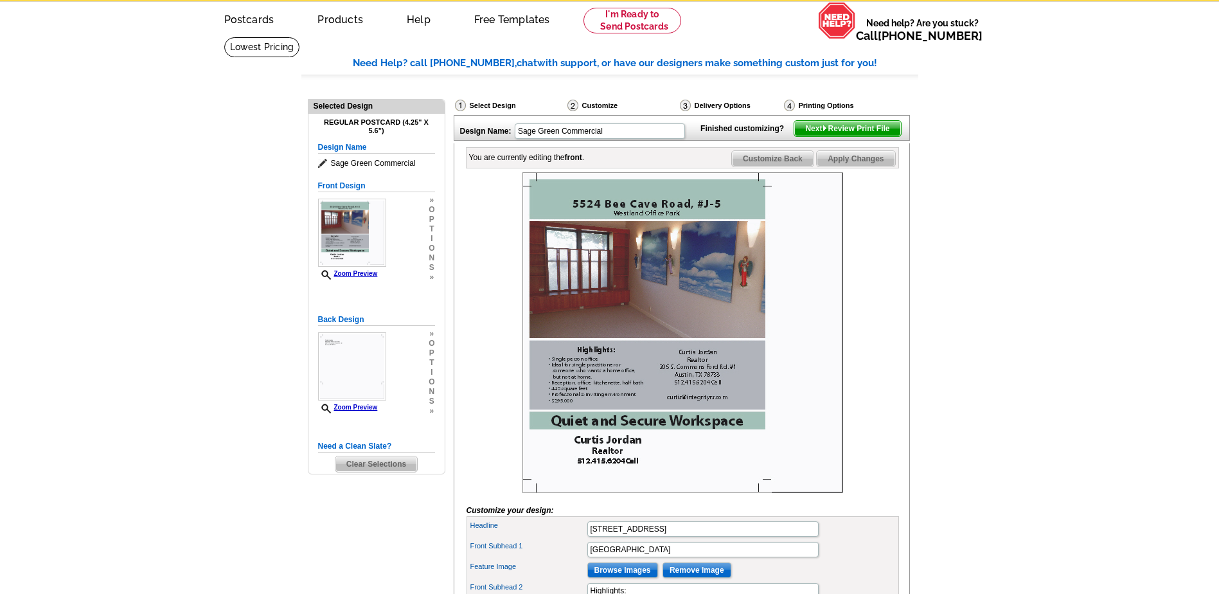
scroll to position [0, 0]
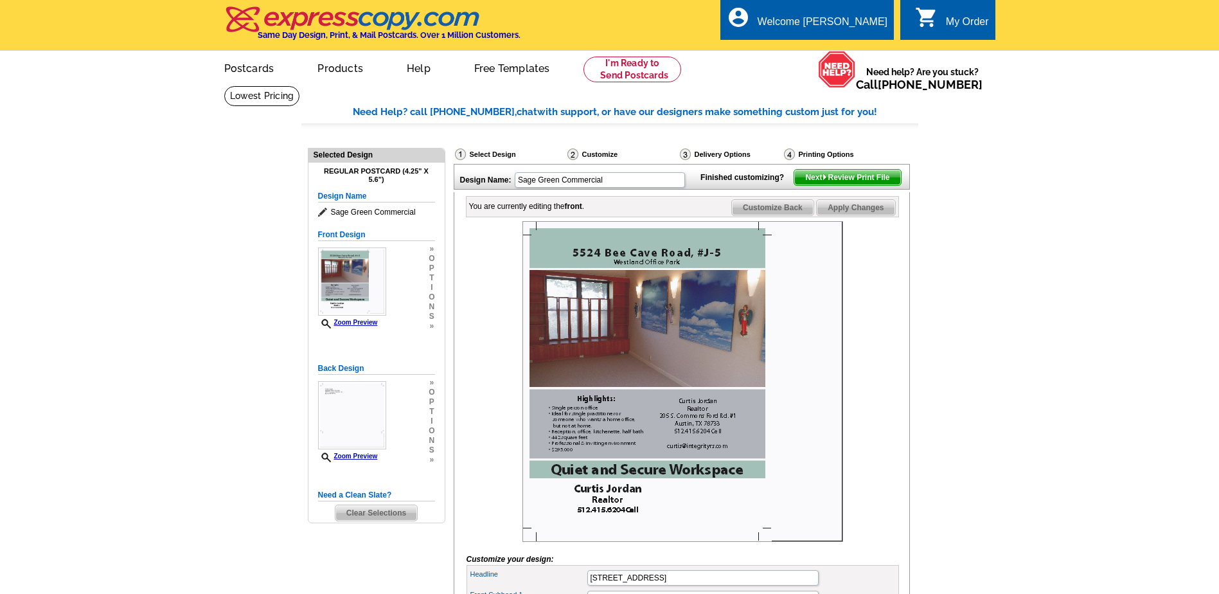
type input "• Ideal for sole practitioner or someone who wants a home office, but not at ho…"
click at [871, 215] on span "Apply Changes" at bounding box center [856, 207] width 78 height 15
click at [861, 185] on span "Next Review Print File" at bounding box center [847, 177] width 106 height 15
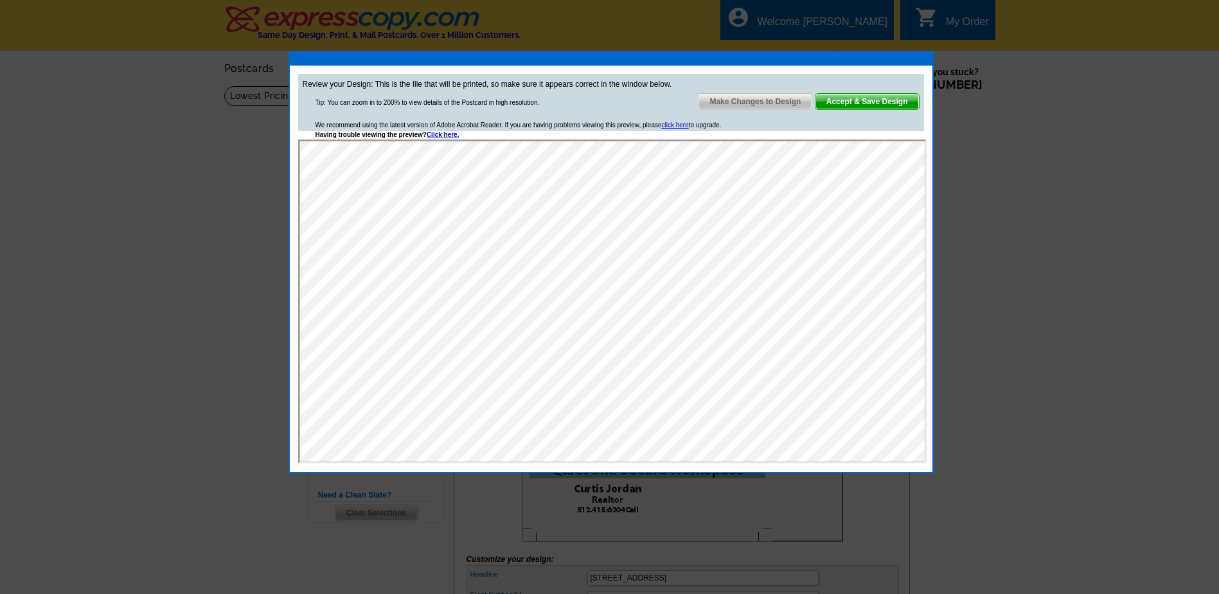
click at [873, 97] on span "Accept & Save Design" at bounding box center [866, 101] width 103 height 15
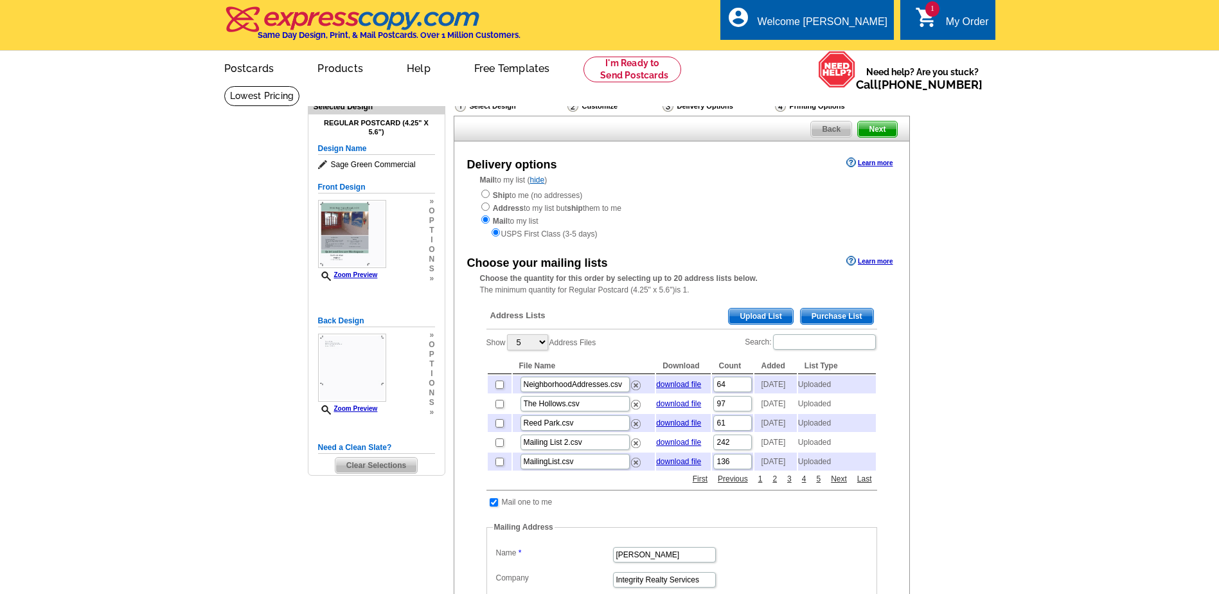
click at [761, 316] on span "Upload List" at bounding box center [761, 315] width 64 height 15
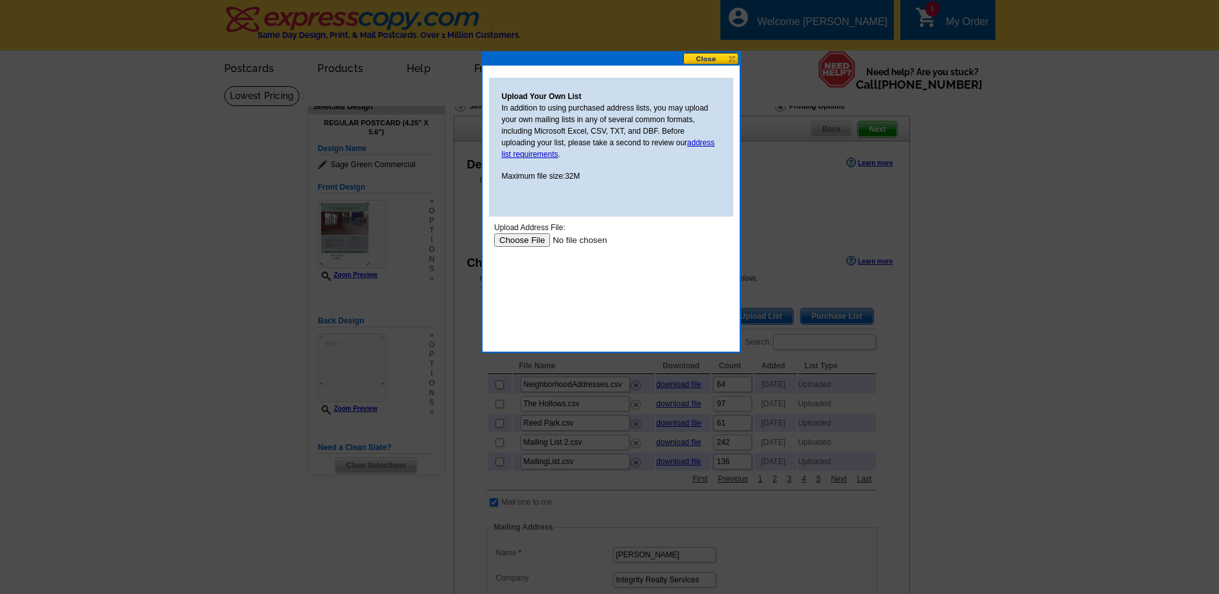
click at [524, 236] on input "file" at bounding box center [575, 239] width 163 height 13
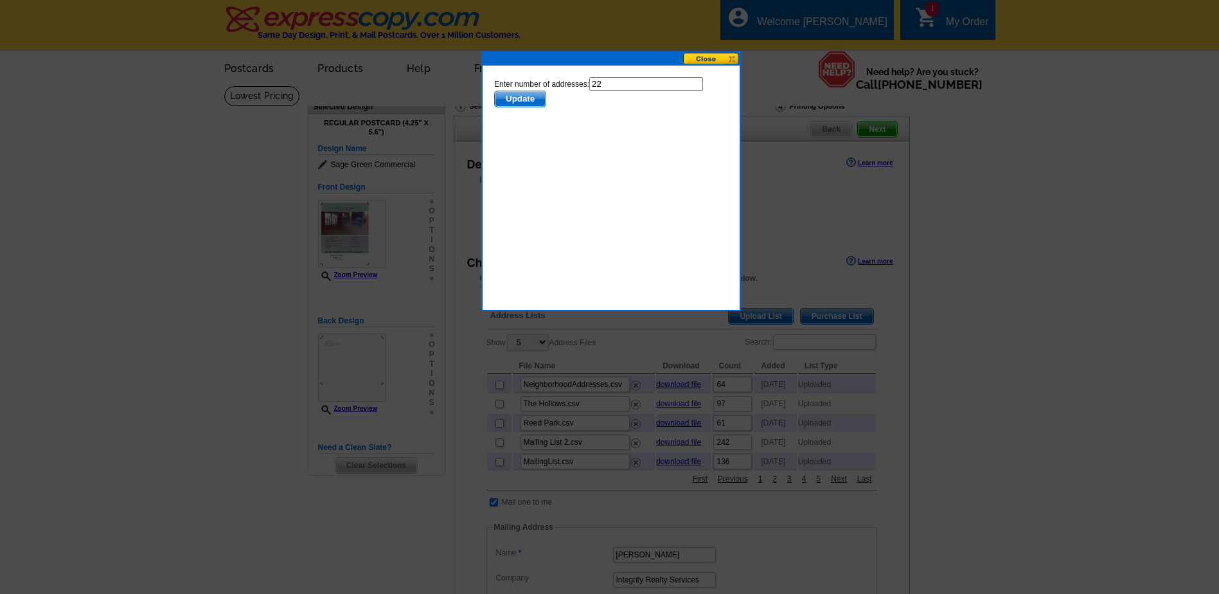
click at [707, 58] on button at bounding box center [711, 59] width 57 height 12
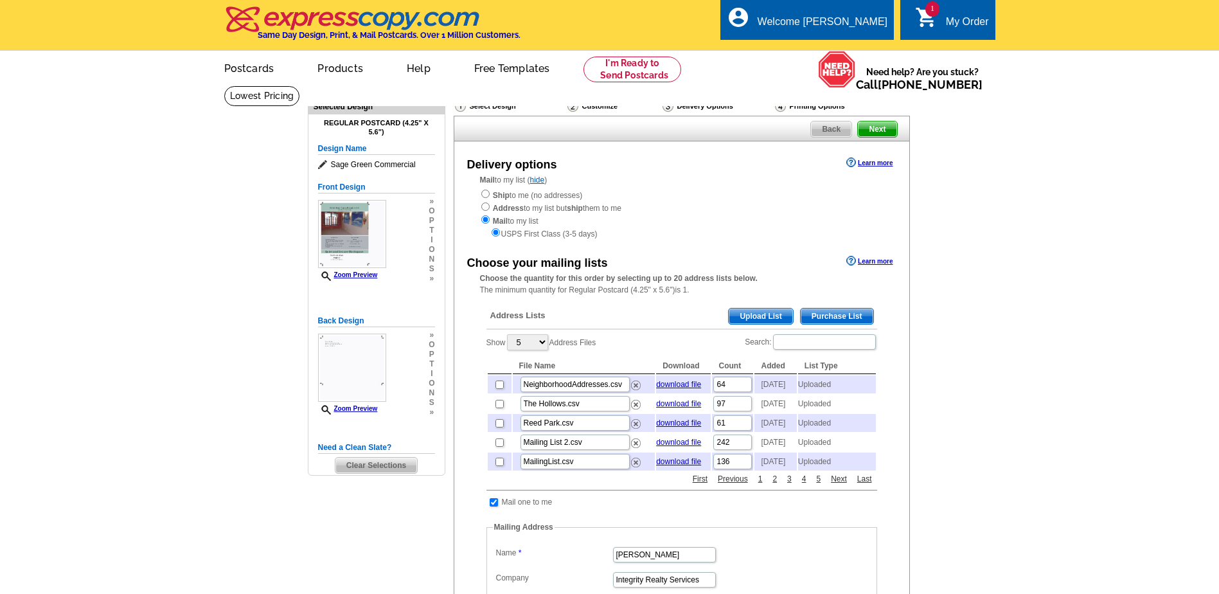
click at [770, 312] on span "Upload List" at bounding box center [761, 315] width 64 height 15
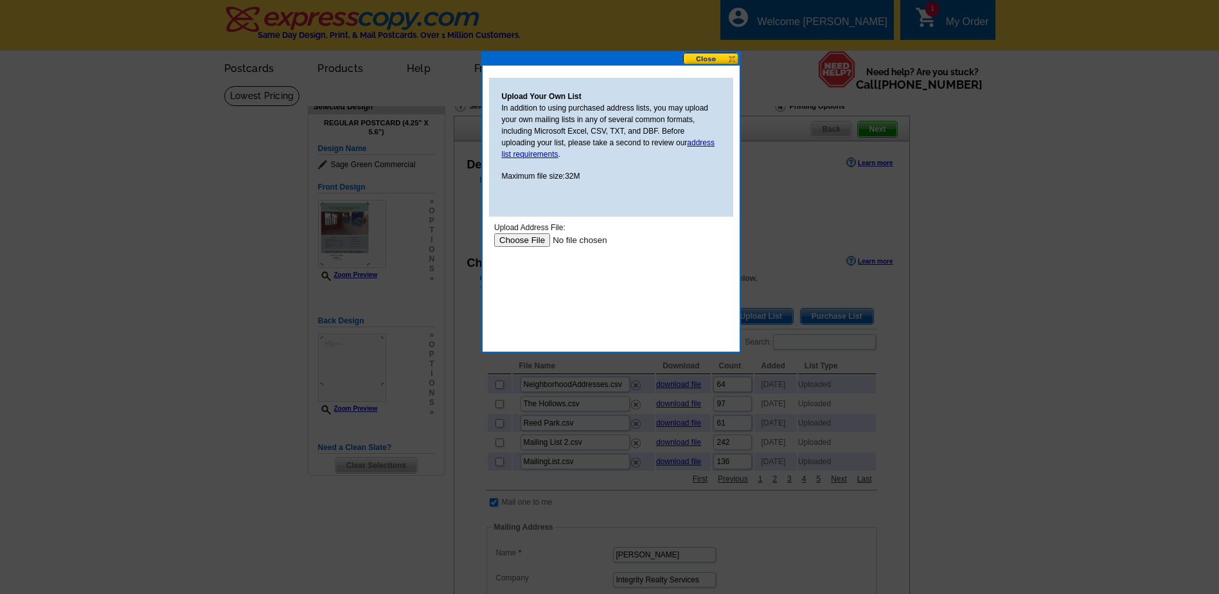
click at [508, 238] on input "file" at bounding box center [575, 239] width 163 height 13
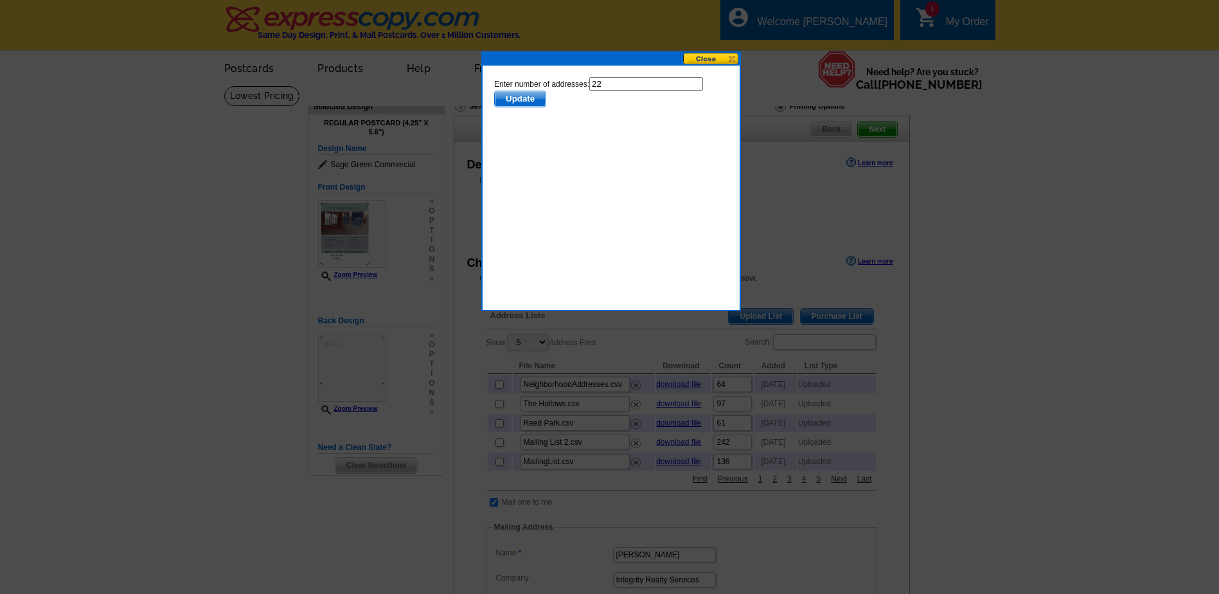
click at [518, 93] on span "Update" at bounding box center [519, 98] width 51 height 15
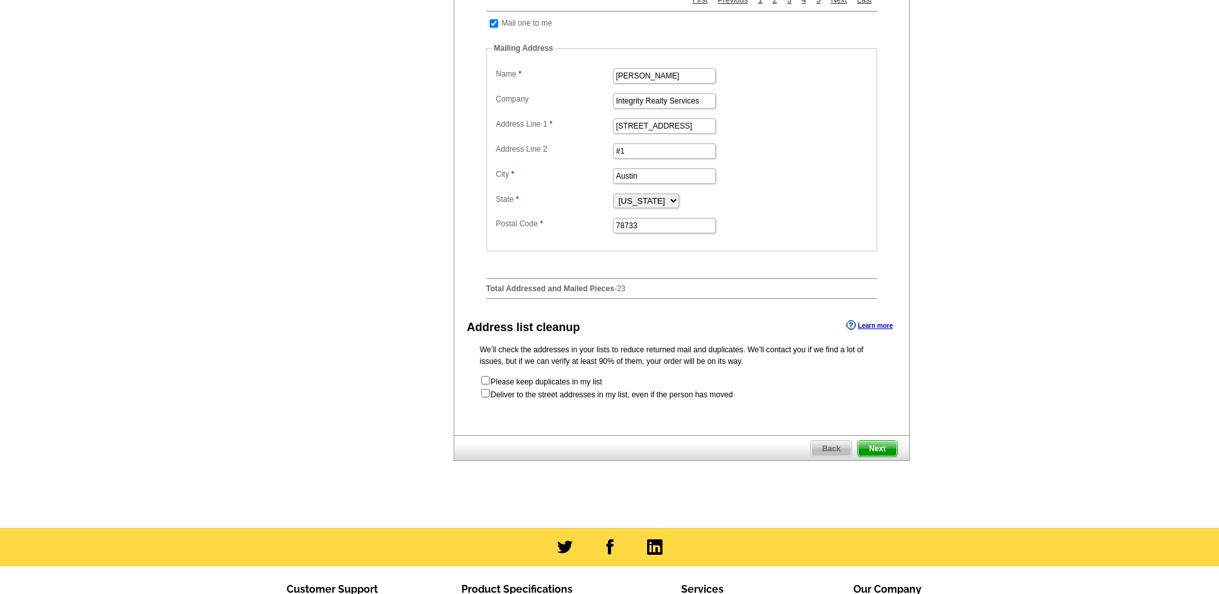
scroll to position [514, 0]
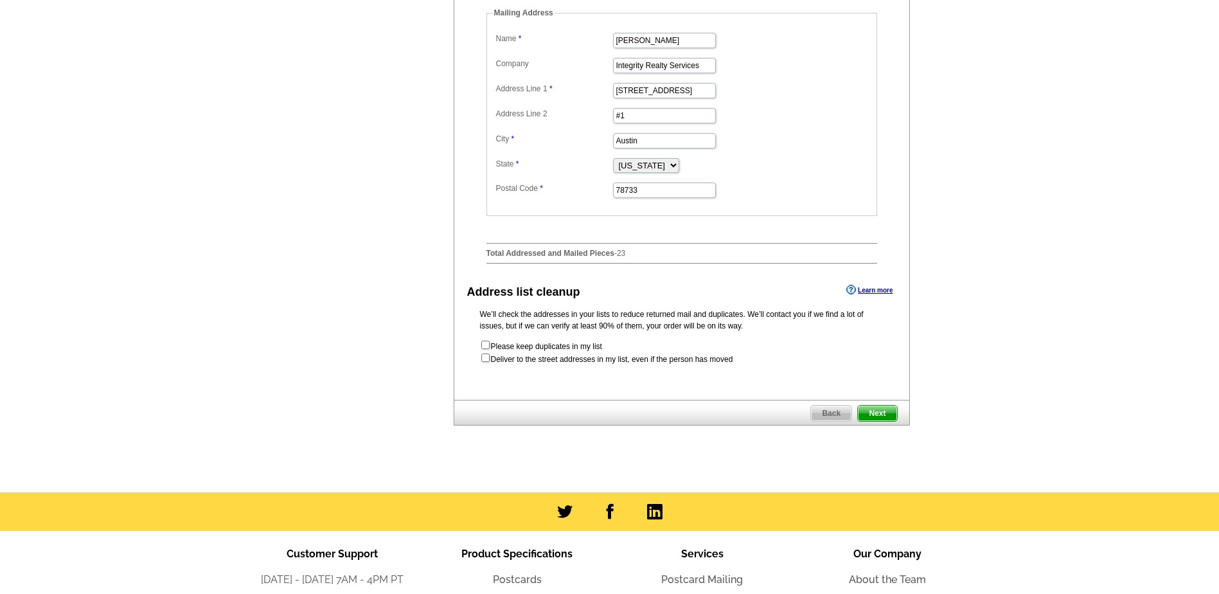
click at [881, 421] on span "Next" at bounding box center [877, 412] width 39 height 15
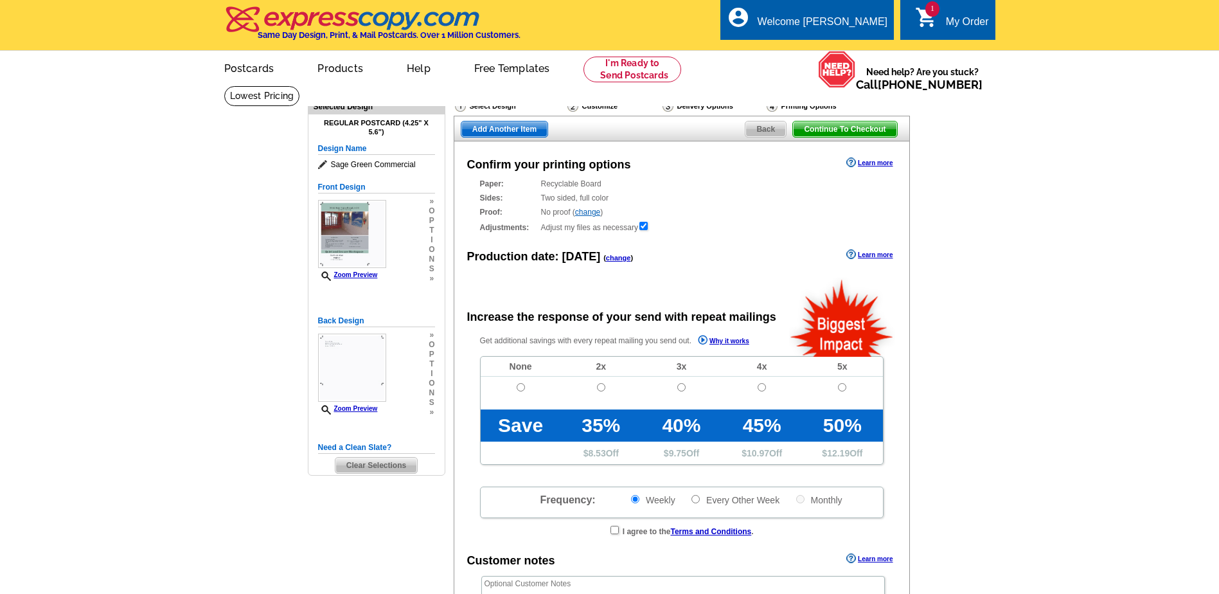
radio input "false"
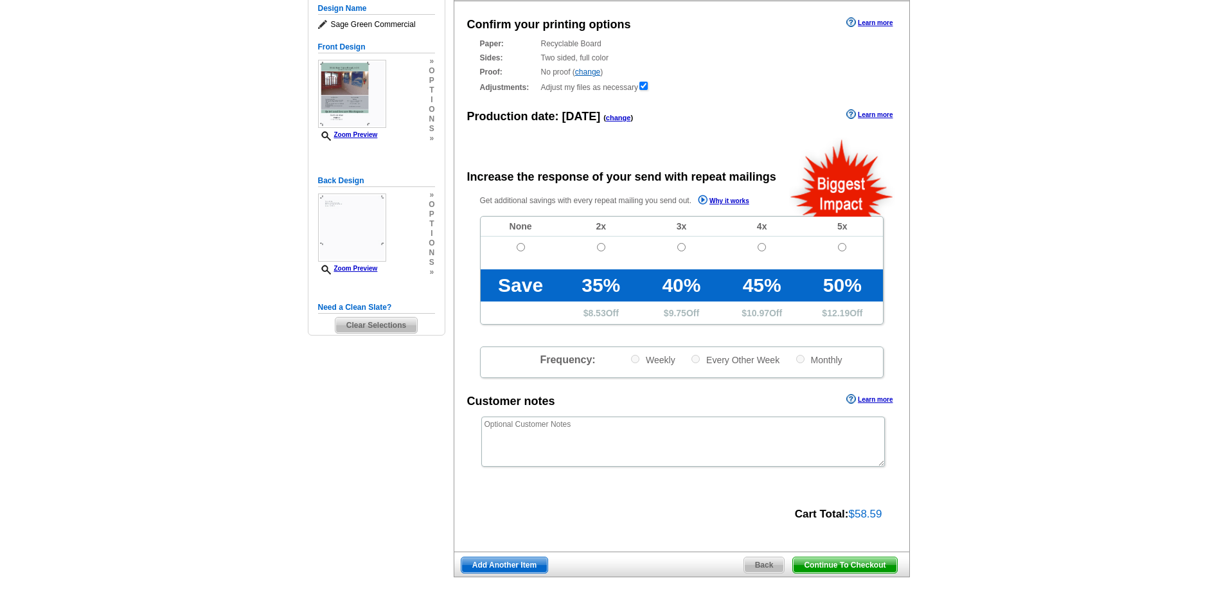
scroll to position [193, 0]
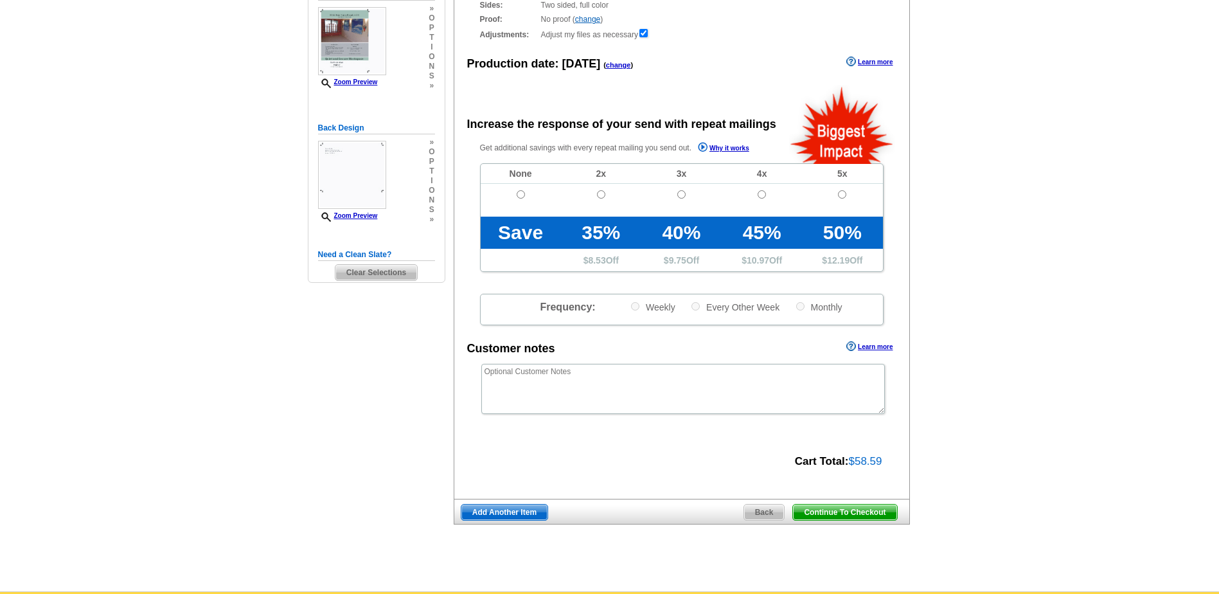
click at [848, 513] on span "Continue To Checkout" at bounding box center [844, 511] width 103 height 15
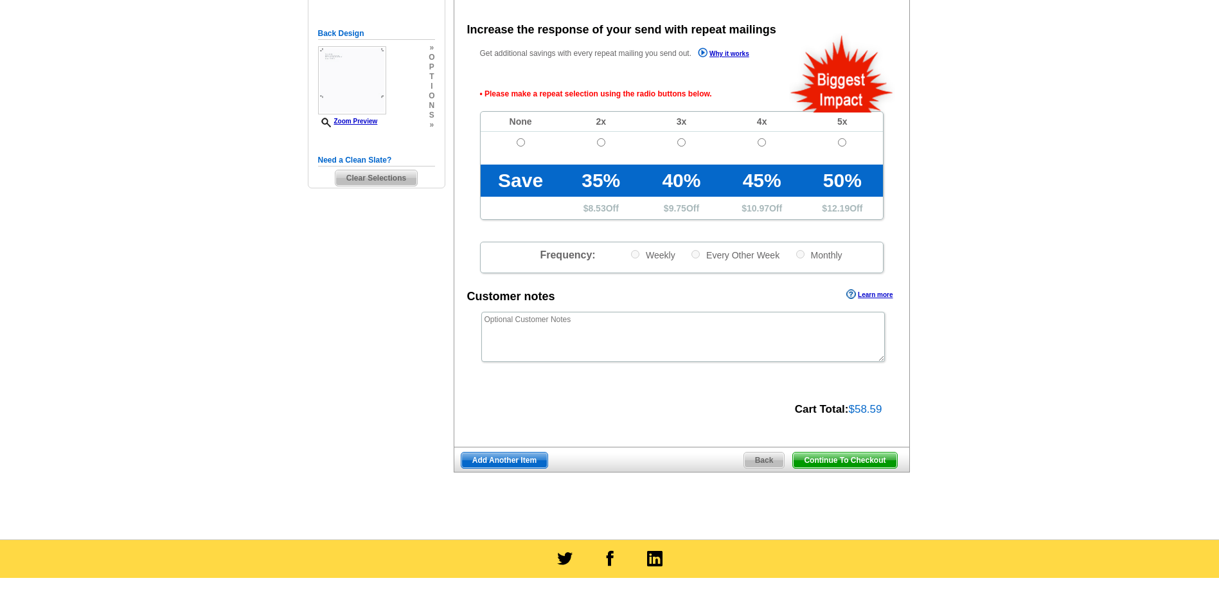
scroll to position [288, 0]
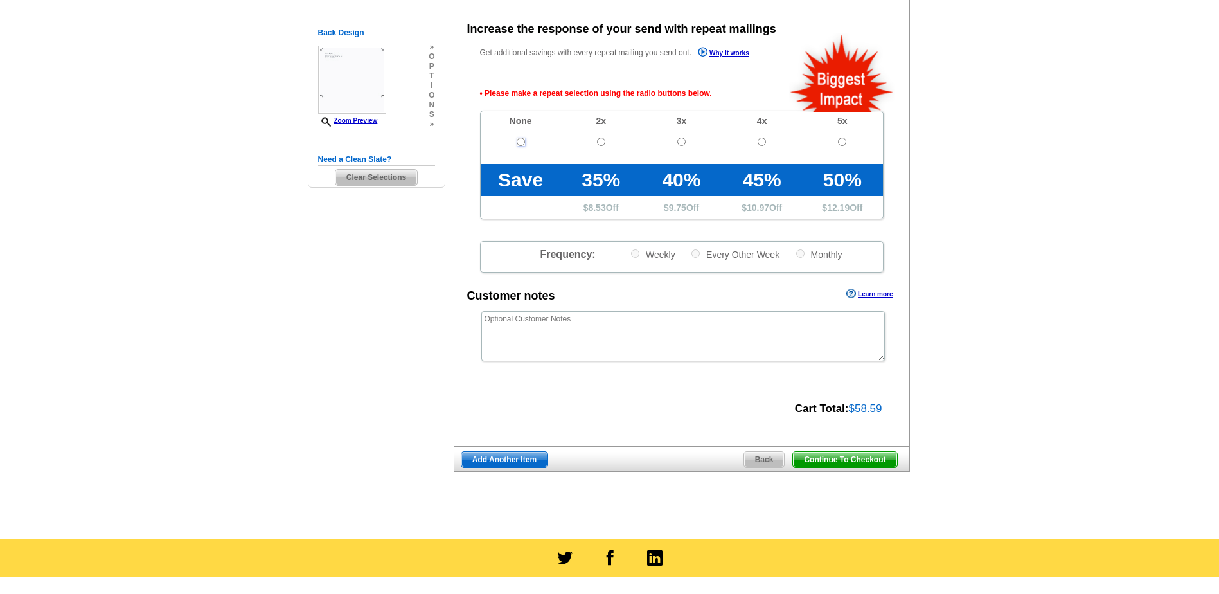
click at [517, 143] on input "radio" at bounding box center [521, 142] width 8 height 8
radio input "true"
click at [836, 459] on span "Continue To Checkout" at bounding box center [844, 459] width 103 height 15
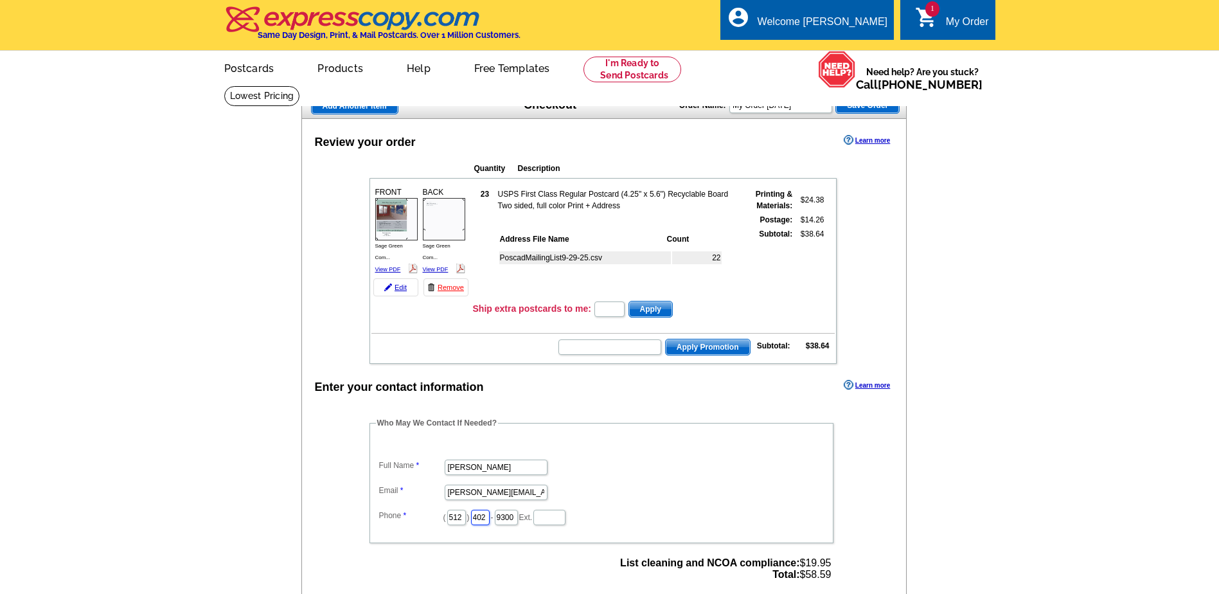
click at [490, 517] on input "402" at bounding box center [480, 517] width 19 height 15
type input "415"
click at [518, 520] on input "9300" at bounding box center [506, 517] width 23 height 15
type input "9"
type input "6204"
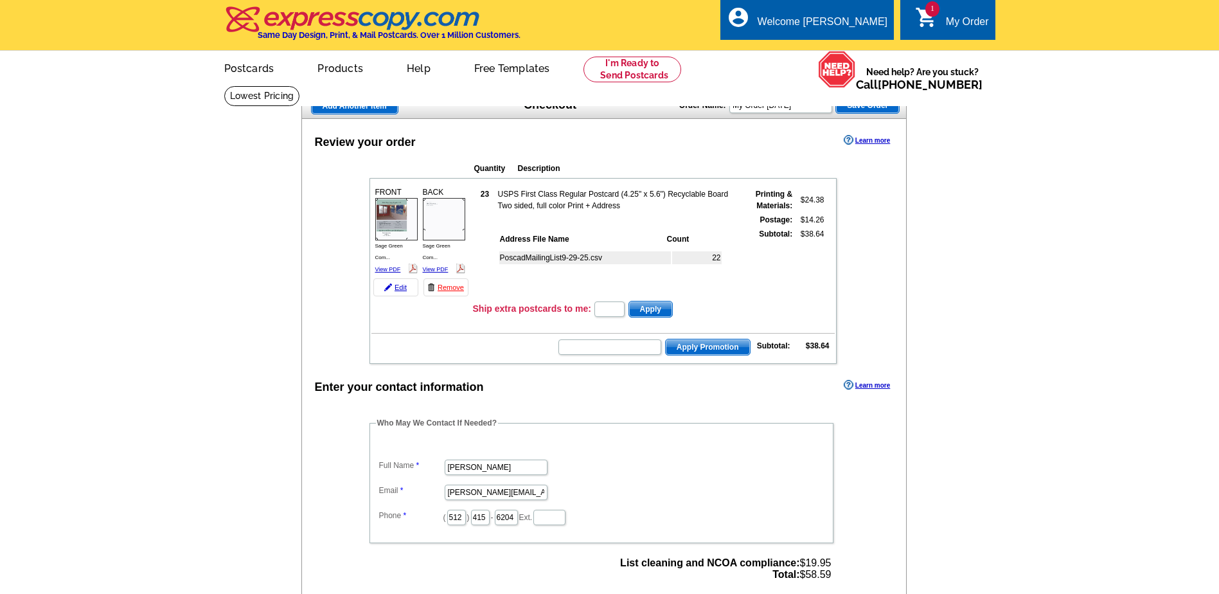
click at [753, 449] on dt at bounding box center [601, 446] width 451 height 12
click at [567, 351] on input "text" at bounding box center [609, 346] width 103 height 15
type input "GROW0925"
click at [685, 350] on span "Apply Promotion" at bounding box center [708, 346] width 84 height 15
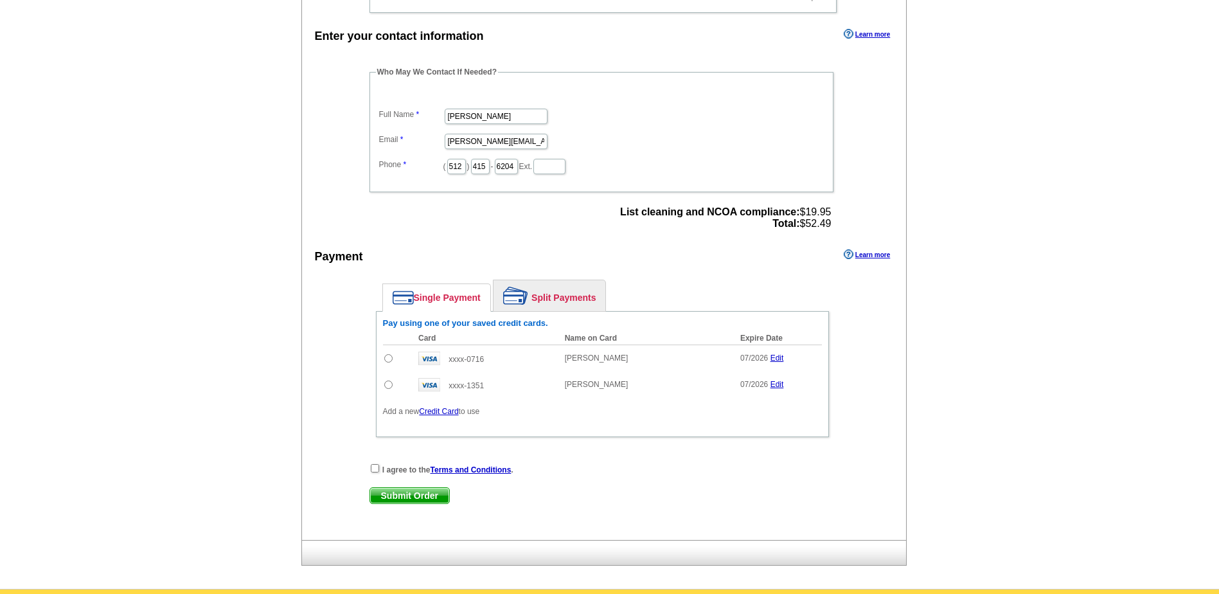
scroll to position [450, 0]
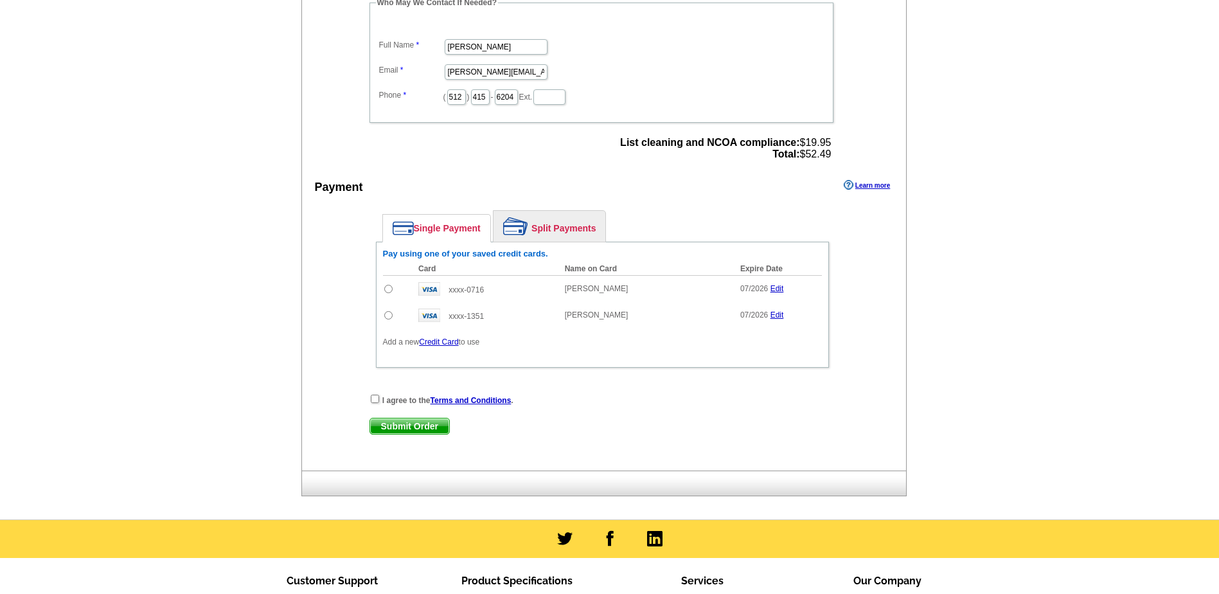
click at [778, 288] on link "Edit" at bounding box center [776, 288] width 13 height 9
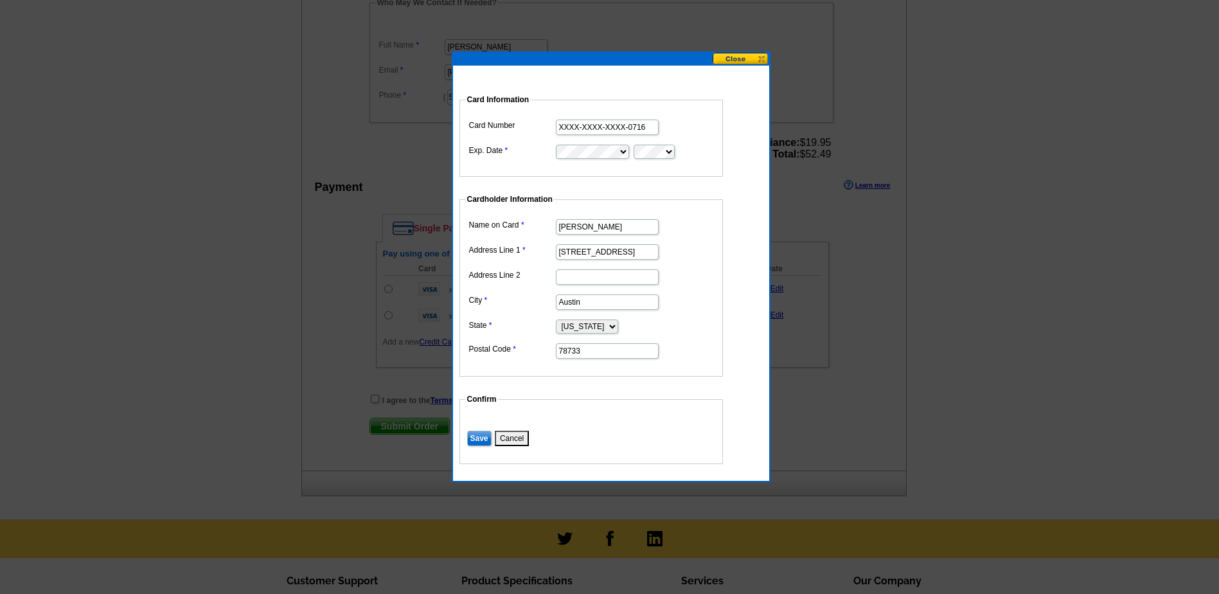
click at [512, 440] on button "Cancel" at bounding box center [512, 438] width 34 height 15
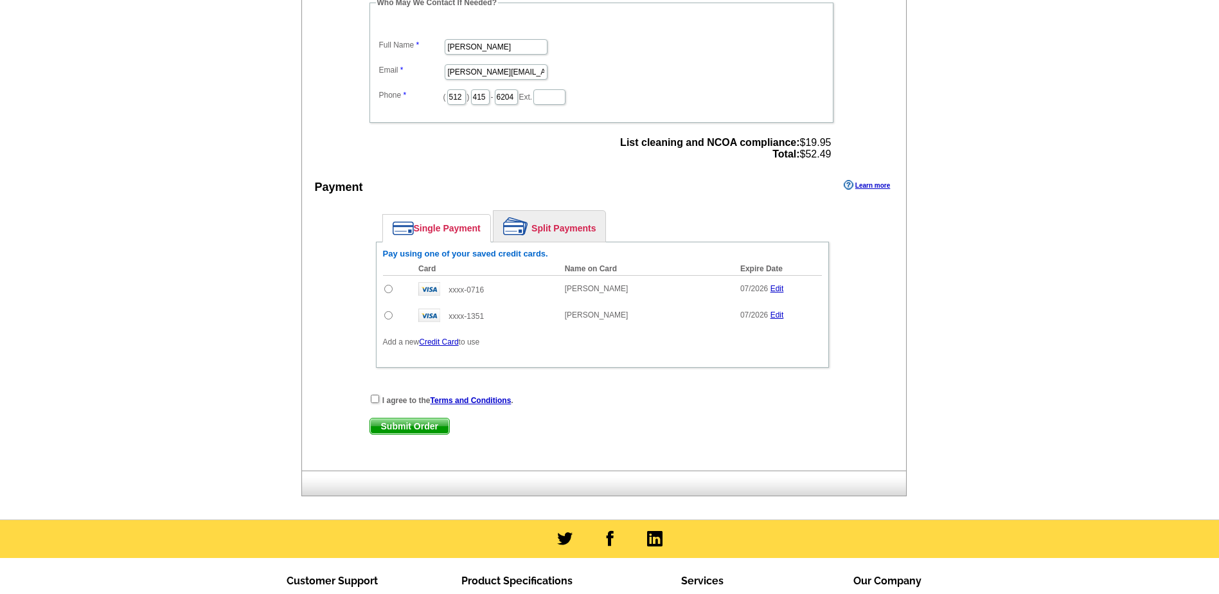
click at [437, 341] on link "Credit Card" at bounding box center [438, 341] width 39 height 9
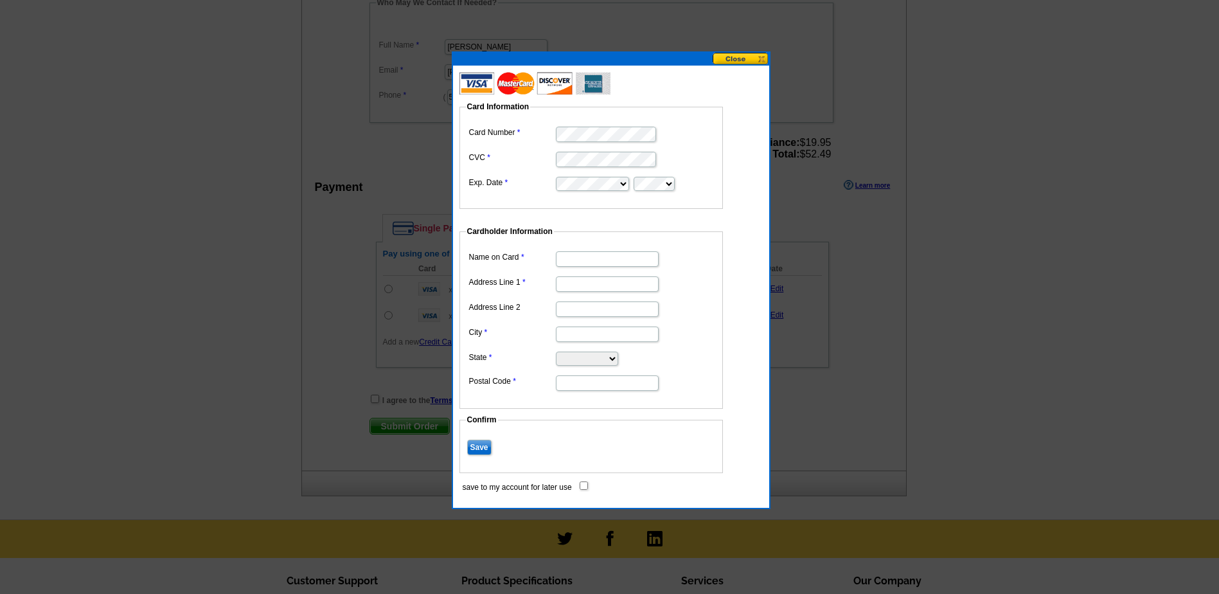
click at [603, 254] on input "Name on Card" at bounding box center [607, 258] width 103 height 15
type input "[PERSON_NAME]"
click at [570, 283] on input "Address Line 1" at bounding box center [607, 283] width 103 height 15
type input "2005 S Commons Ford Rd"
click at [580, 336] on input "City" at bounding box center [607, 333] width 103 height 15
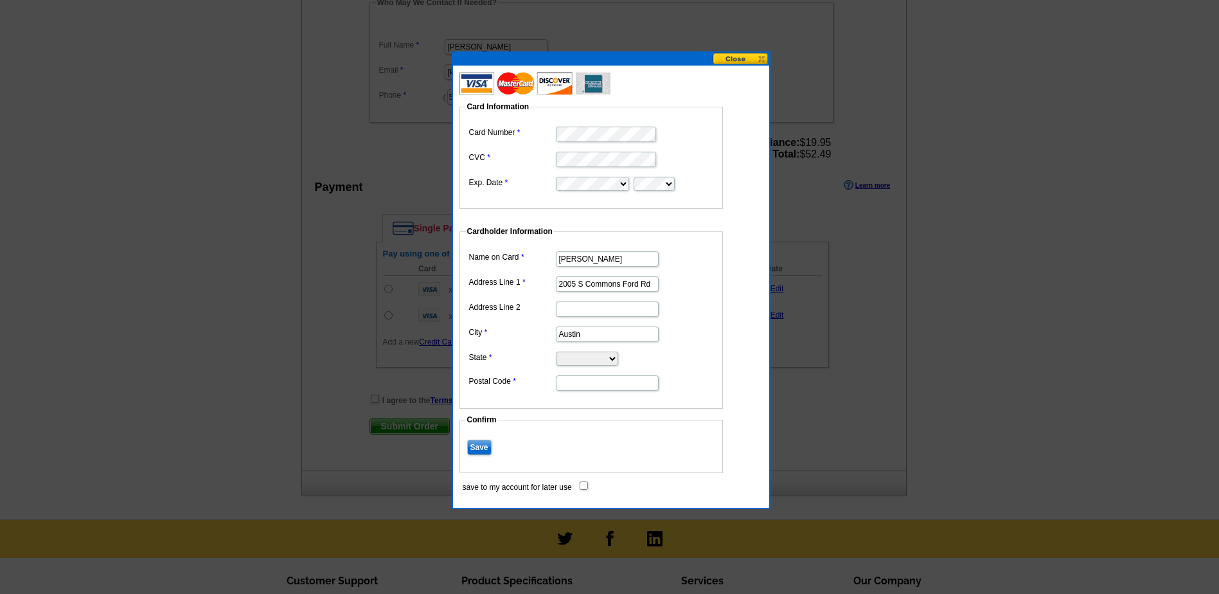
type input "Austin"
select select "TX"
type input "78733"
click at [565, 282] on input "2005 S Commons Ford Rd" at bounding box center [607, 283] width 103 height 15
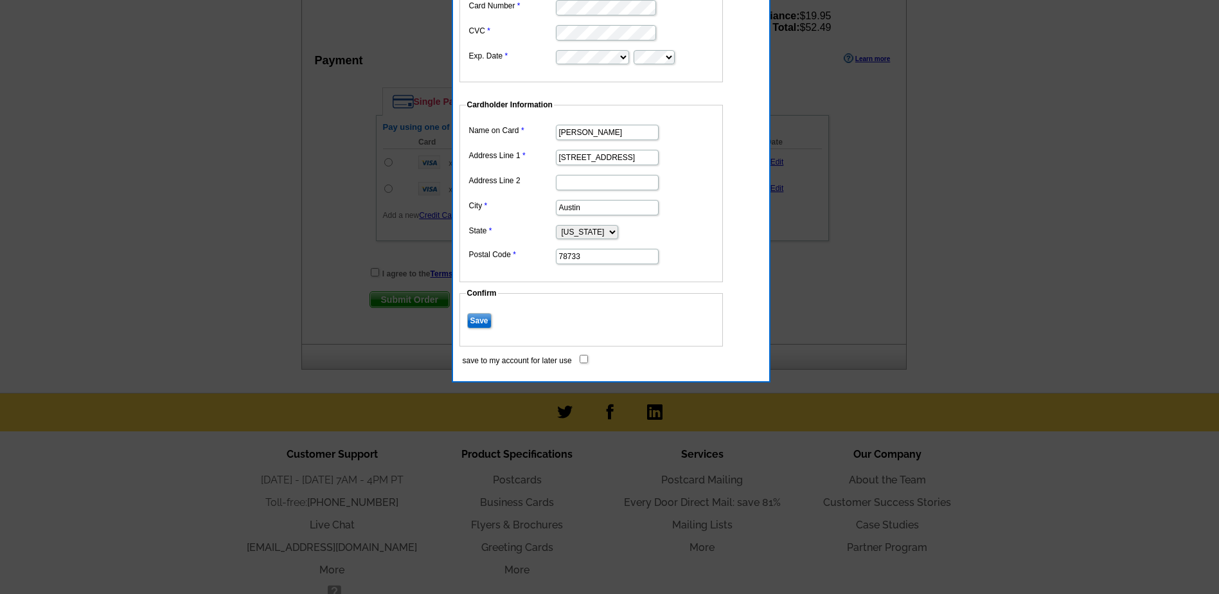
scroll to position [578, 0]
type input "[STREET_ADDRESS]"
click at [582, 358] on input "save to my account for later use" at bounding box center [584, 357] width 8 height 8
checkbox input "true"
click at [479, 318] on input "Save" at bounding box center [479, 318] width 24 height 15
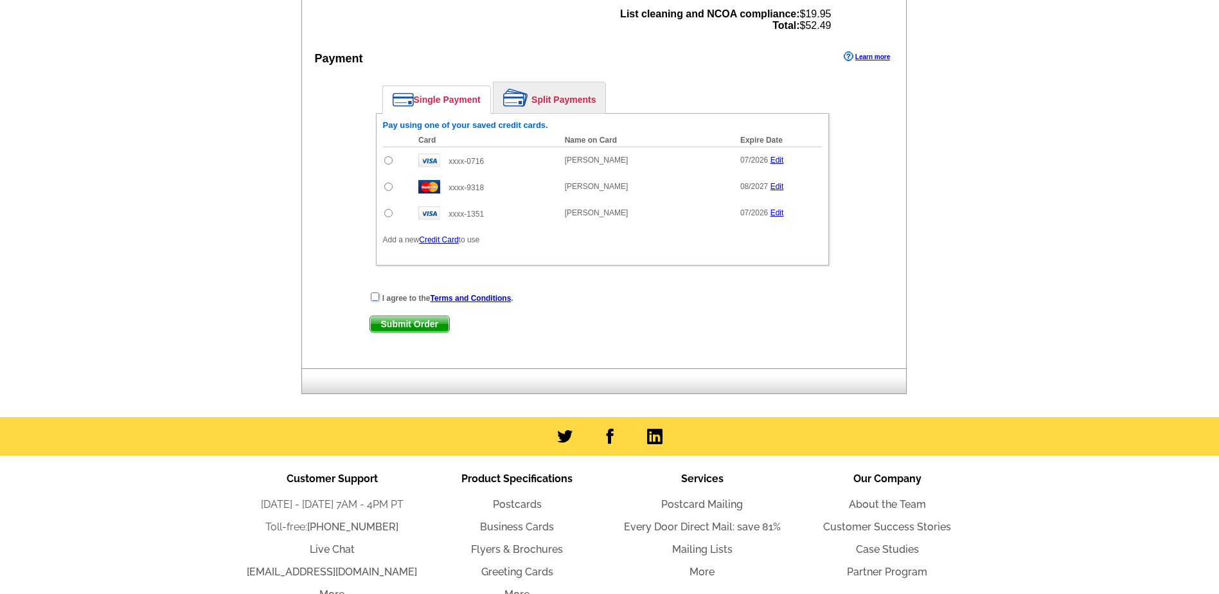
click at [374, 296] on input "checkbox" at bounding box center [375, 296] width 8 height 8
checkbox input "true"
click at [390, 323] on span "Submit Order" at bounding box center [409, 323] width 79 height 15
click at [439, 240] on link "Credit Card" at bounding box center [438, 239] width 39 height 9
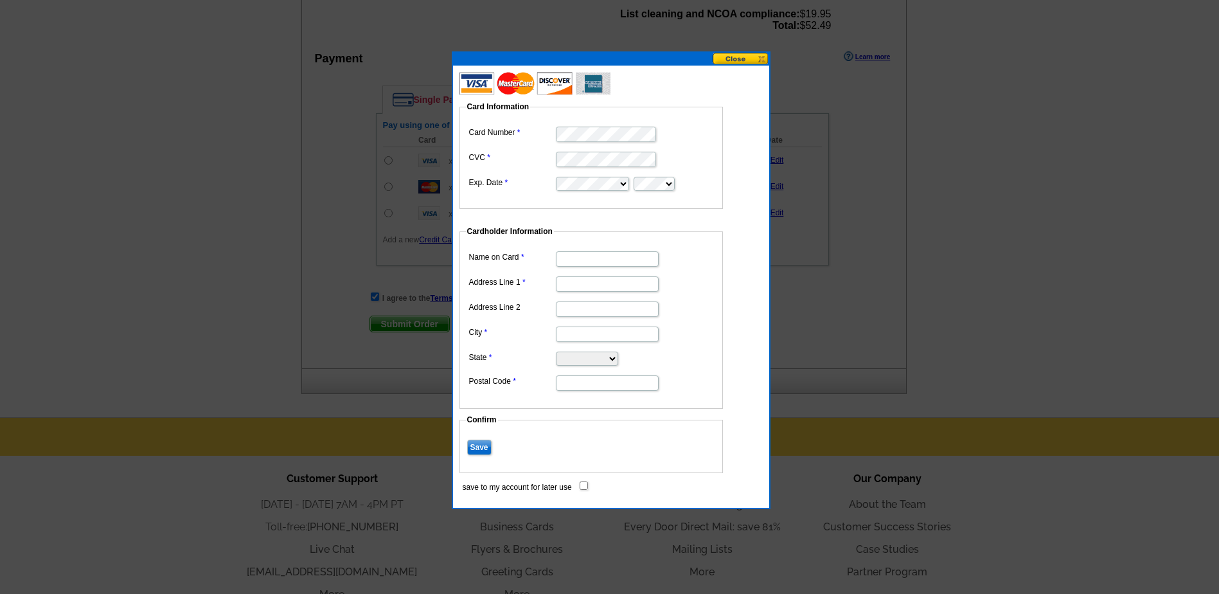
type input "[STREET_ADDRESS]"
type input "Austin"
select select "TX"
type input "78733"
type input "[PERSON_NAME]"
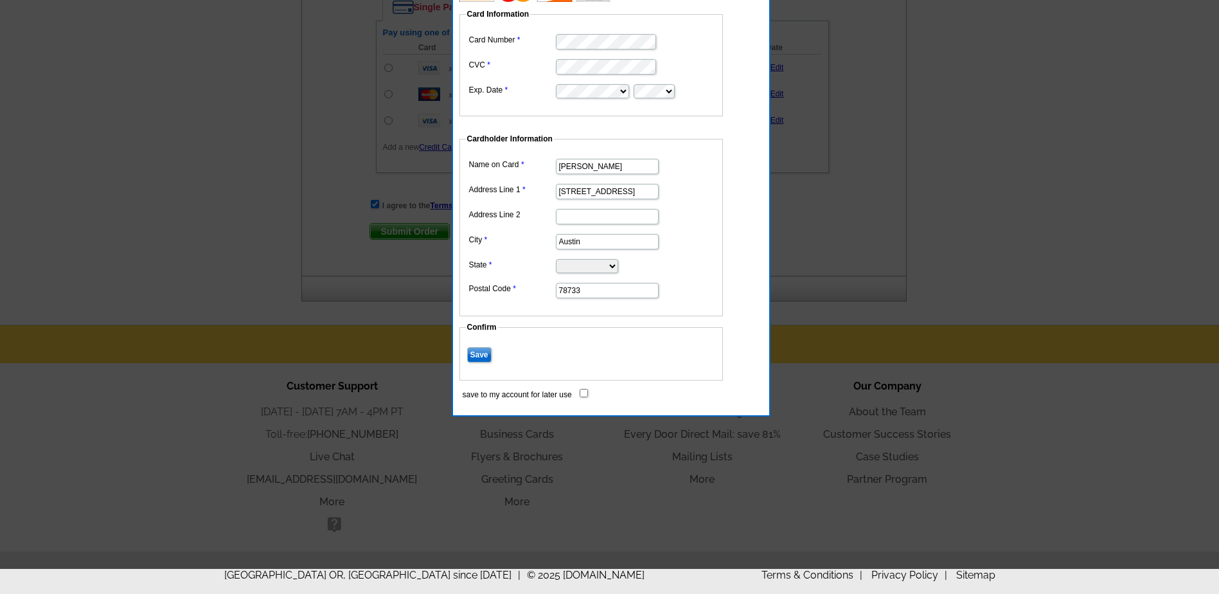
scroll to position [677, 0]
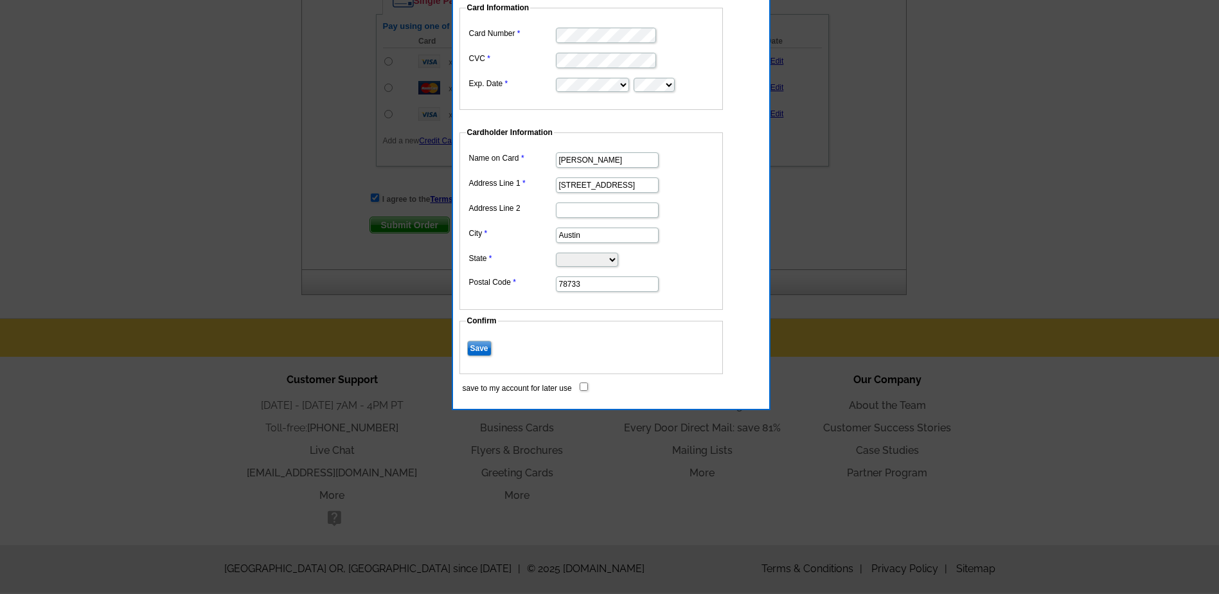
click at [581, 384] on input "save to my account for later use" at bounding box center [584, 386] width 8 height 8
checkbox input "true"
click at [475, 343] on input "Save" at bounding box center [479, 348] width 24 height 15
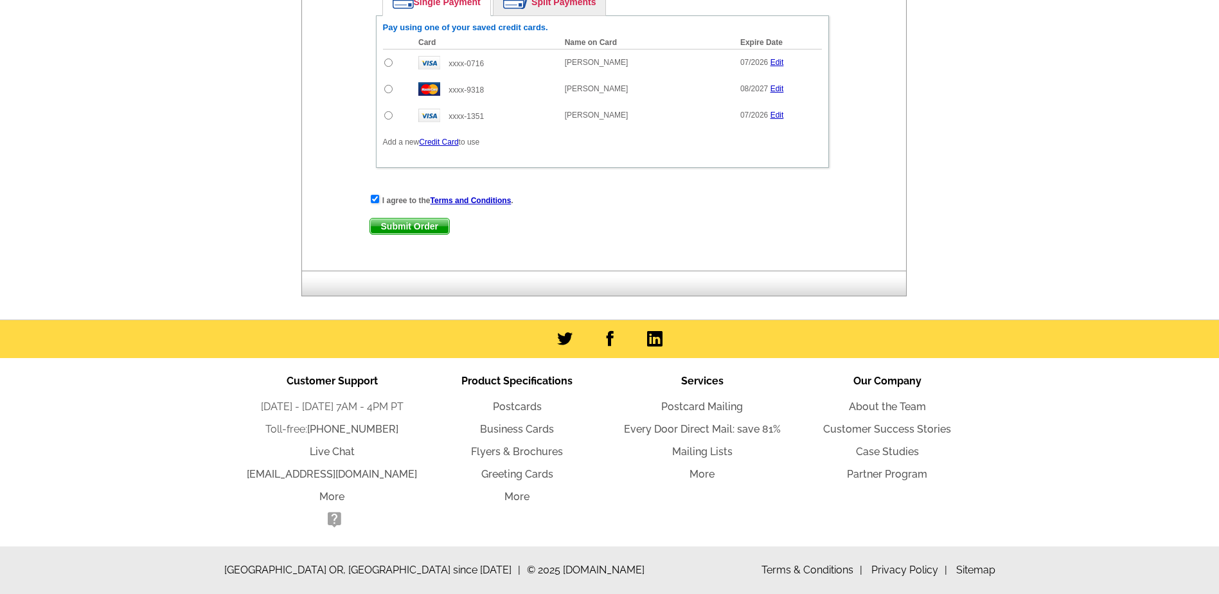
scroll to position [613, 0]
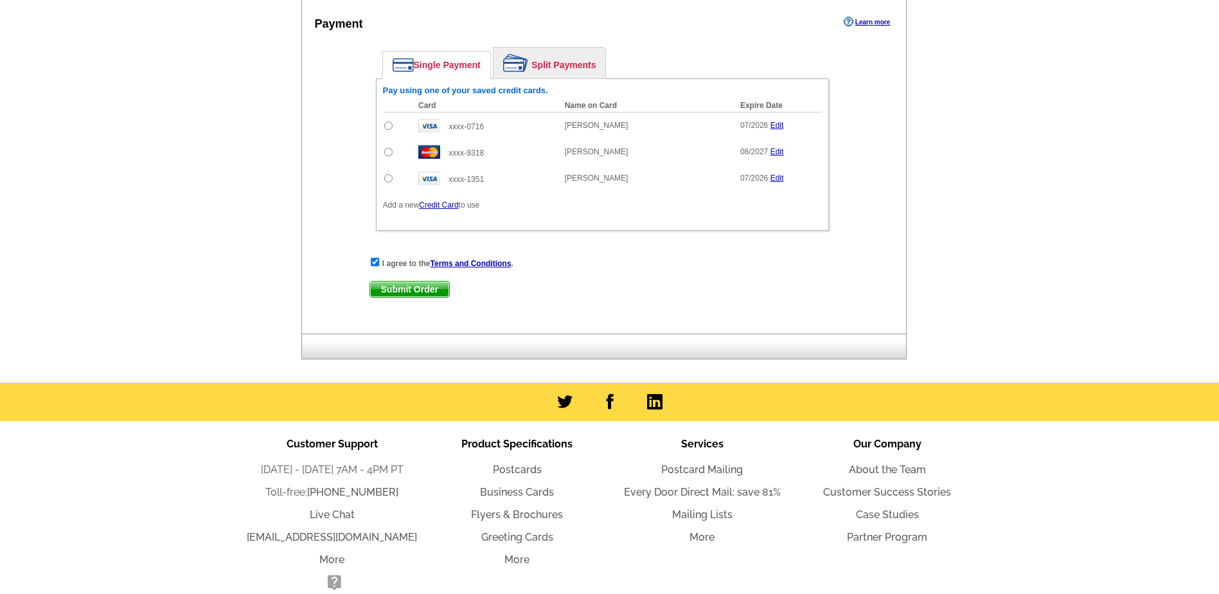
click at [386, 153] on input "radio" at bounding box center [388, 152] width 8 height 8
radio input "true"
click at [413, 289] on span "Submit Order" at bounding box center [409, 288] width 79 height 15
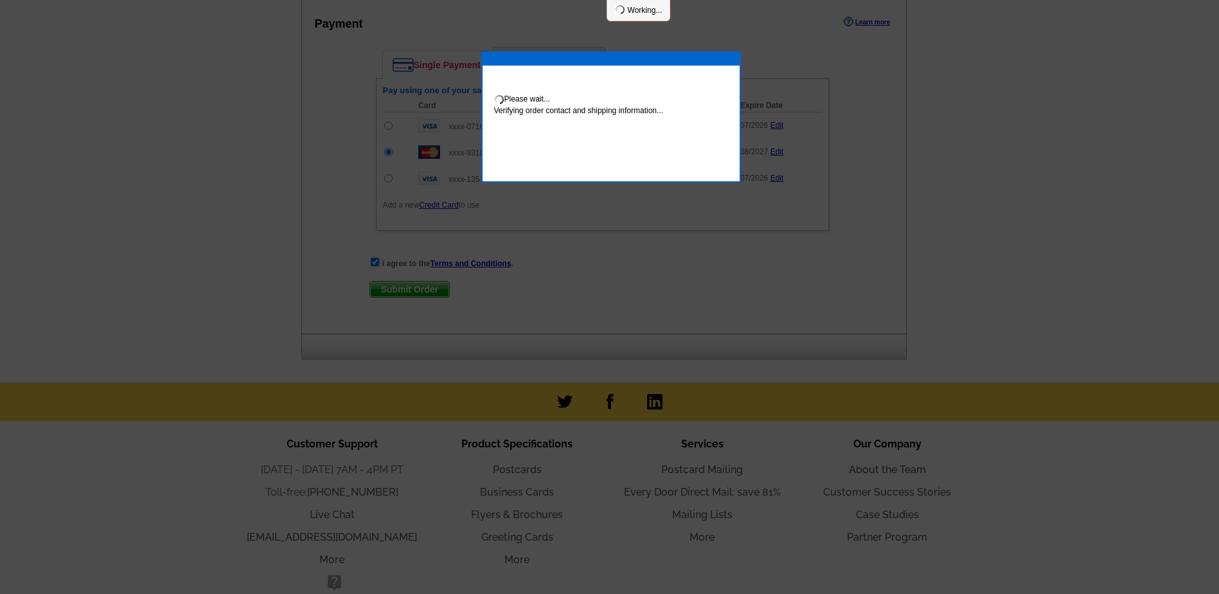
scroll to position [678, 0]
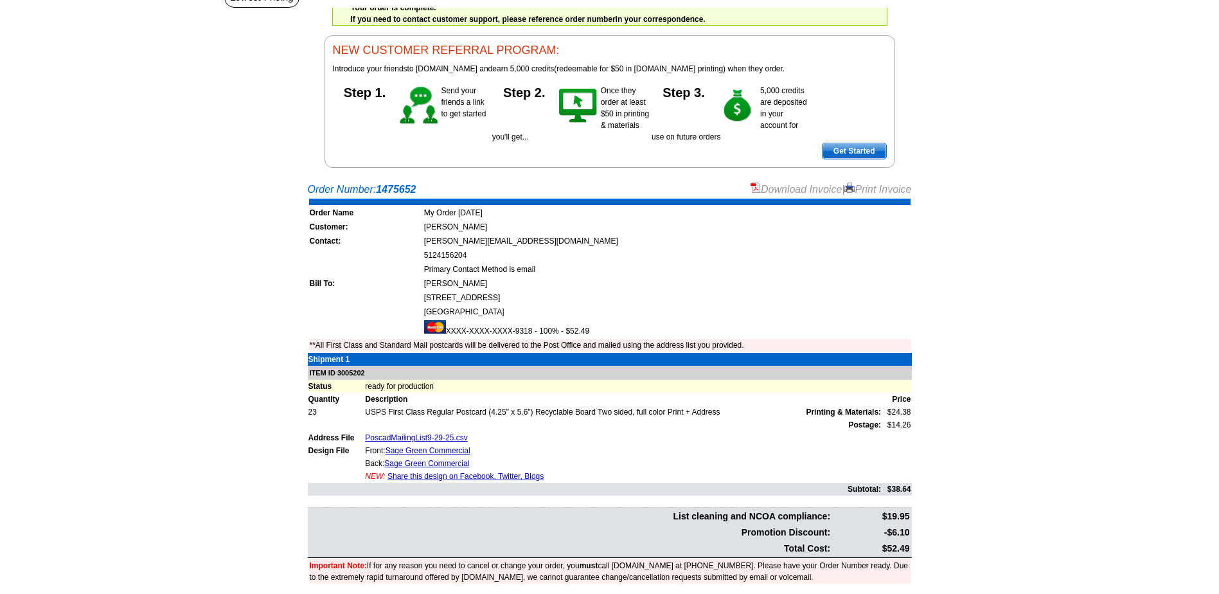
scroll to position [129, 0]
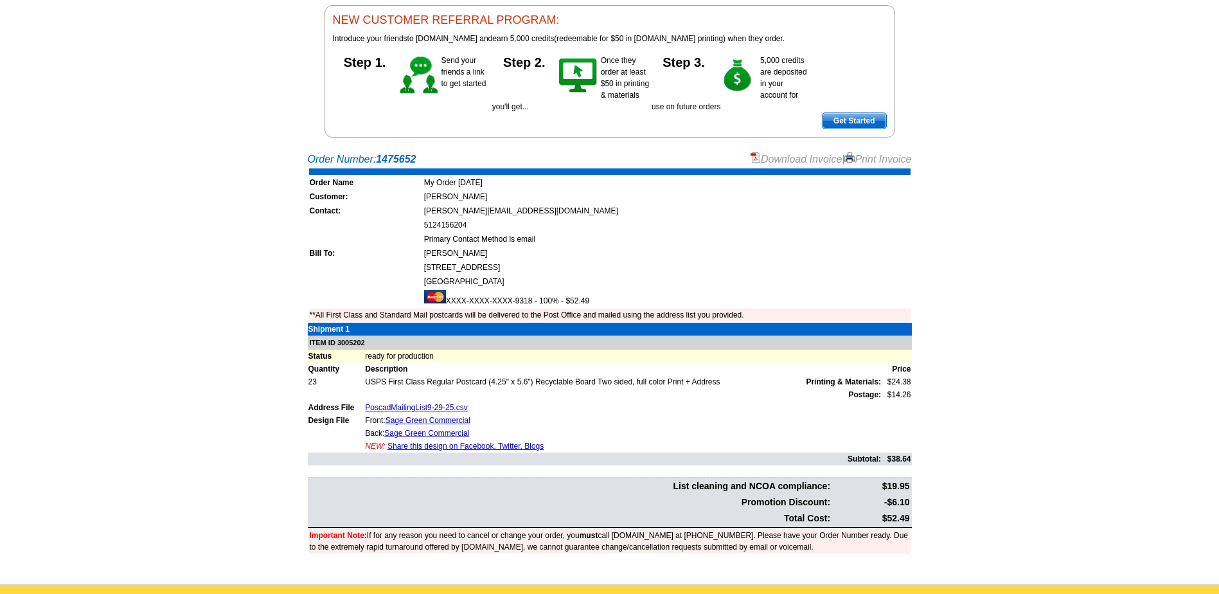
click at [880, 157] on link "Print Invoice" at bounding box center [877, 159] width 67 height 11
